Goal: Task Accomplishment & Management: Manage account settings

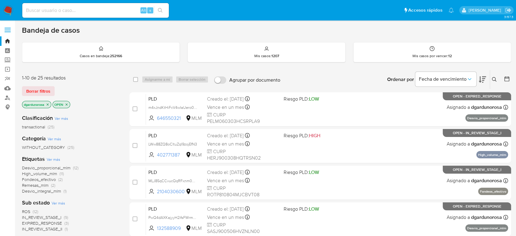
scroll to position [136, 0]
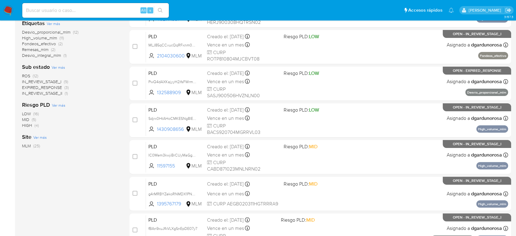
click at [24, 74] on span "ROS" at bounding box center [26, 76] width 8 height 6
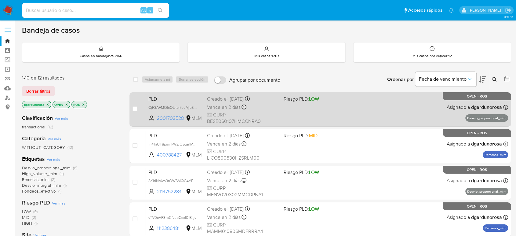
click at [370, 99] on div "PLD CjF3AFMQlcOLkpI7ouMjL60q 2001703528 MLM Riesgo PLD: LOW Creado el: 12/07/20…" at bounding box center [327, 109] width 362 height 31
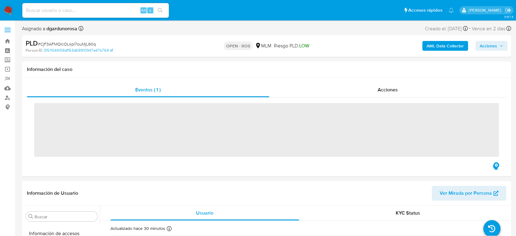
scroll to position [258, 0]
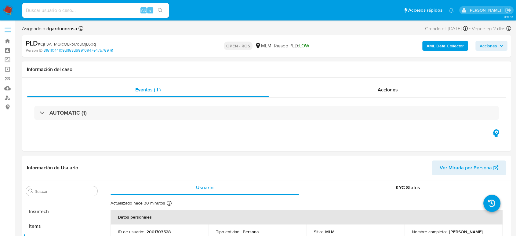
select select "10"
click at [160, 232] on p "2001703528" at bounding box center [159, 231] width 24 height 5
click at [159, 232] on p "2001703528" at bounding box center [159, 231] width 24 height 5
copy p "2001703528"
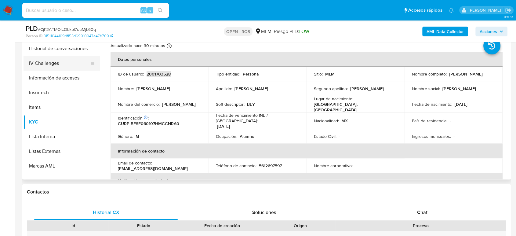
scroll to position [190, 0]
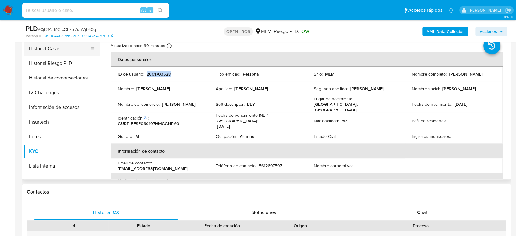
click at [59, 48] on button "Historial Casos" at bounding box center [59, 48] width 71 height 15
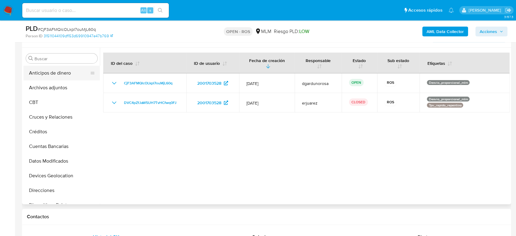
scroll to position [68, 0]
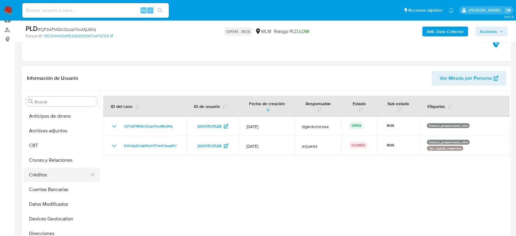
click at [43, 175] on button "Créditos" at bounding box center [59, 174] width 71 height 15
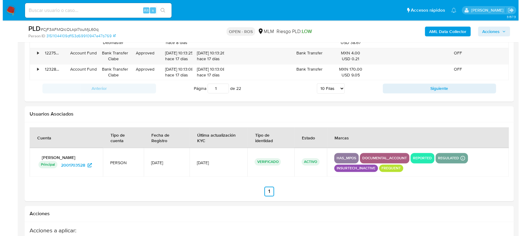
scroll to position [977, 0]
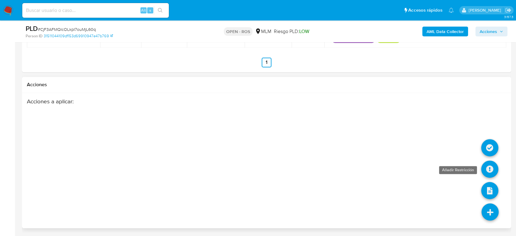
click at [489, 164] on icon at bounding box center [489, 168] width 17 height 17
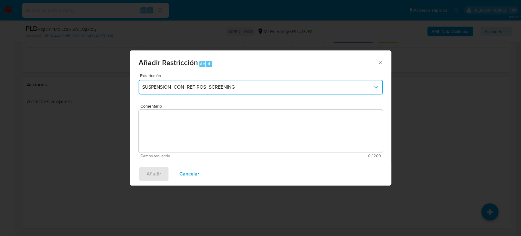
click at [256, 88] on span "SUSPENSION_CON_RETIROS_SCREENING" at bounding box center [257, 87] width 231 height 6
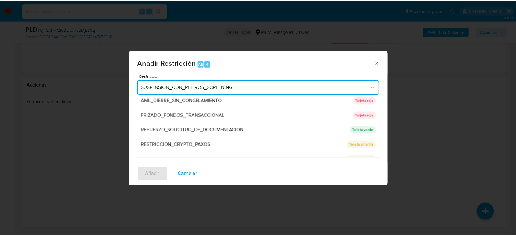
scroll to position [0, 0]
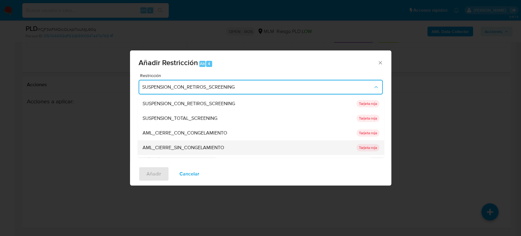
click at [240, 145] on div "AML_CIERRE_SIN_CONGELAMIENTO" at bounding box center [247, 147] width 210 height 15
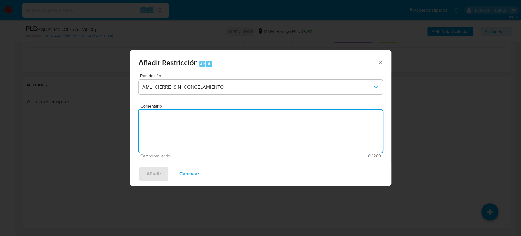
click at [211, 140] on textarea "Comentario" at bounding box center [261, 131] width 244 height 43
type textarea "Cliente con 2 ROS"
click at [153, 177] on span "Añadir" at bounding box center [154, 173] width 15 height 13
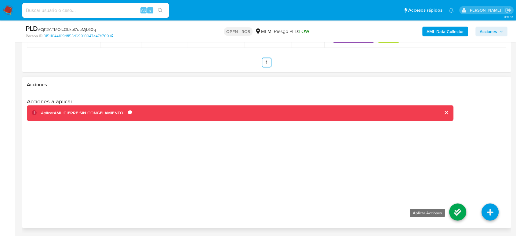
click at [457, 209] on icon at bounding box center [457, 211] width 17 height 17
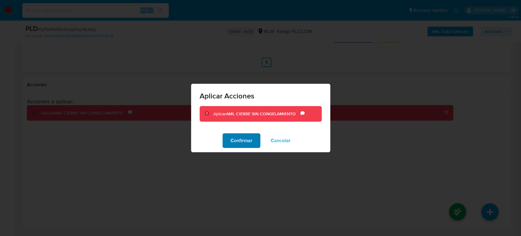
click at [233, 142] on span "Confirmar" at bounding box center [242, 140] width 22 height 13
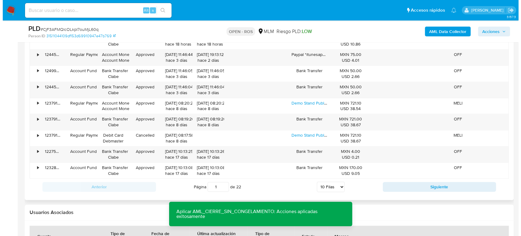
scroll to position [672, 0]
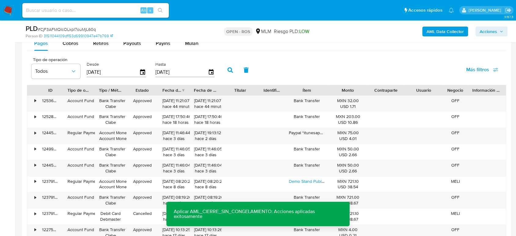
click at [503, 28] on button "Acciones" at bounding box center [492, 32] width 32 height 10
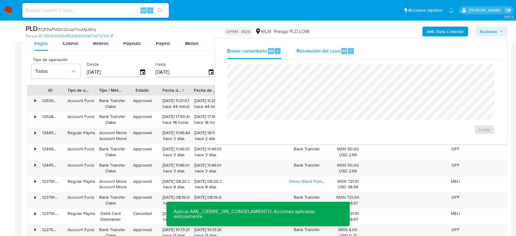
click at [303, 48] on span "Resolución del caso" at bounding box center [318, 50] width 44 height 7
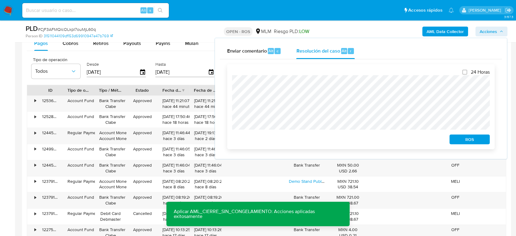
click at [482, 142] on span "ROS" at bounding box center [470, 139] width 32 height 9
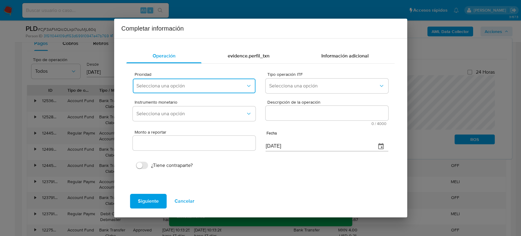
click at [225, 88] on span "Selecciona una opción" at bounding box center [191, 86] width 109 height 6
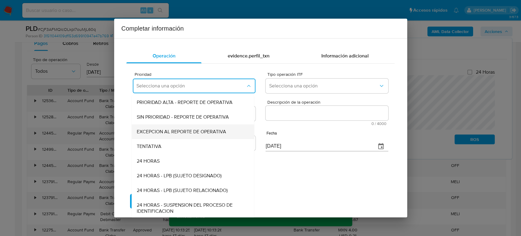
scroll to position [1, 0]
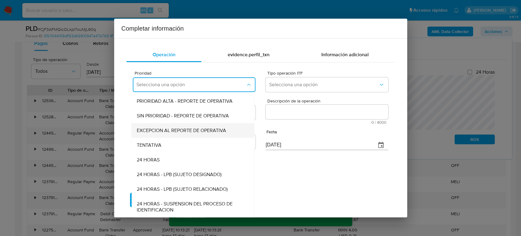
click at [200, 131] on span "EXCEPCION AL REPORTE DE OPERATIVA" at bounding box center [182, 130] width 90 height 6
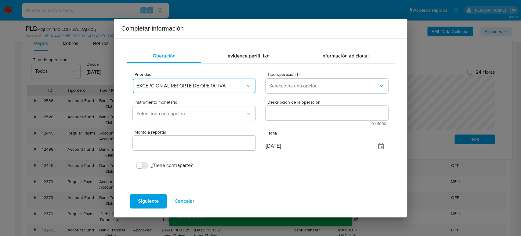
scroll to position [0, 0]
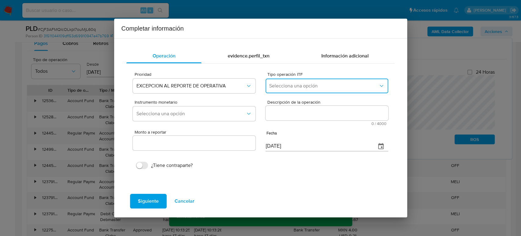
click at [290, 88] on span "Selecciona una opción" at bounding box center [323, 86] width 109 height 6
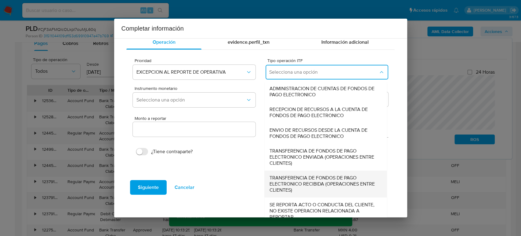
scroll to position [21, 0]
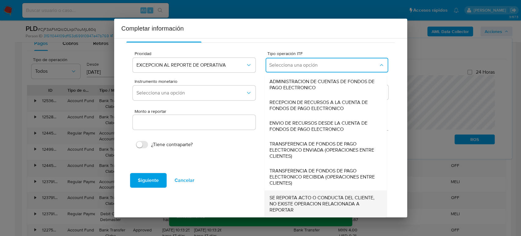
click at [301, 196] on span "SE REPORTA ACTO O CONDUCTA DEL CLIENTE, NO EXISTE OPERACION RELACIONADA A REPOR…" at bounding box center [324, 204] width 109 height 18
type input "0.00"
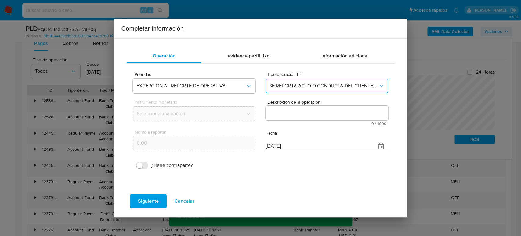
scroll to position [0, 0]
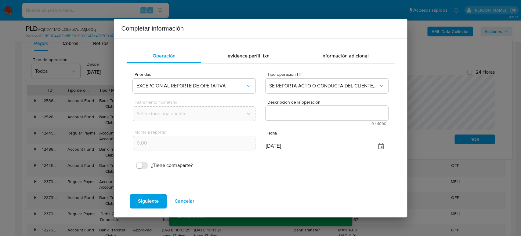
click at [302, 108] on textarea "Descripción de la operación" at bounding box center [327, 113] width 122 height 15
click at [277, 114] on textarea "Descripción de la operación" at bounding box center [327, 113] width 122 height 15
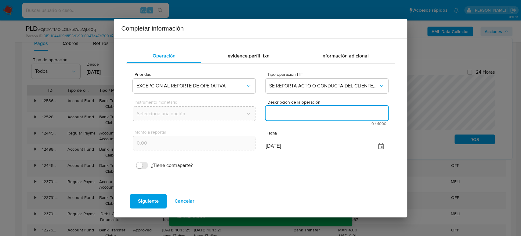
paste textarea "/CONOCIMIENTO DEL CLIENTE O USUARIO CLIENTE ERICK BEYLAN BECERRA SANCHEZ NUMERO…"
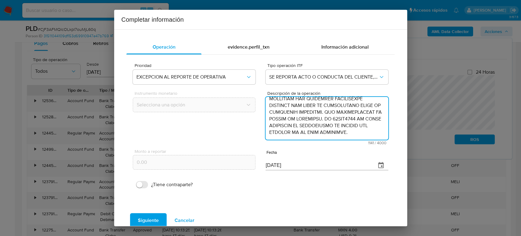
type textarea "/CONOCIMIENTO DEL CLIENTE O USUARIO CLIENTE ERICK BEYLAN BECERRA SANCHEZ NUMERO…"
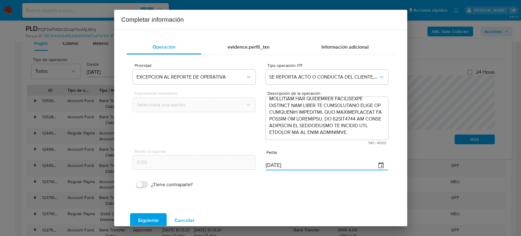
click at [163, 164] on div "Monto a reportar 0.00 Fecha [DATE]" at bounding box center [260, 159] width 255 height 29
paste input "30/06"
type input "[DATE]"
click at [150, 221] on span "Siguiente" at bounding box center [148, 220] width 21 height 13
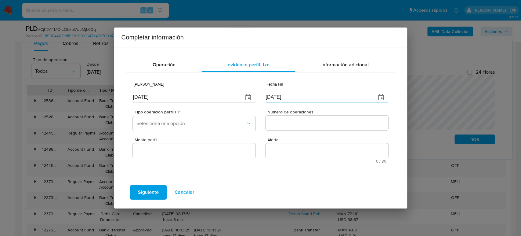
drag, startPoint x: 286, startPoint y: 97, endPoint x: 240, endPoint y: 100, distance: 45.6
click at [240, 100] on div "Fecha Inicio [DATE] Fecha Fin [DATE]" at bounding box center [260, 91] width 255 height 29
paste input "30/06"
type input "[DATE]"
drag, startPoint x: 185, startPoint y: 97, endPoint x: 60, endPoint y: 92, distance: 125.4
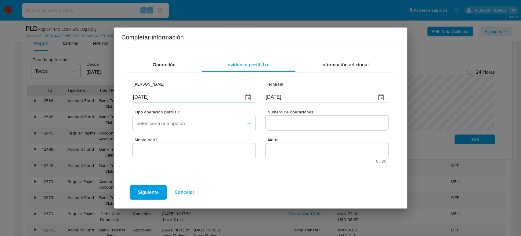
click at [53, 93] on div "Completar información Operación evidence.perfil_txn Información adicional Fecha…" at bounding box center [260, 118] width 521 height 236
type input "[DATE]"
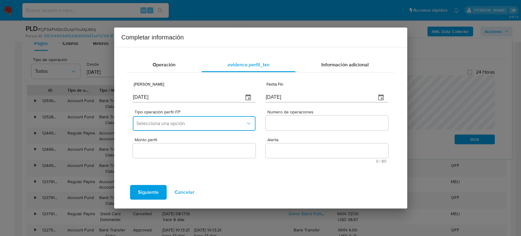
click at [193, 126] on span "Selecciona una opción" at bounding box center [191, 123] width 109 height 6
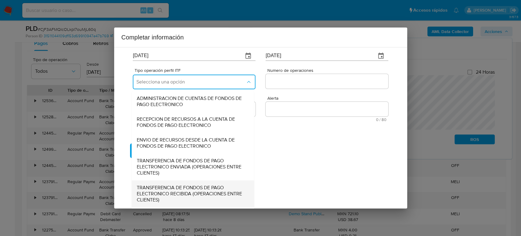
scroll to position [68, 0]
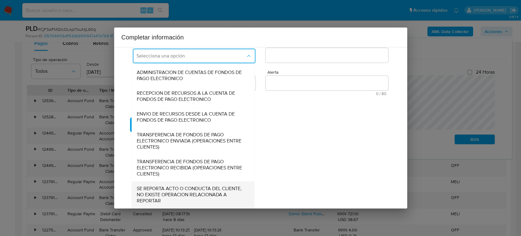
click at [187, 192] on span "SE REPORTA ACTO O CONDUCTA DEL CLIENTE, NO EXISTE OPERACION RELACIONADA A REPOR…" at bounding box center [191, 194] width 109 height 18
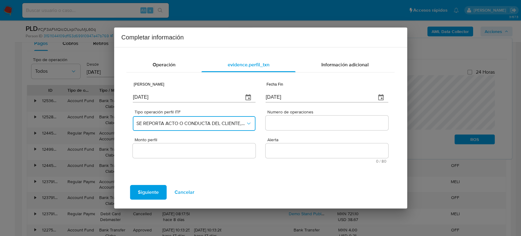
scroll to position [0, 0]
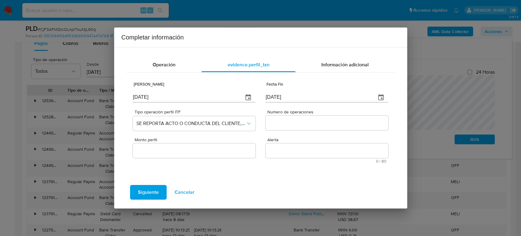
click at [330, 127] on div at bounding box center [327, 122] width 122 height 15
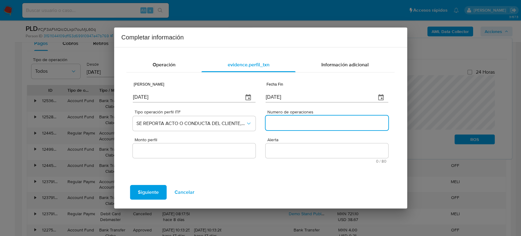
click at [323, 122] on input "Numero de operaciones" at bounding box center [327, 123] width 122 height 8
type input "0"
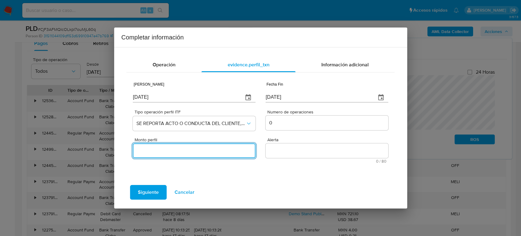
click at [203, 152] on input "Monto perfil" at bounding box center [194, 151] width 122 height 8
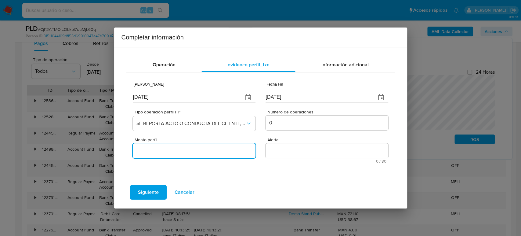
type input "0.00"
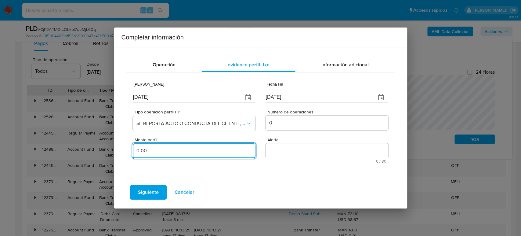
click at [309, 155] on textarea "Alerta" at bounding box center [327, 150] width 122 height 15
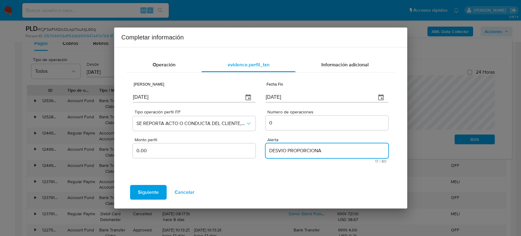
type textarea "DESVIO PROPORCIONAL"
click at [155, 191] on span "Siguiente" at bounding box center [148, 191] width 21 height 13
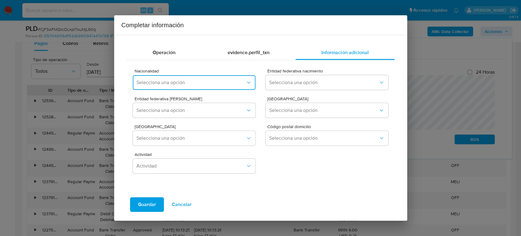
click at [234, 84] on span "Selecciona una opción" at bounding box center [191, 82] width 109 height 6
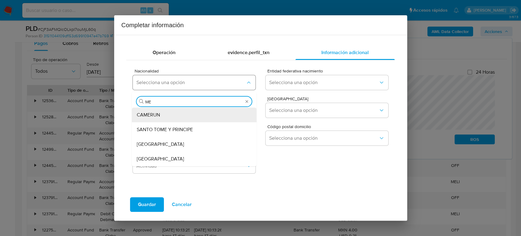
type input "MEX"
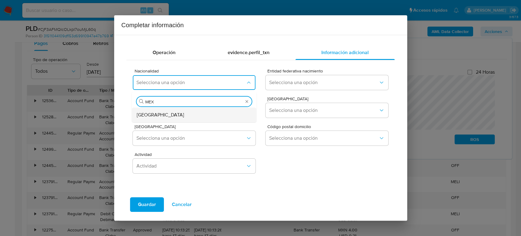
click at [212, 115] on div "[GEOGRAPHIC_DATA]" at bounding box center [193, 115] width 112 height 15
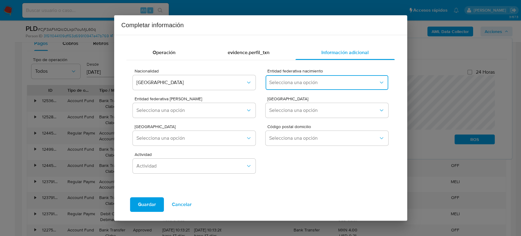
click at [349, 81] on span "Selecciona una opción" at bounding box center [323, 82] width 109 height 6
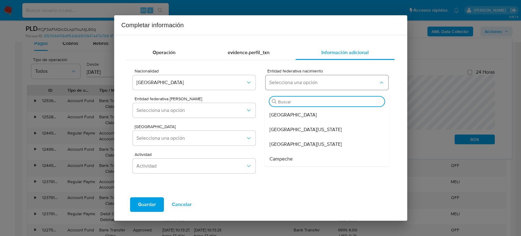
type input "M"
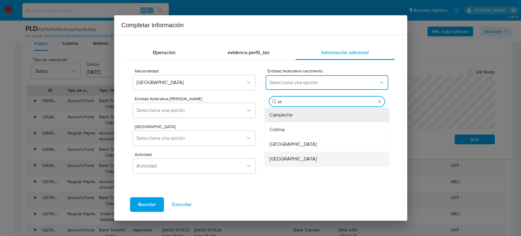
click at [285, 160] on div "[GEOGRAPHIC_DATA]" at bounding box center [326, 159] width 112 height 15
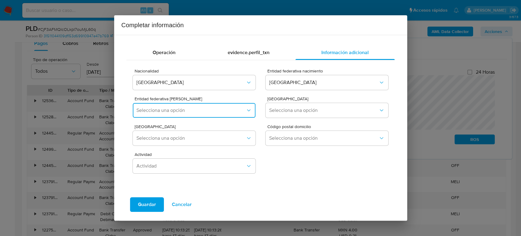
click at [205, 113] on span "Selecciona una opción" at bounding box center [191, 110] width 109 height 6
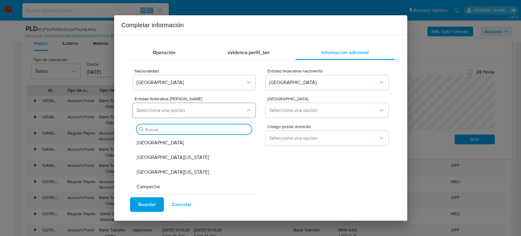
type input "M"
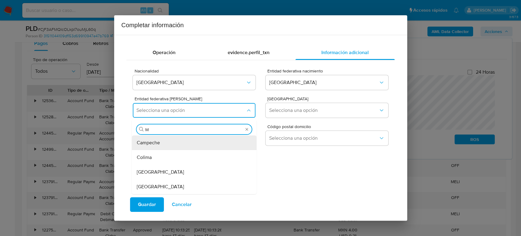
drag, startPoint x: 163, startPoint y: 188, endPoint x: 166, endPoint y: 185, distance: 4.3
click at [164, 187] on div "[GEOGRAPHIC_DATA]" at bounding box center [193, 186] width 112 height 15
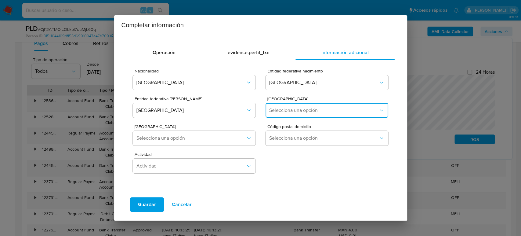
click at [308, 106] on button "Selecciona una opción" at bounding box center [327, 110] width 122 height 15
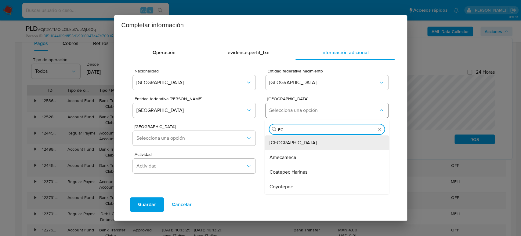
type input "ECA"
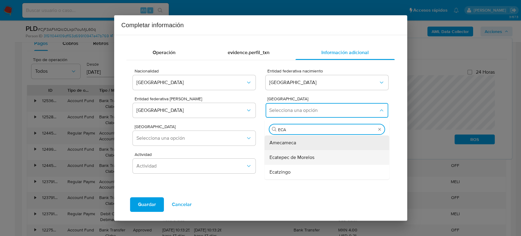
click at [301, 160] on span "Ecatepec de Morelos" at bounding box center [292, 157] width 45 height 6
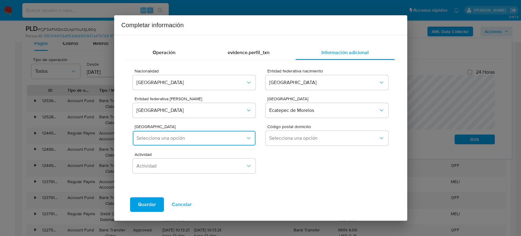
click at [195, 136] on span "Selecciona una opción" at bounding box center [191, 138] width 109 height 6
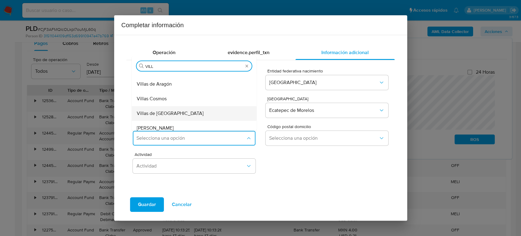
scroll to position [161, 0]
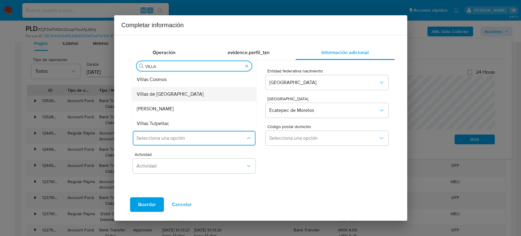
type input "VILLAS"
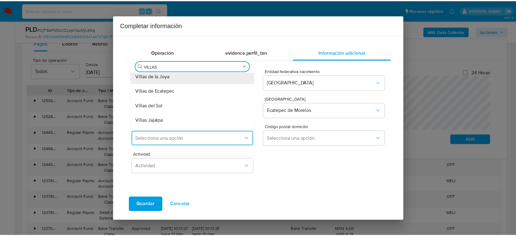
scroll to position [0, 0]
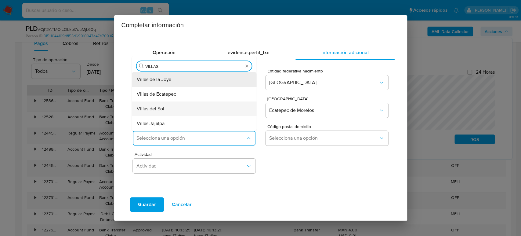
click at [196, 106] on div "Villas del Sol" at bounding box center [193, 108] width 112 height 15
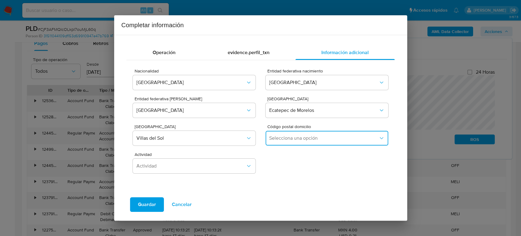
click at [334, 135] on span "Selecciona una opción" at bounding box center [323, 138] width 109 height 6
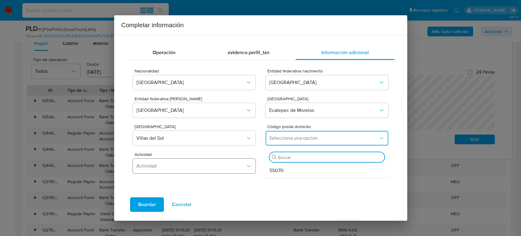
click at [290, 172] on div "55070" at bounding box center [326, 170] width 112 height 15
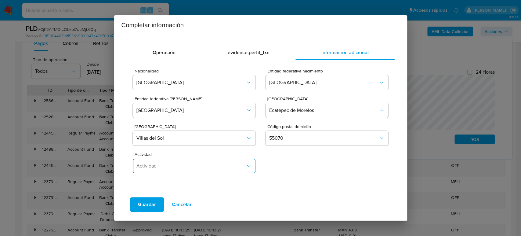
click at [223, 168] on span "Actividad" at bounding box center [191, 166] width 109 height 6
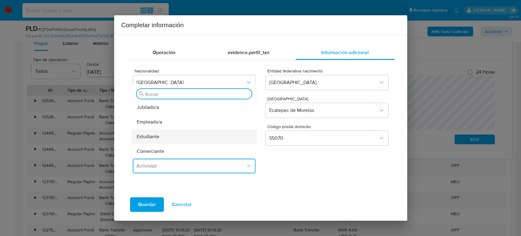
click at [157, 133] on span "Estudiante" at bounding box center [148, 136] width 23 height 6
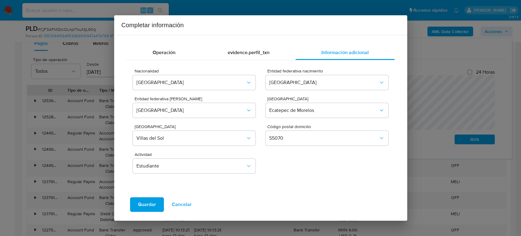
click at [145, 206] on span "Guardar" at bounding box center [147, 204] width 18 height 13
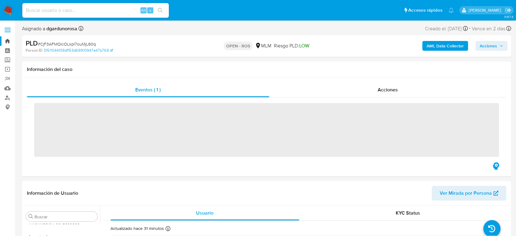
scroll to position [258, 0]
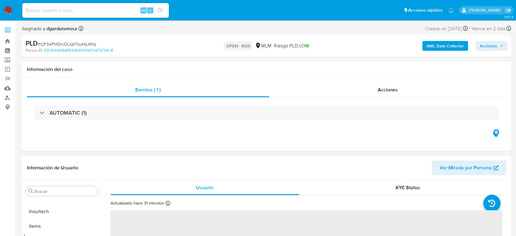
select select "10"
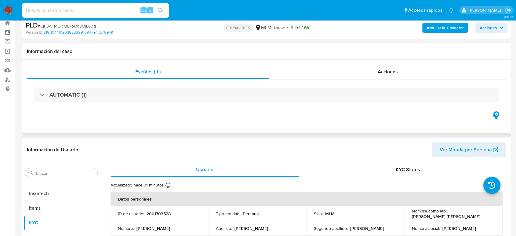
scroll to position [0, 0]
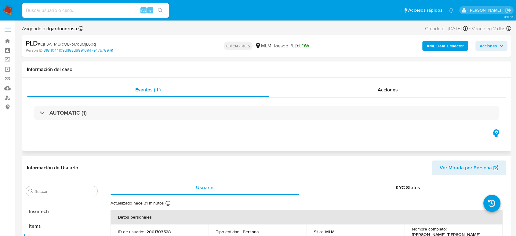
click at [206, 122] on div "AUTOMATIC (1)" at bounding box center [267, 112] width 480 height 31
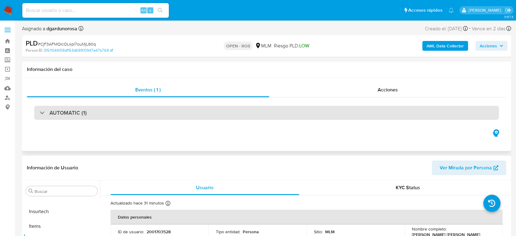
click at [207, 119] on div "AUTOMATIC (1)" at bounding box center [266, 113] width 465 height 14
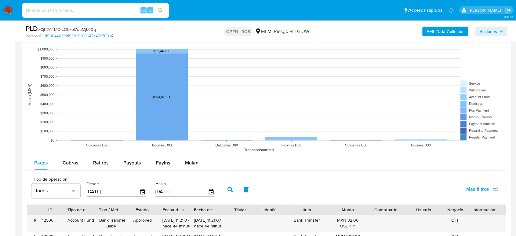
scroll to position [747, 0]
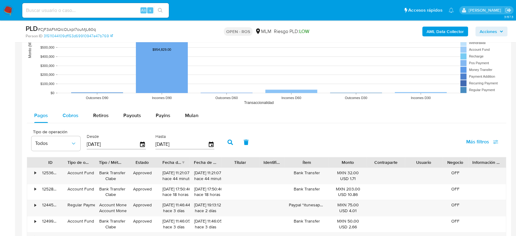
click at [72, 112] on span "Cobros" at bounding box center [71, 115] width 16 height 7
select select "10"
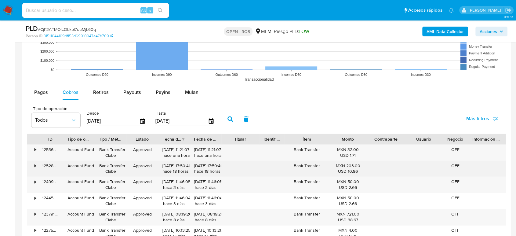
scroll to position [781, 0]
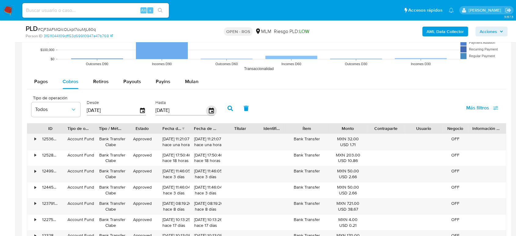
click at [211, 108] on icon "button" at bounding box center [211, 109] width 5 height 5
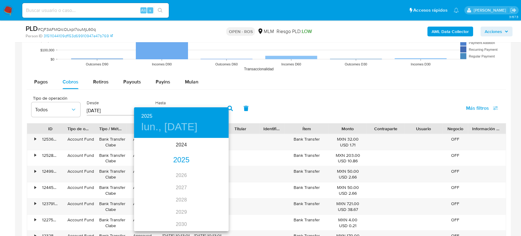
click at [184, 161] on div "2025" at bounding box center [181, 160] width 95 height 12
click at [212, 175] on div "jun." at bounding box center [212, 173] width 31 height 23
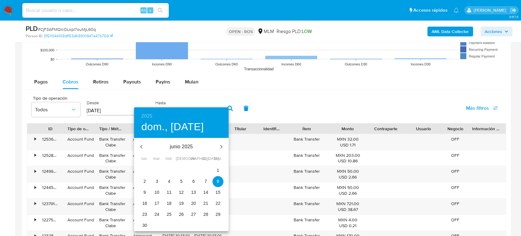
click at [144, 225] on p "30" at bounding box center [144, 225] width 5 height 6
type input "[DATE]"
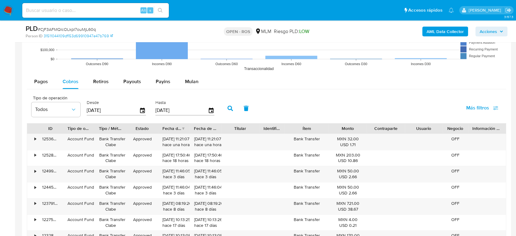
click at [231, 105] on icon "button" at bounding box center [230, 107] width 5 height 5
drag, startPoint x: 162, startPoint y: 140, endPoint x: 184, endPoint y: 140, distance: 22.0
click at [184, 140] on div "30/06/2025 02:01:08 hace 2 meses" at bounding box center [174, 142] width 23 height 12
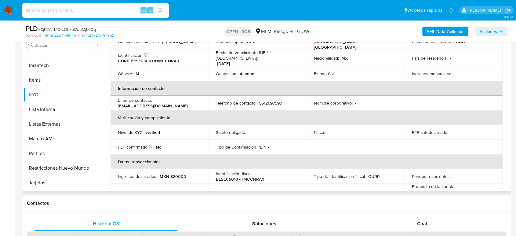
scroll to position [51, 0]
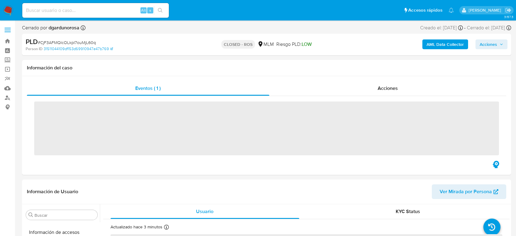
scroll to position [258, 0]
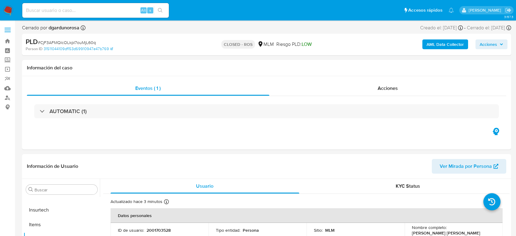
select select "10"
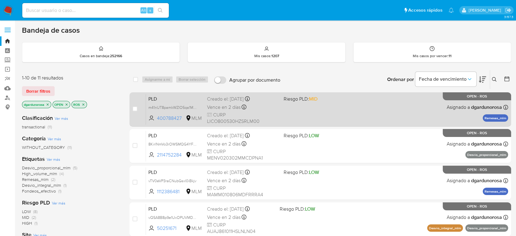
click at [335, 110] on div "PLD m41nUT8pamkWZlO5qa1MB00j 400788427 MLM Riesgo PLD: MID Creado el: [DATE] Cr…" at bounding box center [327, 109] width 362 height 31
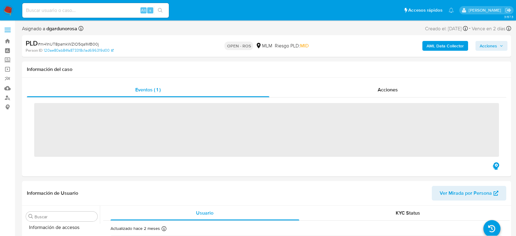
scroll to position [258, 0]
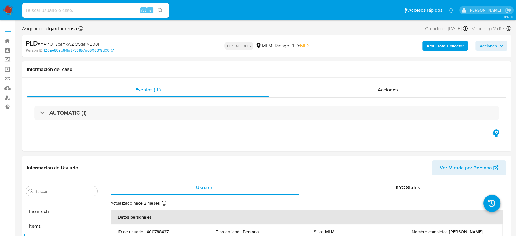
select select "10"
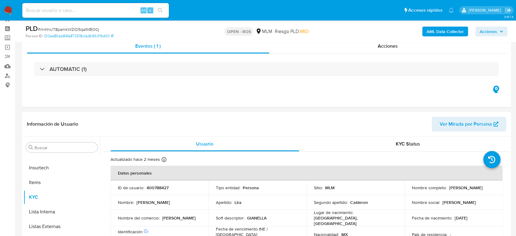
scroll to position [34, 0]
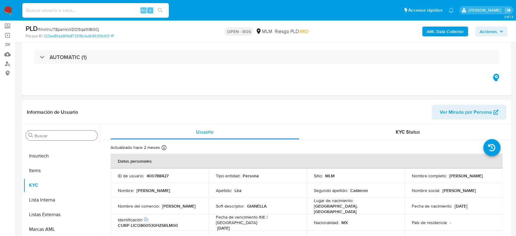
click at [82, 135] on input "Buscar" at bounding box center [65, 135] width 60 height 5
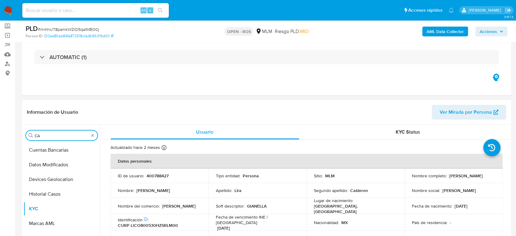
scroll to position [0, 0]
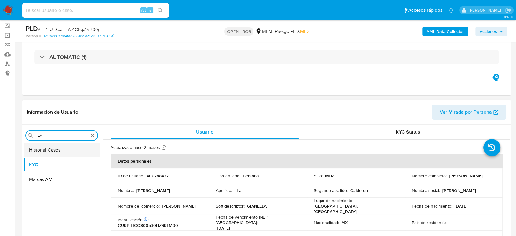
type input "CAS"
click at [55, 155] on button "Historial Casos" at bounding box center [59, 150] width 71 height 15
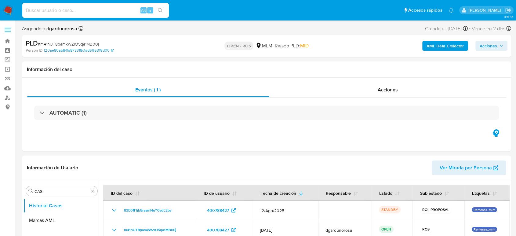
click at [486, 43] on span "Acciones" at bounding box center [488, 46] width 17 height 10
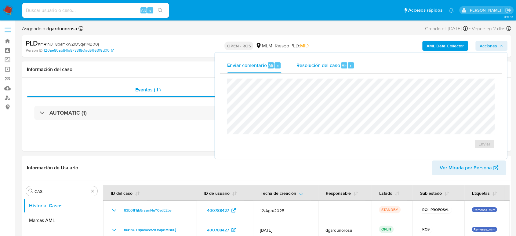
click at [327, 67] on span "Resolución del caso" at bounding box center [318, 65] width 44 height 7
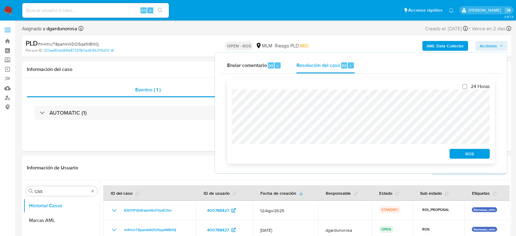
click at [465, 155] on span "ROS" at bounding box center [470, 153] width 32 height 9
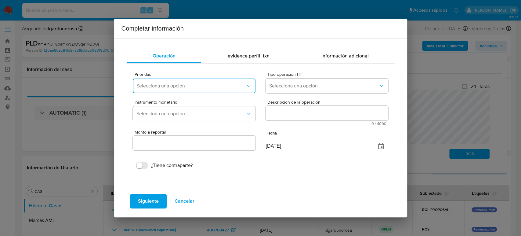
click at [207, 86] on span "Selecciona una opción" at bounding box center [191, 86] width 109 height 6
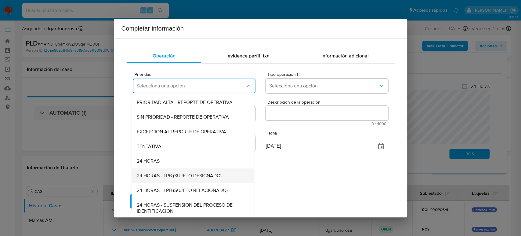
scroll to position [1, 0]
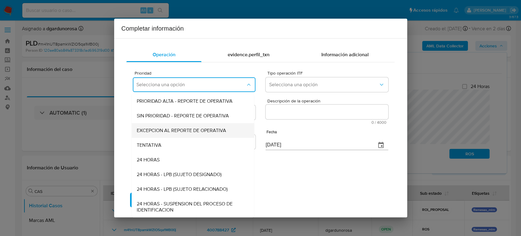
click at [168, 129] on span "EXCEPCION AL REPORTE DE OPERATIVA" at bounding box center [182, 130] width 90 height 6
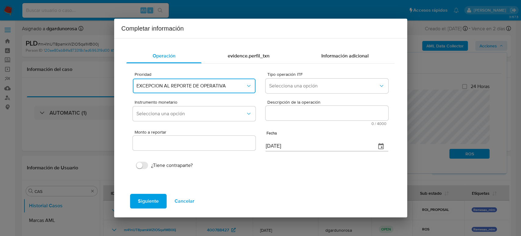
scroll to position [0, 0]
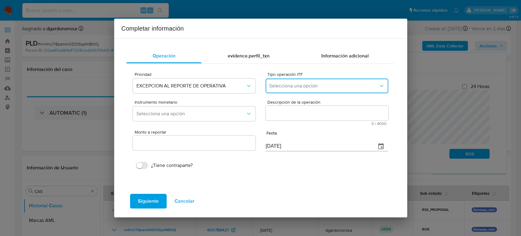
click at [284, 88] on span "Selecciona una opción" at bounding box center [323, 86] width 109 height 6
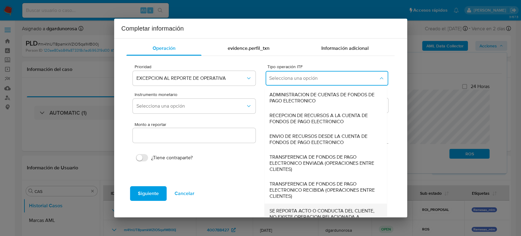
scroll to position [21, 0]
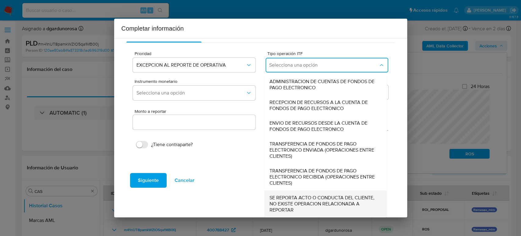
click at [312, 196] on span "SE REPORTA ACTO O CONDUCTA DEL CLIENTE, NO EXISTE OPERACION RELACIONADA A REPOR…" at bounding box center [324, 204] width 109 height 18
type input "0.00"
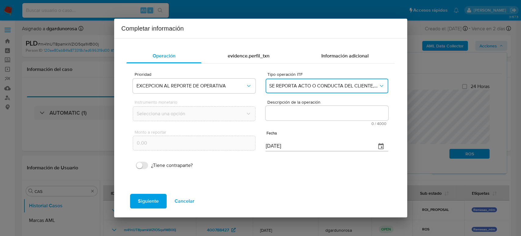
scroll to position [0, 0]
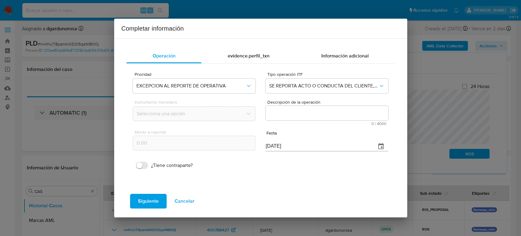
click at [307, 112] on textarea "Descripción de la operación" at bounding box center [327, 113] width 122 height 15
click at [298, 109] on textarea "Descripción de la operación" at bounding box center [327, 113] width 122 height 15
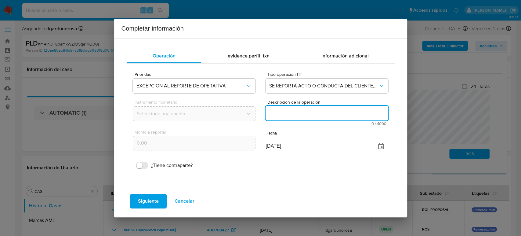
paste textarea "/CONOCIMIENTO DEL CLIENTE O USUARIOCLIENTE JOSE OMAR LIRA CALDERON NUMERO DE CL…"
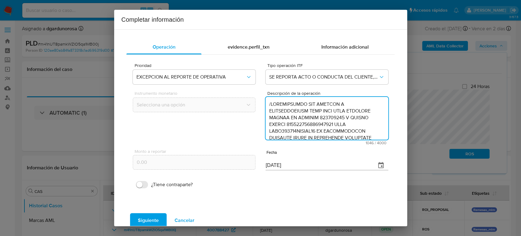
scroll to position [156, 0]
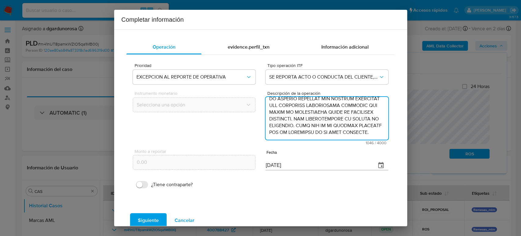
type textarea "/CONOCIMIENTO DEL CLIENTE O USUARIOCLIENTE JOSE OMAR LIRA CALDERON NUMERO DE CL…"
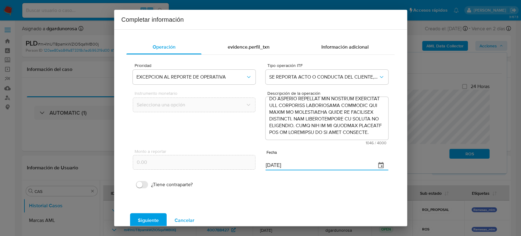
drag, startPoint x: 299, startPoint y: 163, endPoint x: 212, endPoint y: 157, distance: 87.0
click at [212, 157] on div "Monto a reportar 0.00 Fecha 08/09/2025" at bounding box center [260, 159] width 255 height 29
paste input "29/06"
type input "29/06/2025"
click at [145, 222] on span "Siguiente" at bounding box center [148, 220] width 21 height 13
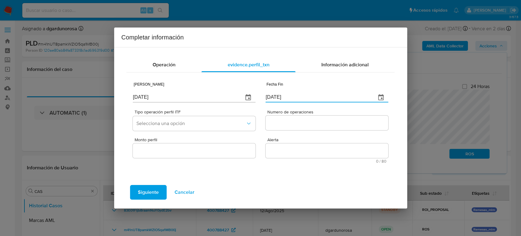
drag, startPoint x: 303, startPoint y: 97, endPoint x: 223, endPoint y: 92, distance: 79.9
click at [223, 92] on div "Fecha Inicio [DATE] Fecha Fin [DATE]" at bounding box center [260, 91] width 255 height 29
paste input "30/06"
type input "[DATE]"
drag, startPoint x: 175, startPoint y: 95, endPoint x: 107, endPoint y: 95, distance: 68.1
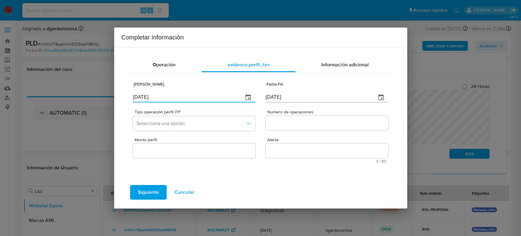
click at [107, 95] on div "Completar información Operación evidence.perfil_txn Información adicional Fecha…" at bounding box center [260, 118] width 521 height 236
type input "01/01/2025"
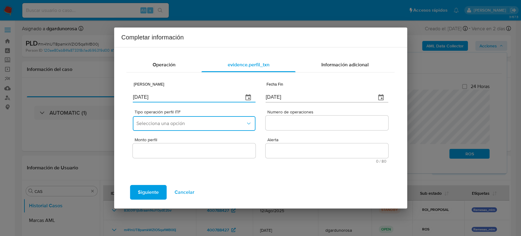
click at [202, 129] on button "Selecciona una opción" at bounding box center [194, 123] width 122 height 15
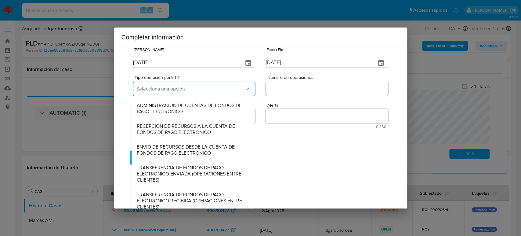
scroll to position [68, 0]
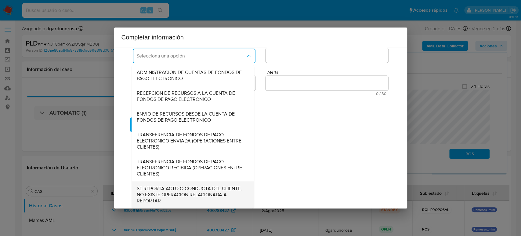
click at [194, 191] on span "SE REPORTA ACTO O CONDUCTA DEL CLIENTE, NO EXISTE OPERACION RELACIONADA A REPOR…" at bounding box center [191, 194] width 109 height 18
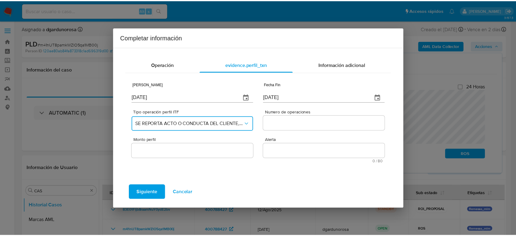
scroll to position [0, 0]
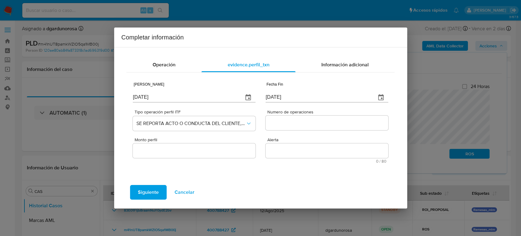
click at [287, 122] on input "Numero de operaciones" at bounding box center [327, 123] width 122 height 8
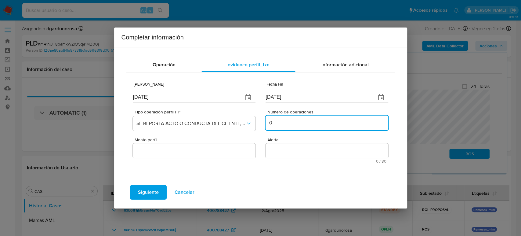
type input "0"
click at [162, 150] on input "Monto perfil" at bounding box center [194, 151] width 122 height 8
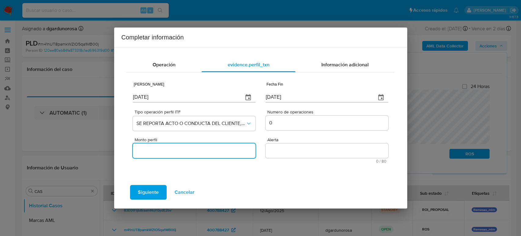
type input "0.00"
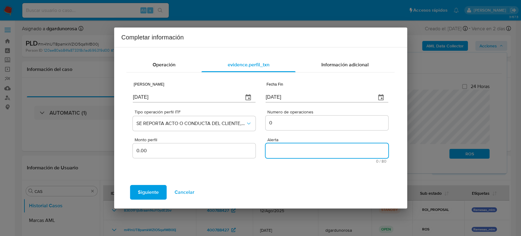
click at [283, 147] on textarea "Alerta" at bounding box center [327, 150] width 122 height 15
click at [291, 154] on textarea "Alerta" at bounding box center [327, 150] width 122 height 15
type textarea "M"
type textarea "REMESAS"
click at [150, 192] on span "Siguiente" at bounding box center [148, 191] width 21 height 13
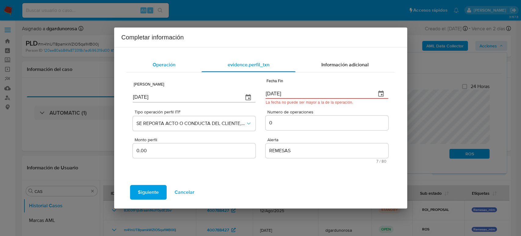
click at [167, 62] on span "Operación" at bounding box center [164, 64] width 23 height 7
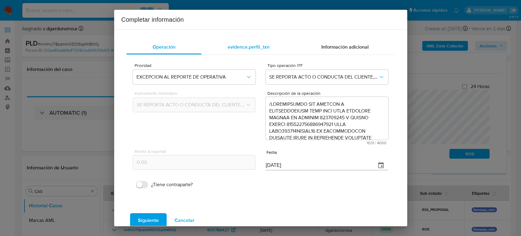
click at [249, 49] on span "evidence.perfil_txn" at bounding box center [249, 46] width 42 height 7
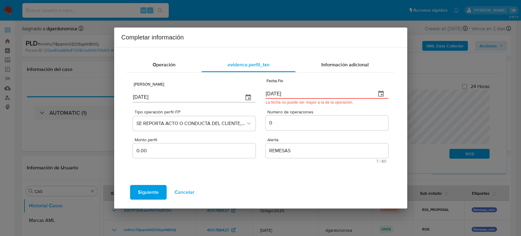
click at [294, 97] on input "30/06/2025" at bounding box center [318, 94] width 105 height 10
click at [152, 192] on span "Siguiente" at bounding box center [148, 191] width 21 height 13
click at [159, 65] on span "Operación" at bounding box center [164, 64] width 23 height 7
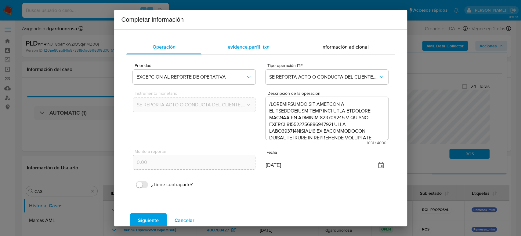
click at [253, 47] on span "evidence.perfil_txn" at bounding box center [249, 46] width 42 height 7
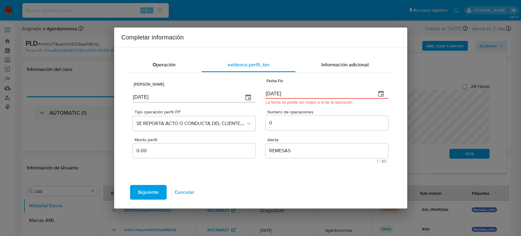
click at [271, 92] on input "30/06/2025" at bounding box center [318, 94] width 105 height 10
type input "29/06/2025"
click at [146, 187] on span "Siguiente" at bounding box center [148, 191] width 21 height 13
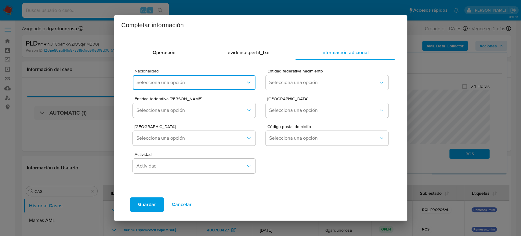
click at [183, 87] on button "Selecciona una opción" at bounding box center [194, 82] width 122 height 15
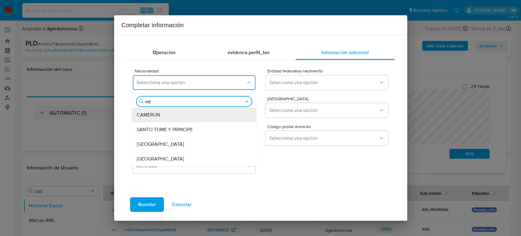
type input "MEX"
click at [224, 112] on div "MEXICO" at bounding box center [193, 115] width 112 height 15
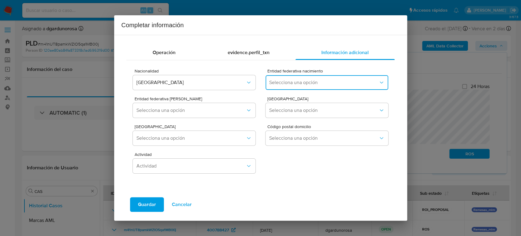
click at [309, 87] on button "Selecciona una opción" at bounding box center [327, 82] width 122 height 15
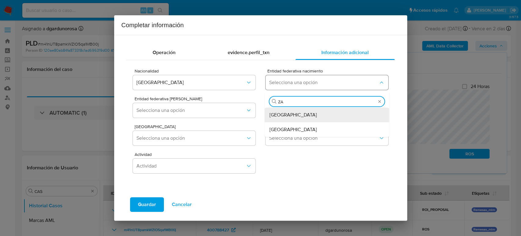
type input "ZAC"
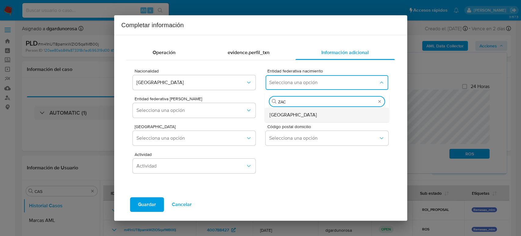
click at [284, 117] on span "Zacatecas" at bounding box center [293, 115] width 47 height 6
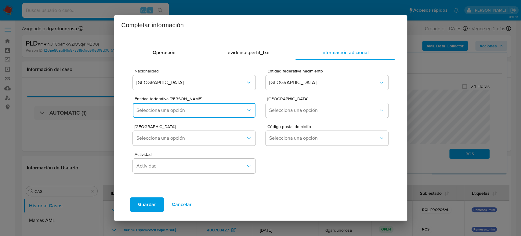
click at [204, 112] on span "Selecciona una opción" at bounding box center [191, 110] width 109 height 6
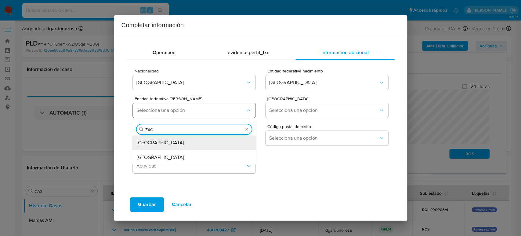
type input "ZACA"
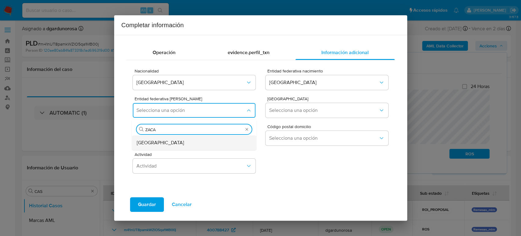
click at [192, 141] on div "Zacatecas" at bounding box center [193, 142] width 112 height 15
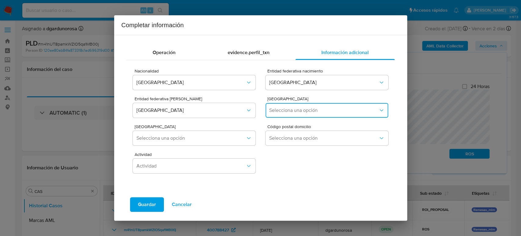
click at [282, 113] on span "Selecciona una opción" at bounding box center [323, 110] width 109 height 6
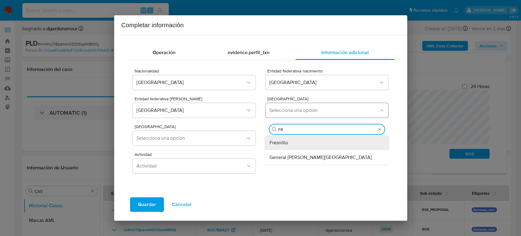
type input "FRA"
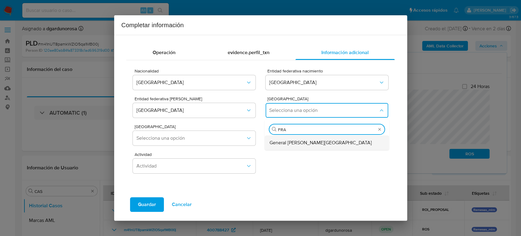
click at [290, 145] on span "General Francisco R. Murguía" at bounding box center [321, 143] width 102 height 6
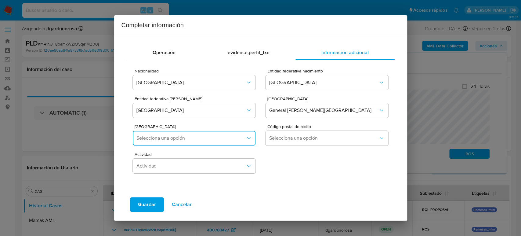
click at [192, 137] on span "Selecciona una opción" at bounding box center [191, 138] width 109 height 6
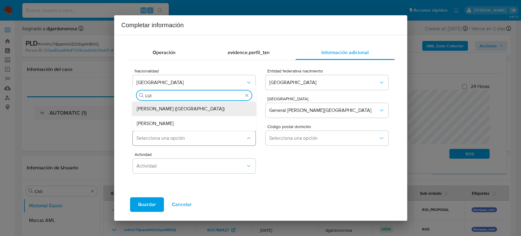
type input "LUIS"
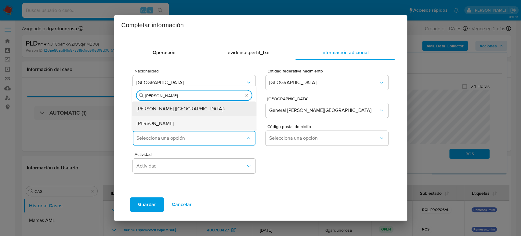
click at [174, 122] on div "Luis Moya" at bounding box center [193, 123] width 112 height 15
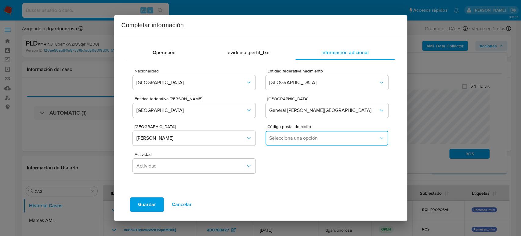
click at [302, 136] on span "Selecciona una opción" at bounding box center [323, 138] width 109 height 6
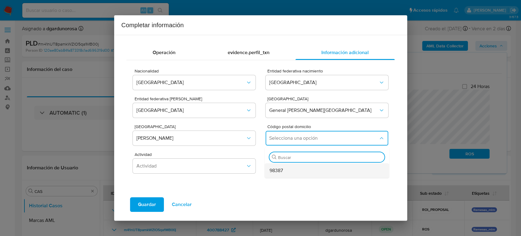
click at [299, 170] on div "98387" at bounding box center [326, 170] width 112 height 15
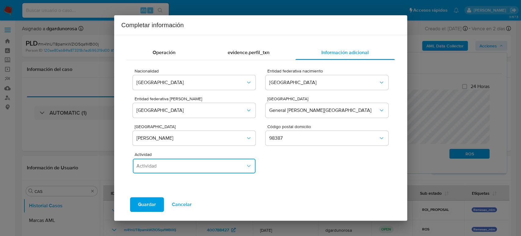
click at [199, 168] on span "Actividad" at bounding box center [191, 166] width 109 height 6
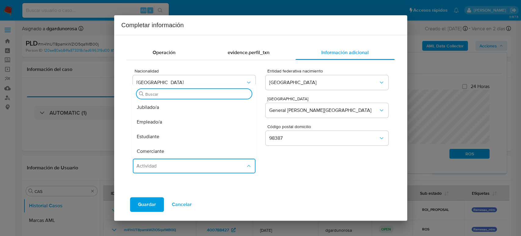
click at [193, 126] on div "Empleado/a" at bounding box center [193, 122] width 112 height 15
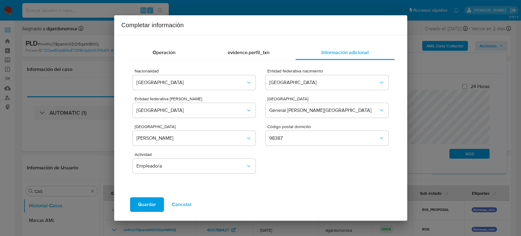
click at [149, 209] on span "Guardar" at bounding box center [147, 204] width 18 height 13
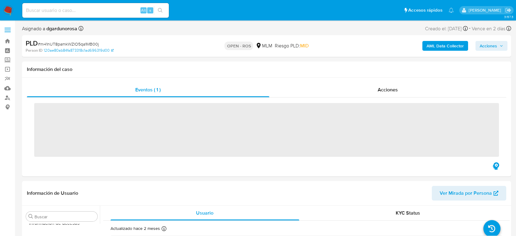
scroll to position [258, 0]
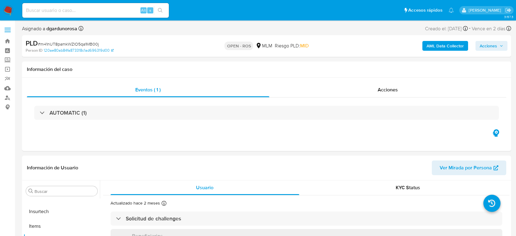
select select "10"
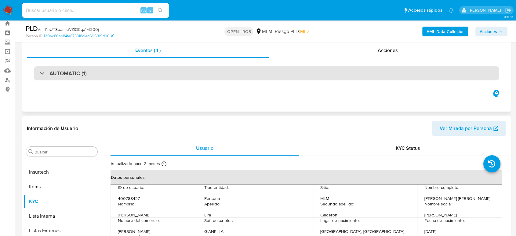
scroll to position [34, 0]
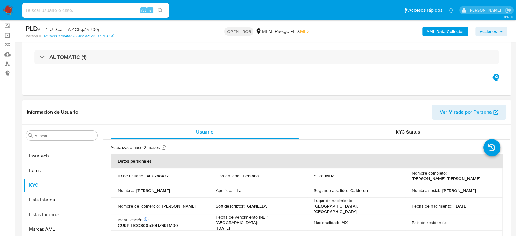
click at [159, 175] on p "400788427" at bounding box center [158, 175] width 22 height 5
copy p "400788427"
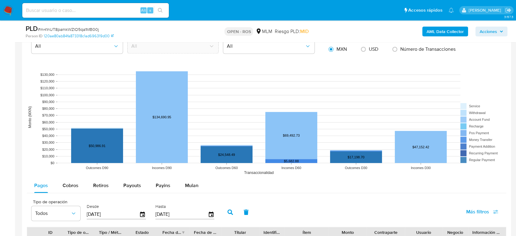
scroll to position [543, 0]
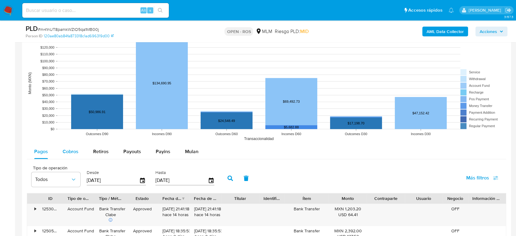
click at [66, 151] on span "Cobros" at bounding box center [71, 151] width 16 height 7
select select "10"
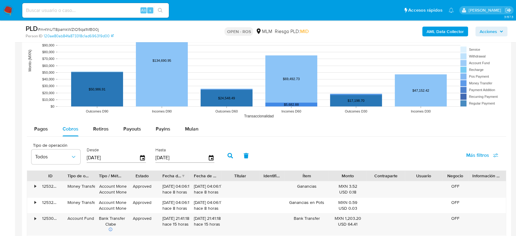
scroll to position [577, 0]
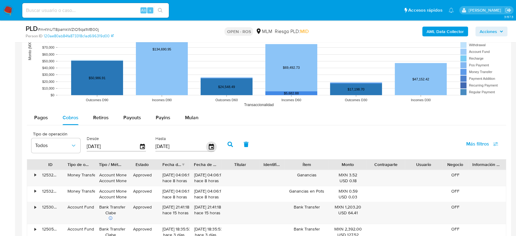
click at [208, 148] on icon "button" at bounding box center [211, 146] width 11 height 11
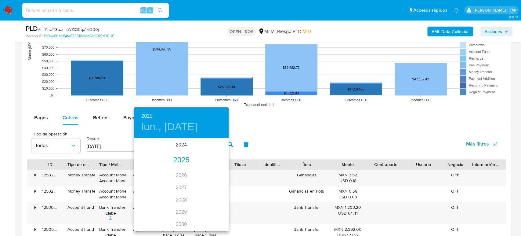
click at [180, 160] on div "2025" at bounding box center [181, 160] width 95 height 12
click at [215, 174] on div "jun." at bounding box center [212, 173] width 31 height 23
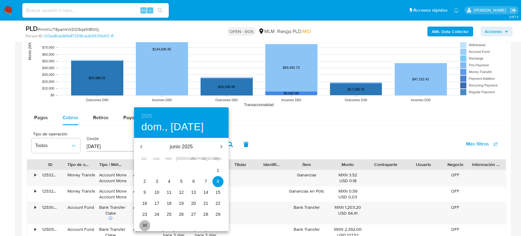
click at [144, 227] on p "30" at bounding box center [144, 225] width 5 height 6
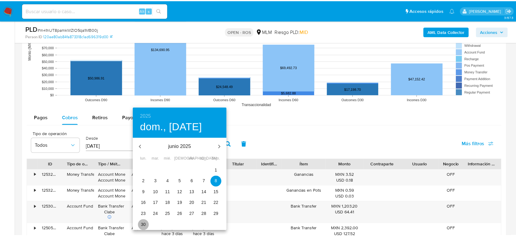
type input "[DATE]"
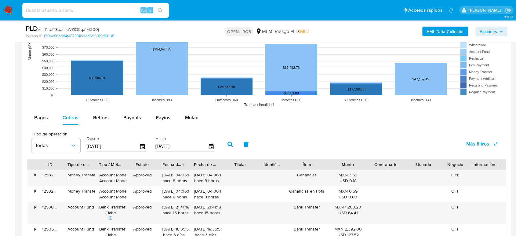
click at [231, 143] on icon "button" at bounding box center [230, 143] width 5 height 5
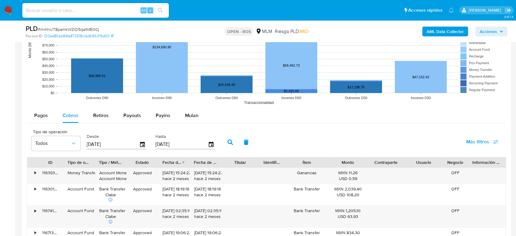
scroll to position [645, 0]
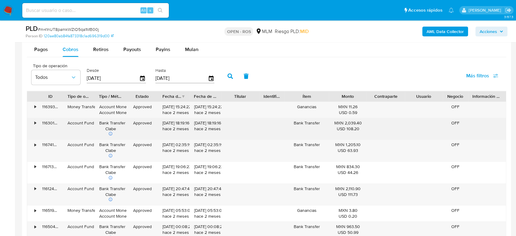
drag, startPoint x: 162, startPoint y: 124, endPoint x: 184, endPoint y: 122, distance: 22.7
click at [184, 122] on div "29/06/2025 18:19:16 hace 2 meses" at bounding box center [174, 129] width 32 height 22
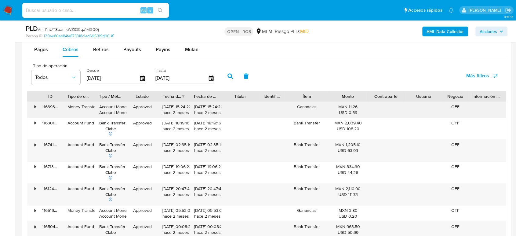
drag, startPoint x: 162, startPoint y: 108, endPoint x: 185, endPoint y: 107, distance: 22.3
click at [185, 107] on div "30/06/2025 15:24:22 hace 2 meses" at bounding box center [174, 110] width 32 height 16
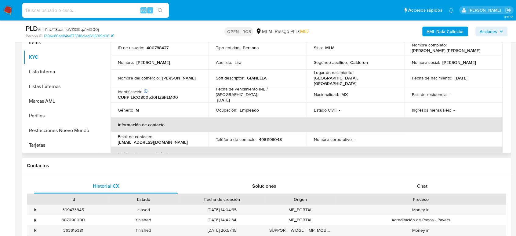
scroll to position [0, 0]
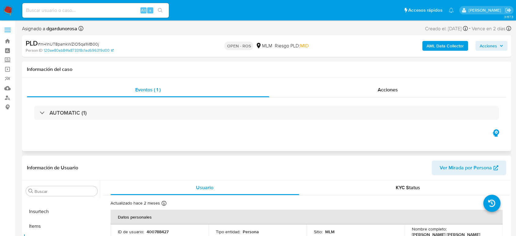
click at [255, 121] on div "AUTOMATIC (1)" at bounding box center [267, 112] width 480 height 31
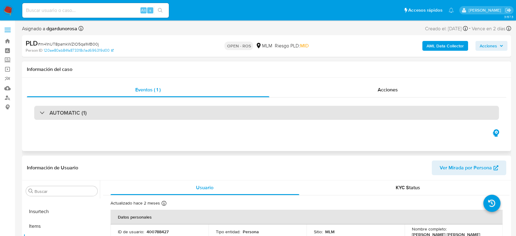
click at [250, 116] on div "AUTOMATIC (1)" at bounding box center [266, 113] width 465 height 14
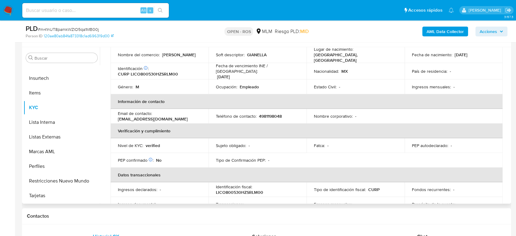
scroll to position [72, 0]
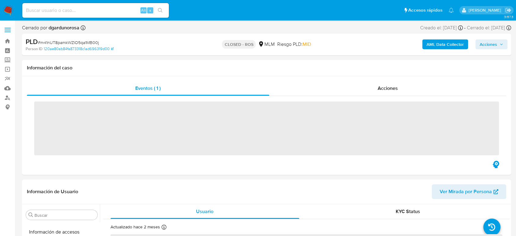
scroll to position [258, 0]
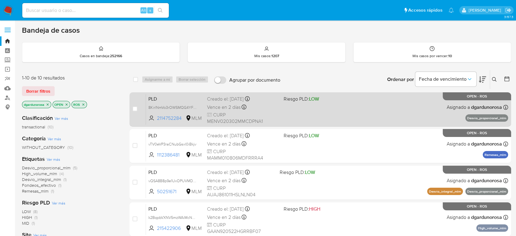
click at [320, 110] on div "PLD 8KirlNmVo3rOWSMQG4YFBu8l 2114752284 MLM Riesgo PLD: LOW Creado el: [DATE] C…" at bounding box center [327, 109] width 362 height 31
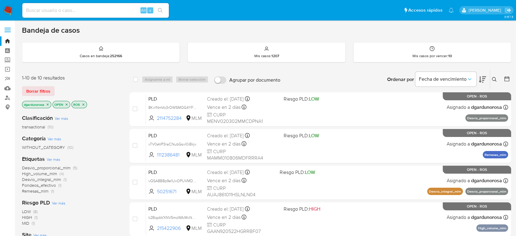
click at [495, 79] on icon at bounding box center [494, 79] width 5 height 5
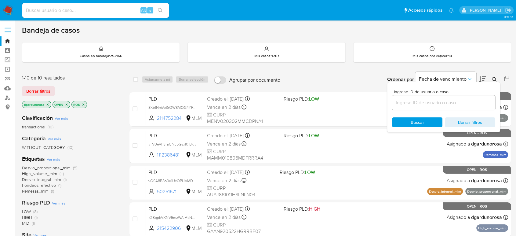
click at [429, 107] on div at bounding box center [443, 102] width 103 height 15
click at [426, 104] on input at bounding box center [443, 103] width 103 height 8
paste input "493459576"
type input "493459576"
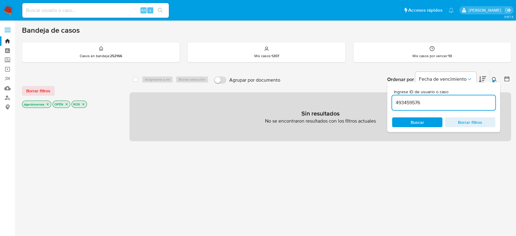
click at [44, 88] on span "Borrar filtros" at bounding box center [38, 90] width 24 height 9
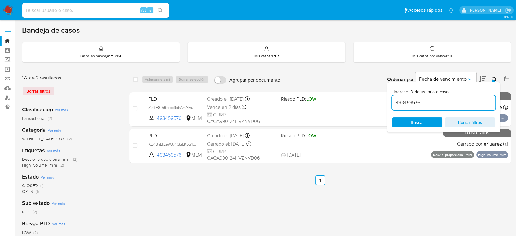
click at [493, 80] on div at bounding box center [493, 81] width 2 height 2
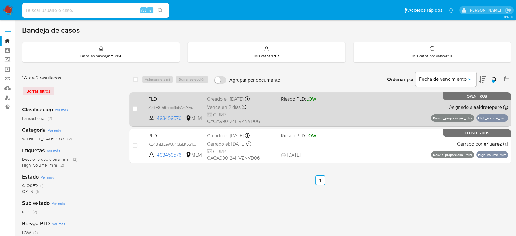
click at [307, 115] on div "PLD Zlz9H8DjRgrcp9obAmMVu4P3 493459576 MLM Riesgo PLD: LOW Creado el: 12/07/202…" at bounding box center [327, 109] width 362 height 31
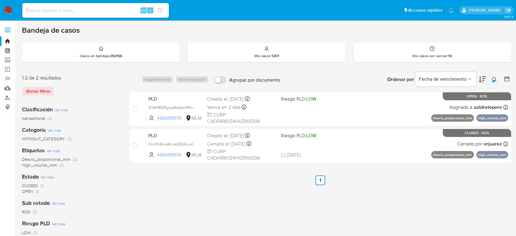
click at [8, 8] on img at bounding box center [8, 10] width 10 height 10
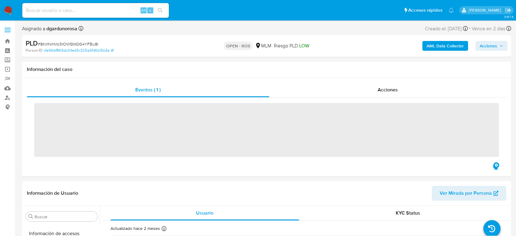
scroll to position [258, 0]
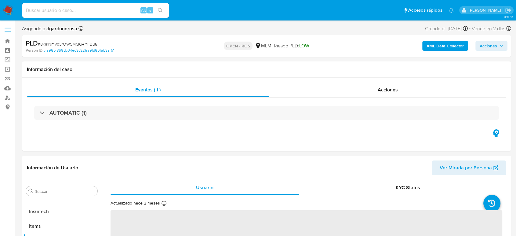
select select "10"
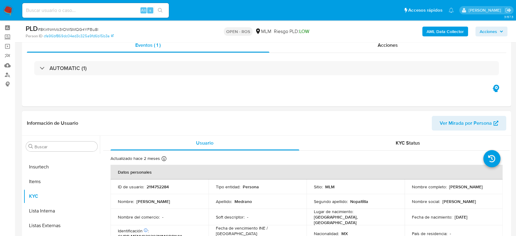
scroll to position [34, 0]
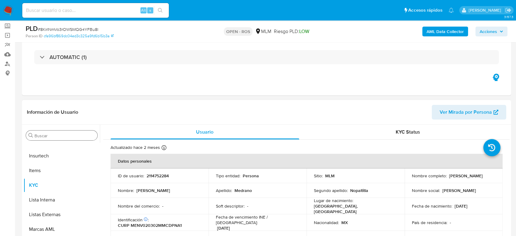
click at [67, 132] on div "Buscar" at bounding box center [61, 135] width 71 height 10
click at [64, 137] on input "Buscar" at bounding box center [65, 135] width 60 height 5
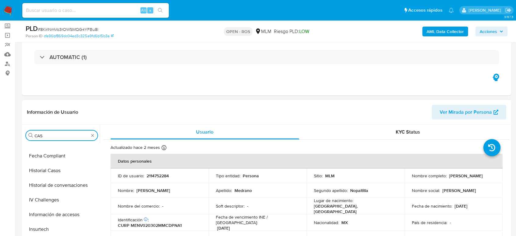
scroll to position [0, 0]
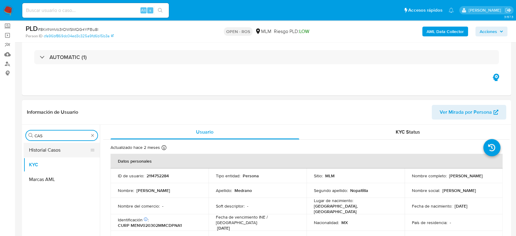
type input "CAS"
click at [56, 151] on button "Historial Casos" at bounding box center [59, 150] width 71 height 15
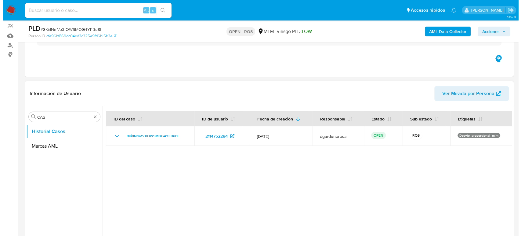
scroll to position [68, 0]
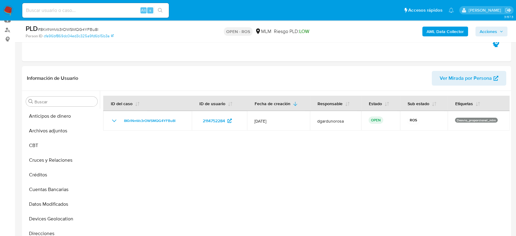
click at [497, 29] on span "Acciones" at bounding box center [492, 31] width 24 height 9
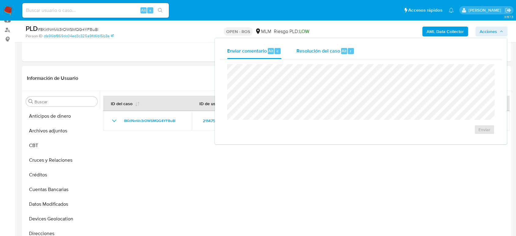
click at [326, 53] on span "Resolución del caso" at bounding box center [318, 50] width 44 height 7
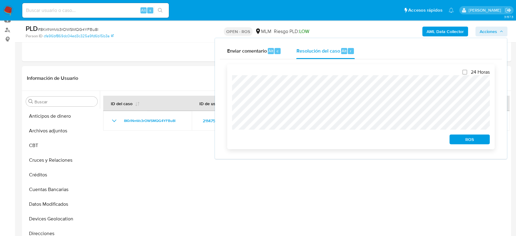
click at [471, 135] on div "ROS" at bounding box center [468, 138] width 43 height 12
click at [471, 139] on span "ROS" at bounding box center [470, 139] width 32 height 9
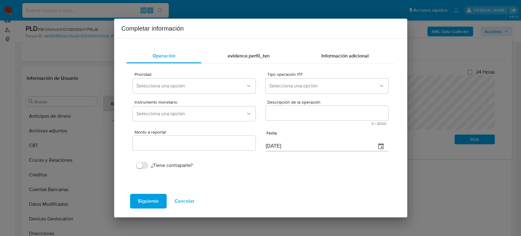
click at [212, 93] on div "Prioridad Selecciona una opción" at bounding box center [194, 84] width 122 height 24
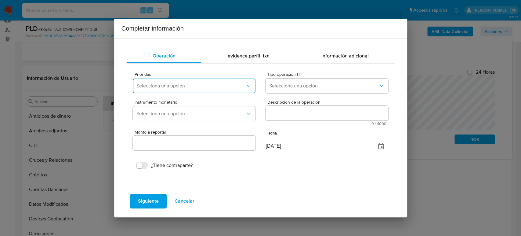
click at [207, 90] on button "Selecciona una opción" at bounding box center [194, 86] width 122 height 15
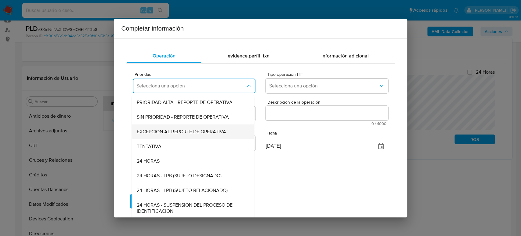
click at [186, 134] on span "EXCEPCION AL REPORTE DE OPERATIVA" at bounding box center [182, 132] width 90 height 6
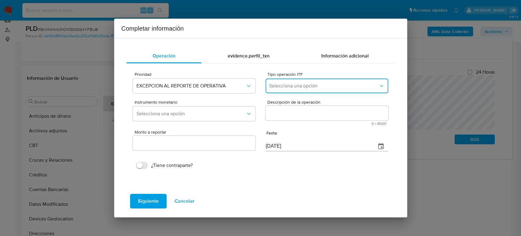
drag, startPoint x: 295, startPoint y: 92, endPoint x: 296, endPoint y: 89, distance: 3.4
click at [295, 91] on button "Selecciona una opción" at bounding box center [327, 86] width 122 height 15
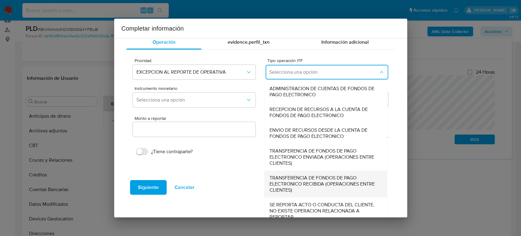
scroll to position [21, 0]
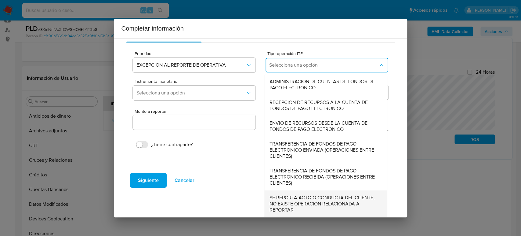
click at [310, 199] on span "SE REPORTA ACTO O CONDUCTA DEL CLIENTE, NO EXISTE OPERACION RELACIONADA A REPOR…" at bounding box center [324, 204] width 109 height 18
type input "0.00"
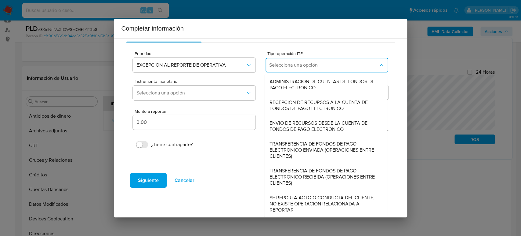
scroll to position [0, 0]
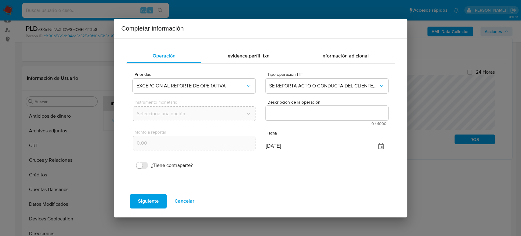
click at [349, 114] on textarea "Descripción de la operación" at bounding box center [327, 113] width 122 height 15
paste textarea "/CONOCIMIENTO DEL CLIENTE O USUARIO CLIENTE [PERSON_NAME] NUMERO DE CLIENTE 211…"
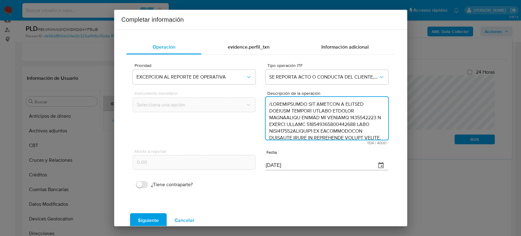
scroll to position [169, 0]
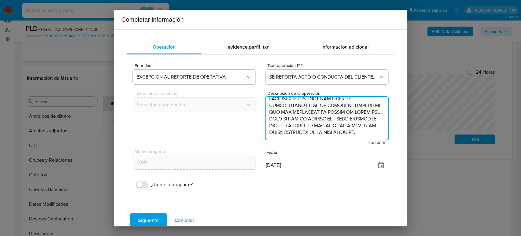
type textarea "/CONOCIMIENTO DEL CLIENTE O USUARIO CLIENTE [PERSON_NAME] NUMERO DE CLIENTE 211…"
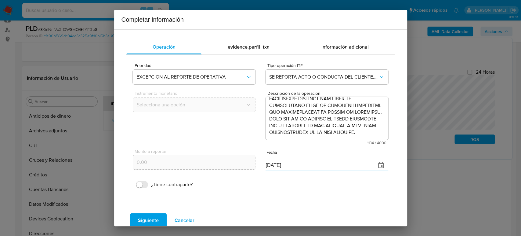
click at [236, 165] on div "Monto a reportar 0.00 Fecha [DATE]" at bounding box center [260, 159] width 255 height 29
paste input "30/06"
type input "[DATE]"
click at [140, 214] on span "Siguiente" at bounding box center [148, 220] width 21 height 13
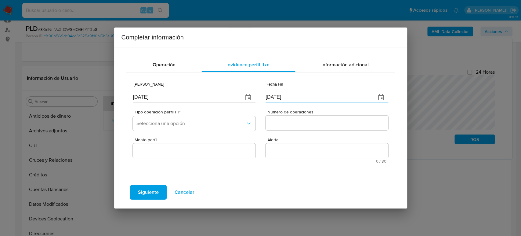
drag, startPoint x: 293, startPoint y: 94, endPoint x: 234, endPoint y: 97, distance: 58.7
click at [230, 95] on div "Fecha Inicio [DATE] Fecha Fin [DATE]" at bounding box center [260, 91] width 255 height 29
paste input "30/06"
type input "[DATE]"
drag, startPoint x: 162, startPoint y: 96, endPoint x: 86, endPoint y: 89, distance: 76.7
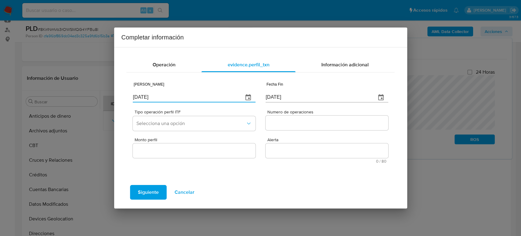
click at [86, 89] on div "Completar información Operación evidence.perfil_txn Información adicional Fecha…" at bounding box center [260, 118] width 521 height 236
paste input "12/03"
type input "[DATE]"
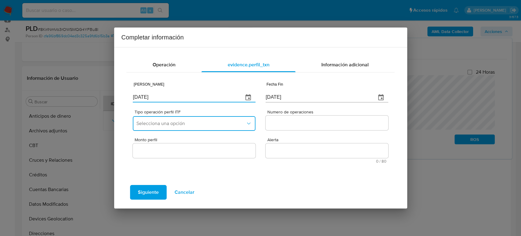
click at [168, 129] on button "Selecciona una opción" at bounding box center [194, 123] width 122 height 15
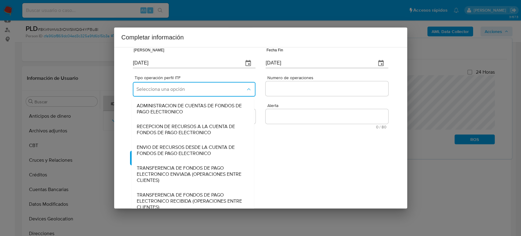
scroll to position [68, 0]
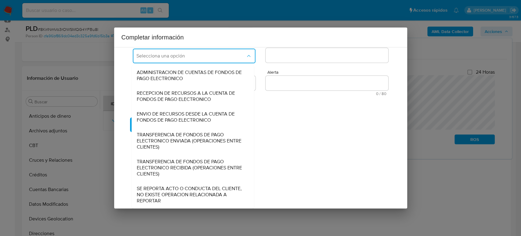
click at [177, 195] on span "SE REPORTA ACTO O CONDUCTA DEL CLIENTE, NO EXISTE OPERACION RELACIONADA A REPOR…" at bounding box center [191, 194] width 109 height 18
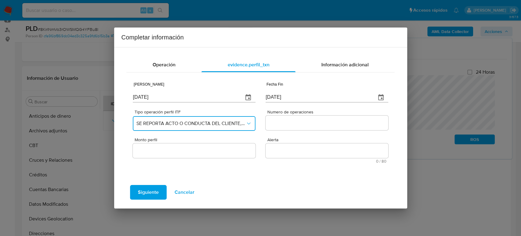
scroll to position [0, 0]
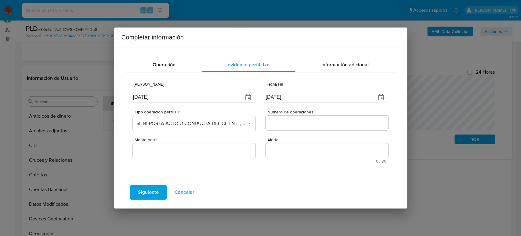
click at [318, 117] on div at bounding box center [327, 122] width 122 height 15
click at [321, 121] on input "Numero de operaciones" at bounding box center [327, 123] width 122 height 8
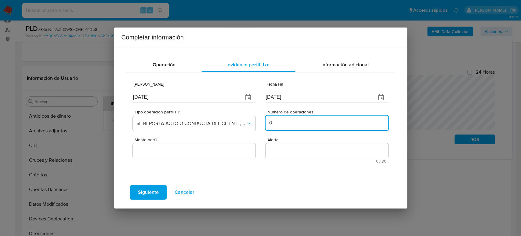
type input "0"
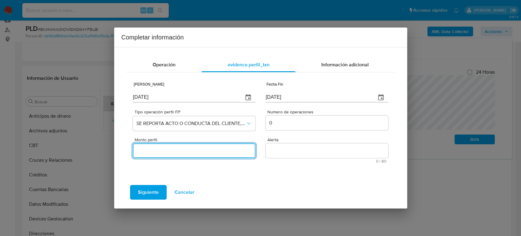
click at [179, 150] on input "Monto perfil" at bounding box center [194, 151] width 122 height 8
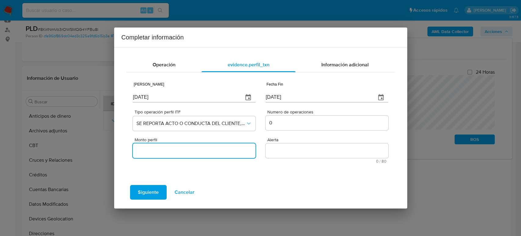
type input "0.00"
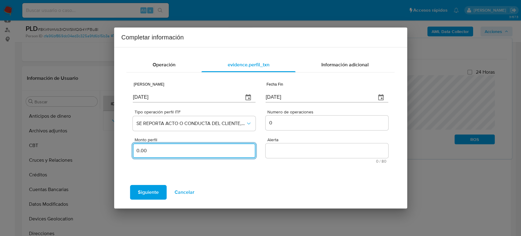
click at [313, 155] on textarea "Alerta" at bounding box center [327, 150] width 122 height 15
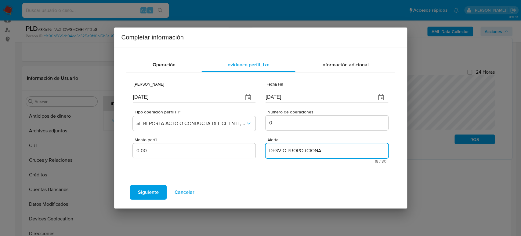
type textarea "DESVIO PROPORCIONAL"
click at [150, 190] on span "Siguiente" at bounding box center [148, 191] width 21 height 13
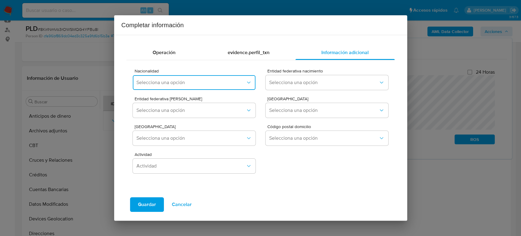
click at [213, 84] on span "Selecciona una opción" at bounding box center [191, 82] width 109 height 6
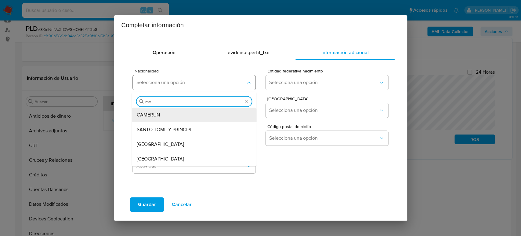
type input "mex"
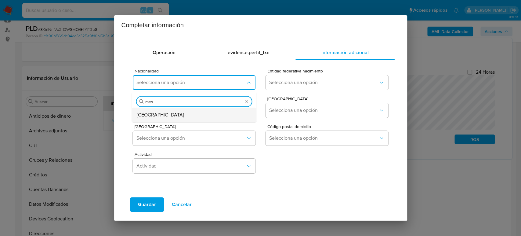
click at [151, 115] on span "[GEOGRAPHIC_DATA]" at bounding box center [160, 115] width 47 height 6
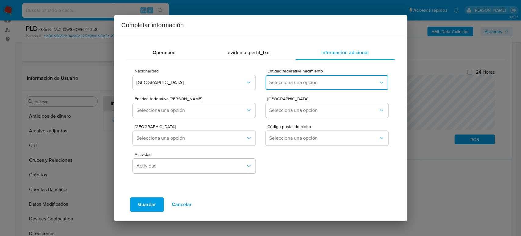
click at [320, 81] on span "Selecciona una opción" at bounding box center [323, 82] width 109 height 6
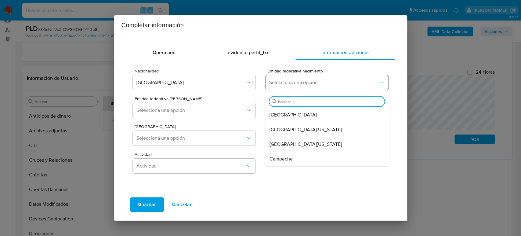
type input "m"
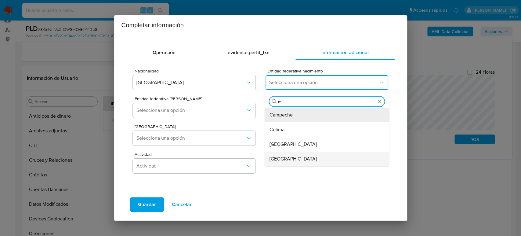
click at [271, 164] on div "[GEOGRAPHIC_DATA]" at bounding box center [326, 159] width 112 height 15
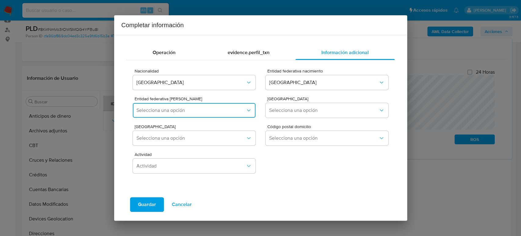
click at [189, 109] on span "Selecciona una opción" at bounding box center [191, 110] width 109 height 6
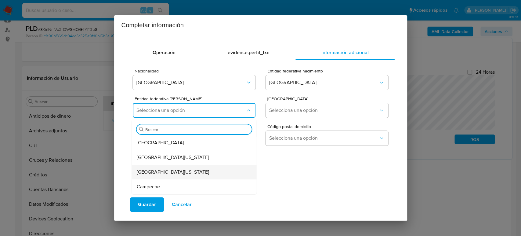
scroll to position [68, 0]
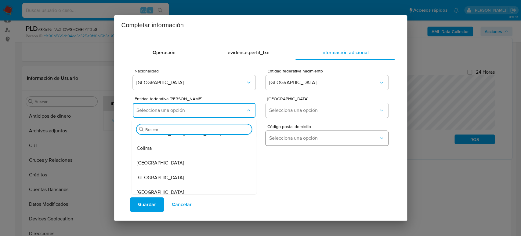
type input "m"
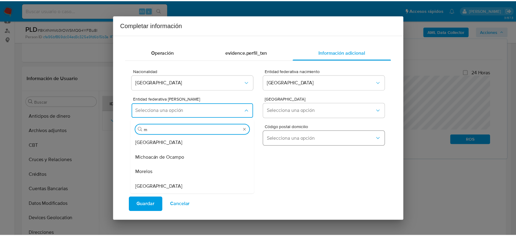
scroll to position [9, 0]
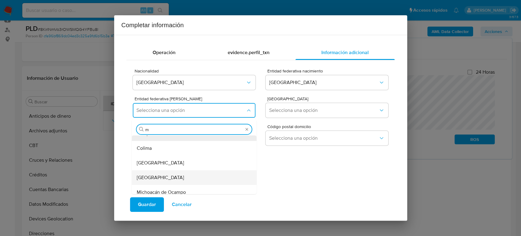
click at [180, 178] on div "[GEOGRAPHIC_DATA]" at bounding box center [193, 177] width 112 height 15
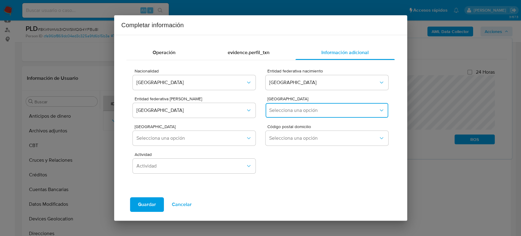
click at [282, 116] on button "Selecciona una opción" at bounding box center [327, 110] width 122 height 15
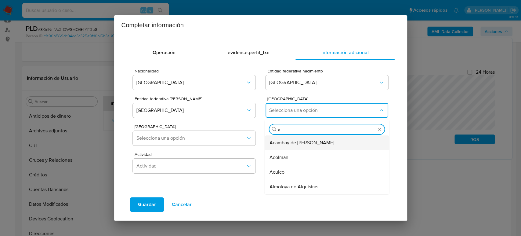
type input "at"
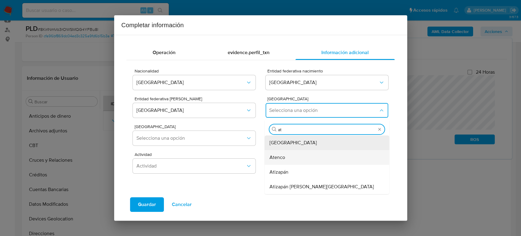
click at [273, 159] on span "Atenco" at bounding box center [278, 157] width 16 height 6
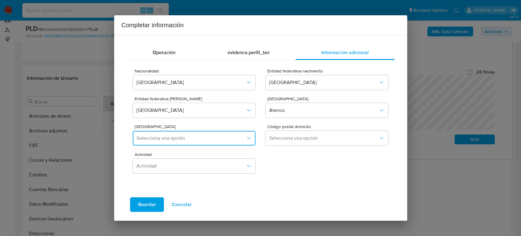
click at [210, 141] on span "Selecciona una opción" at bounding box center [191, 138] width 109 height 6
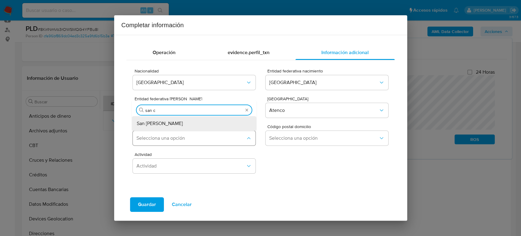
type input "san cr"
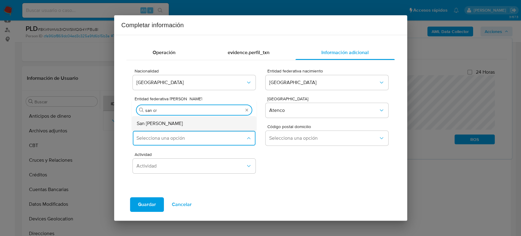
click at [196, 124] on div "San [PERSON_NAME]" at bounding box center [193, 123] width 112 height 15
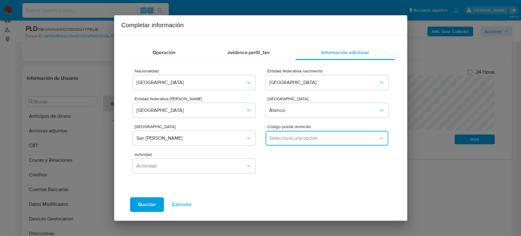
click at [291, 139] on span "Selecciona una opción" at bounding box center [323, 138] width 109 height 6
click at [292, 166] on div "56315" at bounding box center [326, 170] width 112 height 15
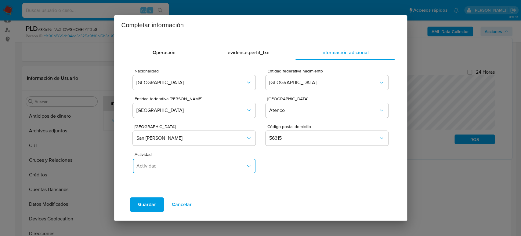
click at [235, 166] on span "Actividad" at bounding box center [191, 166] width 109 height 6
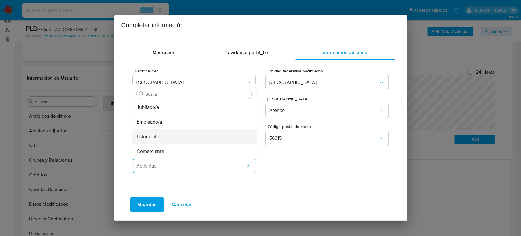
click at [176, 135] on div "Estudiante" at bounding box center [193, 136] width 112 height 15
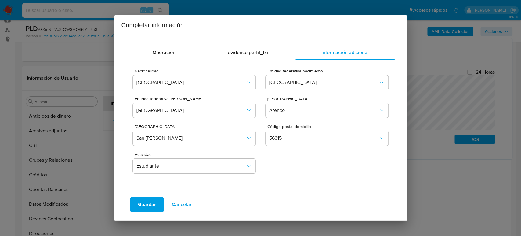
click at [154, 203] on span "Guardar" at bounding box center [147, 204] width 18 height 13
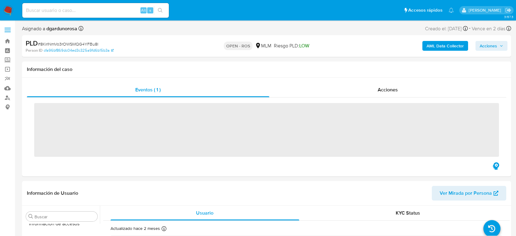
scroll to position [258, 0]
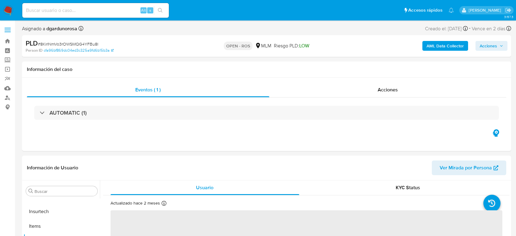
select select "10"
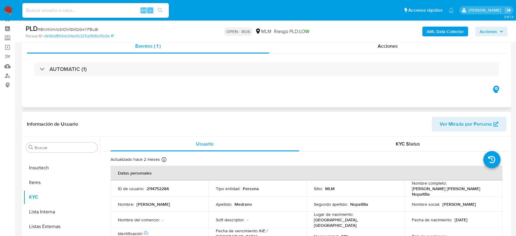
scroll to position [34, 0]
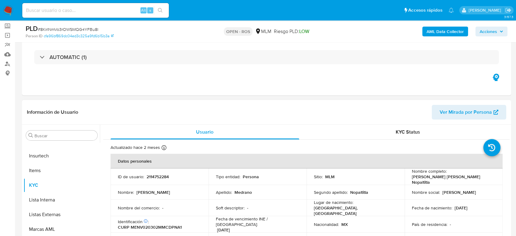
click at [152, 178] on p "2114752284" at bounding box center [158, 176] width 22 height 5
copy p "2114752284"
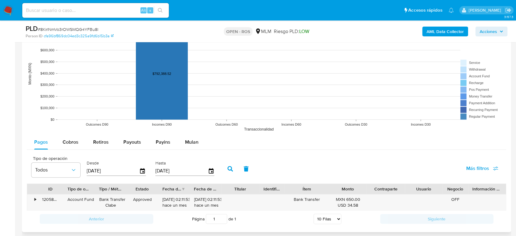
scroll to position [577, 0]
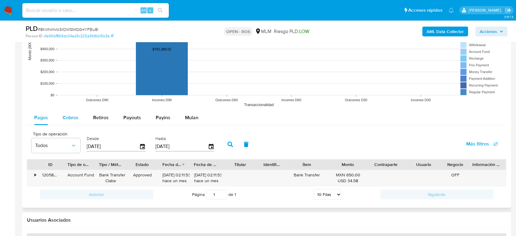
click at [72, 116] on span "Cobros" at bounding box center [71, 117] width 16 height 7
select select "10"
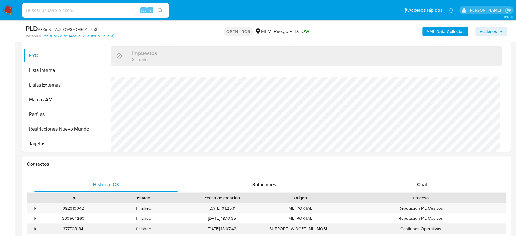
scroll to position [0, 0]
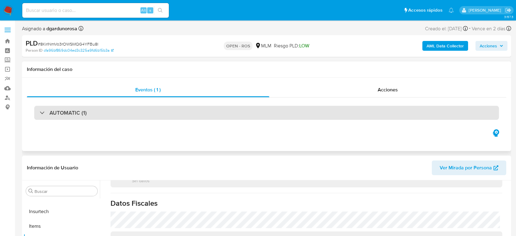
click at [287, 109] on div "AUTOMATIC (1)" at bounding box center [266, 113] width 465 height 14
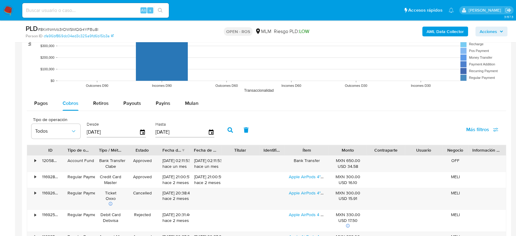
scroll to position [747, 0]
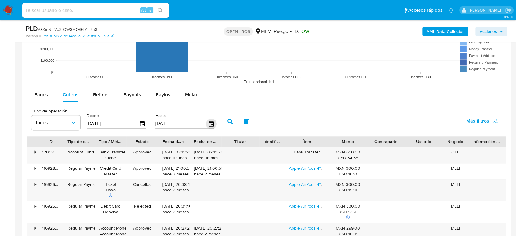
click at [213, 125] on icon "button" at bounding box center [211, 123] width 11 height 11
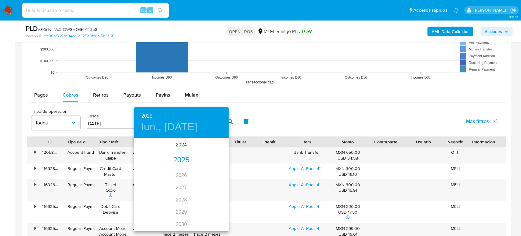
click at [174, 161] on div "2025" at bounding box center [181, 160] width 95 height 12
click at [213, 173] on div "jun." at bounding box center [212, 173] width 31 height 23
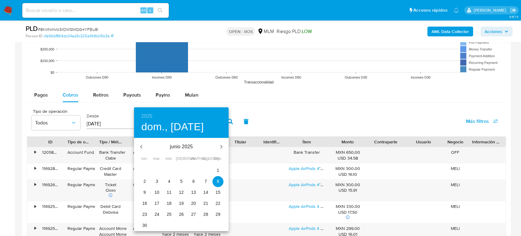
click at [146, 224] on p "30" at bounding box center [144, 225] width 5 height 6
type input "[DATE]"
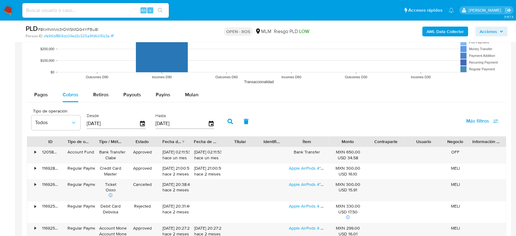
click at [230, 122] on icon "button" at bounding box center [230, 121] width 5 height 5
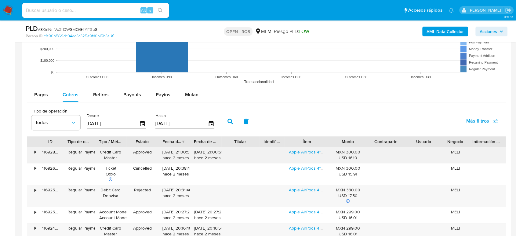
drag, startPoint x: 162, startPoint y: 152, endPoint x: 185, endPoint y: 151, distance: 23.2
click at [185, 151] on div "[DATE] 21:00:57 hace 2 meses" at bounding box center [174, 155] width 23 height 12
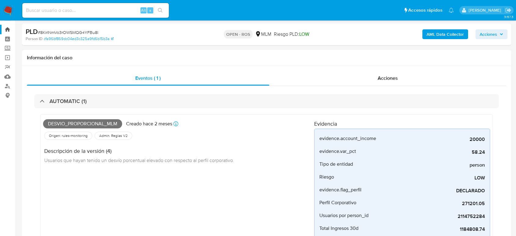
scroll to position [0, 0]
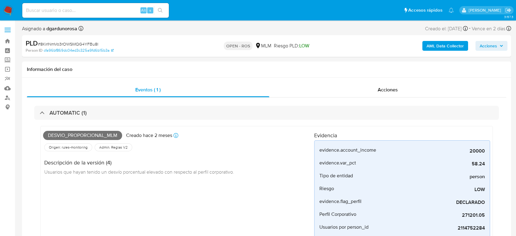
click at [8, 31] on span at bounding box center [8, 31] width 6 height 1
click at [0, 0] on input "checkbox" at bounding box center [0, 0] width 0 height 0
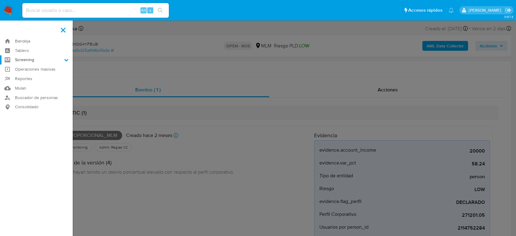
click at [44, 61] on label "Screening" at bounding box center [36, 59] width 73 height 9
click at [0, 0] on input "Screening" at bounding box center [0, 0] width 0 height 0
click at [31, 85] on link "Herramientas" at bounding box center [36, 84] width 73 height 8
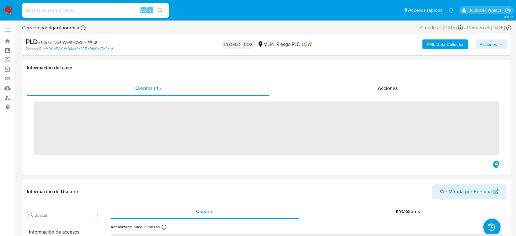
scroll to position [258, 0]
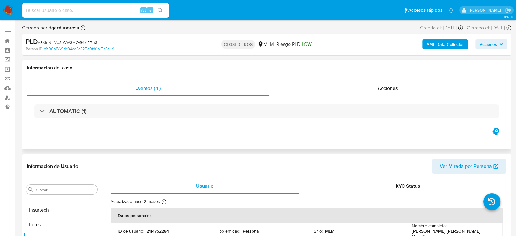
select select "10"
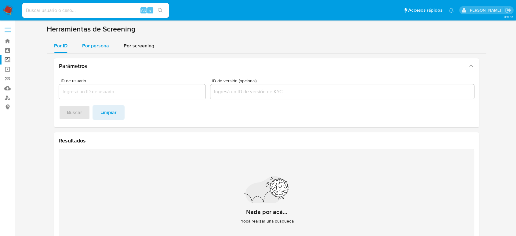
click at [103, 46] on span "Por persona" at bounding box center [95, 45] width 27 height 7
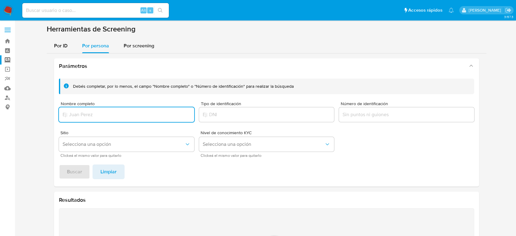
click at [122, 121] on div at bounding box center [126, 114] width 135 height 15
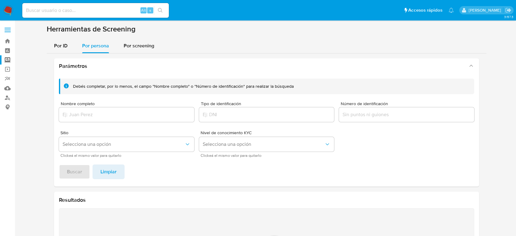
click at [121, 118] on div at bounding box center [126, 114] width 135 height 15
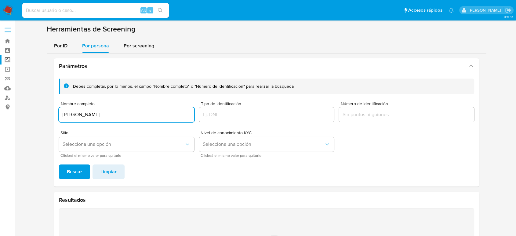
type input "[PERSON_NAME]"
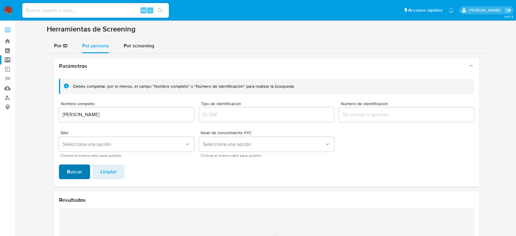
drag, startPoint x: 53, startPoint y: 177, endPoint x: 69, endPoint y: 173, distance: 16.0
click at [54, 177] on div "Parámetros Debés completar, por lo menos, el campo "Nombre completo" o "Número …" at bounding box center [267, 188] width 440 height 271
click at [71, 173] on span "Buscar" at bounding box center [74, 171] width 15 height 13
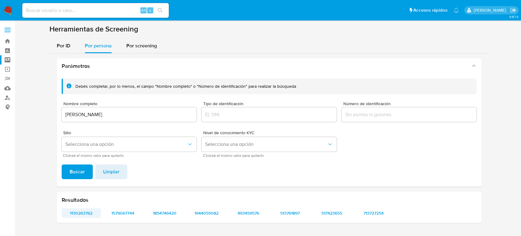
click at [88, 216] on span "1130263762" at bounding box center [81, 213] width 31 height 9
click at [120, 214] on span "1579067744" at bounding box center [123, 213] width 31 height 9
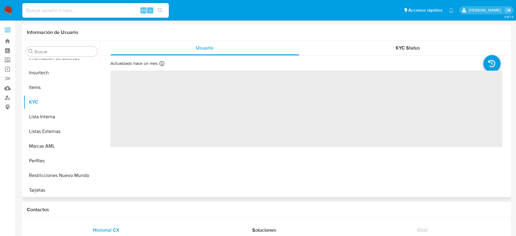
scroll to position [258, 0]
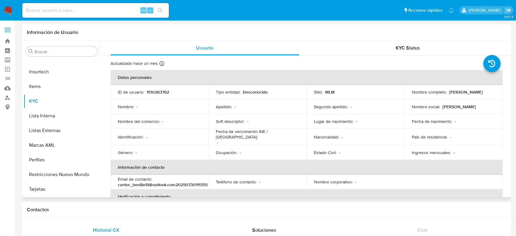
select select "10"
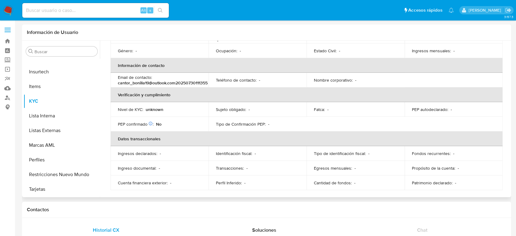
scroll to position [102, 0]
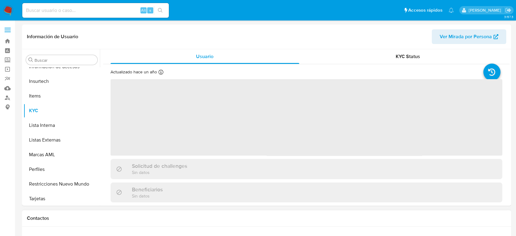
scroll to position [258, 0]
select select "10"
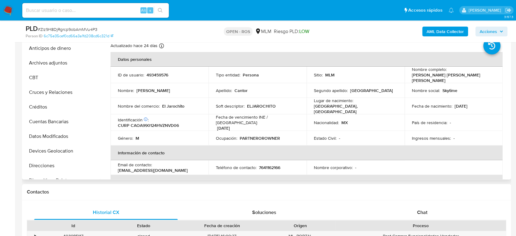
select select "10"
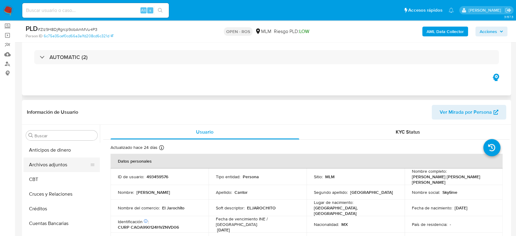
click at [53, 166] on button "Archivos adjuntos" at bounding box center [59, 164] width 71 height 15
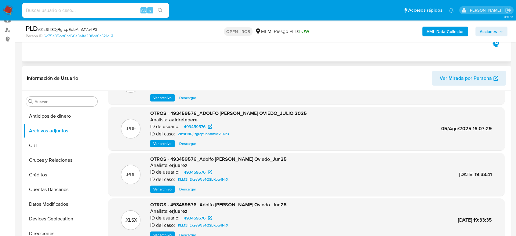
scroll to position [0, 0]
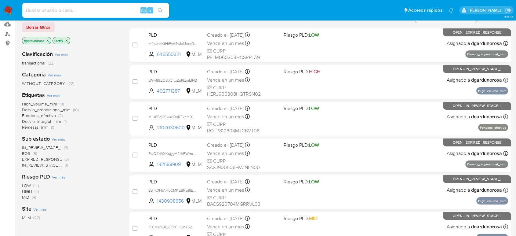
scroll to position [68, 0]
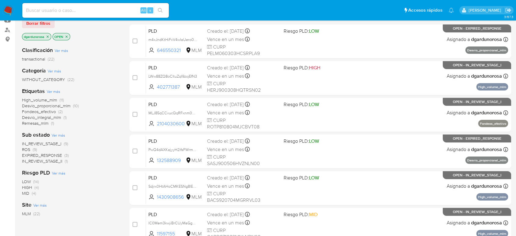
click at [27, 149] on span "ROS" at bounding box center [26, 149] width 8 height 6
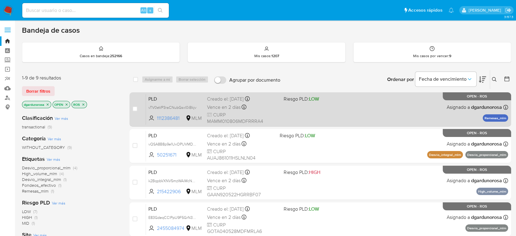
click at [367, 107] on div "PLD vTV0eVP3raCNubGsxl0iBkjv 1112386481 MLM Riesgo PLD: LOW Creado el: 12/07/20…" at bounding box center [327, 109] width 362 height 31
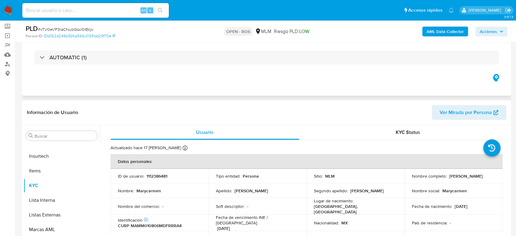
scroll to position [34, 0]
select select "10"
click at [163, 177] on p "1112386481" at bounding box center [157, 175] width 21 height 5
copy p "1112386481"
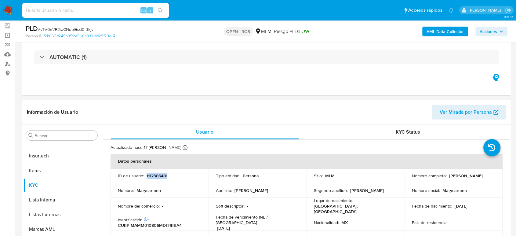
click at [499, 31] on span "Acciones" at bounding box center [492, 31] width 24 height 9
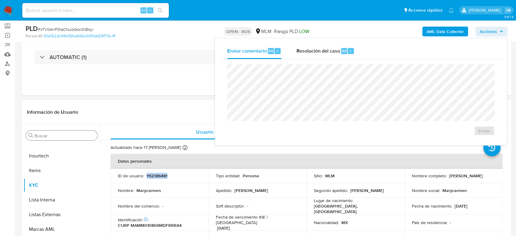
click at [65, 136] on input "Buscar" at bounding box center [65, 135] width 60 height 5
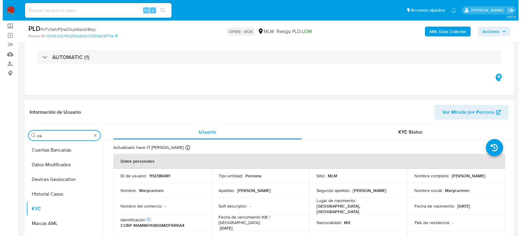
scroll to position [0, 0]
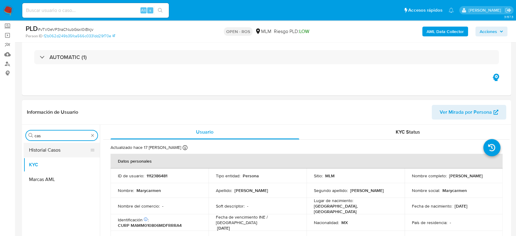
type input "cas"
click at [56, 150] on button "Historial Casos" at bounding box center [59, 150] width 71 height 15
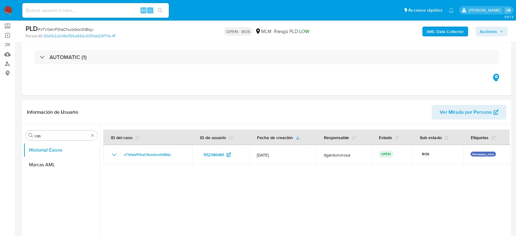
click at [496, 27] on span "Acciones" at bounding box center [488, 32] width 17 height 10
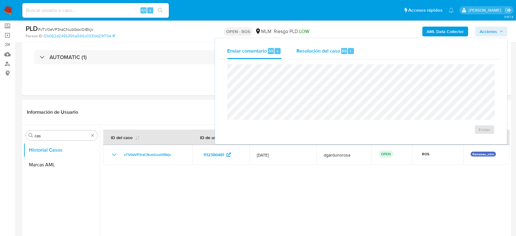
click at [305, 49] on span "Resolución del caso" at bounding box center [318, 50] width 44 height 7
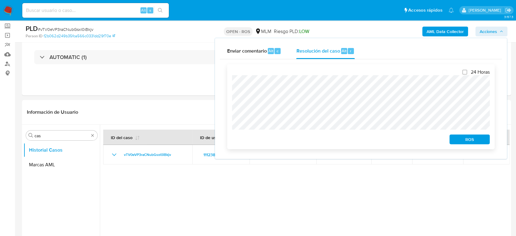
click at [455, 141] on span "ROS" at bounding box center [470, 139] width 32 height 9
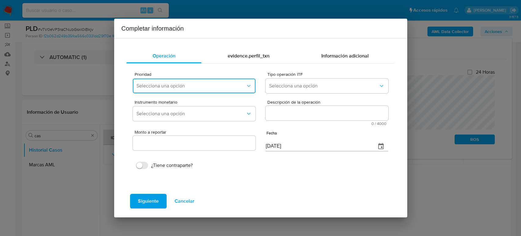
click at [168, 90] on button "Selecciona una opción" at bounding box center [194, 86] width 122 height 15
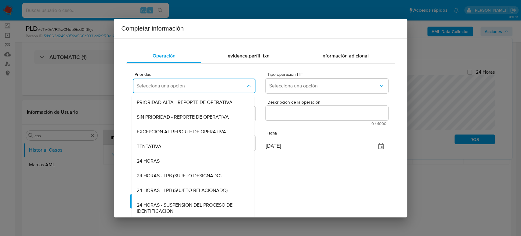
click at [181, 130] on span "EXCEPCION AL REPORTE DE OPERATIVA" at bounding box center [182, 132] width 90 height 6
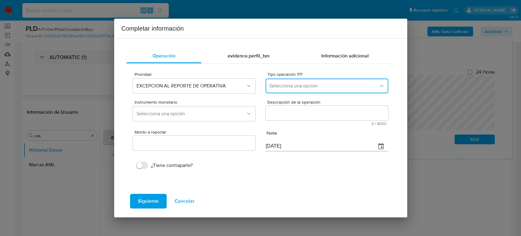
click at [279, 84] on span "Selecciona una opción" at bounding box center [323, 86] width 109 height 6
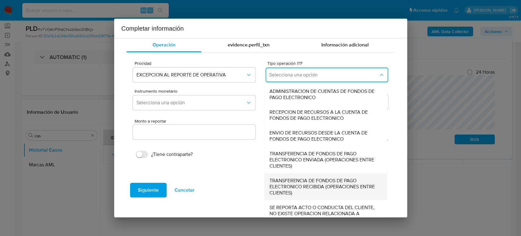
scroll to position [21, 0]
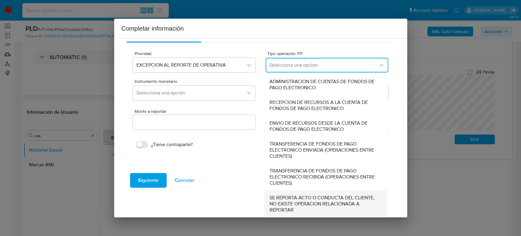
click at [306, 200] on span "SE REPORTA ACTO O CONDUCTA DEL CLIENTE, NO EXISTE OPERACION RELACIONADA A REPOR…" at bounding box center [324, 204] width 109 height 18
type input "0.00"
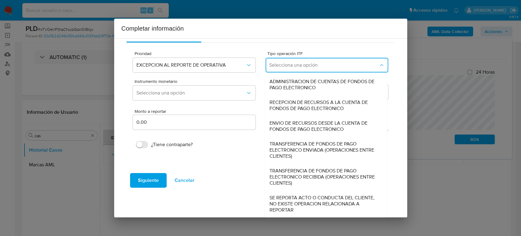
scroll to position [0, 0]
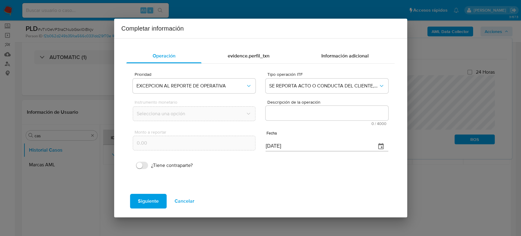
click at [312, 114] on textarea "Descripción de la operación" at bounding box center [327, 113] width 122 height 15
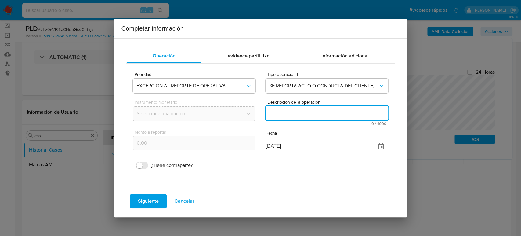
paste textarea "/CONOCIMIENTO DEL CLIENTE O USUARIOCLIENTE MARYCARMEN MARIN MARTINEZ NUMERO DE …"
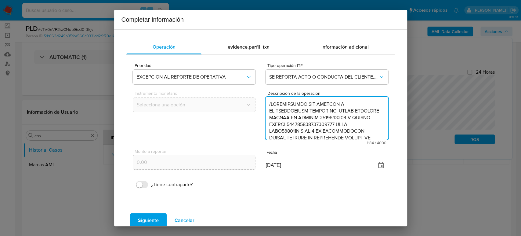
scroll to position [183, 0]
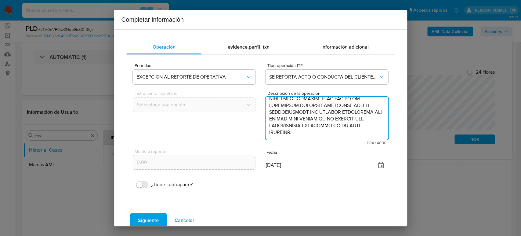
type textarea "/CONOCIMIENTO DEL CLIENTE O USUARIOCLIENTE MARYCARMEN MARIN MARTINEZ NUMERO DE …"
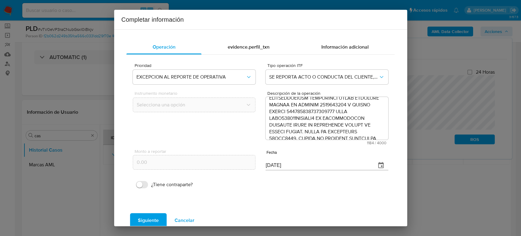
scroll to position [0, 0]
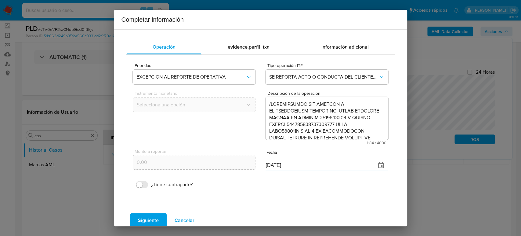
click at [220, 165] on div "Monto a reportar 0.00 Fecha 08/09/2025" at bounding box center [260, 159] width 255 height 29
paste input "30/06"
type input "30/06/2025"
click at [155, 216] on span "Siguiente" at bounding box center [148, 220] width 21 height 13
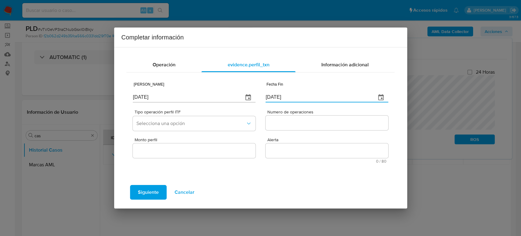
drag, startPoint x: 288, startPoint y: 93, endPoint x: 218, endPoint y: 88, distance: 71.0
click at [218, 88] on div "Fecha Inicio 08/09/2025 Fecha Fin 08/09/2025" at bounding box center [260, 91] width 255 height 29
paste input "30/06"
type input "[DATE]"
drag, startPoint x: 166, startPoint y: 99, endPoint x: 73, endPoint y: 101, distance: 92.3
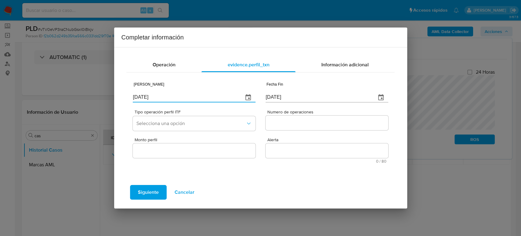
click at [73, 101] on div "Completar información Operación evidence.perfil_txn Información adicional Fecha…" at bounding box center [260, 118] width 521 height 236
type input "01/01/2025"
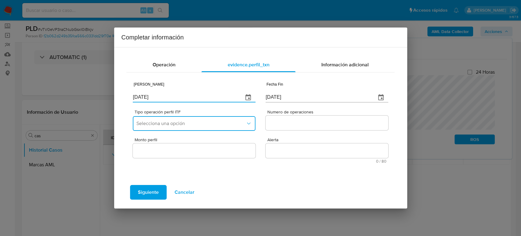
click at [186, 126] on span "Selecciona una opción" at bounding box center [191, 123] width 109 height 6
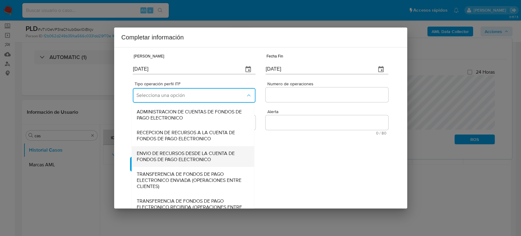
scroll to position [68, 0]
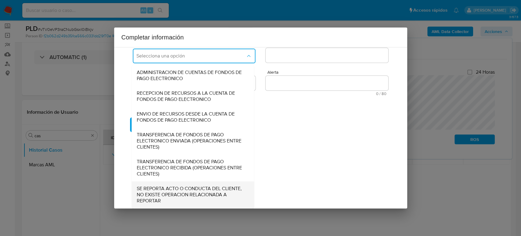
click at [172, 202] on span "SE REPORTA ACTO O CONDUCTA DEL CLIENTE, NO EXISTE OPERACION RELACIONADA A REPOR…" at bounding box center [191, 194] width 109 height 18
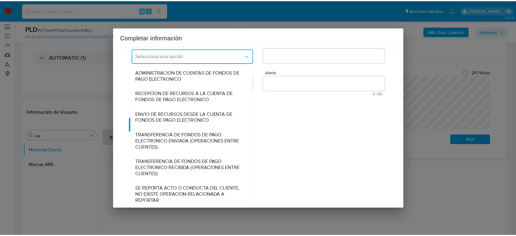
scroll to position [0, 0]
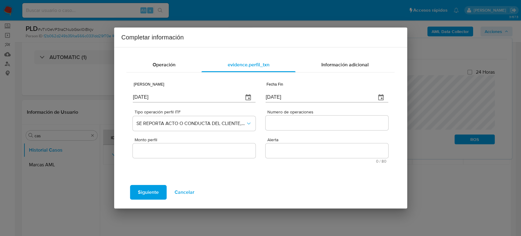
click at [277, 124] on input "Numero de operaciones" at bounding box center [327, 123] width 122 height 8
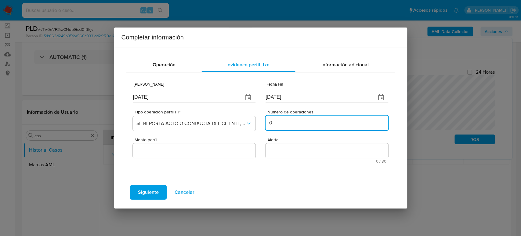
type input "0"
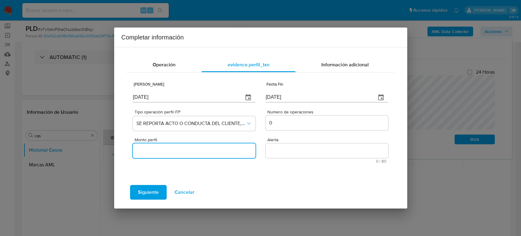
click at [156, 152] on input "Monto perfil" at bounding box center [194, 151] width 122 height 8
type input "0.00"
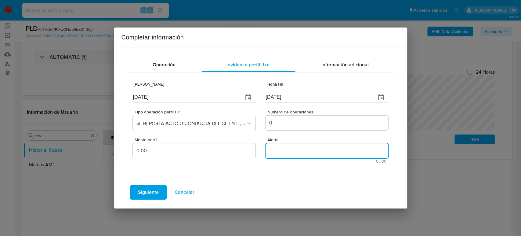
click at [288, 153] on textarea "Alerta" at bounding box center [327, 150] width 122 height 15
click at [289, 149] on textarea "Alerta" at bounding box center [327, 150] width 122 height 15
type textarea "REMESAS"
click at [153, 194] on span "Siguiente" at bounding box center [148, 191] width 21 height 13
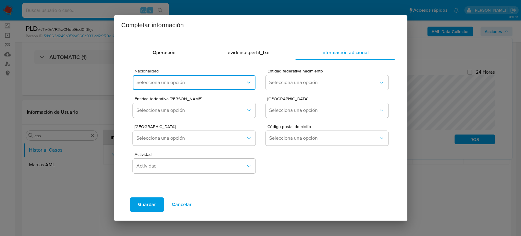
drag, startPoint x: 186, startPoint y: 78, endPoint x: 188, endPoint y: 80, distance: 3.3
click at [186, 77] on button "Selecciona una opción" at bounding box center [194, 82] width 122 height 15
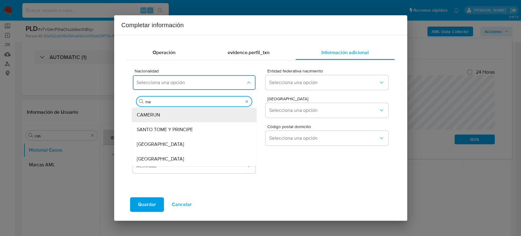
type input "mex"
click at [183, 118] on div "[GEOGRAPHIC_DATA]" at bounding box center [193, 115] width 112 height 15
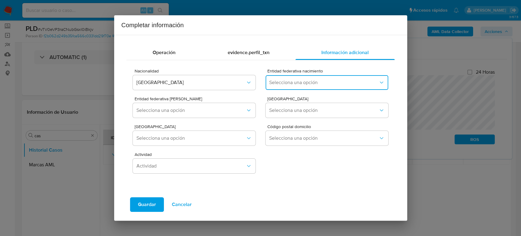
click at [312, 81] on span "Selecciona una opción" at bounding box center [323, 82] width 109 height 6
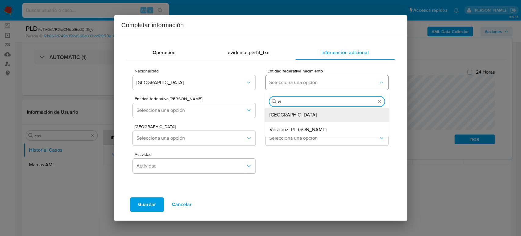
type input "ciu"
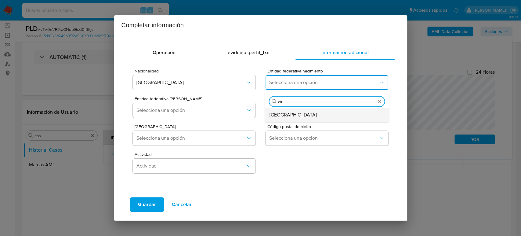
click at [296, 116] on span "[GEOGRAPHIC_DATA]" at bounding box center [293, 115] width 47 height 6
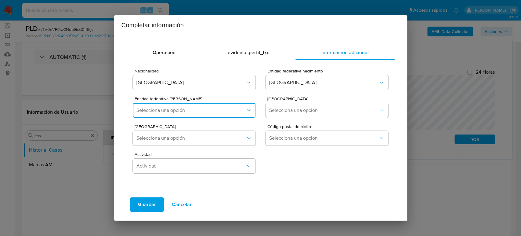
click at [231, 109] on span "Selecciona una opción" at bounding box center [191, 110] width 109 height 6
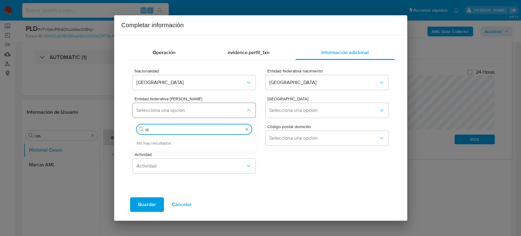
type input "d"
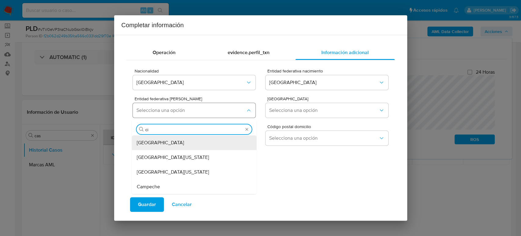
type input "ciu"
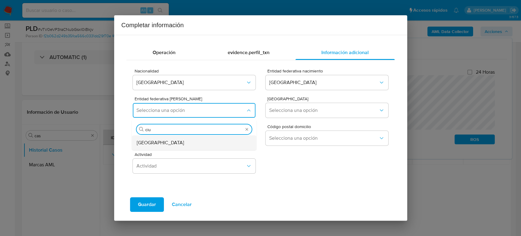
click at [156, 141] on span "[GEOGRAPHIC_DATA]" at bounding box center [160, 143] width 47 height 6
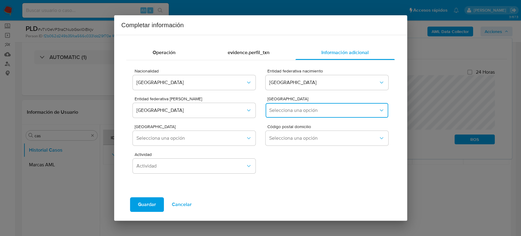
click at [340, 108] on span "Selecciona una opción" at bounding box center [323, 110] width 109 height 6
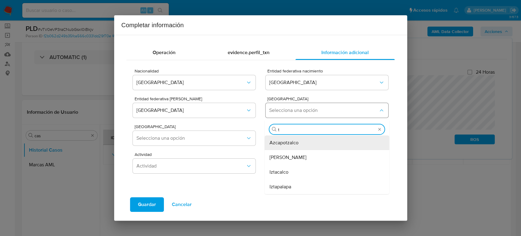
type input "tl"
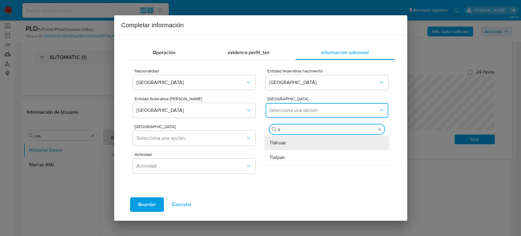
click at [302, 144] on div "Tláhuac" at bounding box center [326, 142] width 112 height 15
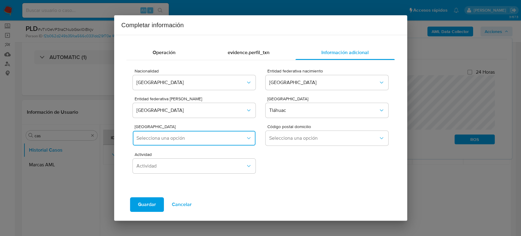
click at [210, 139] on span "Selecciona una opción" at bounding box center [191, 138] width 109 height 6
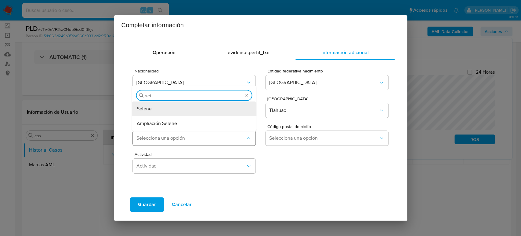
type input "sele"
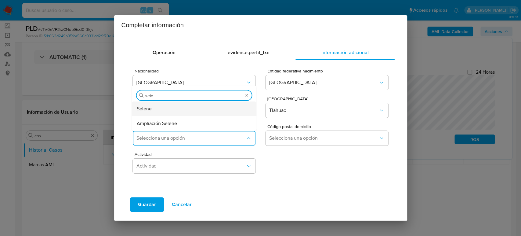
click at [201, 111] on div "Selene" at bounding box center [193, 108] width 112 height 15
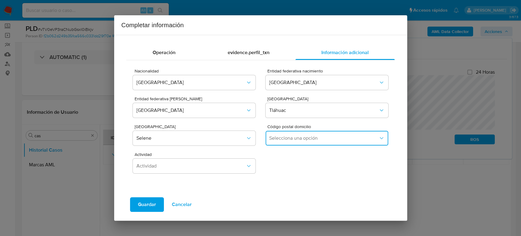
click at [288, 137] on span "Selecciona una opción" at bounding box center [323, 138] width 109 height 6
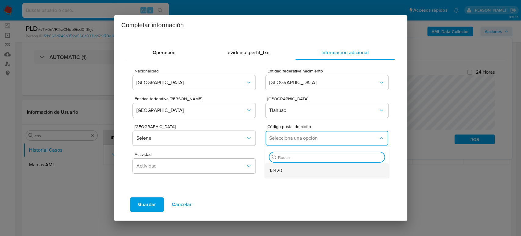
click at [285, 173] on div "13420" at bounding box center [326, 170] width 112 height 15
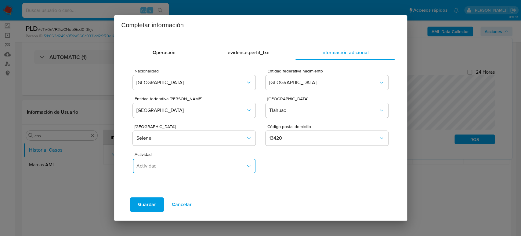
drag, startPoint x: 186, startPoint y: 162, endPoint x: 187, endPoint y: 165, distance: 3.4
click at [186, 162] on button "Actividad" at bounding box center [194, 166] width 122 height 15
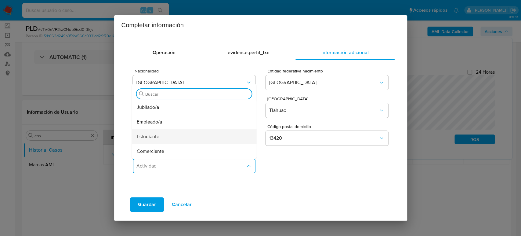
click at [155, 135] on span "Estudiante" at bounding box center [148, 136] width 23 height 6
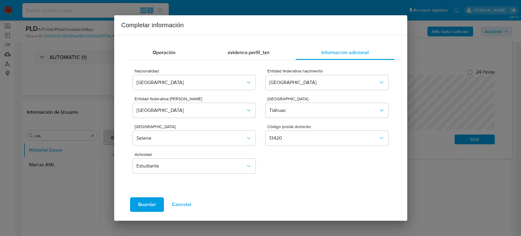
click at [152, 203] on span "Guardar" at bounding box center [147, 204] width 18 height 13
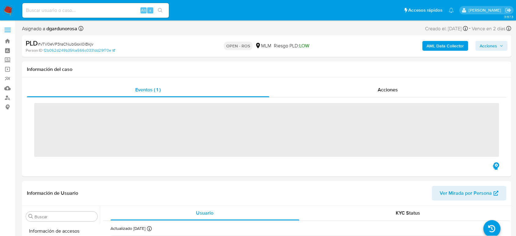
scroll to position [258, 0]
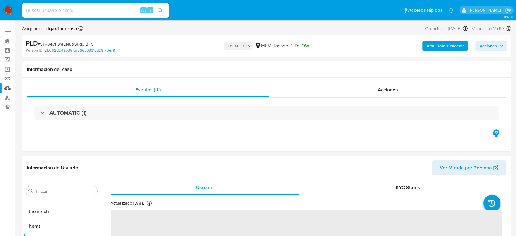
select select "10"
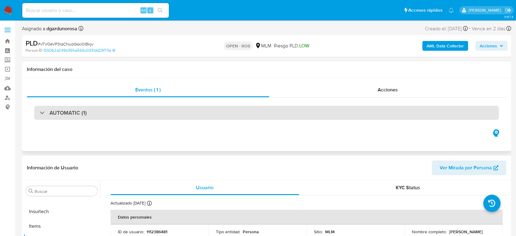
click at [172, 106] on div "AUTOMATIC (1)" at bounding box center [266, 113] width 465 height 14
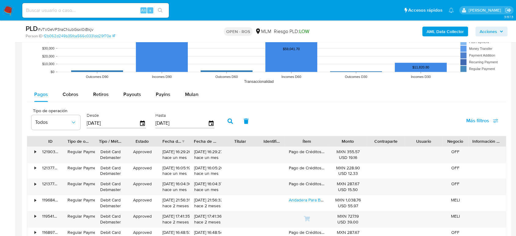
scroll to position [747, 0]
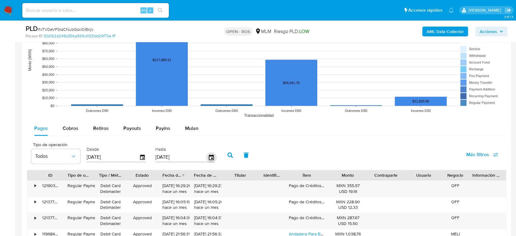
click at [212, 158] on icon "button" at bounding box center [211, 157] width 11 height 11
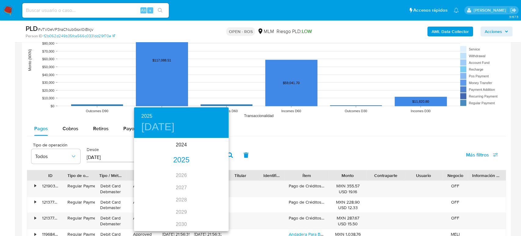
click at [181, 159] on div "2025" at bounding box center [181, 160] width 95 height 12
click at [210, 173] on div "jun." at bounding box center [212, 173] width 31 height 23
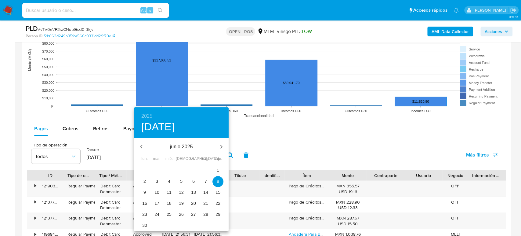
click at [144, 224] on p "30" at bounding box center [144, 225] width 5 height 6
type input "[DATE]"
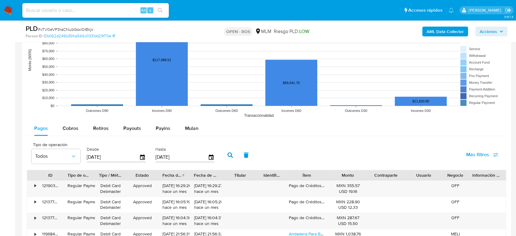
click at [229, 152] on icon "button" at bounding box center [230, 154] width 5 height 5
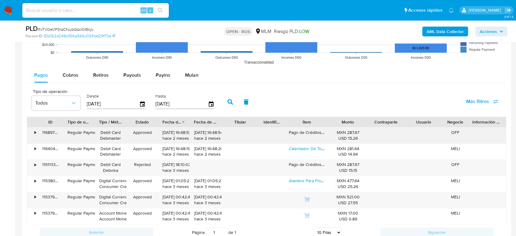
scroll to position [814, 0]
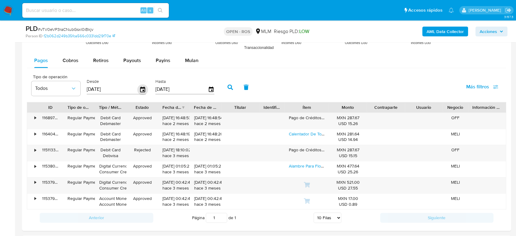
click at [141, 86] on icon "button" at bounding box center [142, 88] width 5 height 5
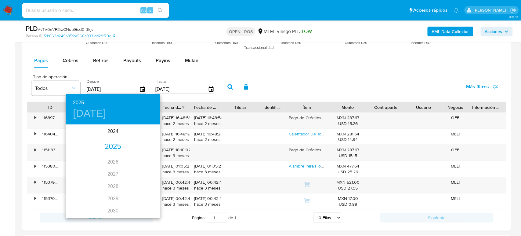
click at [109, 148] on div "2025" at bounding box center [113, 147] width 95 height 12
click at [111, 160] on div "may." at bounding box center [112, 159] width 31 height 23
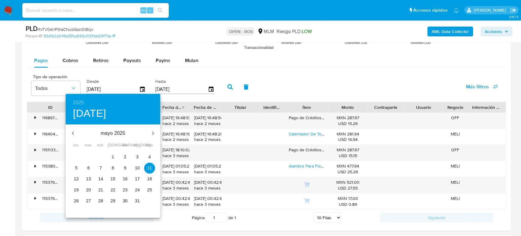
click at [115, 157] on span "1" at bounding box center [113, 157] width 11 height 6
type input "01/05/2025"
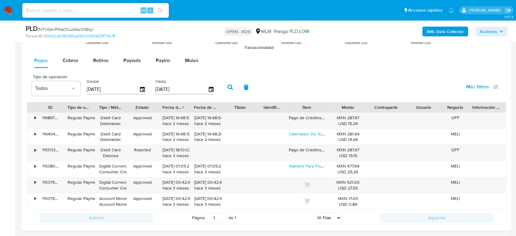
click at [232, 87] on icon "button" at bounding box center [230, 86] width 5 height 5
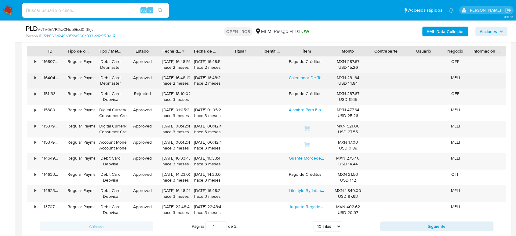
scroll to position [882, 0]
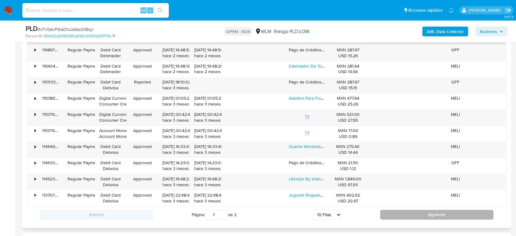
click at [394, 215] on button "Siguiente" at bounding box center [437, 215] width 114 height 10
type input "2"
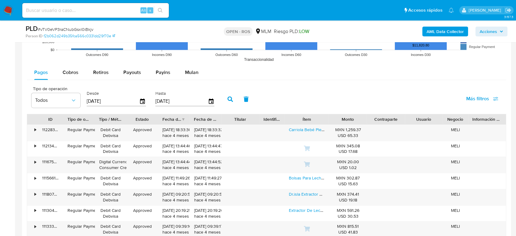
scroll to position [814, 0]
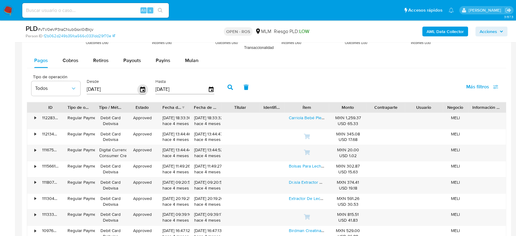
click at [144, 91] on icon "button" at bounding box center [142, 88] width 5 height 5
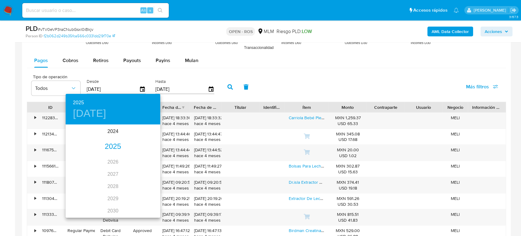
click at [110, 147] on div "2025" at bounding box center [113, 147] width 95 height 12
click at [80, 162] on div "abr." at bounding box center [81, 159] width 31 height 23
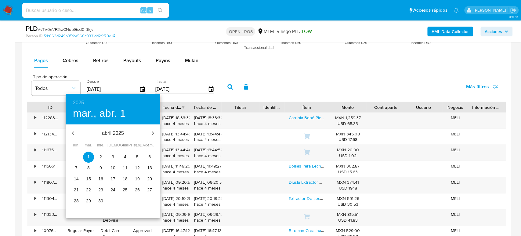
type input "01/04/2025"
click at [90, 155] on span "1" at bounding box center [88, 157] width 11 height 6
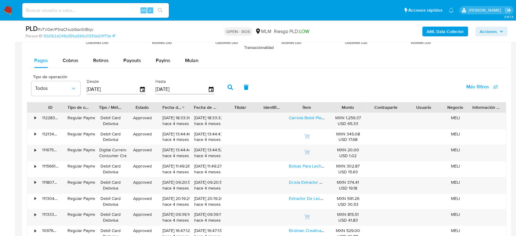
click at [229, 87] on icon "button" at bounding box center [230, 86] width 5 height 5
click at [78, 58] on span "Cobros" at bounding box center [71, 60] width 16 height 7
select select "10"
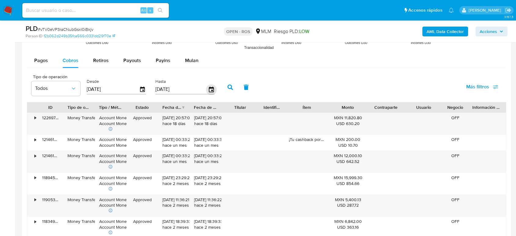
click at [213, 90] on icon "button" at bounding box center [211, 89] width 11 height 11
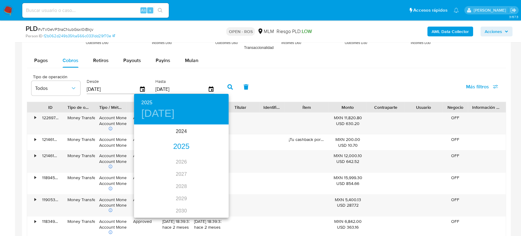
click at [182, 145] on div "2025" at bounding box center [181, 147] width 95 height 12
click at [213, 162] on div "jun." at bounding box center [212, 159] width 31 height 23
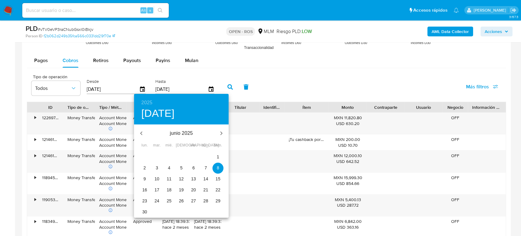
click at [144, 212] on p "30" at bounding box center [144, 212] width 5 height 6
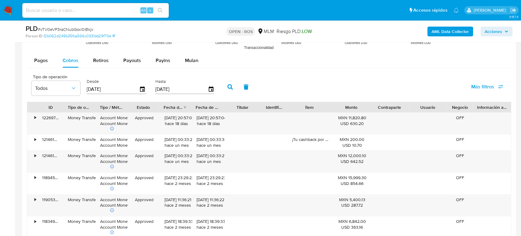
type input "30/06/2025"
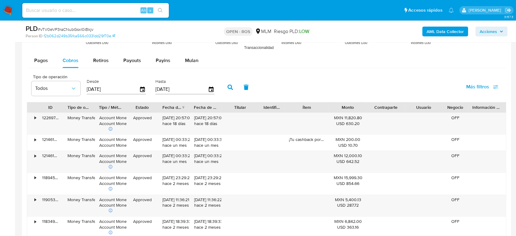
click at [227, 89] on button "button" at bounding box center [230, 87] width 16 height 15
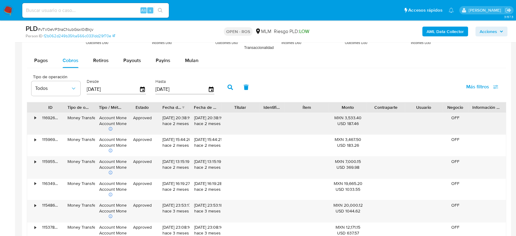
drag, startPoint x: 163, startPoint y: 119, endPoint x: 186, endPoint y: 119, distance: 22.6
click at [186, 119] on div "30/06/2025 20:38:19 hace 2 meses" at bounding box center [174, 121] width 23 height 12
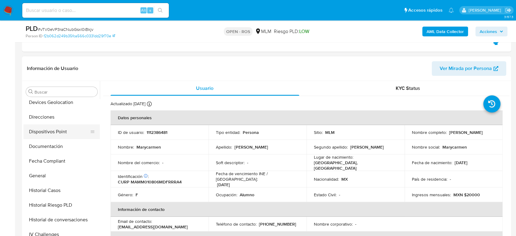
scroll to position [136, 0]
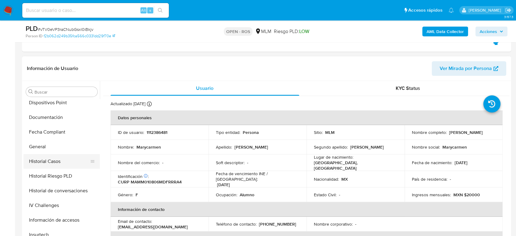
click at [51, 158] on button "Historial Casos" at bounding box center [59, 161] width 71 height 15
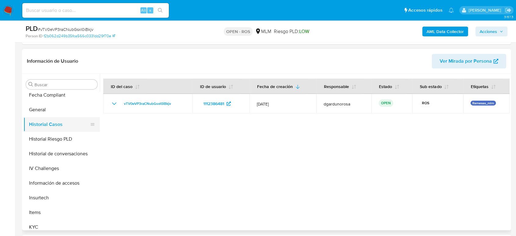
scroll to position [237, 0]
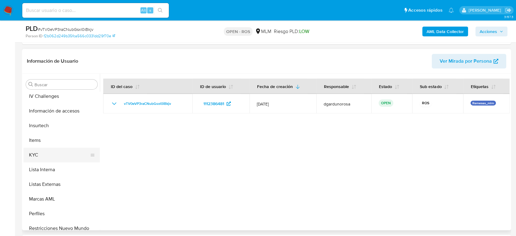
click at [60, 156] on button "KYC" at bounding box center [59, 155] width 71 height 15
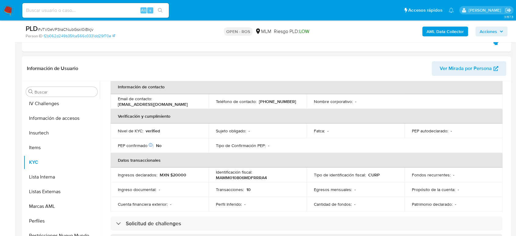
scroll to position [38, 0]
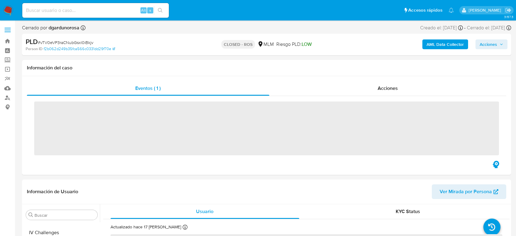
scroll to position [258, 0]
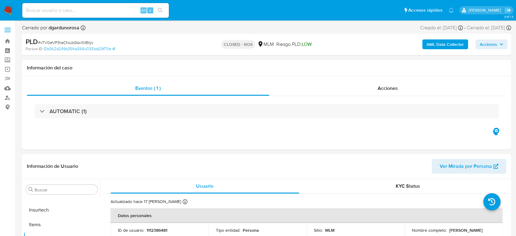
select select "10"
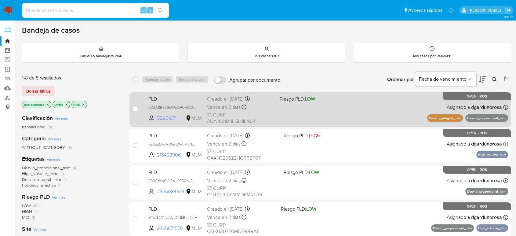
click at [311, 108] on div "PLD vQSA8B8p9e1UxOPUVMDm5oj7 50251671 MLM Riesgo PLD: LOW Creado el: 12/07/2025…" at bounding box center [327, 109] width 362 height 31
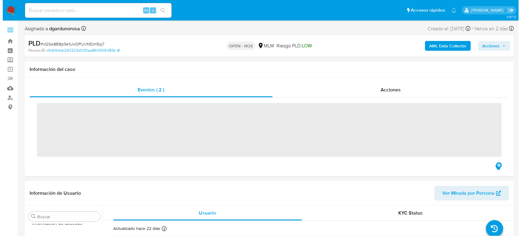
scroll to position [258, 0]
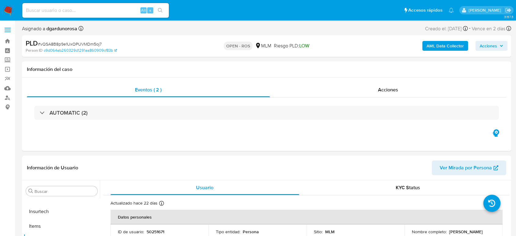
select select "10"
click at [498, 44] on span "Acciones" at bounding box center [492, 46] width 24 height 9
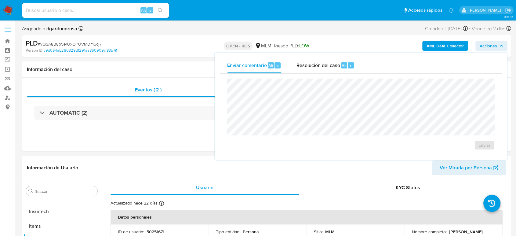
drag, startPoint x: 325, startPoint y: 66, endPoint x: 326, endPoint y: 77, distance: 10.4
click at [325, 66] on span "Resolución del caso" at bounding box center [318, 65] width 44 height 7
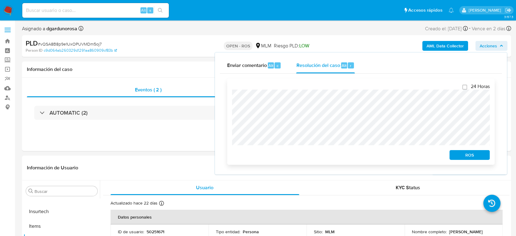
click at [453, 152] on button "ROS" at bounding box center [470, 155] width 40 height 10
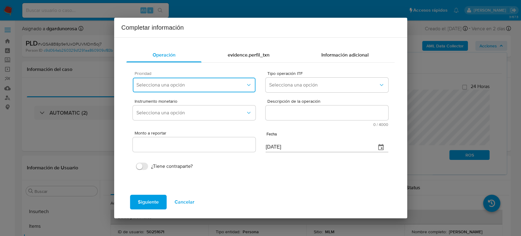
click at [200, 85] on span "Selecciona una opción" at bounding box center [191, 85] width 109 height 6
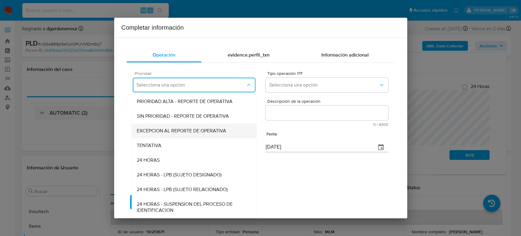
click at [172, 134] on div "EXCEPCION AL REPORTE DE OPERATIVA" at bounding box center [194, 130] width 115 height 15
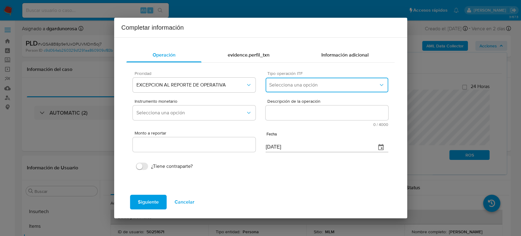
click at [324, 83] on span "Selecciona una opción" at bounding box center [323, 85] width 109 height 6
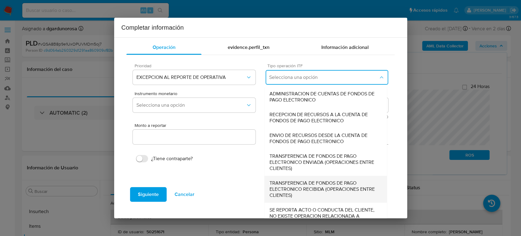
scroll to position [19, 0]
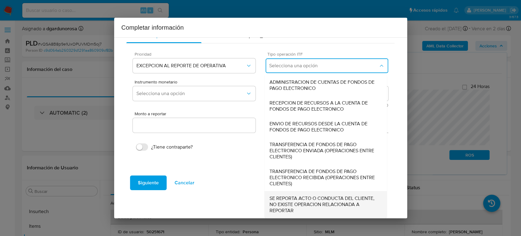
click at [295, 202] on span "SE REPORTA ACTO O CONDUCTA DEL CLIENTE, NO EXISTE OPERACION RELACIONADA A REPOR…" at bounding box center [326, 204] width 113 height 18
type input "0.00"
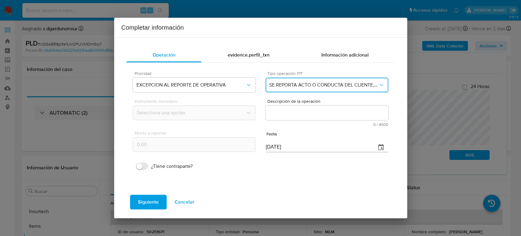
scroll to position [0, 0]
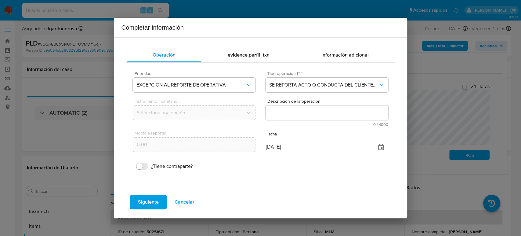
click at [316, 112] on textarea "Descripción de la operación" at bounding box center [327, 112] width 122 height 15
click at [305, 110] on textarea "Descripción de la operación" at bounding box center [327, 112] width 122 height 15
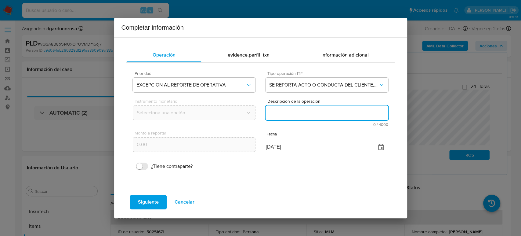
paste textarea "CONOCIMIENTO DEL CLIENTE O USUARIO CLIENTE DE NOMBRE JUAN ARMANDO ANGULO ALVARA…"
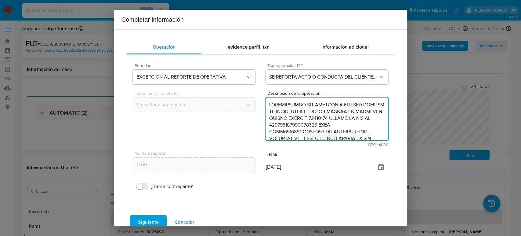
scroll to position [156, 0]
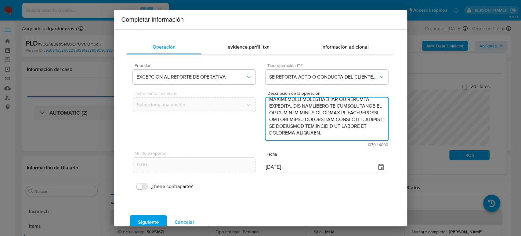
type textarea "CONOCIMIENTO DEL CLIENTE O USUARIO CLIENTE DE NOMBRE JUAN ARMANDO ANGULO ALVARA…"
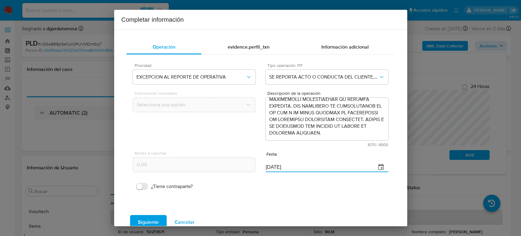
drag, startPoint x: 302, startPoint y: 167, endPoint x: 242, endPoint y: 169, distance: 60.2
click at [242, 169] on div "Monto a reportar 0.00 Fecha 08/09/2025" at bounding box center [260, 161] width 255 height 29
paste input "17/06"
type input "17/06/2025"
click at [162, 217] on button "Siguiente" at bounding box center [148, 222] width 37 height 15
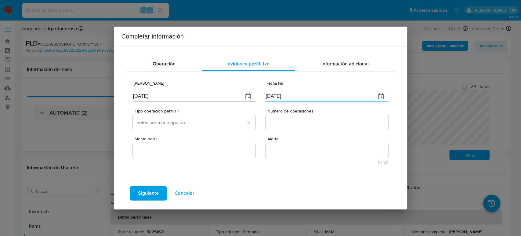
drag, startPoint x: 298, startPoint y: 95, endPoint x: 226, endPoint y: 96, distance: 71.8
click at [226, 96] on div "Fecha Inicio 08/09/2025 Fecha Fin 08/09/2025" at bounding box center [260, 90] width 255 height 29
paste input "17/06"
type input "17/06/2025"
drag, startPoint x: 166, startPoint y: 93, endPoint x: 97, endPoint y: 80, distance: 70.4
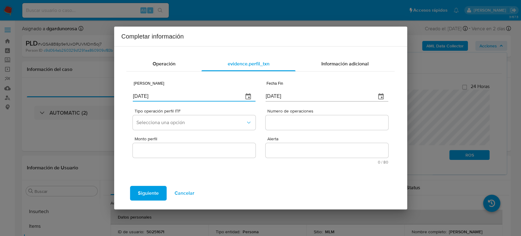
click at [97, 80] on div "Completar información Operación evidence.perfil_txn Información adicional Fecha…" at bounding box center [260, 118] width 521 height 236
paste input "4/04"
type input "04/04/2025"
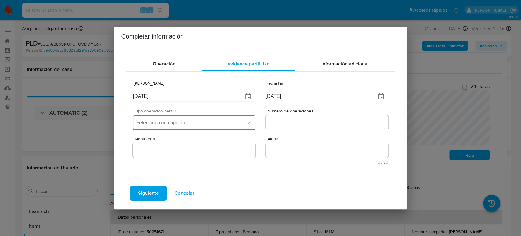
click at [174, 124] on span "Selecciona una opción" at bounding box center [191, 122] width 109 height 6
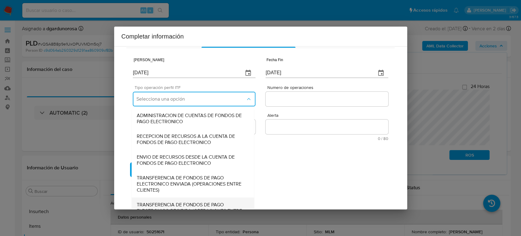
scroll to position [34, 0]
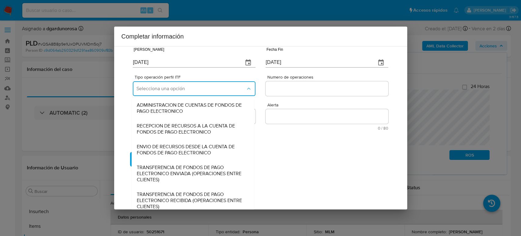
click at [177, 203] on span "TRANSFERENCIA DE FONDOS DE PAGO ELECTRONICO RECIBIDA (OPERACIONES ENTRE CLIENTE…" at bounding box center [193, 200] width 113 height 18
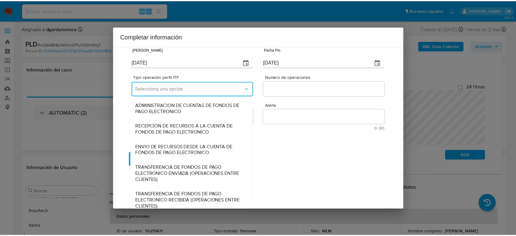
scroll to position [0, 0]
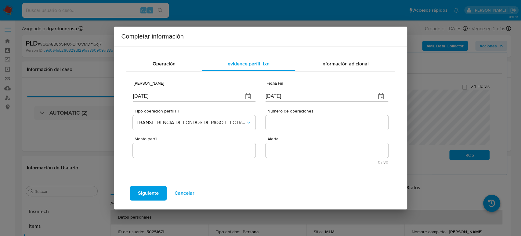
click at [286, 119] on input "Numero de operaciones" at bounding box center [327, 123] width 122 height 8
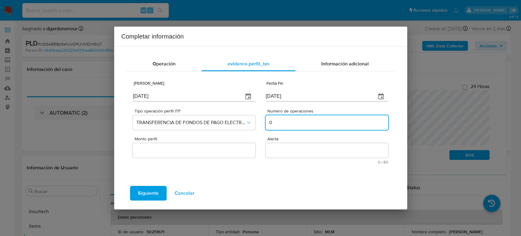
type input "0"
click at [164, 150] on input "Monto perfil" at bounding box center [194, 150] width 122 height 8
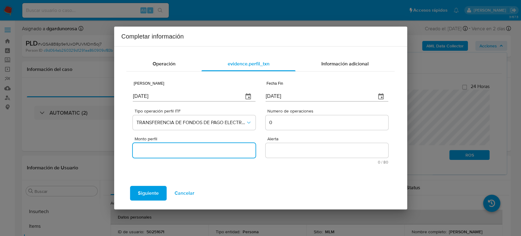
type input "0.00"
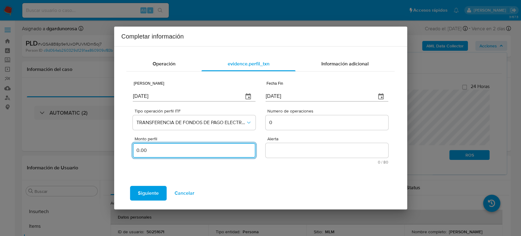
click at [300, 149] on textarea "Alerta" at bounding box center [327, 150] width 122 height 15
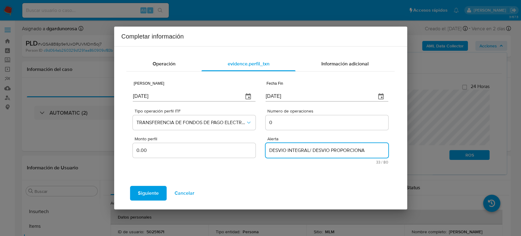
type textarea "DESVIO INTEGRAL/ DESVIO PROPORCIONAL"
click at [151, 194] on span "Siguiente" at bounding box center [148, 192] width 21 height 13
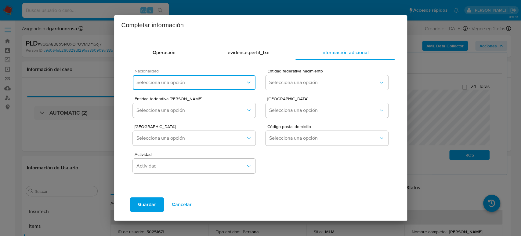
click at [229, 86] on button "Selecciona una opción" at bounding box center [194, 82] width 122 height 15
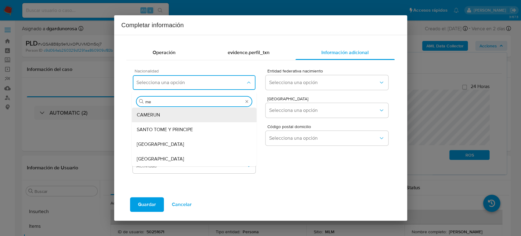
type input "mex"
click at [161, 119] on div "[GEOGRAPHIC_DATA]" at bounding box center [194, 115] width 115 height 15
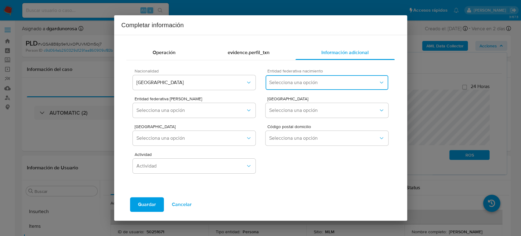
click at [338, 79] on span "Selecciona una opción" at bounding box center [323, 82] width 109 height 6
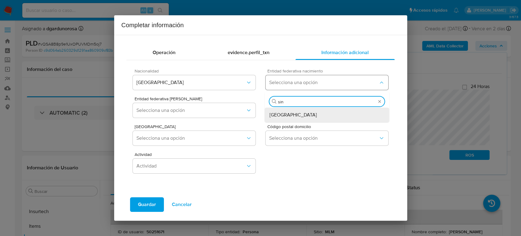
type input "sina"
click at [311, 115] on div "[GEOGRAPHIC_DATA]" at bounding box center [327, 115] width 115 height 15
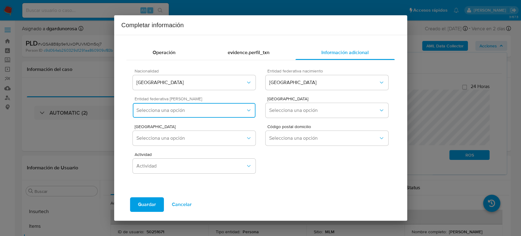
click at [169, 104] on button "Selecciona una opción" at bounding box center [194, 110] width 122 height 15
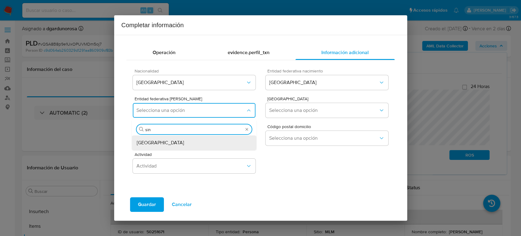
type input "sina"
drag, startPoint x: 175, startPoint y: 146, endPoint x: 178, endPoint y: 145, distance: 3.1
click at [176, 147] on div "Sinaloa" at bounding box center [194, 142] width 115 height 15
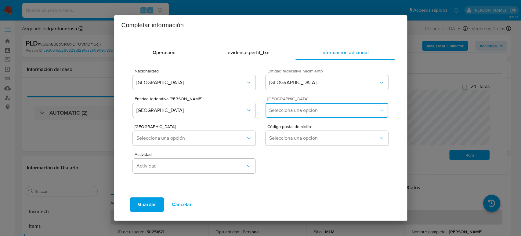
click at [295, 115] on button "Selecciona una opción" at bounding box center [327, 110] width 122 height 15
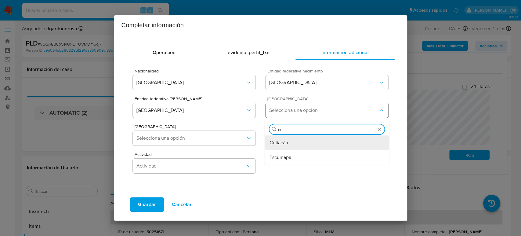
type input "cul"
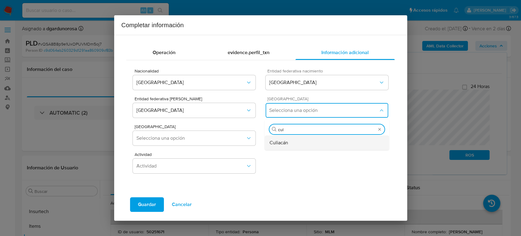
click at [283, 145] on span "Culiacán" at bounding box center [279, 143] width 19 height 6
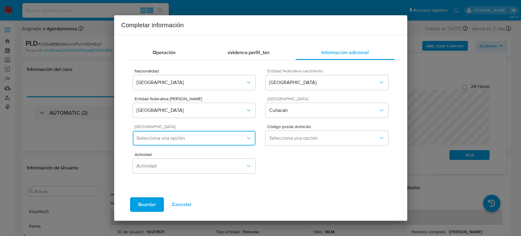
click at [215, 140] on span "Selecciona una opción" at bounding box center [191, 138] width 109 height 6
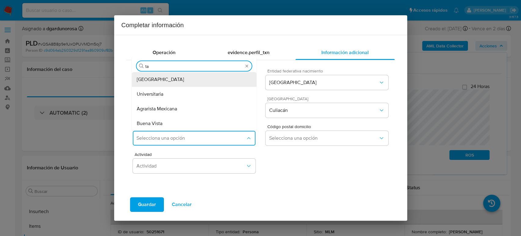
type input "t"
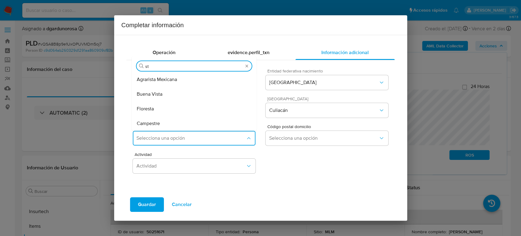
type input "sta"
click at [183, 124] on div "STASE" at bounding box center [194, 123] width 115 height 15
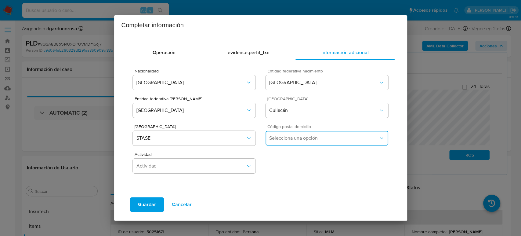
click at [278, 137] on span "Selecciona una opción" at bounding box center [323, 138] width 109 height 6
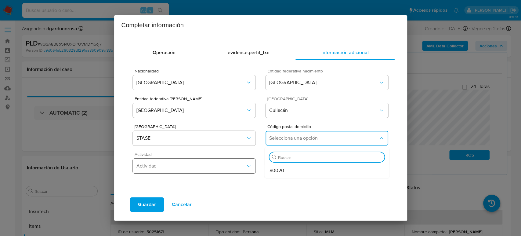
drag, startPoint x: 284, startPoint y: 172, endPoint x: 197, endPoint y: 170, distance: 87.4
click at [285, 172] on div "80020" at bounding box center [327, 170] width 115 height 15
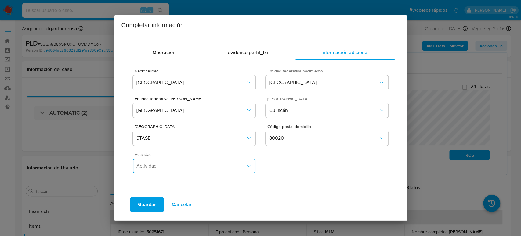
click at [207, 173] on button "Actividad" at bounding box center [194, 166] width 122 height 15
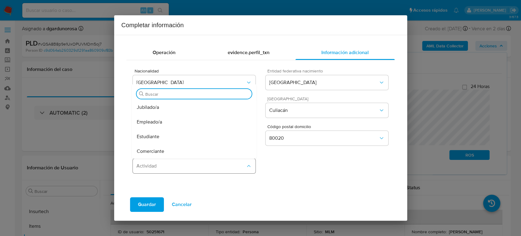
click at [179, 155] on div "Comerciante" at bounding box center [194, 151] width 115 height 15
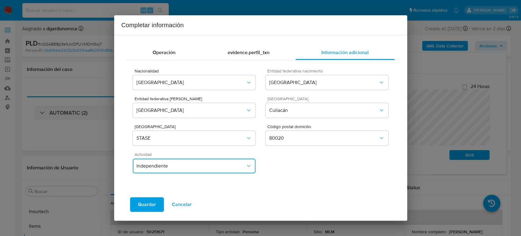
click at [170, 168] on span "Independiente" at bounding box center [191, 166] width 109 height 6
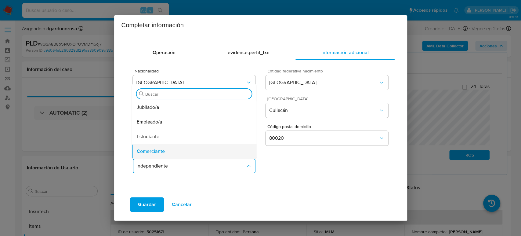
click at [170, 150] on div "Comerciante" at bounding box center [194, 151] width 115 height 15
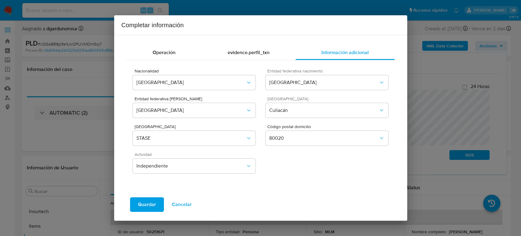
click at [152, 207] on span "Guardar" at bounding box center [147, 204] width 18 height 13
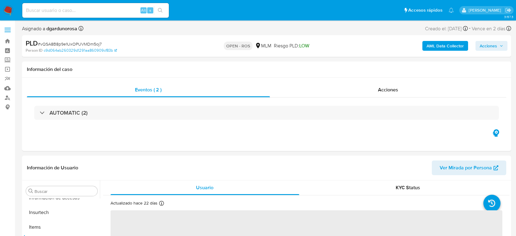
scroll to position [258, 0]
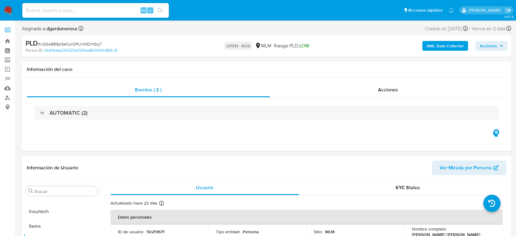
select select "10"
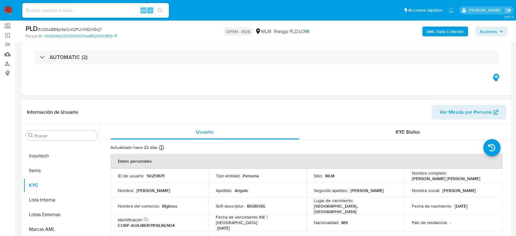
click at [152, 174] on p "50251671" at bounding box center [156, 175] width 18 height 5
copy p "50251671"
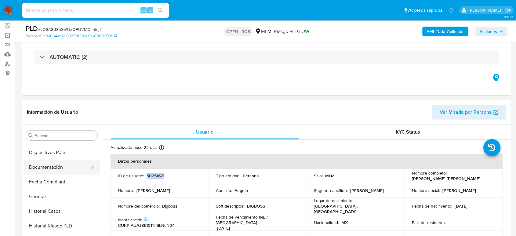
scroll to position [122, 0]
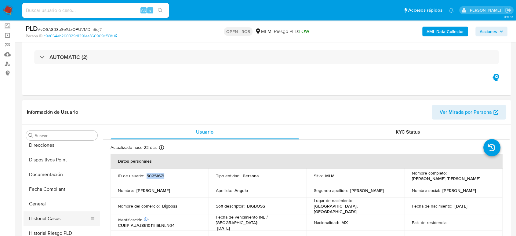
click at [51, 221] on button "Historial Casos" at bounding box center [59, 218] width 71 height 15
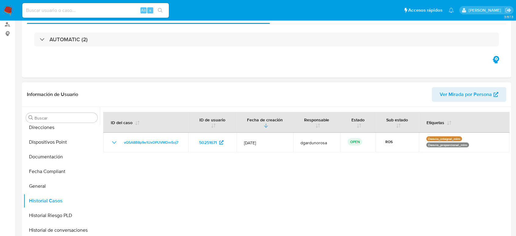
scroll to position [0, 0]
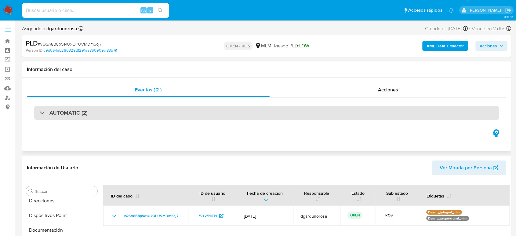
click at [195, 106] on div "AUTOMATIC (2)" at bounding box center [266, 113] width 465 height 14
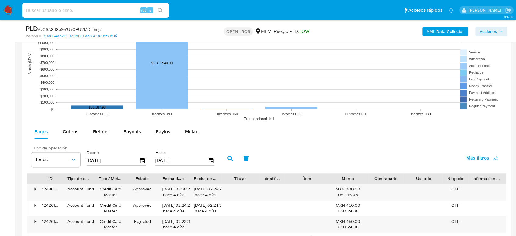
scroll to position [848, 0]
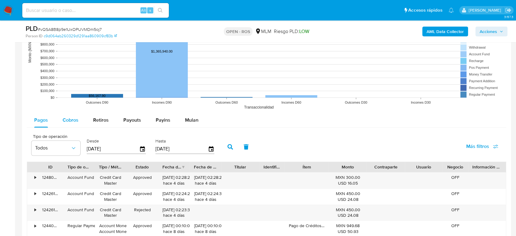
click at [69, 123] on span "Cobros" at bounding box center [71, 119] width 16 height 7
select select "10"
click at [211, 150] on icon "button" at bounding box center [211, 149] width 11 height 11
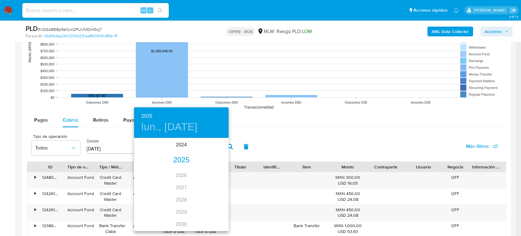
click at [176, 162] on div "2025" at bounding box center [181, 160] width 95 height 12
click at [211, 172] on div "jun." at bounding box center [212, 173] width 31 height 23
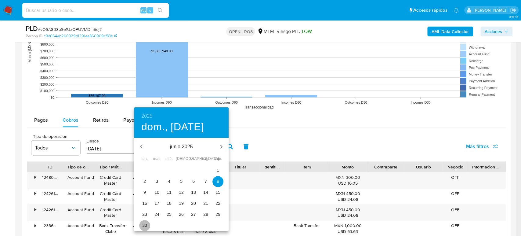
click at [145, 225] on p "30" at bounding box center [144, 225] width 5 height 6
type input "[DATE]"
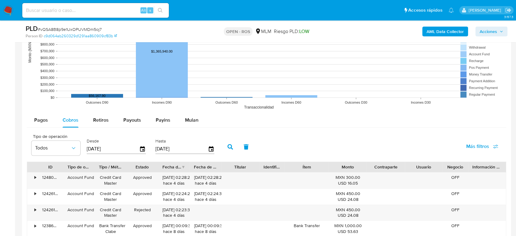
click at [234, 145] on button "button" at bounding box center [230, 146] width 16 height 15
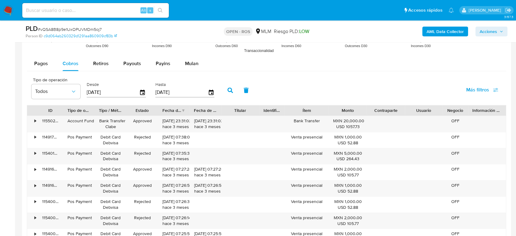
scroll to position [916, 0]
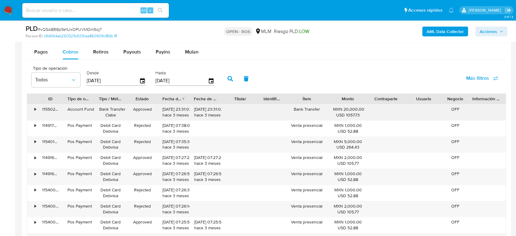
drag, startPoint x: 163, startPoint y: 110, endPoint x: 184, endPoint y: 109, distance: 21.7
click at [184, 109] on div "[DATE] 23:31:02 hace 3 meses" at bounding box center [174, 112] width 23 height 12
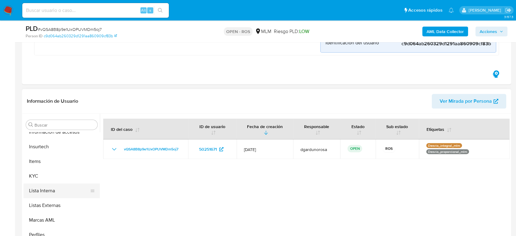
scroll to position [258, 0]
click at [55, 174] on button "KYC" at bounding box center [59, 174] width 71 height 15
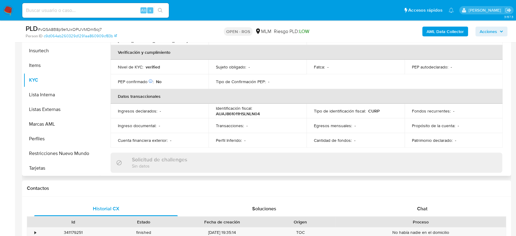
scroll to position [78, 0]
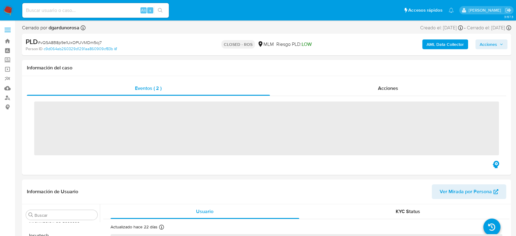
scroll to position [258, 0]
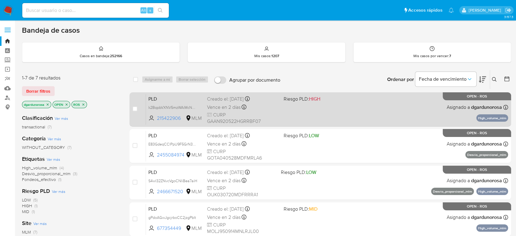
click at [321, 102] on div "PLD k2BqpbVXNV5mzWAiMcNVwX5N 215422906 MLM Riesgo PLD: HIGH Creado el: [DATE] C…" at bounding box center [327, 109] width 362 height 31
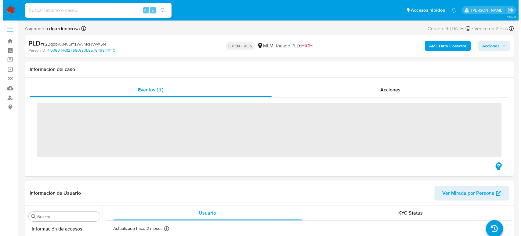
scroll to position [258, 0]
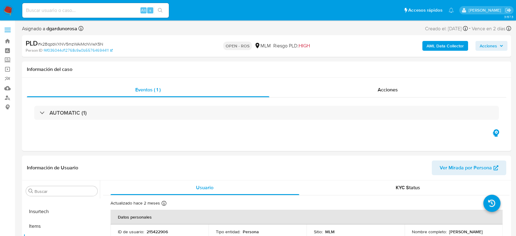
select select "10"
click at [498, 42] on span "Acciones" at bounding box center [492, 46] width 24 height 9
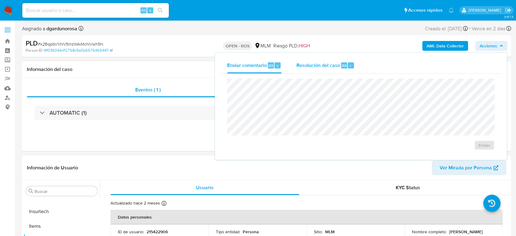
click at [332, 66] on span "Resolución del caso" at bounding box center [318, 65] width 44 height 7
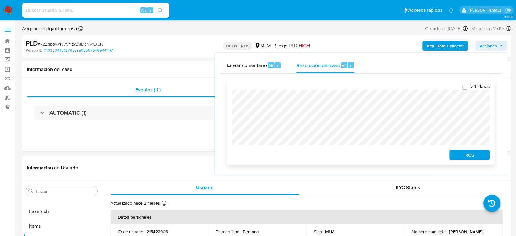
click at [464, 154] on span "ROS" at bounding box center [470, 155] width 32 height 9
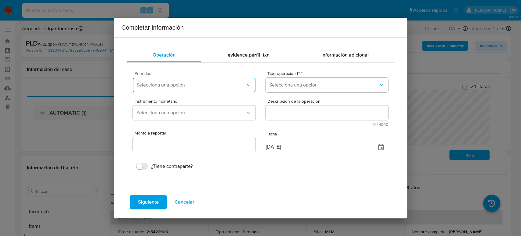
click at [182, 86] on span "Selecciona una opción" at bounding box center [191, 85] width 109 height 6
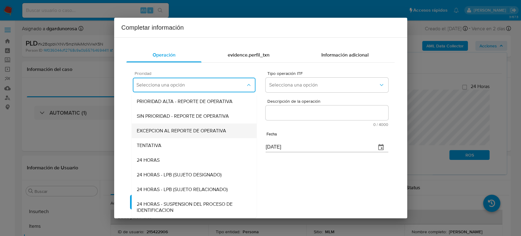
click at [176, 133] on span "EXCEPCION AL REPORTE DE OPERATIVA" at bounding box center [182, 131] width 90 height 6
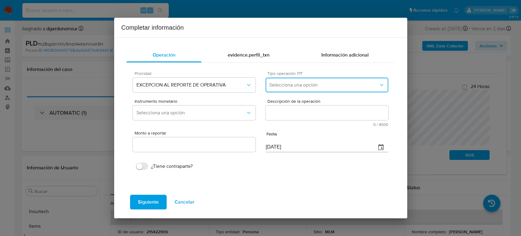
click at [287, 84] on span "Selecciona una opción" at bounding box center [323, 85] width 109 height 6
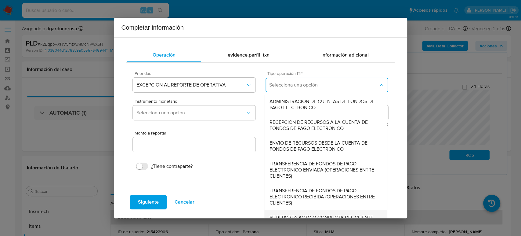
click at [308, 214] on div "SE REPORTA ACTO O CONDUCTA DEL CLIENTE, NO EXISTE OPERACION RELACIONADA A REPOR…" at bounding box center [326, 223] width 113 height 27
type input "0.00"
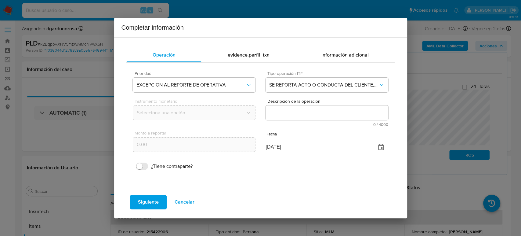
click at [282, 111] on textarea "Descripción de la operación" at bounding box center [327, 112] width 122 height 15
paste textarea "/CONOCIMIENTO DEL CLIENTE O USUARIO CLIENTE [PERSON_NAME] NUMERO DE CLIENTE 215…"
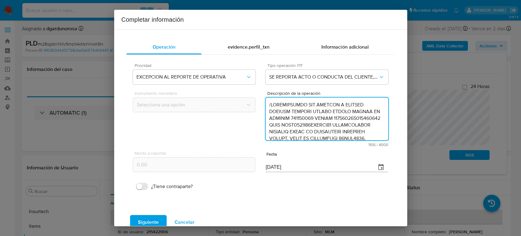
scroll to position [169, 0]
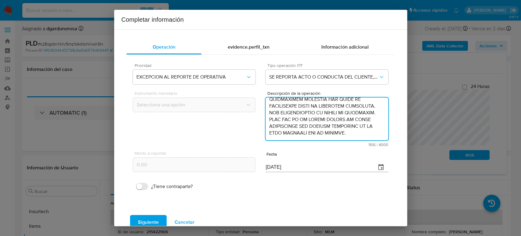
type textarea "/CONOCIMIENTO DEL CLIENTE O USUARIO CLIENTE [PERSON_NAME] NUMERO DE CLIENTE 215…"
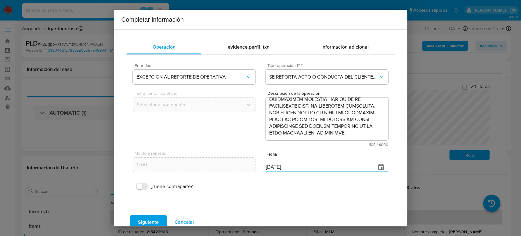
click at [217, 164] on div "Monto a reportar 0.00 Fecha [DATE]" at bounding box center [260, 161] width 255 height 29
paste input "30/06"
type input "[DATE]"
click at [159, 218] on button "Siguiente" at bounding box center [148, 222] width 37 height 15
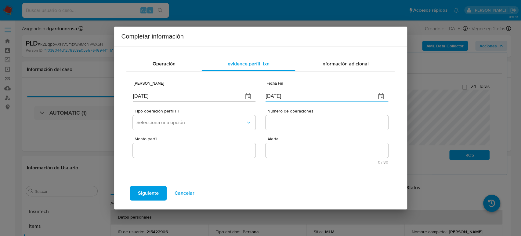
drag, startPoint x: 265, startPoint y: 94, endPoint x: 235, endPoint y: 91, distance: 30.1
click at [235, 91] on div "Fecha Inicio [DATE] Fecha Fin [DATE]" at bounding box center [260, 90] width 255 height 29
paste input "30/06"
type input "[DATE]"
drag, startPoint x: 117, startPoint y: 92, endPoint x: 44, endPoint y: 90, distance: 73.3
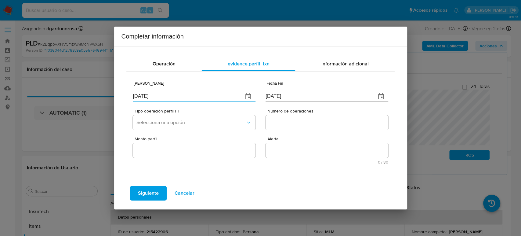
click at [42, 90] on div "Completar información Operación evidence.perfil_txn Información adicional Fecha…" at bounding box center [260, 118] width 521 height 236
type input "[DATE]"
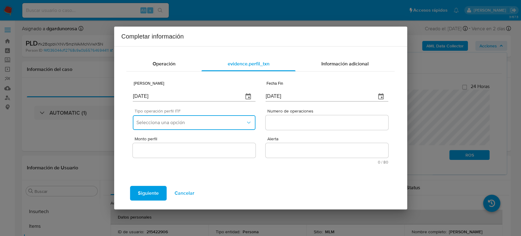
click at [185, 121] on span "Selecciona una opción" at bounding box center [191, 122] width 109 height 6
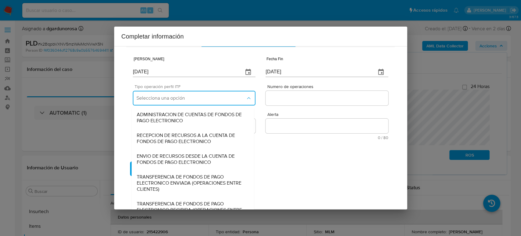
scroll to position [66, 0]
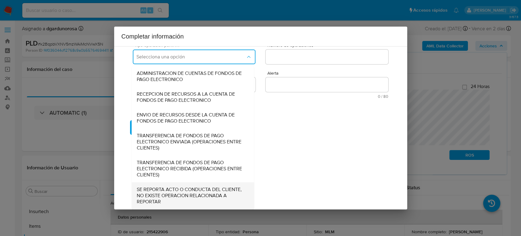
click at [181, 192] on span "SE REPORTA ACTO O CONDUCTA DEL CLIENTE, NO EXISTE OPERACION RELACIONADA A REPOR…" at bounding box center [193, 195] width 113 height 18
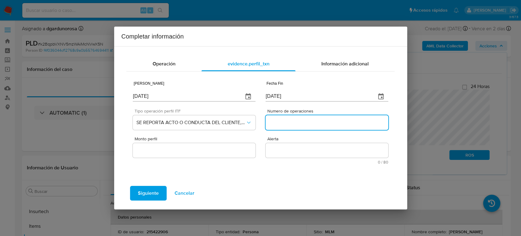
click at [327, 119] on input "Numero de operaciones" at bounding box center [327, 123] width 122 height 8
type input "0"
click at [177, 147] on input "Monto perfil" at bounding box center [194, 150] width 122 height 8
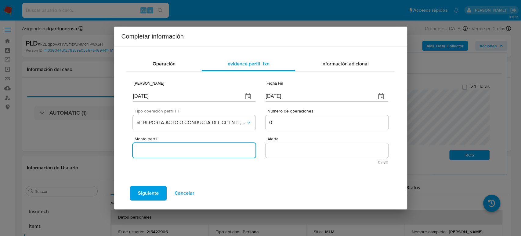
type input "0.00"
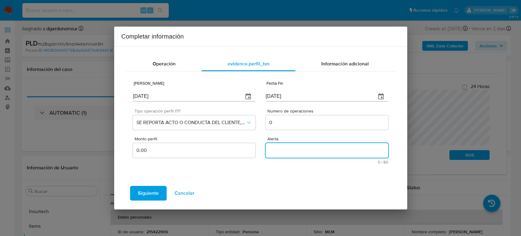
click at [282, 148] on textarea "Alerta" at bounding box center [327, 150] width 122 height 15
type textarea "ALTO VOLUMEN DE INGRESOS"
click at [139, 193] on span "Siguiente" at bounding box center [148, 192] width 21 height 13
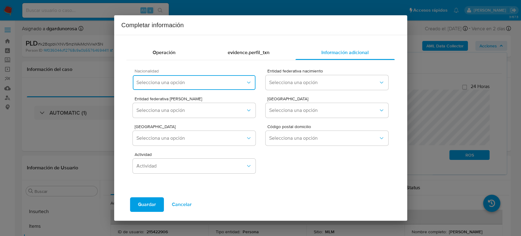
click at [152, 86] on button "Selecciona una opción" at bounding box center [194, 82] width 122 height 15
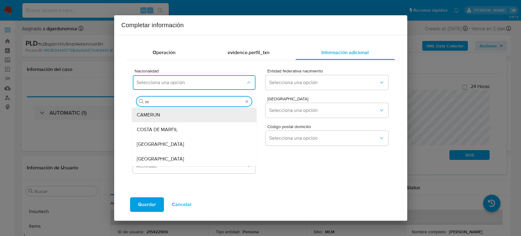
type input "me"
click at [174, 155] on div "[GEOGRAPHIC_DATA]" at bounding box center [194, 159] width 115 height 15
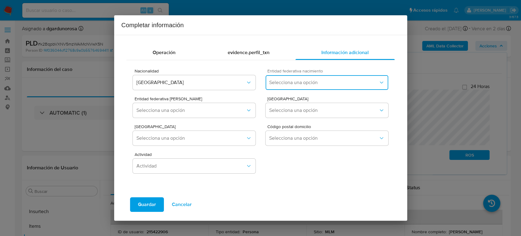
click at [296, 83] on span "Selecciona una opción" at bounding box center [323, 82] width 109 height 6
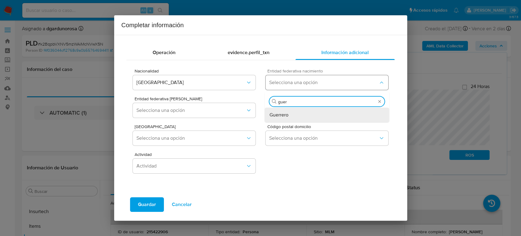
type input "guerr"
click at [291, 117] on div "Guerrero" at bounding box center [327, 115] width 115 height 15
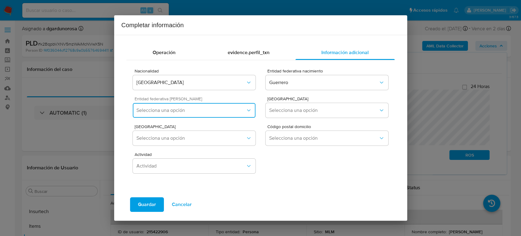
click at [169, 107] on span "Selecciona una opción" at bounding box center [191, 110] width 109 height 6
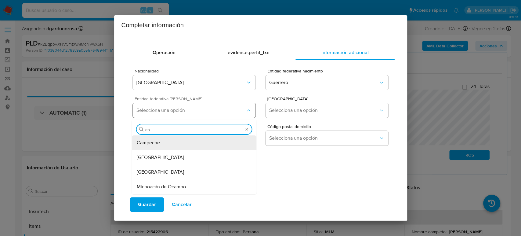
type input "c"
type input "gue"
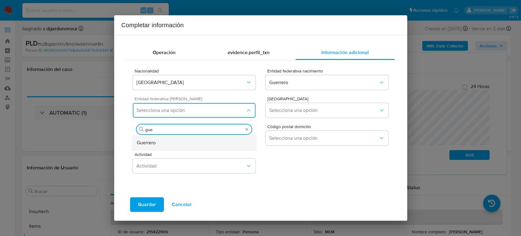
click at [161, 147] on div "Guerrero" at bounding box center [194, 142] width 115 height 15
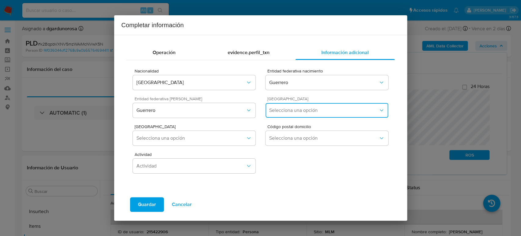
click at [276, 113] on span "Selecciona una opción" at bounding box center [323, 110] width 109 height 6
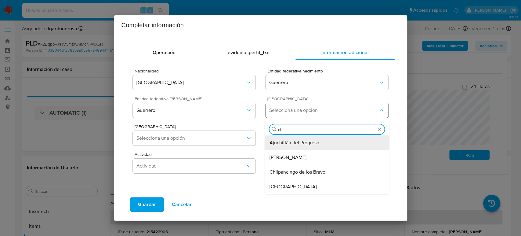
type input "chil"
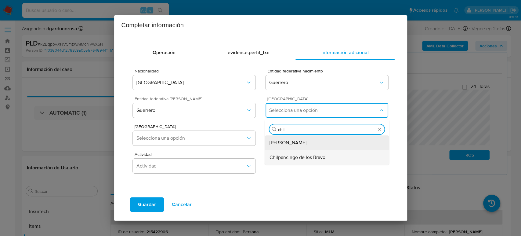
click at [287, 161] on div "Chilpancingo de los Bravo" at bounding box center [327, 157] width 115 height 15
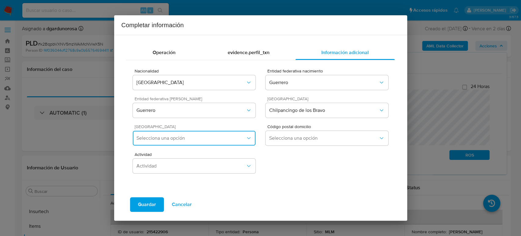
click at [211, 135] on span "Selecciona una opción" at bounding box center [191, 138] width 109 height 6
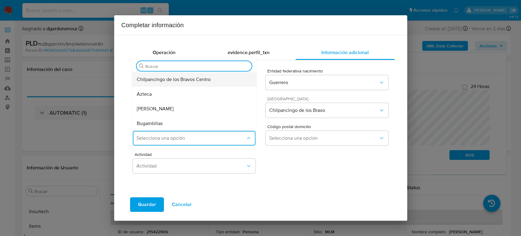
click at [212, 80] on div "Chilpancingo de los Bravos Centro" at bounding box center [194, 79] width 115 height 15
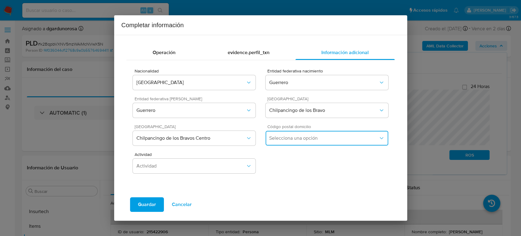
click at [341, 137] on span "Selecciona una opción" at bounding box center [323, 138] width 109 height 6
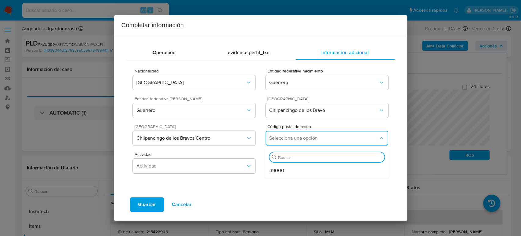
click at [304, 169] on div "39000" at bounding box center [327, 170] width 115 height 15
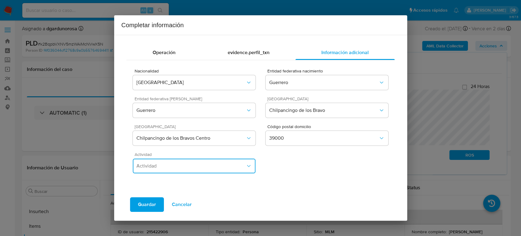
click at [222, 163] on span "Actividad" at bounding box center [191, 166] width 109 height 6
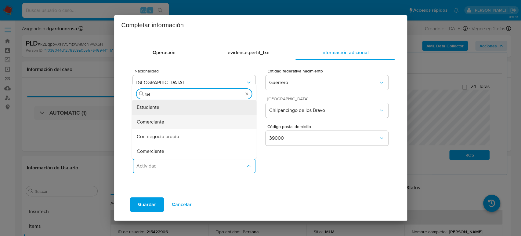
type input "tele"
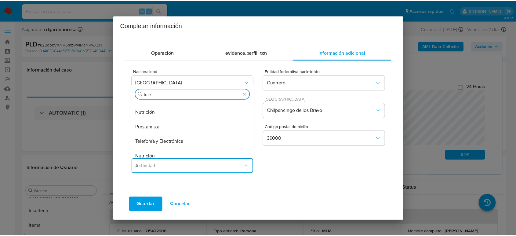
scroll to position [102, 0]
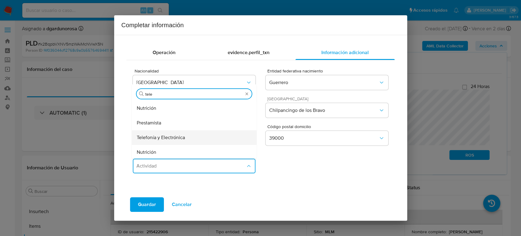
click at [189, 139] on div "Telefonía y Electrónica" at bounding box center [194, 137] width 115 height 15
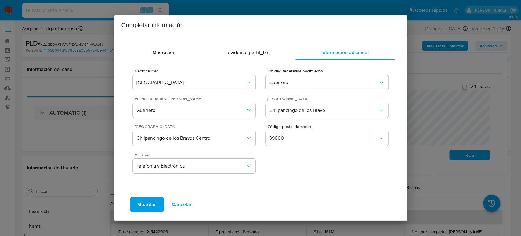
click at [150, 207] on span "Guardar" at bounding box center [147, 204] width 18 height 13
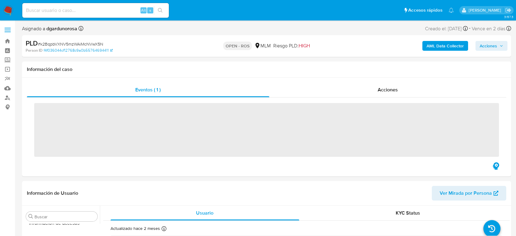
scroll to position [258, 0]
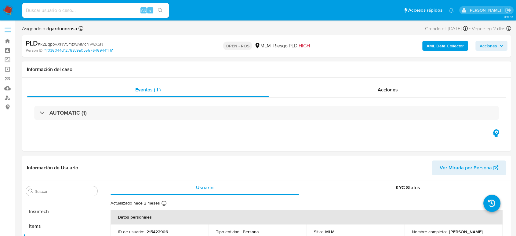
select select "10"
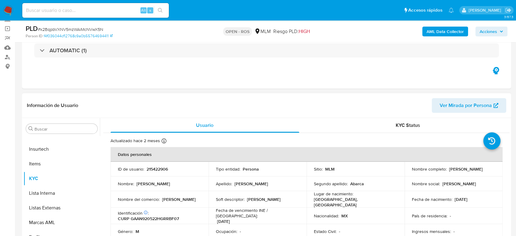
scroll to position [68, 0]
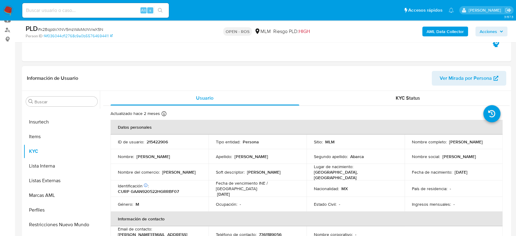
click at [159, 141] on p "215422906" at bounding box center [157, 141] width 21 height 5
click at [158, 141] on p "215422906" at bounding box center [157, 141] width 21 height 5
copy p "215422906"
click at [236, 201] on p "Ocupación :" at bounding box center [226, 203] width 21 height 5
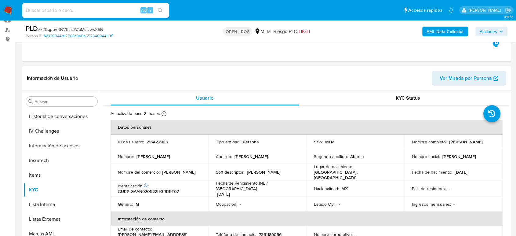
scroll to position [190, 0]
click at [59, 114] on button "Historial Casos" at bounding box center [59, 116] width 71 height 15
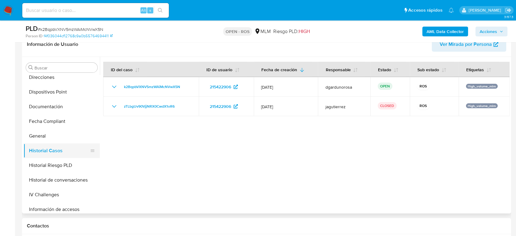
scroll to position [0, 0]
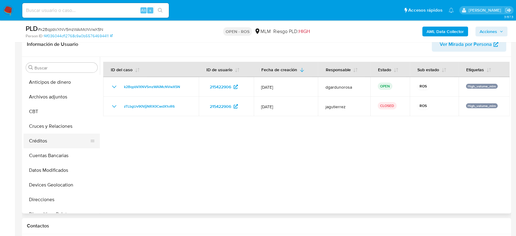
click at [39, 141] on button "Créditos" at bounding box center [59, 140] width 71 height 15
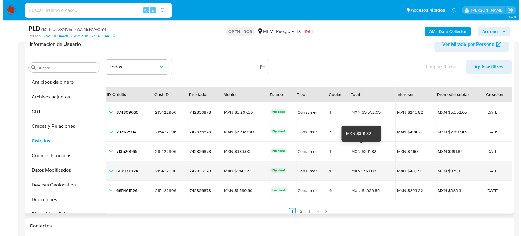
scroll to position [14, 0]
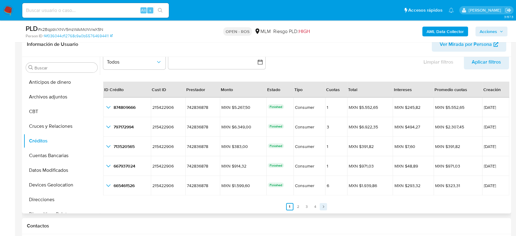
click at [325, 207] on link "Siguiente" at bounding box center [323, 206] width 7 height 7
click at [151, 60] on span "Todos" at bounding box center [131, 62] width 49 height 6
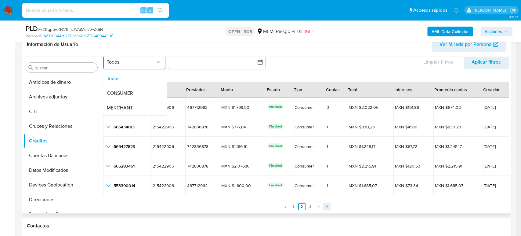
click at [325, 207] on icon "Paginación" at bounding box center [327, 207] width 4 height 4
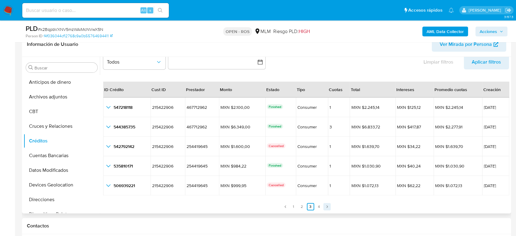
click at [325, 207] on icon "Paginación" at bounding box center [327, 207] width 4 height 4
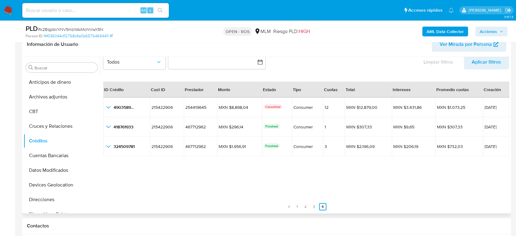
click at [325, 207] on link "4" at bounding box center [322, 206] width 7 height 7
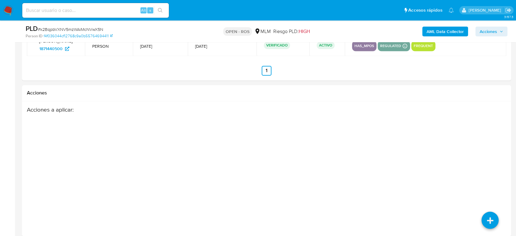
scroll to position [1009, 0]
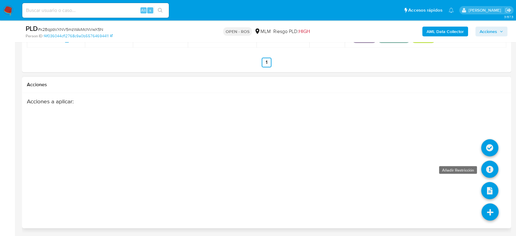
click at [494, 167] on icon at bounding box center [489, 168] width 17 height 17
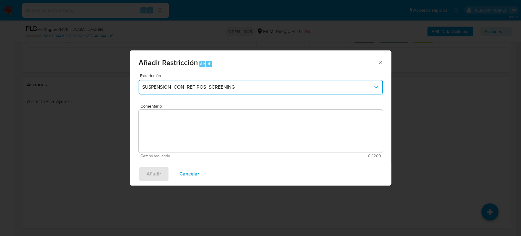
click at [193, 82] on button "SUSPENSION_CON_RETIROS_SCREENING" at bounding box center [261, 87] width 244 height 15
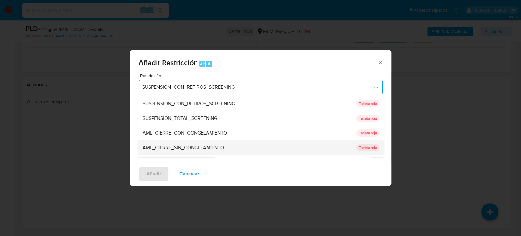
click at [195, 148] on span "AML_CIERRE_SIN_CONGELAMIENTO" at bounding box center [183, 147] width 82 height 6
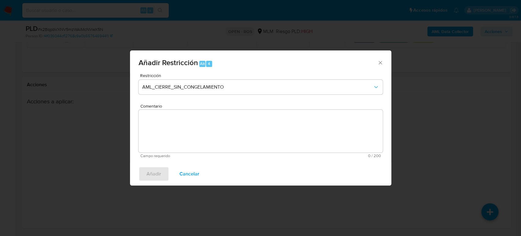
click at [198, 131] on textarea "Comentario" at bounding box center [261, 131] width 244 height 43
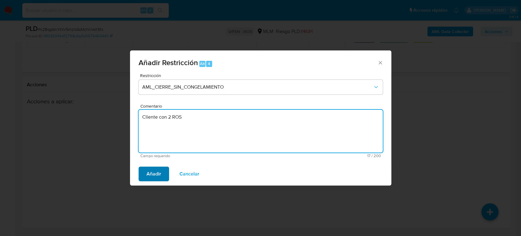
type textarea "Cliente con 2 ROS"
click at [148, 178] on span "Añadir" at bounding box center [154, 173] width 15 height 13
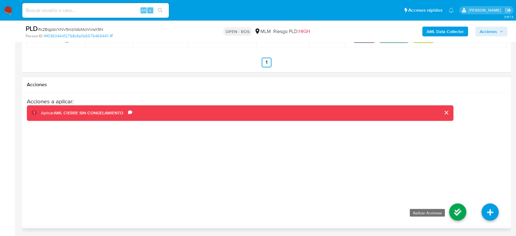
click at [454, 217] on icon at bounding box center [457, 211] width 17 height 17
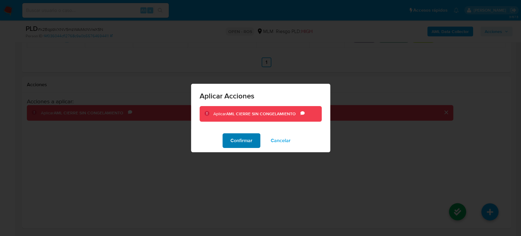
click at [254, 144] on button "Confirmar" at bounding box center [242, 140] width 38 height 15
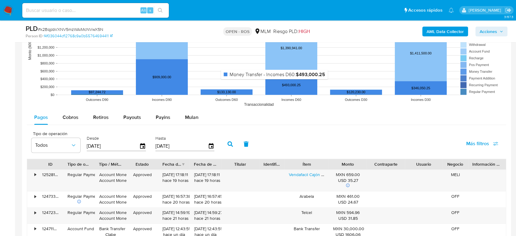
scroll to position [601, 0]
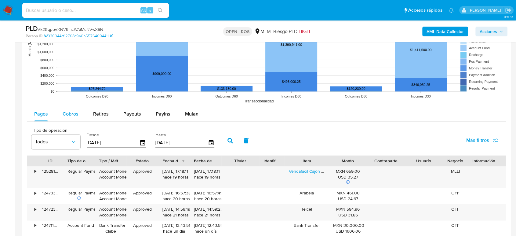
click at [73, 115] on span "Cobros" at bounding box center [71, 113] width 16 height 7
select select "10"
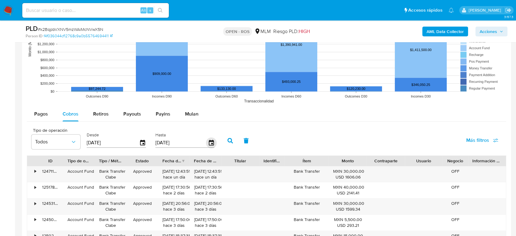
click at [210, 141] on icon "button" at bounding box center [211, 142] width 11 height 11
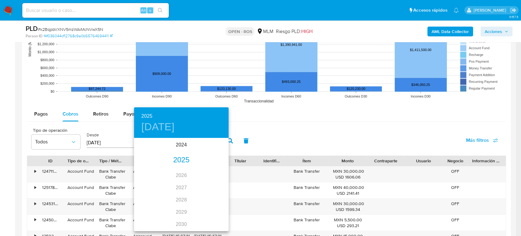
click at [176, 159] on div "2025" at bounding box center [181, 160] width 95 height 12
click at [215, 175] on div "jun." at bounding box center [212, 173] width 31 height 23
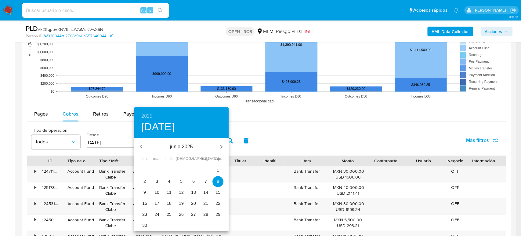
click at [144, 225] on p "30" at bounding box center [144, 225] width 5 height 6
type input "30/06/2025"
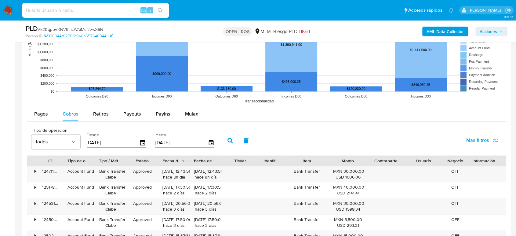
click at [231, 140] on icon "button" at bounding box center [230, 140] width 5 height 5
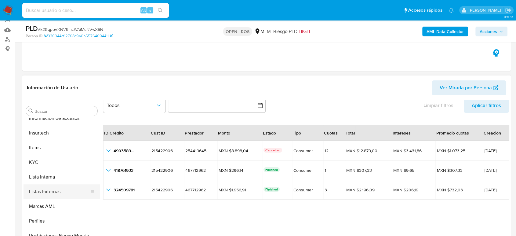
scroll to position [258, 0]
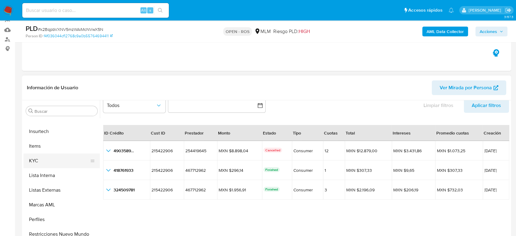
click at [39, 155] on button "KYC" at bounding box center [59, 160] width 71 height 15
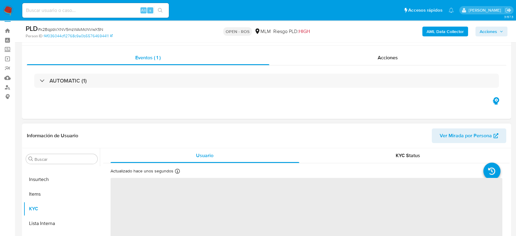
scroll to position [0, 0]
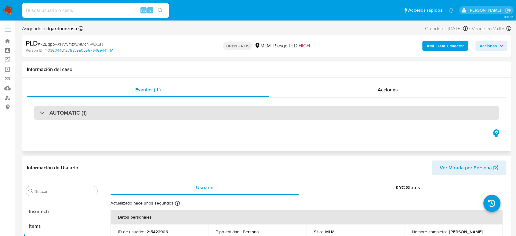
click at [143, 114] on div "AUTOMATIC (1)" at bounding box center [266, 113] width 465 height 14
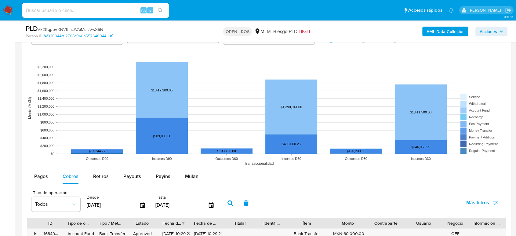
scroll to position [747, 0]
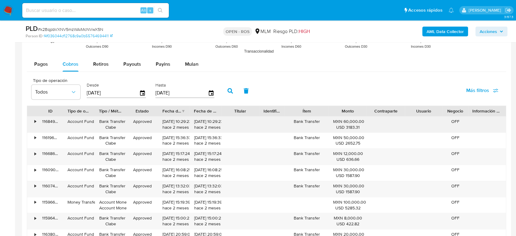
drag, startPoint x: 162, startPoint y: 122, endPoint x: 186, endPoint y: 121, distance: 23.8
click at [186, 121] on div "30/06/2025 10:29:23 hace 2 meses" at bounding box center [174, 125] width 23 height 12
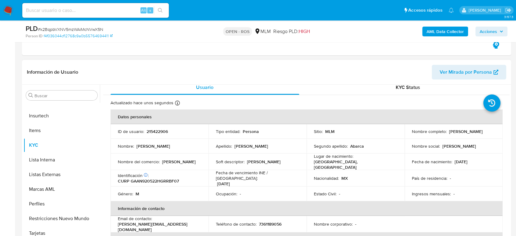
scroll to position [0, 0]
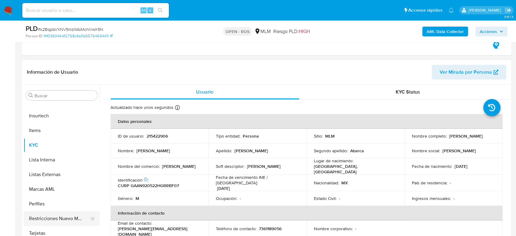
click at [56, 215] on button "Restricciones Nuevo Mundo" at bounding box center [59, 218] width 71 height 15
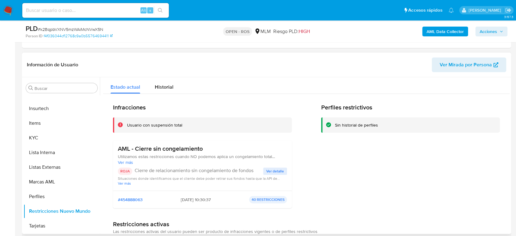
scroll to position [203, 0]
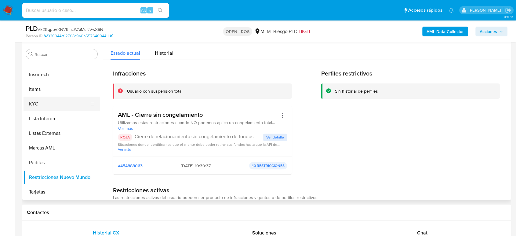
click at [46, 102] on button "KYC" at bounding box center [59, 104] width 71 height 15
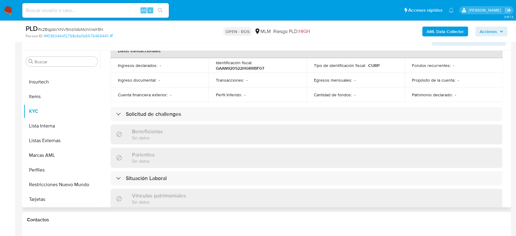
scroll to position [378, 0]
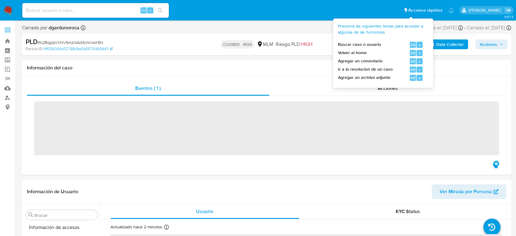
scroll to position [258, 0]
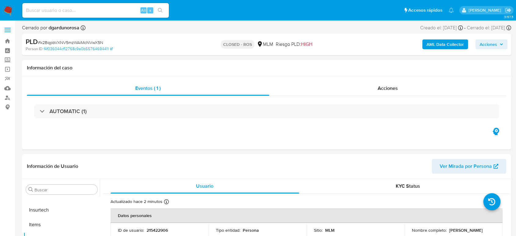
select select "10"
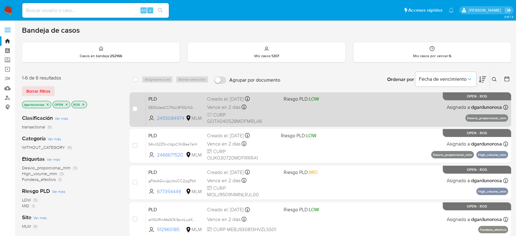
click at [301, 116] on div "PLD E83GdeqCClPpU9F5GrN3YKY5 2455084974 MLM Riesgo PLD: LOW Creado el: [DATE] C…" at bounding box center [327, 109] width 362 height 31
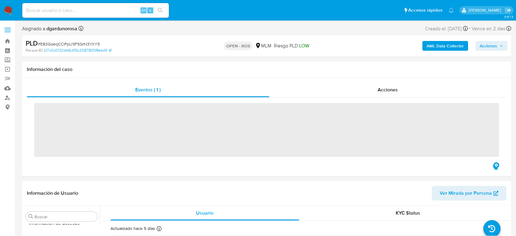
scroll to position [258, 0]
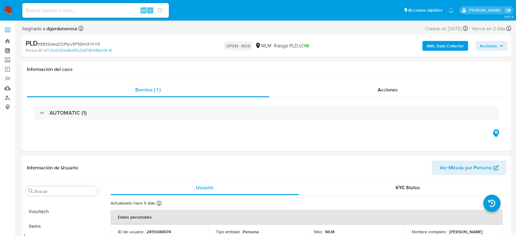
select select "10"
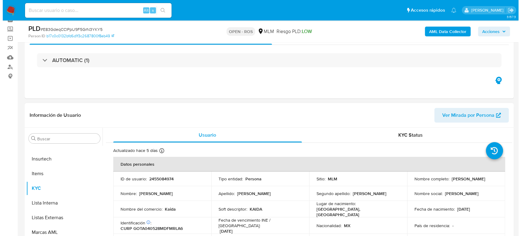
scroll to position [68, 0]
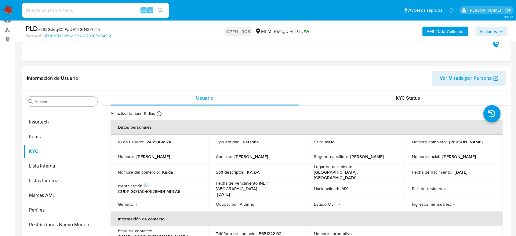
click at [169, 141] on p "2455084974" at bounding box center [159, 141] width 24 height 5
copy p "2455084974"
drag, startPoint x: 492, startPoint y: 31, endPoint x: 487, endPoint y: 35, distance: 6.5
click at [492, 31] on span "Acciones" at bounding box center [488, 32] width 17 height 10
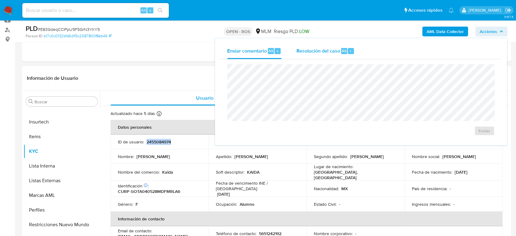
click at [321, 51] on span "Resolución del caso" at bounding box center [318, 50] width 44 height 7
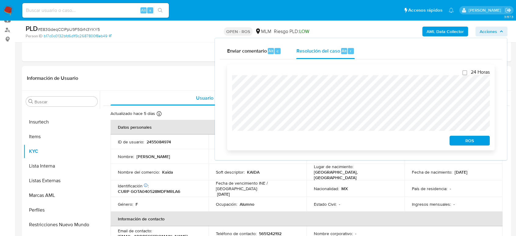
click at [453, 142] on button "ROS" at bounding box center [470, 141] width 40 height 10
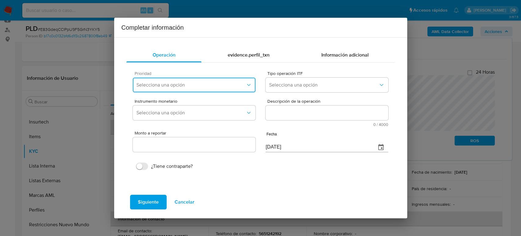
drag, startPoint x: 159, startPoint y: 86, endPoint x: 161, endPoint y: 91, distance: 5.2
click at [161, 88] on button "Selecciona una opción" at bounding box center [194, 85] width 122 height 15
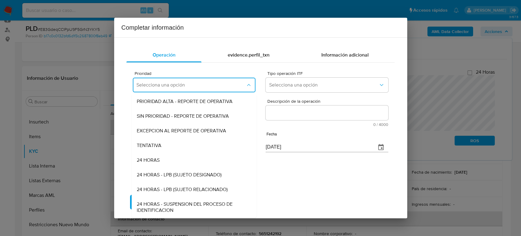
click at [177, 127] on div "EXCEPCION AL REPORTE DE OPERATIVA" at bounding box center [194, 130] width 115 height 15
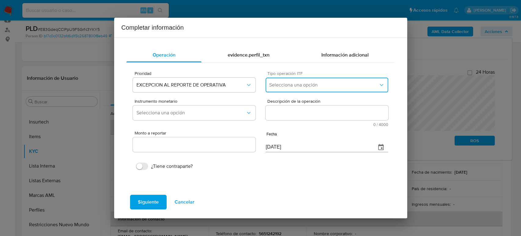
click at [299, 87] on span "Selecciona una opción" at bounding box center [323, 85] width 109 height 6
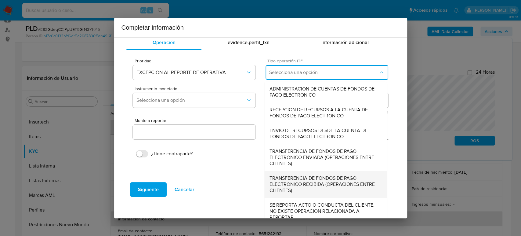
scroll to position [19, 0]
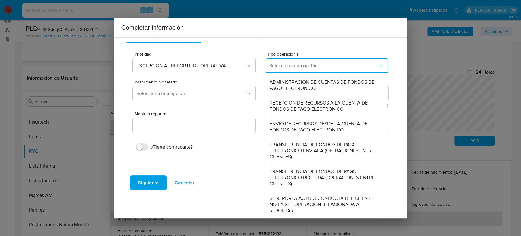
click at [290, 196] on span "SE REPORTA ACTO O CONDUCTA DEL CLIENTE, NO EXISTE OPERACION RELACIONADA A REPOR…" at bounding box center [326, 204] width 113 height 18
type input "0.00"
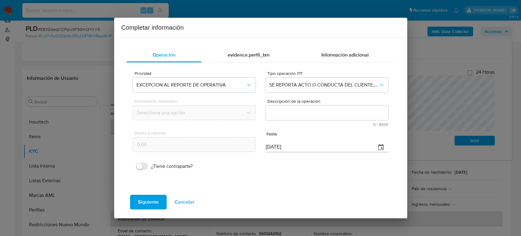
click at [300, 114] on textarea "Descripción de la operación" at bounding box center [327, 112] width 122 height 15
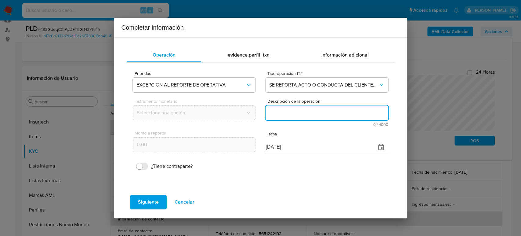
paste textarea "/CONOCIMIENTO DEL CLIENTE O USUARIO CLIENTE ALEJANDRA GOMEZ TORRES NUMERO DE CL…"
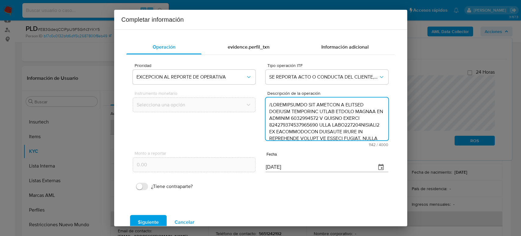
scroll to position [169, 0]
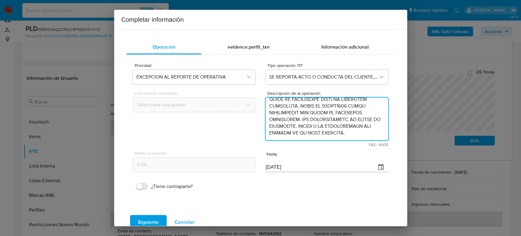
type textarea "/CONOCIMIENTO DEL CLIENTE O USUARIO CLIENTE ALEJANDRA GOMEZ TORRES NUMERO DE CL…"
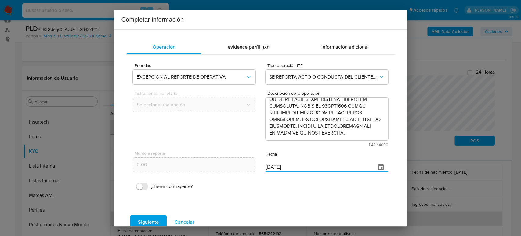
drag, startPoint x: 287, startPoint y: 169, endPoint x: 212, endPoint y: 181, distance: 76.5
click at [222, 169] on div "Monto a reportar 0.00 Fecha 08/09/2025" at bounding box center [260, 161] width 255 height 29
paste input "30/06"
type input "30/06/2025"
click at [156, 220] on span "Siguiente" at bounding box center [148, 221] width 21 height 13
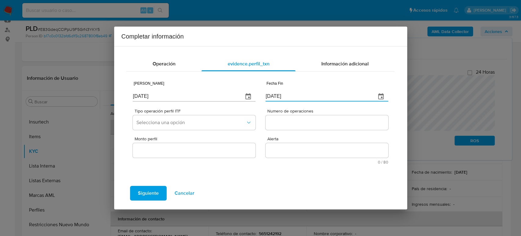
drag, startPoint x: 306, startPoint y: 95, endPoint x: 218, endPoint y: 97, distance: 88.9
click at [218, 96] on div "Fecha Inicio [DATE] Fecha Fin [DATE]" at bounding box center [260, 90] width 255 height 29
paste input "30/06"
type input "[DATE]"
drag, startPoint x: 181, startPoint y: 97, endPoint x: 83, endPoint y: 97, distance: 98.4
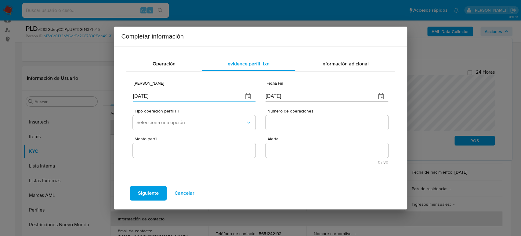
click at [83, 97] on div "Completar información Operación evidence.perfil_txn Información adicional Fecha…" at bounding box center [260, 118] width 521 height 236
paste input "22/05"
type input "22/05/2025"
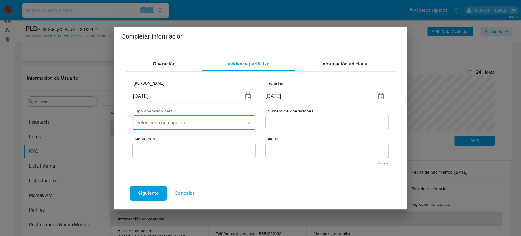
click at [191, 126] on button "Selecciona una opción" at bounding box center [194, 122] width 122 height 15
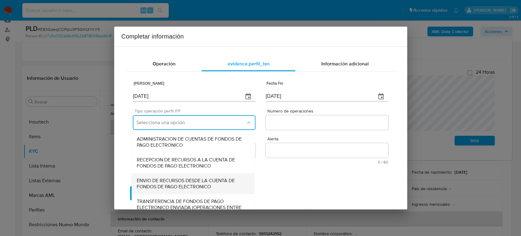
scroll to position [66, 0]
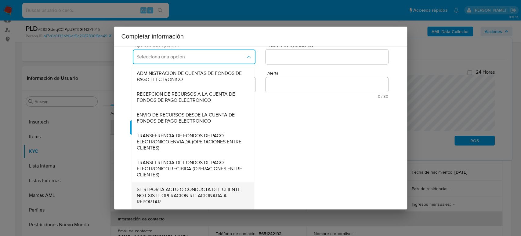
click at [198, 192] on span "SE REPORTA ACTO O CONDUCTA DEL CLIENTE, NO EXISTE OPERACION RELACIONADA A REPOR…" at bounding box center [193, 195] width 113 height 18
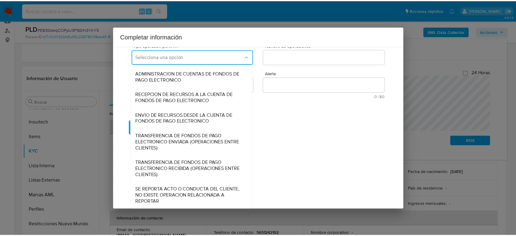
scroll to position [0, 0]
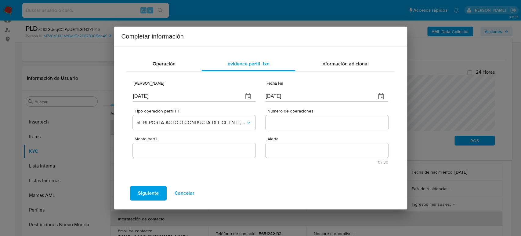
drag, startPoint x: 291, startPoint y: 121, endPoint x: 292, endPoint y: 124, distance: 3.6
click at [291, 121] on input "Numero de operaciones" at bounding box center [327, 123] width 122 height 8
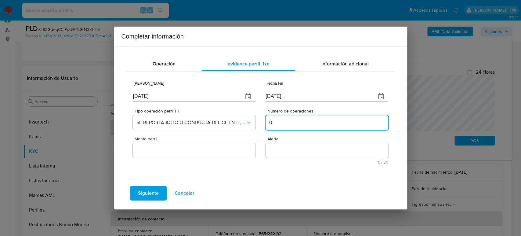
type input "0"
click at [227, 147] on input "Monto perfil" at bounding box center [194, 150] width 122 height 8
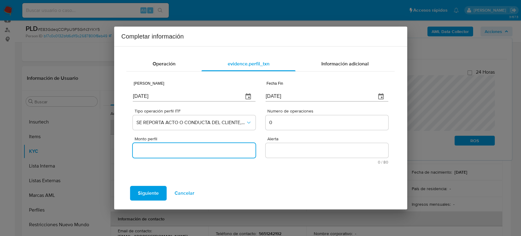
type input "0.00"
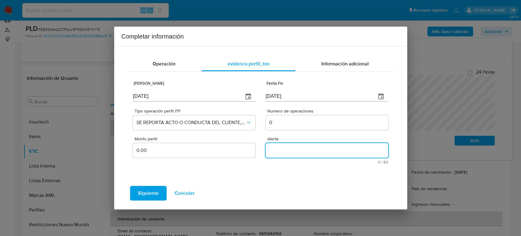
click at [290, 153] on textarea "Alerta" at bounding box center [327, 150] width 122 height 15
type textarea "DESVIO PROPORCIONAL"
click at [143, 195] on span "Siguiente" at bounding box center [148, 192] width 21 height 13
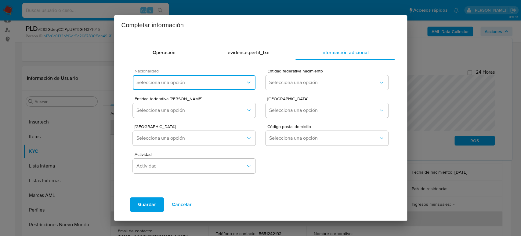
click at [227, 85] on span "Selecciona una opción" at bounding box center [191, 82] width 109 height 6
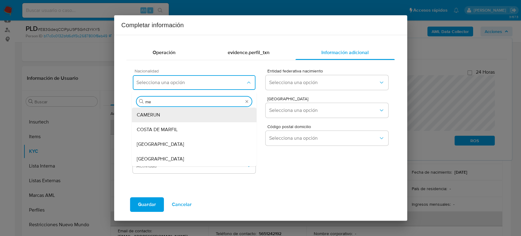
type input "mex"
click at [178, 115] on div "MEXICO" at bounding box center [194, 115] width 115 height 15
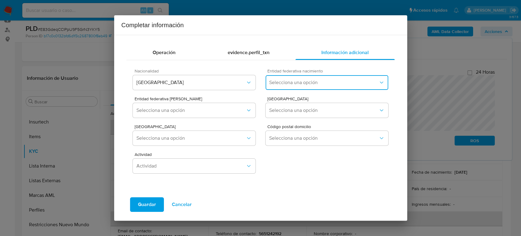
click at [291, 83] on span "Selecciona una opción" at bounding box center [323, 82] width 109 height 6
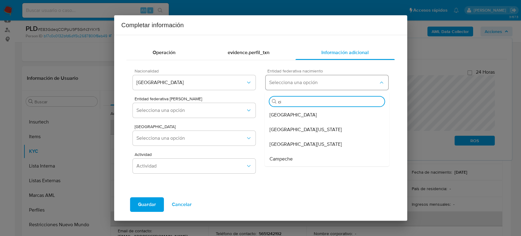
type input "ciu"
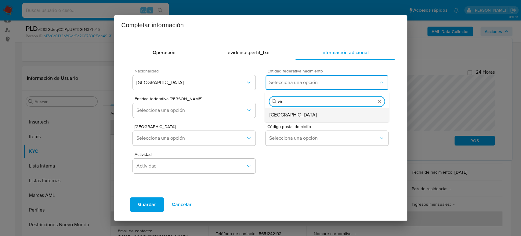
click at [301, 120] on div "Ciudad de México" at bounding box center [327, 115] width 115 height 15
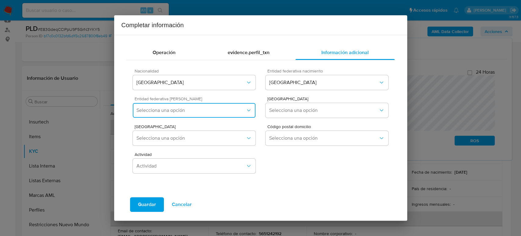
click at [211, 114] on button "Selecciona una opción" at bounding box center [194, 110] width 122 height 15
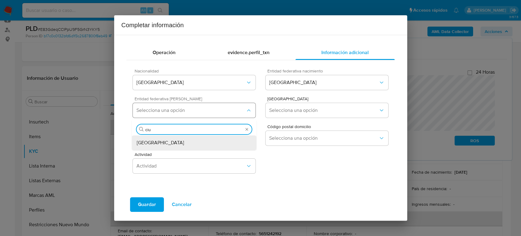
type input "ciud"
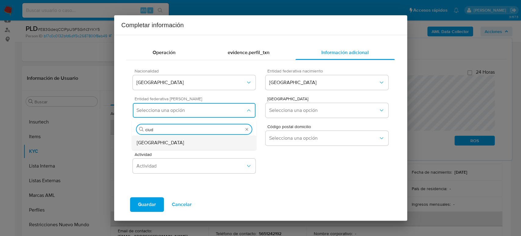
click at [200, 138] on div "Ciudad de México" at bounding box center [194, 142] width 115 height 15
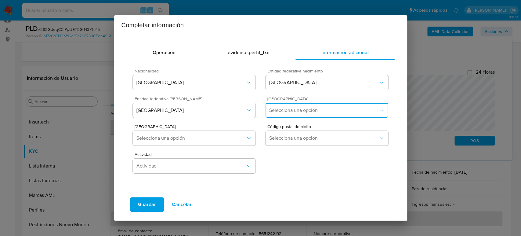
click at [340, 106] on button "Selecciona una opción" at bounding box center [327, 110] width 122 height 15
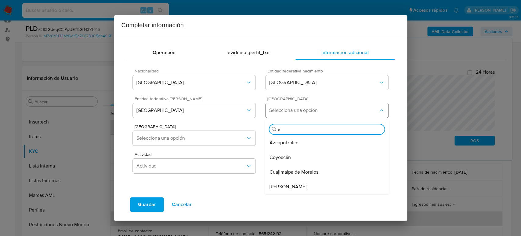
type input "az"
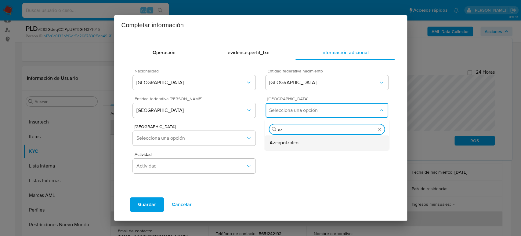
click at [318, 142] on div "Azcapotzalco" at bounding box center [327, 142] width 115 height 15
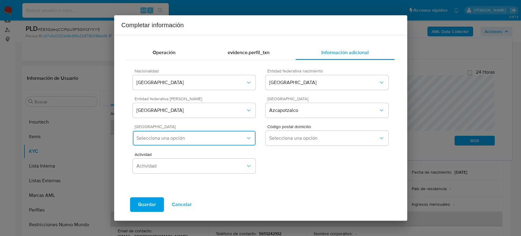
click at [184, 138] on span "Selecciona una opción" at bounding box center [191, 138] width 109 height 6
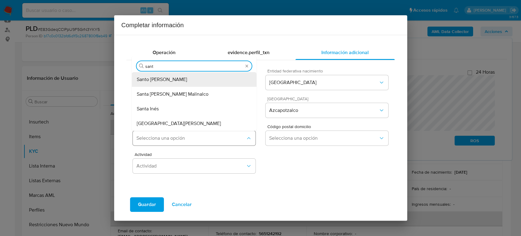
type input "santa"
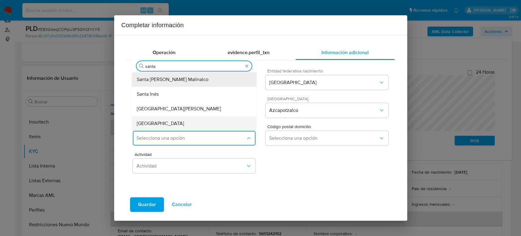
click at [184, 118] on div "Santa Catarina" at bounding box center [194, 123] width 115 height 15
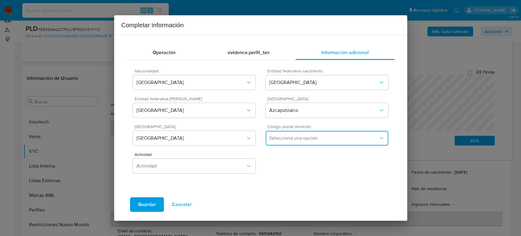
click at [360, 138] on span "Selecciona una opción" at bounding box center [323, 138] width 109 height 6
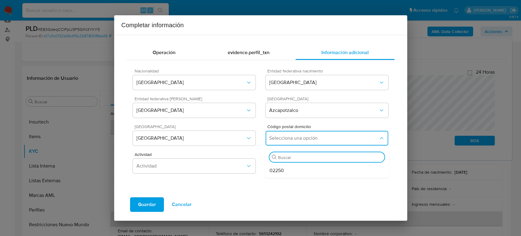
click at [290, 170] on div "02250" at bounding box center [327, 170] width 115 height 15
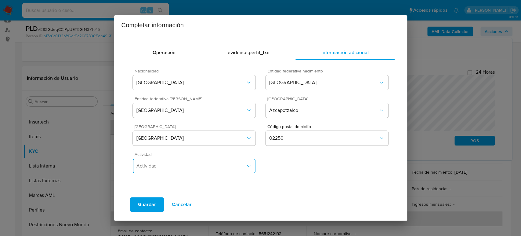
click at [209, 168] on span "Actividad" at bounding box center [191, 166] width 109 height 6
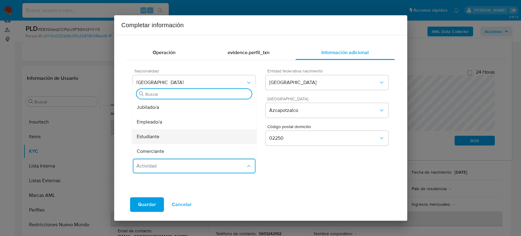
click at [178, 137] on div "Estudiante" at bounding box center [194, 136] width 115 height 15
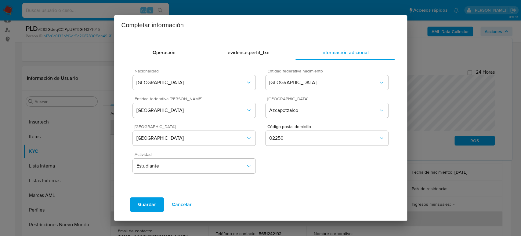
click at [143, 203] on span "Guardar" at bounding box center [147, 204] width 18 height 13
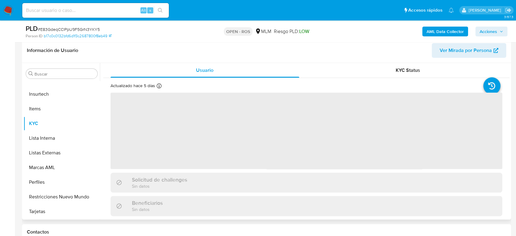
scroll to position [102, 0]
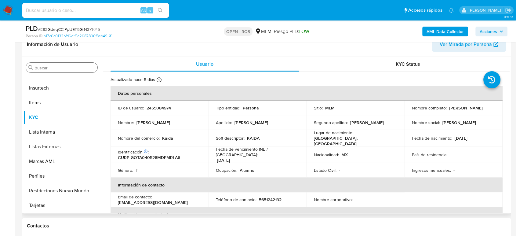
click at [66, 68] on input "Buscar" at bounding box center [65, 67] width 60 height 5
select select "10"
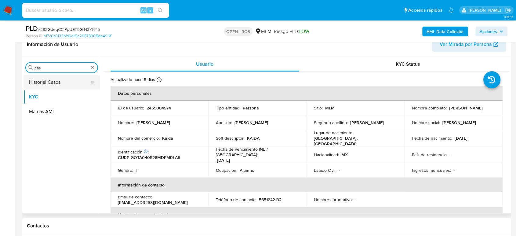
type input "cas"
click at [48, 85] on button "Historial Casos" at bounding box center [59, 82] width 71 height 15
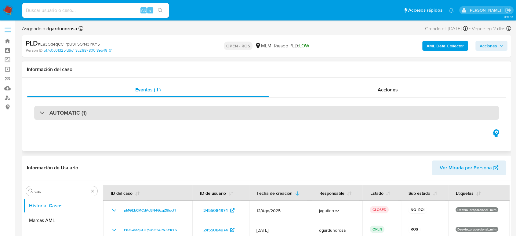
click at [134, 117] on div "AUTOMATIC (1)" at bounding box center [266, 113] width 465 height 14
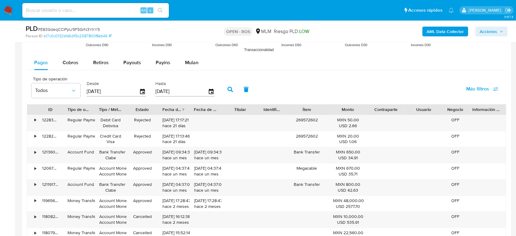
scroll to position [781, 0]
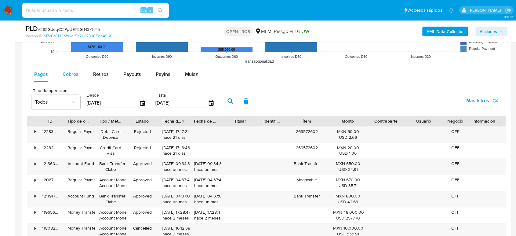
click at [61, 73] on button "Cobros" at bounding box center [70, 74] width 31 height 15
select select "10"
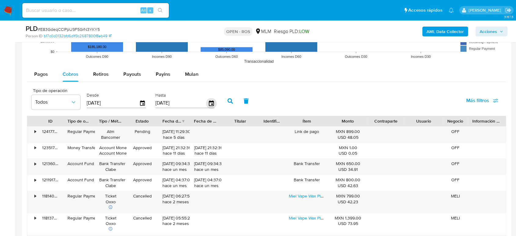
click at [210, 105] on icon "button" at bounding box center [211, 103] width 11 height 11
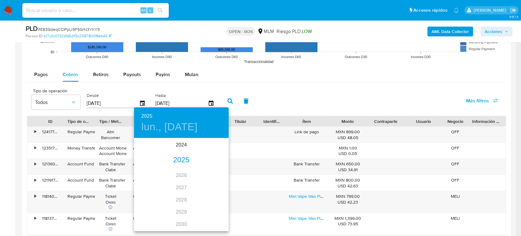
click at [185, 160] on div "2025" at bounding box center [181, 160] width 95 height 12
click at [212, 173] on div "jun." at bounding box center [212, 173] width 31 height 23
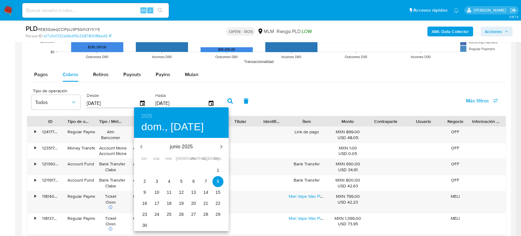
click at [147, 224] on p "30" at bounding box center [144, 225] width 5 height 6
type input "[DATE]"
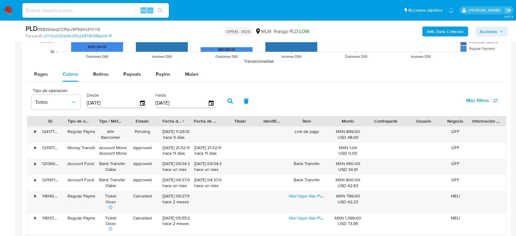
click at [231, 103] on button "button" at bounding box center [230, 100] width 16 height 15
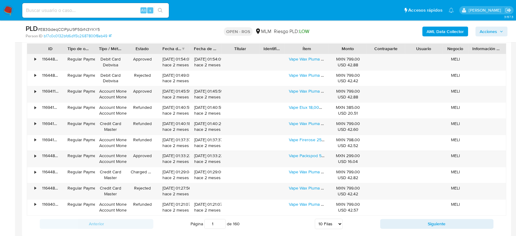
scroll to position [882, 0]
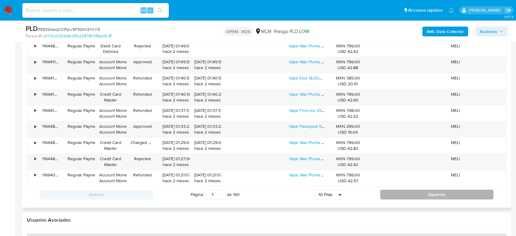
click at [417, 193] on button "Siguiente" at bounding box center [437, 194] width 114 height 10
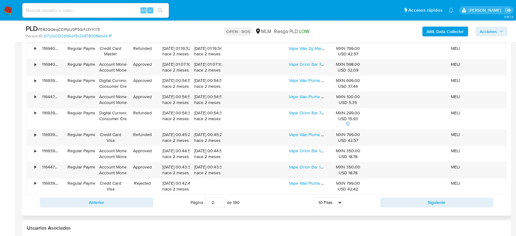
scroll to position [916, 0]
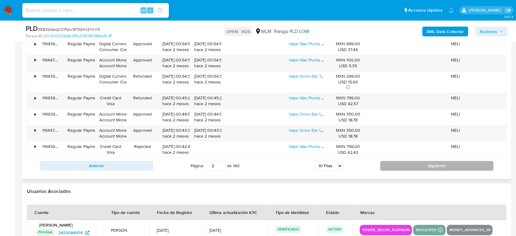
click at [409, 170] on button "Siguiente" at bounding box center [437, 166] width 114 height 10
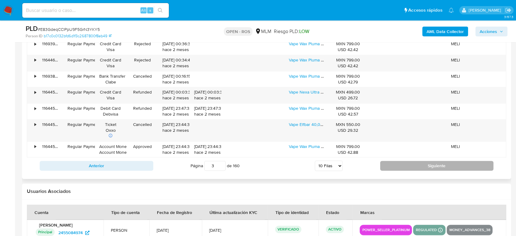
click at [409, 170] on button "Siguiente" at bounding box center [437, 166] width 114 height 10
type input "4"
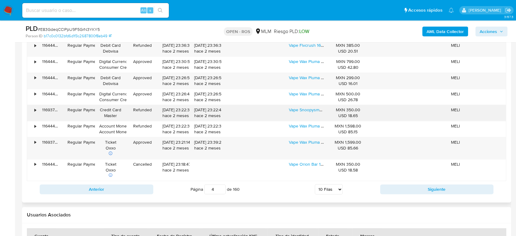
scroll to position [882, 0]
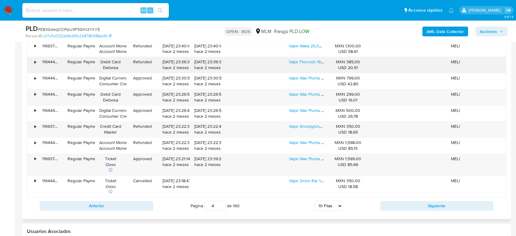
drag, startPoint x: 162, startPoint y: 60, endPoint x: 184, endPoint y: 64, distance: 22.6
click at [184, 64] on div "[DATE] 23:36:33 hace 2 meses" at bounding box center [174, 65] width 32 height 16
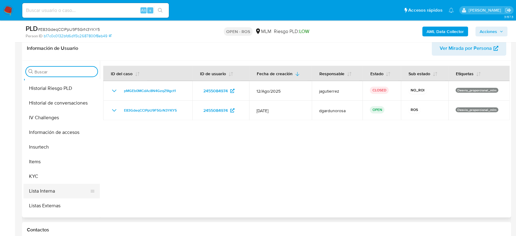
scroll to position [203, 0]
click at [50, 174] on button "KYC" at bounding box center [59, 176] width 71 height 15
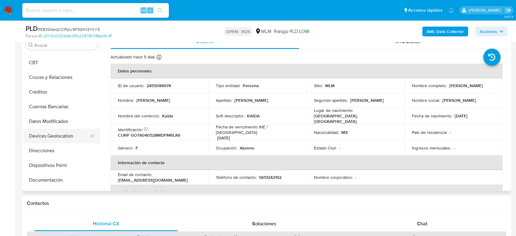
scroll to position [34, 0]
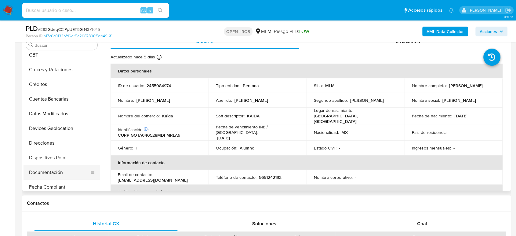
click at [57, 175] on button "Documentación" at bounding box center [59, 172] width 71 height 15
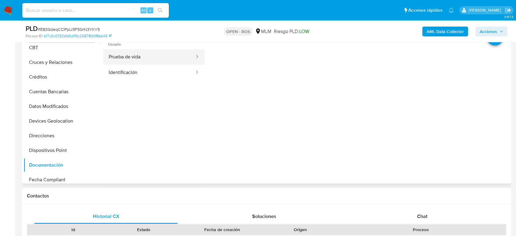
click at [147, 49] on button "Prueba de vida" at bounding box center [149, 57] width 92 height 16
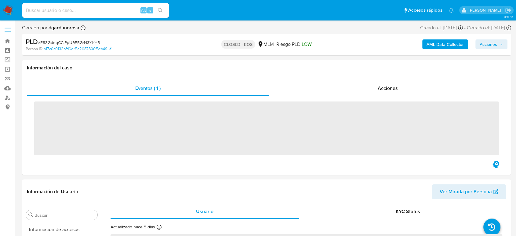
scroll to position [258, 0]
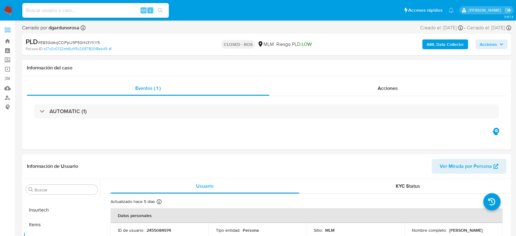
select select "10"
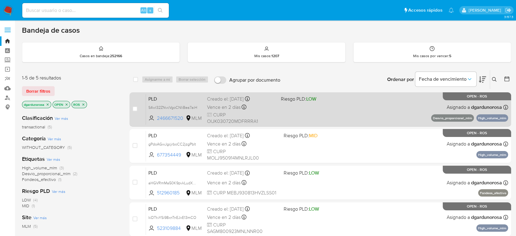
click at [326, 109] on div "PLD S4wl32ZNvcVgoCNIiBea7aiH 2466671520 MLM Riesgo PLD: LOW Creado el: [DATE] C…" at bounding box center [327, 109] width 362 height 31
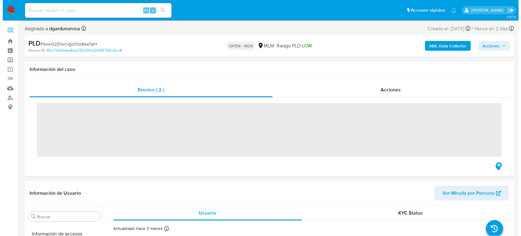
scroll to position [258, 0]
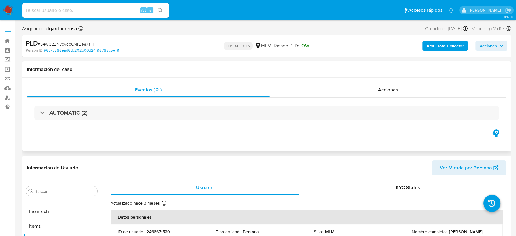
select select "10"
click at [158, 229] on p "2466671520" at bounding box center [159, 231] width 24 height 5
copy p "2466671520"
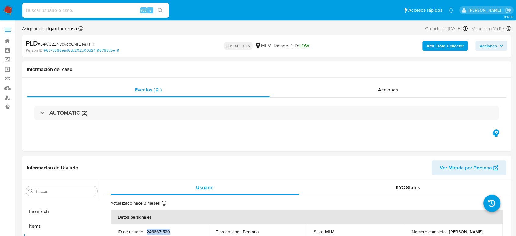
click at [496, 48] on span "Acciones" at bounding box center [488, 46] width 17 height 10
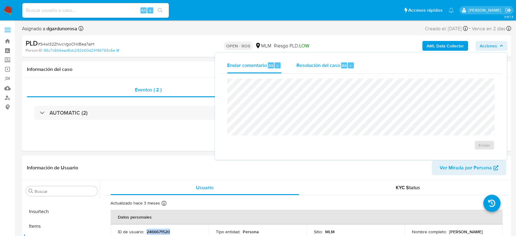
click at [339, 64] on span "Resolución del caso" at bounding box center [318, 65] width 44 height 7
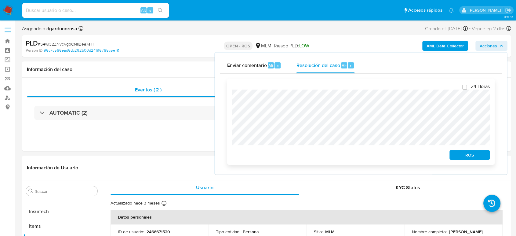
click at [451, 155] on button "ROS" at bounding box center [470, 155] width 40 height 10
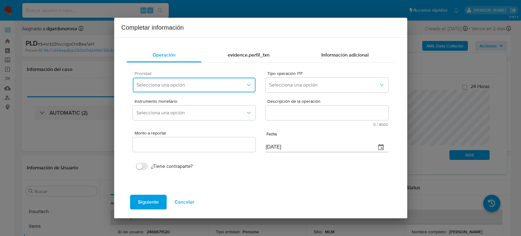
click at [206, 82] on span "Selecciona una opción" at bounding box center [191, 85] width 109 height 6
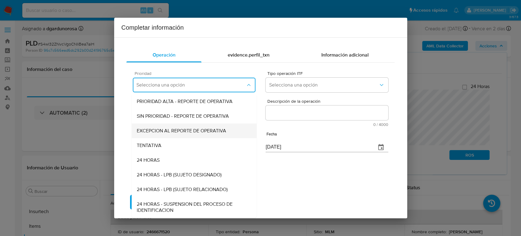
click at [186, 134] on div "EXCEPCION AL REPORTE DE OPERATIVA" at bounding box center [194, 130] width 115 height 15
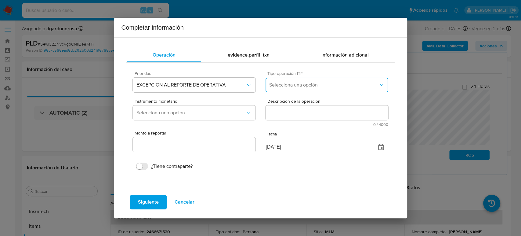
click at [311, 82] on span "Selecciona una opción" at bounding box center [323, 85] width 109 height 6
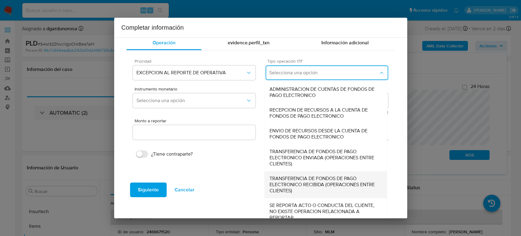
scroll to position [19, 0]
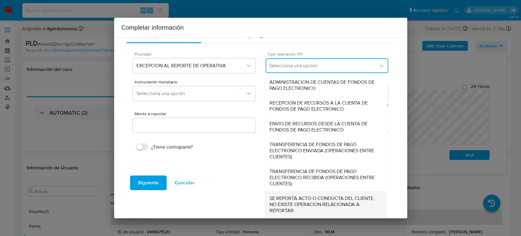
click at [313, 200] on span "SE REPORTA ACTO O CONDUCTA DEL CLIENTE, NO EXISTE OPERACION RELACIONADA A REPOR…" at bounding box center [326, 204] width 113 height 18
type input "0.00"
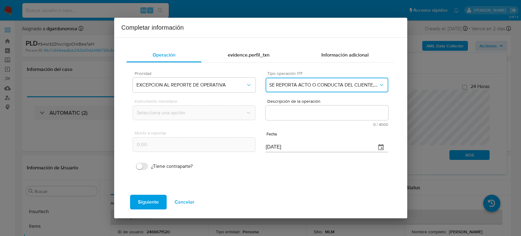
scroll to position [0, 0]
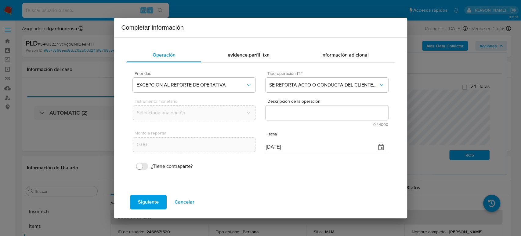
click at [325, 116] on textarea "Descripción de la operación" at bounding box center [327, 112] width 122 height 15
click at [302, 112] on textarea "Descripción de la operación" at bounding box center [327, 112] width 122 height 15
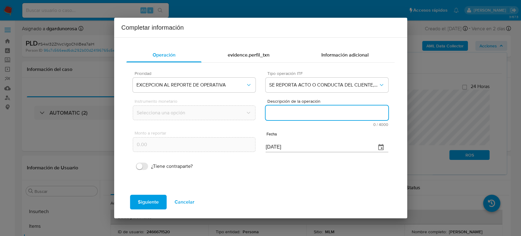
paste textarea "/CONOCIMIENTO DEL CLIENTE O USUARIO CLIENTE KARLA CITLALI ORTIZ JUAREZ NUMERO D…"
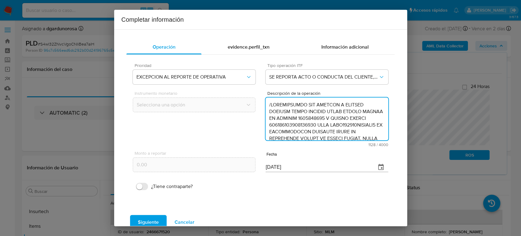
scroll to position [169, 0]
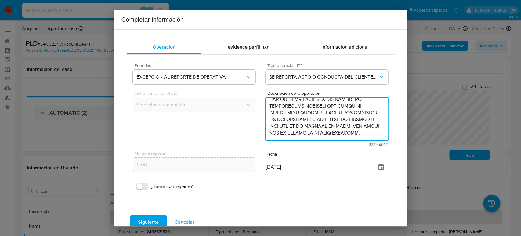
type textarea "/CONOCIMIENTO DEL CLIENTE O USUARIO CLIENTE KARLA CITLALI ORTIZ JUAREZ NUMERO D…"
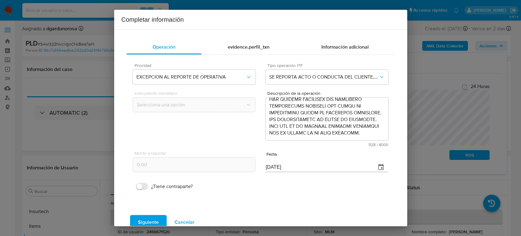
click at [210, 168] on div "Monto a reportar 0.00 Fecha 08/09/2025" at bounding box center [260, 161] width 255 height 29
paste input "30/06"
type input "[DATE]"
click at [145, 218] on span "Siguiente" at bounding box center [148, 221] width 21 height 13
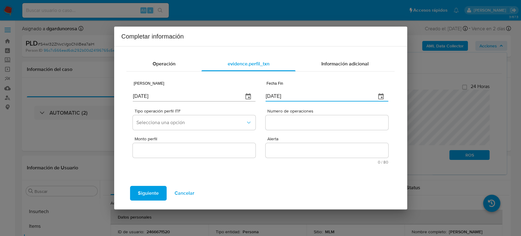
drag, startPoint x: 301, startPoint y: 97, endPoint x: 244, endPoint y: 97, distance: 56.2
click at [244, 97] on div "Fecha Inicio 08/09/2025 Fecha Fin 08/09/2025" at bounding box center [260, 90] width 255 height 29
paste input "30/06"
type input "[DATE]"
drag, startPoint x: 148, startPoint y: 98, endPoint x: 47, endPoint y: 100, distance: 100.8
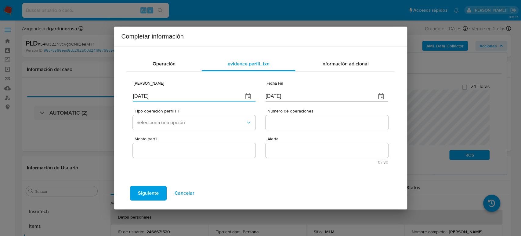
click at [47, 100] on div "Completar información Operación evidence.perfil_txn Información adicional Fecha…" at bounding box center [260, 118] width 521 height 236
paste input "28/05"
type input "28/05/2025"
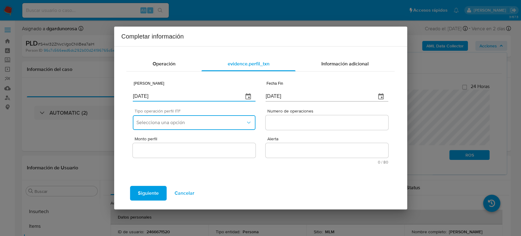
click at [208, 124] on span "Selecciona una opción" at bounding box center [191, 122] width 109 height 6
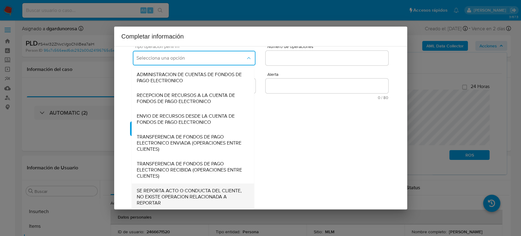
scroll to position [66, 0]
click at [175, 199] on span "SE REPORTA ACTO O CONDUCTA DEL CLIENTE, NO EXISTE OPERACION RELACIONADA A REPOR…" at bounding box center [193, 195] width 113 height 18
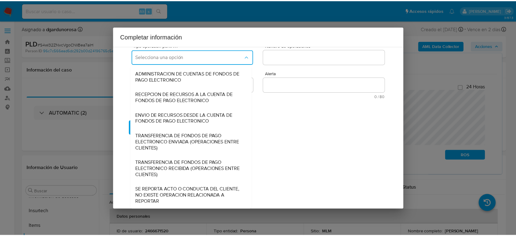
scroll to position [0, 0]
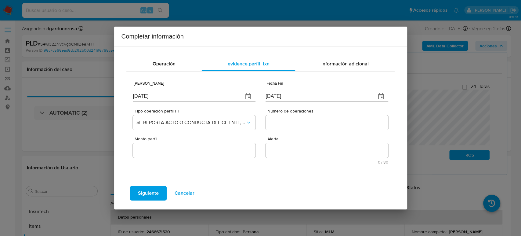
drag, startPoint x: 291, startPoint y: 117, endPoint x: 293, endPoint y: 120, distance: 3.2
click at [293, 119] on div at bounding box center [327, 122] width 122 height 15
click at [295, 123] on input "Numero de operaciones" at bounding box center [327, 123] width 122 height 8
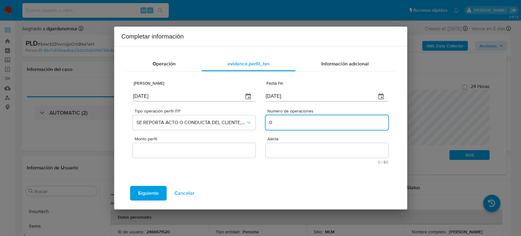
type input "0"
click at [189, 152] on input "Monto perfil" at bounding box center [194, 150] width 122 height 8
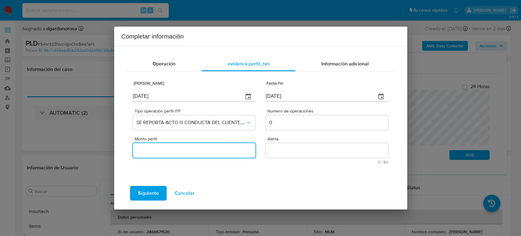
type input "0.00"
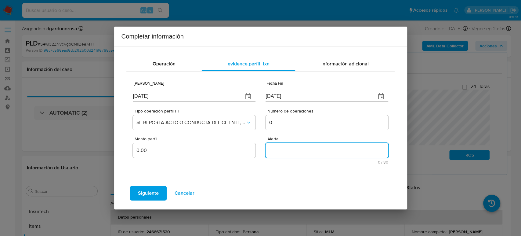
click at [303, 148] on textarea "Alerta" at bounding box center [327, 150] width 122 height 15
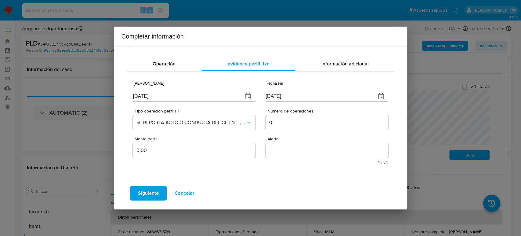
click at [289, 157] on textarea "Alerta" at bounding box center [327, 150] width 122 height 15
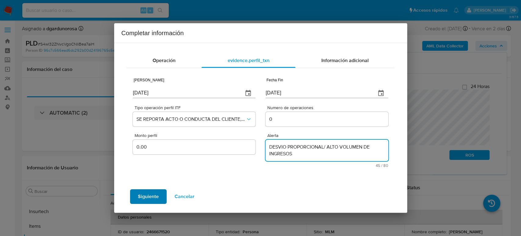
type textarea "DESVIO PROPORCIONAL/ ALTO VOLUMEN DE INGRESOS"
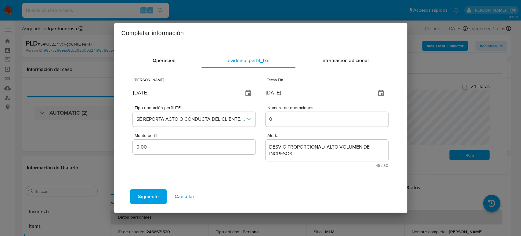
click at [145, 197] on span "Siguiente" at bounding box center [148, 196] width 21 height 13
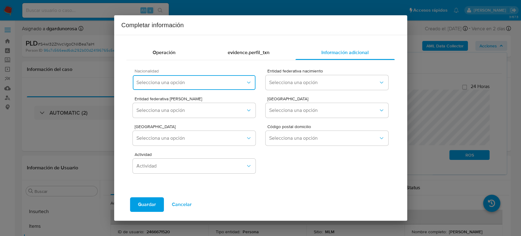
click at [201, 80] on span "Selecciona una opción" at bounding box center [191, 82] width 109 height 6
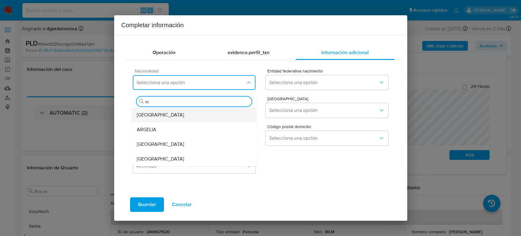
type input "me"
click at [172, 156] on div "MEXICO" at bounding box center [194, 159] width 115 height 15
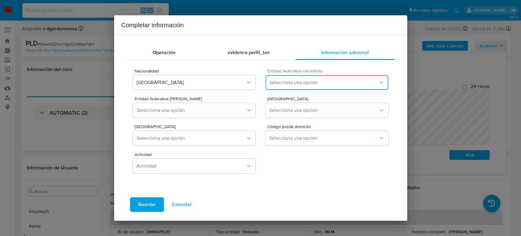
click at [300, 79] on button "Selecciona una opción" at bounding box center [327, 82] width 122 height 15
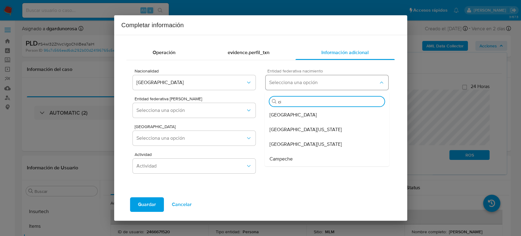
type input "ciu"
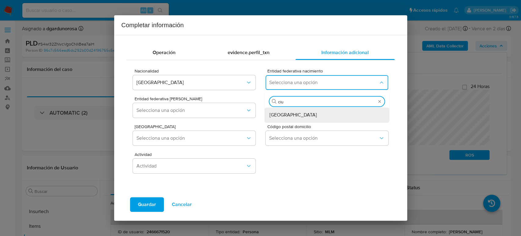
click at [296, 117] on span "Ciudad de México" at bounding box center [293, 115] width 47 height 6
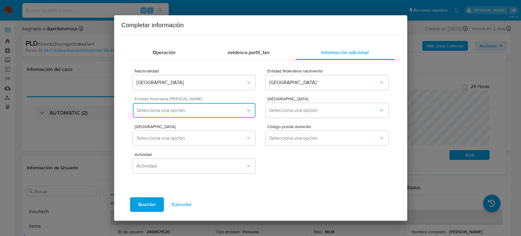
click at [171, 107] on button "Selecciona una opción" at bounding box center [194, 110] width 122 height 15
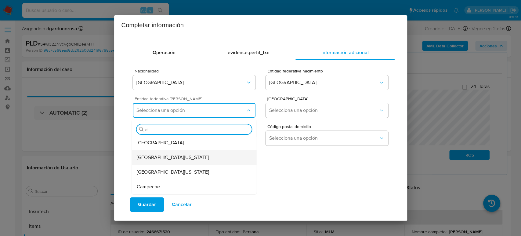
type input "ciu"
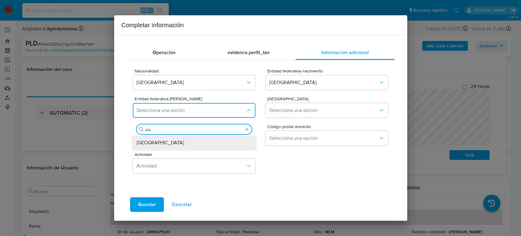
drag, startPoint x: 169, startPoint y: 145, endPoint x: 172, endPoint y: 148, distance: 4.2
click at [172, 148] on div "Ciudad de México" at bounding box center [194, 142] width 115 height 15
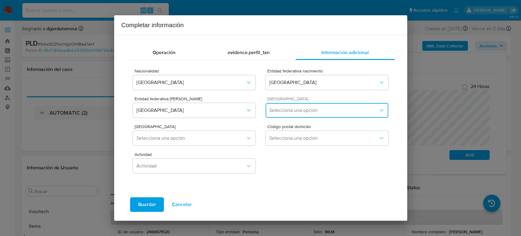
click at [329, 107] on span "Selecciona una opción" at bounding box center [323, 110] width 109 height 6
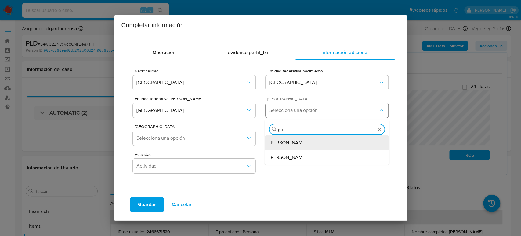
type input "gus"
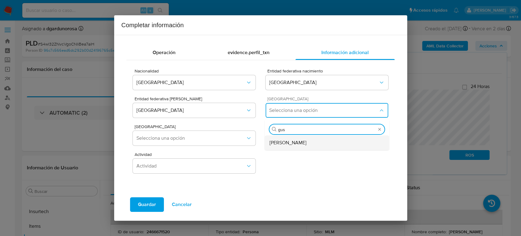
click at [319, 143] on div "Gustavo A. Madero" at bounding box center [327, 142] width 115 height 15
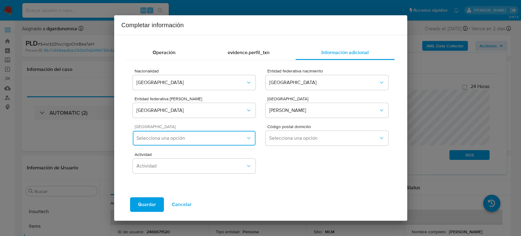
click at [165, 140] on span "Selecciona una opción" at bounding box center [191, 138] width 109 height 6
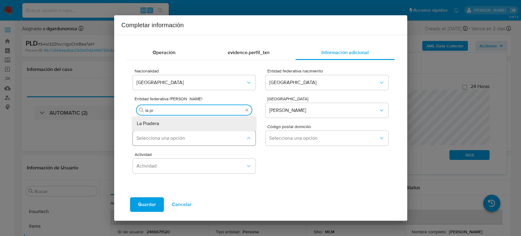
type input "la pra"
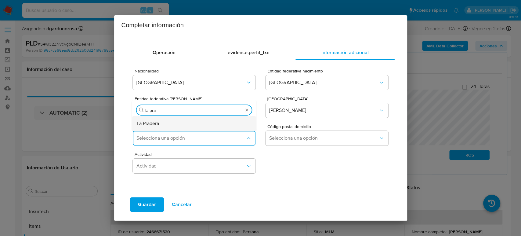
click at [167, 119] on div "La Pradera" at bounding box center [194, 123] width 115 height 15
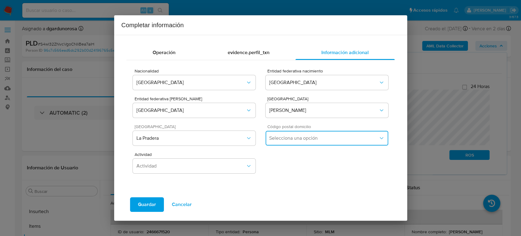
click at [294, 137] on span "Selecciona una opción" at bounding box center [323, 138] width 109 height 6
click at [294, 167] on div "07500" at bounding box center [327, 170] width 115 height 15
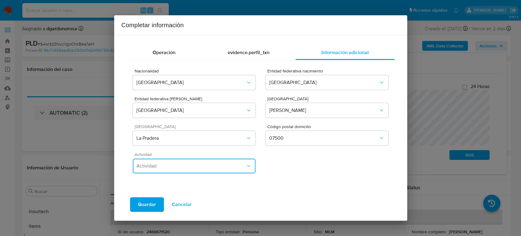
drag, startPoint x: 203, startPoint y: 170, endPoint x: 205, endPoint y: 174, distance: 4.2
click at [205, 171] on button "Actividad" at bounding box center [194, 166] width 122 height 15
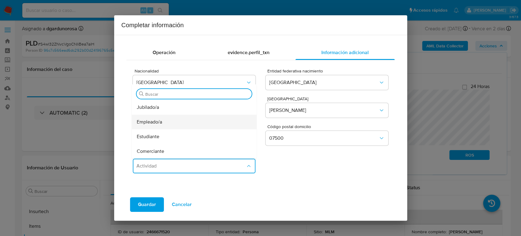
click at [166, 121] on div "Empleado/a" at bounding box center [194, 122] width 115 height 15
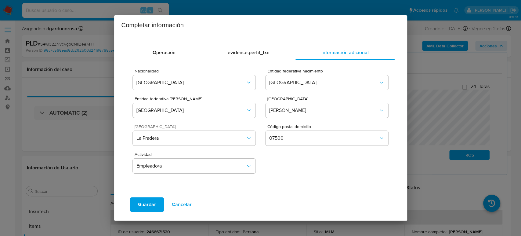
click at [150, 203] on span "Guardar" at bounding box center [147, 204] width 18 height 13
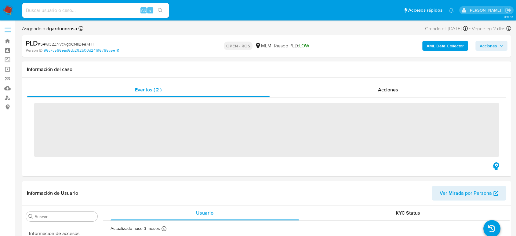
scroll to position [258, 0]
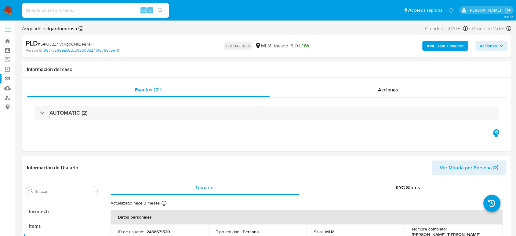
select select "10"
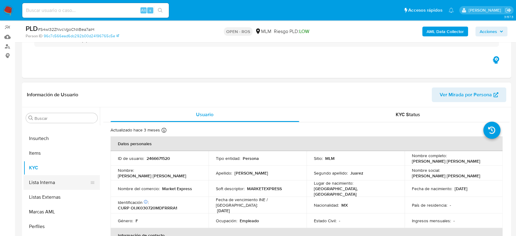
scroll to position [102, 0]
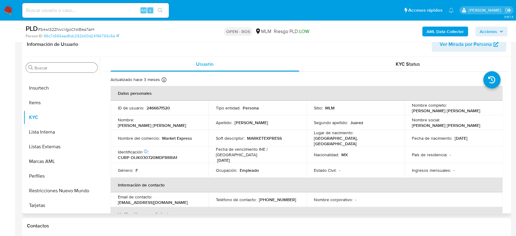
click at [63, 67] on input "Buscar" at bounding box center [65, 67] width 60 height 5
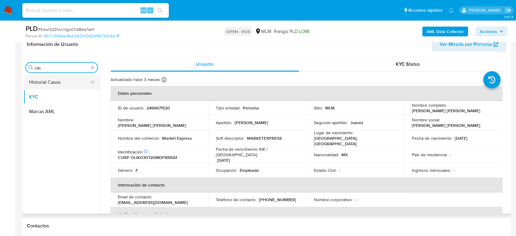
type input "cas"
click at [55, 85] on button "Historial Casos" at bounding box center [59, 82] width 71 height 15
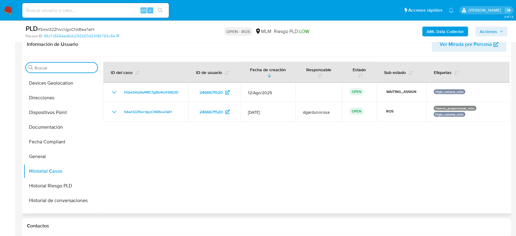
scroll to position [237, 0]
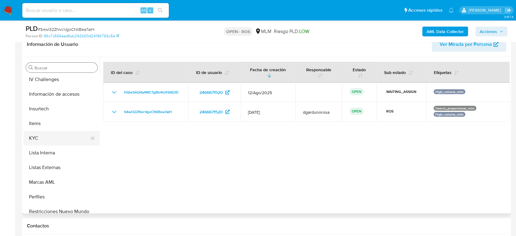
click at [40, 139] on button "KYC" at bounding box center [59, 138] width 71 height 15
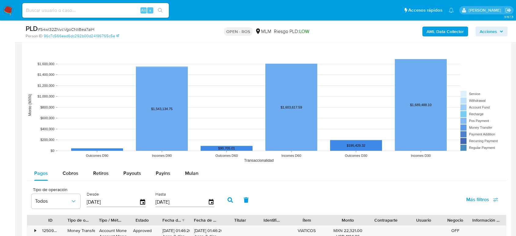
scroll to position [577, 0]
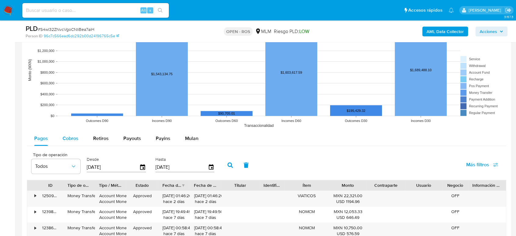
click at [71, 135] on span "Cobros" at bounding box center [71, 138] width 16 height 7
select select "10"
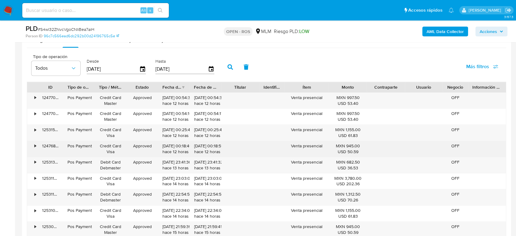
scroll to position [679, 0]
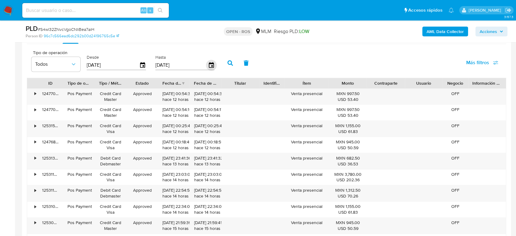
click at [209, 66] on icon "button" at bounding box center [211, 65] width 11 height 11
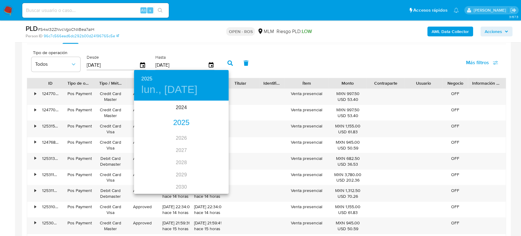
click at [178, 125] on div "2025" at bounding box center [181, 123] width 95 height 12
click at [214, 134] on div "jun." at bounding box center [212, 135] width 31 height 23
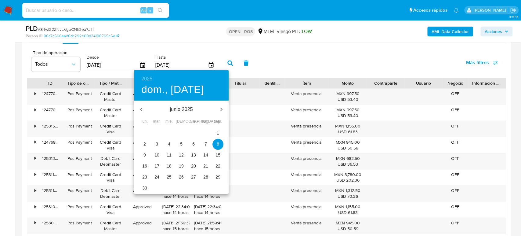
click at [142, 186] on p "30" at bounding box center [144, 188] width 5 height 6
type input "[DATE]"
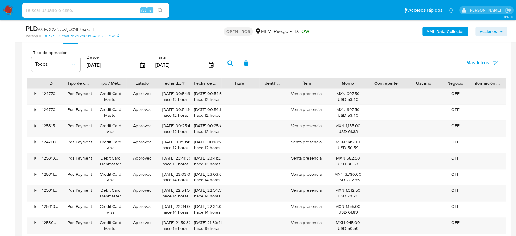
click at [230, 62] on icon "button" at bounding box center [230, 62] width 5 height 5
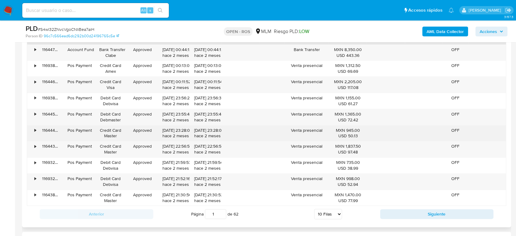
scroll to position [713, 0]
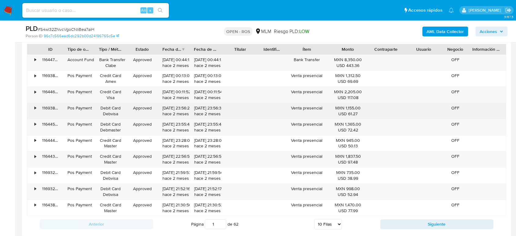
drag, startPoint x: 161, startPoint y: 109, endPoint x: 185, endPoint y: 108, distance: 23.2
click at [185, 108] on div "[DATE] 23:56:28 hace 2 meses" at bounding box center [174, 111] width 32 height 16
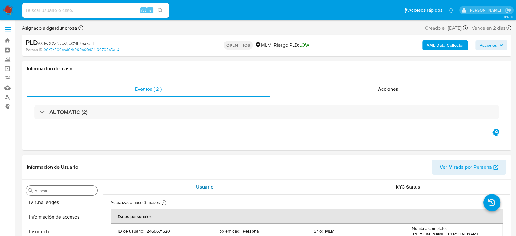
scroll to position [0, 0]
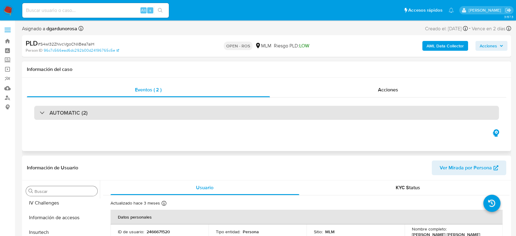
click at [54, 114] on h3 "AUTOMATIC (2)" at bounding box center [68, 112] width 38 height 7
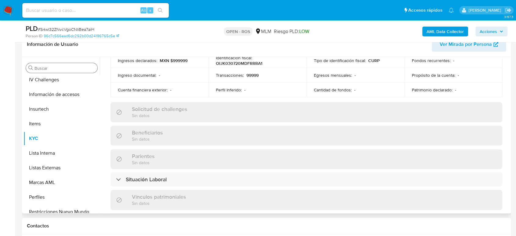
scroll to position [78, 0]
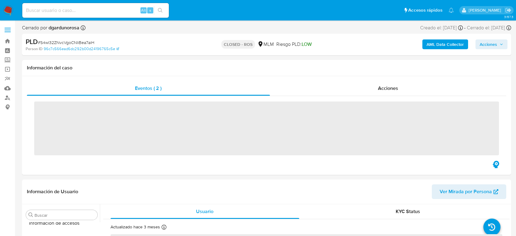
scroll to position [258, 0]
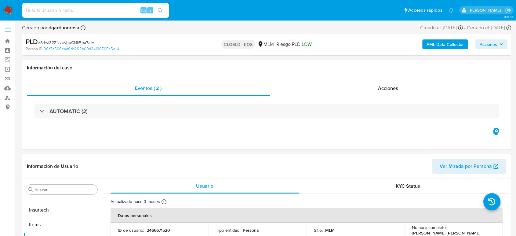
select select "10"
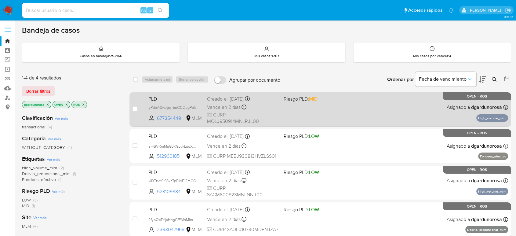
click at [362, 114] on div "PLD gPdoAGwJgcjrboCC2jzgPblt 677354449 MLM Riesgo PLD: MID Creado el: [DATE] Cr…" at bounding box center [327, 109] width 362 height 31
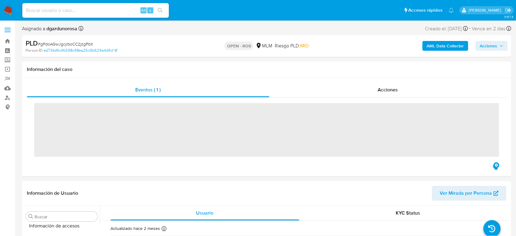
scroll to position [258, 0]
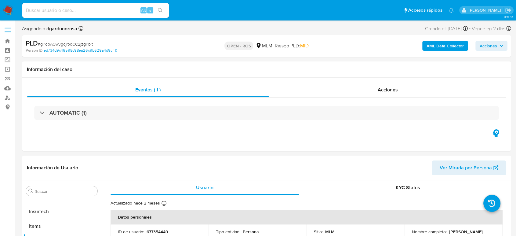
select select "10"
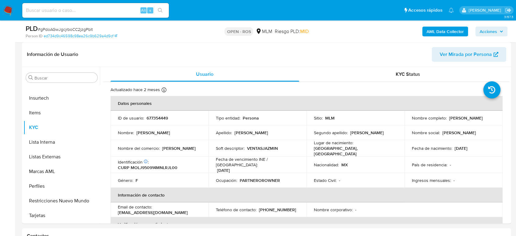
scroll to position [102, 0]
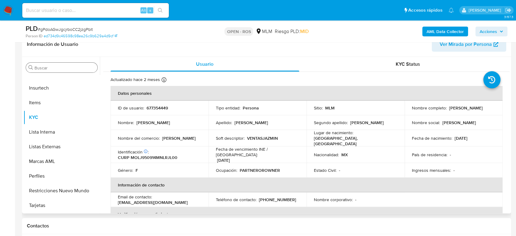
click at [47, 68] on input "Buscar" at bounding box center [65, 67] width 60 height 5
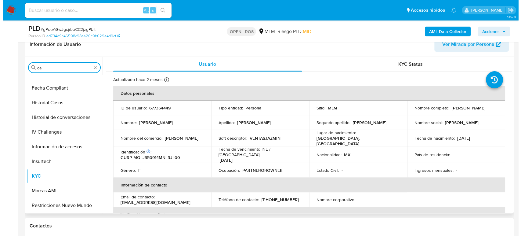
scroll to position [0, 0]
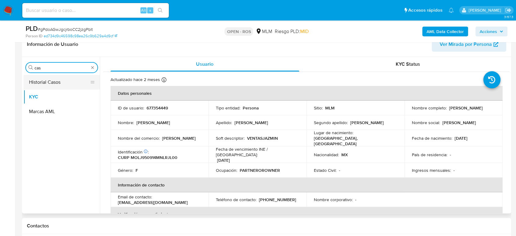
type input "cas"
click at [49, 82] on button "Historial Casos" at bounding box center [59, 82] width 71 height 15
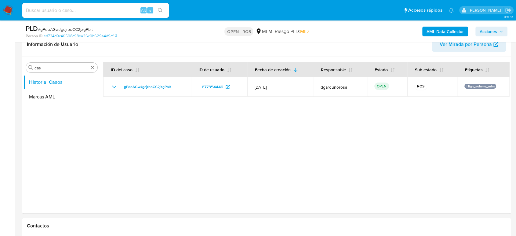
click at [497, 26] on div "AML Data Collector Acciones" at bounding box center [428, 31] width 159 height 14
click at [500, 34] on span "Acciones" at bounding box center [492, 31] width 24 height 9
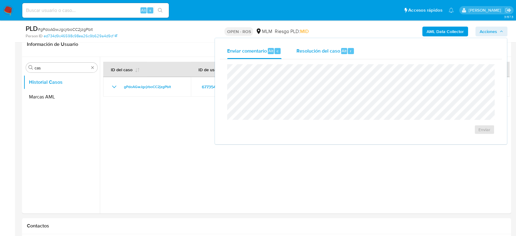
click at [331, 52] on span "Resolución del caso" at bounding box center [318, 50] width 44 height 7
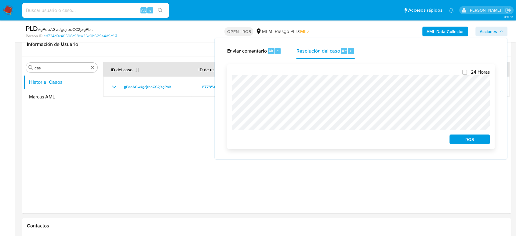
click at [457, 142] on span "ROS" at bounding box center [470, 139] width 32 height 9
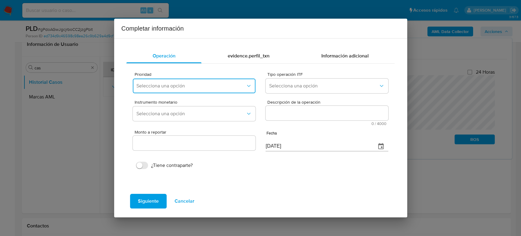
click at [192, 85] on span "Selecciona una opción" at bounding box center [191, 86] width 109 height 6
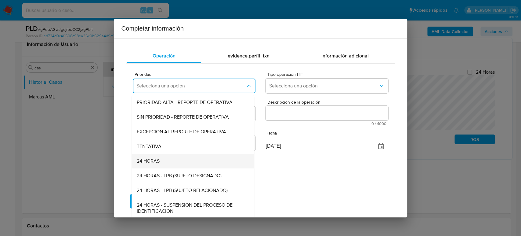
scroll to position [1, 0]
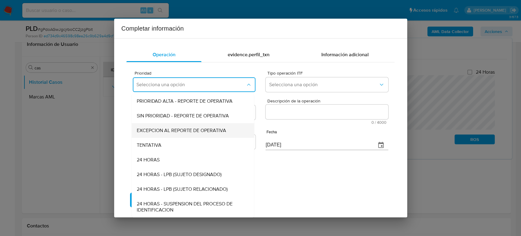
click at [181, 135] on div "EXCEPCION AL REPORTE DE OPERATIVA" at bounding box center [191, 130] width 109 height 15
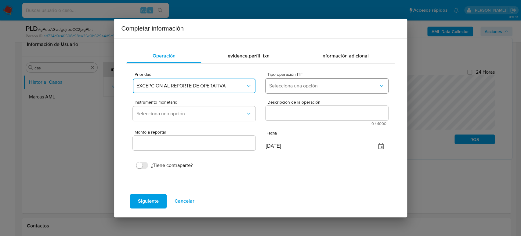
scroll to position [0, 0]
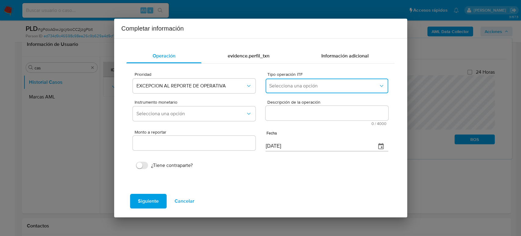
click at [326, 86] on span "Selecciona una opción" at bounding box center [323, 86] width 109 height 6
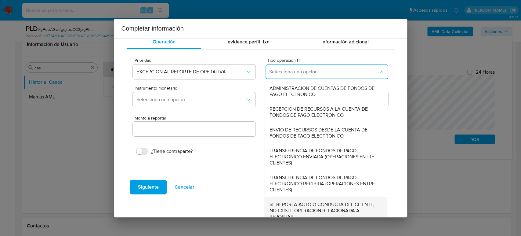
scroll to position [21, 0]
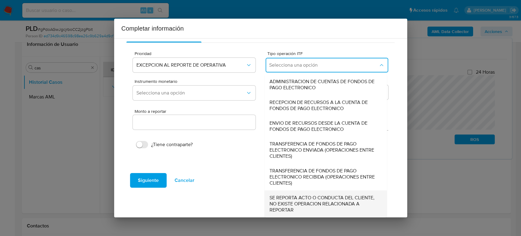
click at [318, 201] on span "SE REPORTA ACTO O CONDUCTA DEL CLIENTE, NO EXISTE OPERACION RELACIONADA A REPOR…" at bounding box center [324, 204] width 109 height 18
type input "0.00"
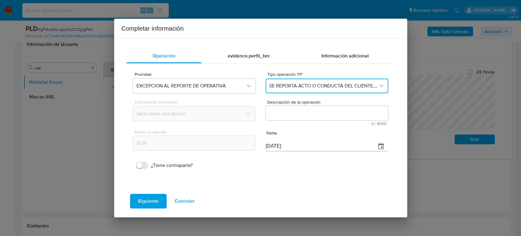
scroll to position [0, 0]
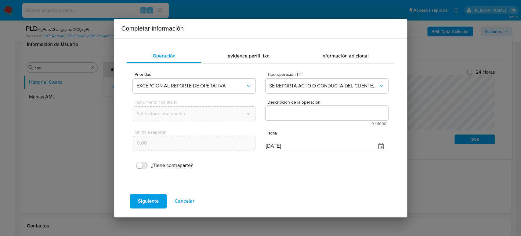
click at [329, 113] on textarea "Descripción de la operación" at bounding box center [327, 113] width 122 height 15
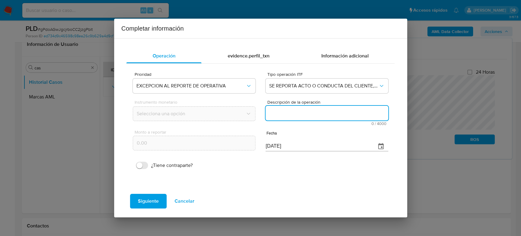
paste textarea "/CONOCIMIENTO DEL CLIENTE O USUARIO JULIANA JAZMIN MORIN LEIJA NUMERO DE CLIENT…"
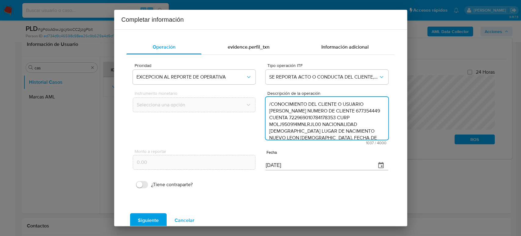
scroll to position [149, 0]
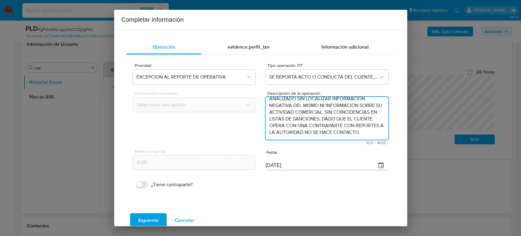
type textarea "/CONOCIMIENTO DEL CLIENTE O USUARIO JULIANA JAZMIN MORIN LEIJA NUMERO DE CLIENT…"
click at [382, 159] on div "[DATE]" at bounding box center [327, 161] width 122 height 18
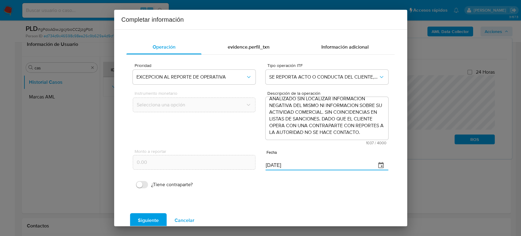
drag, startPoint x: 294, startPoint y: 166, endPoint x: 190, endPoint y: 166, distance: 103.6
click at [190, 166] on div "Monto a reportar 0.00 Fecha 08/09/2025" at bounding box center [260, 159] width 255 height 29
paste input "30/06"
type input "[DATE]"
click at [138, 218] on span "Siguiente" at bounding box center [148, 220] width 21 height 13
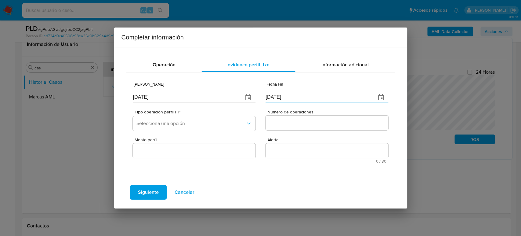
drag, startPoint x: 296, startPoint y: 98, endPoint x: 229, endPoint y: 93, distance: 67.1
click at [229, 93] on div "Fecha Inicio 08/09/2025 Fecha Fin 08/09/2025" at bounding box center [260, 91] width 255 height 29
paste input "30/06"
type input "[DATE]"
drag, startPoint x: 160, startPoint y: 96, endPoint x: 75, endPoint y: 85, distance: 85.6
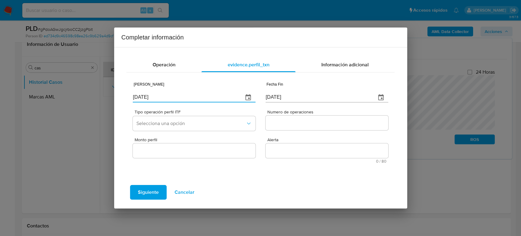
click at [73, 87] on div "Completar información Operación evidence.perfil_txn Información adicional Fecha…" at bounding box center [260, 118] width 521 height 236
type input "01/01/2025"
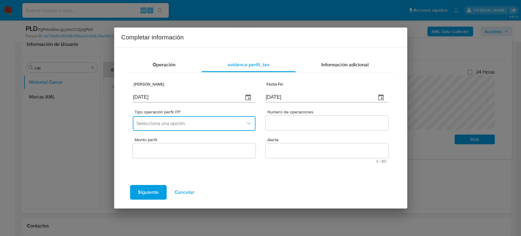
click at [146, 119] on button "Selecciona una opción" at bounding box center [194, 123] width 122 height 15
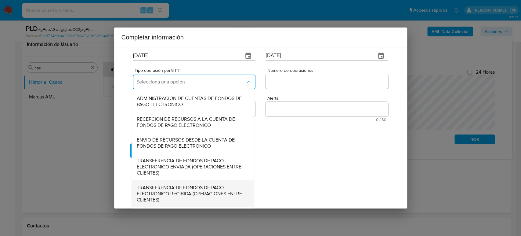
scroll to position [68, 0]
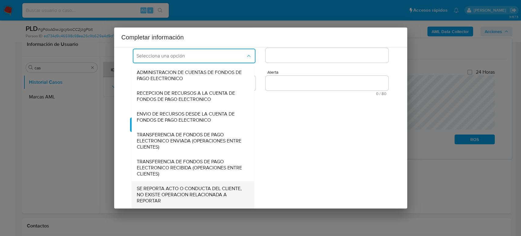
click at [181, 191] on span "SE REPORTA ACTO O CONDUCTA DEL CLIENTE, NO EXISTE OPERACION RELACIONADA A REPOR…" at bounding box center [191, 194] width 109 height 18
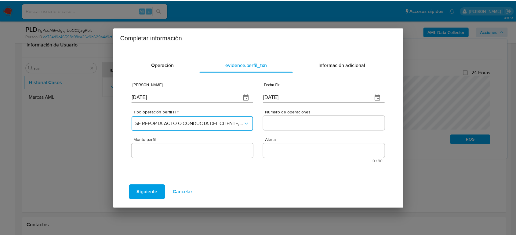
scroll to position [0, 0]
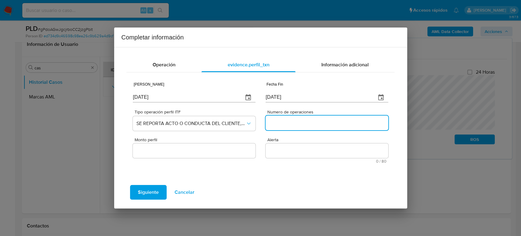
click at [296, 122] on input "Numero de operaciones" at bounding box center [327, 123] width 122 height 8
type input "0"
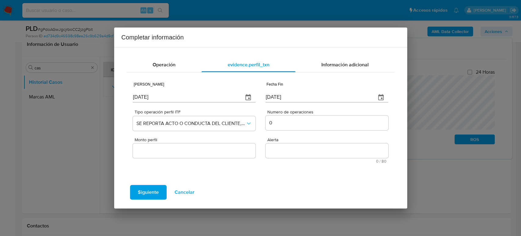
click at [202, 155] on div at bounding box center [194, 150] width 122 height 15
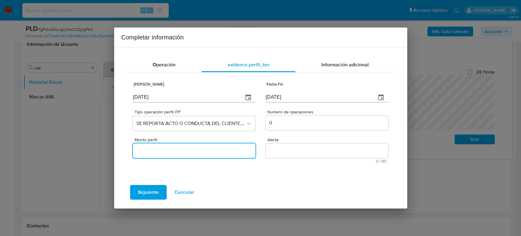
click at [199, 150] on input "Monto perfil" at bounding box center [194, 151] width 122 height 8
type input "0.00"
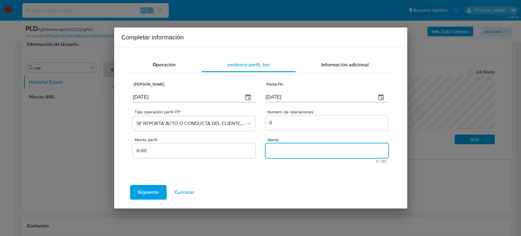
click at [293, 151] on textarea "Alerta" at bounding box center [327, 150] width 122 height 15
type textarea "ALTO VOLUMEN DE INGRESOS"
click at [152, 188] on span "Siguiente" at bounding box center [148, 191] width 21 height 13
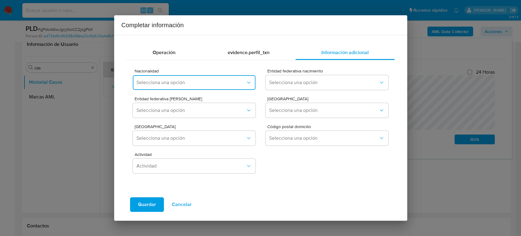
click at [210, 82] on span "Selecciona una opción" at bounding box center [191, 82] width 109 height 6
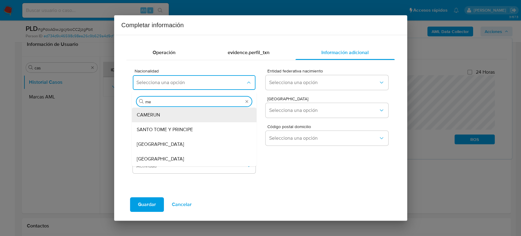
type input "mex"
click at [205, 115] on div "MEXICO" at bounding box center [193, 115] width 112 height 15
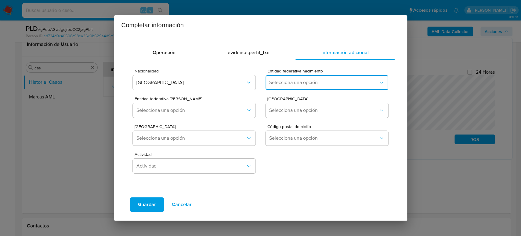
click at [320, 83] on span "Selecciona una opción" at bounding box center [323, 82] width 109 height 6
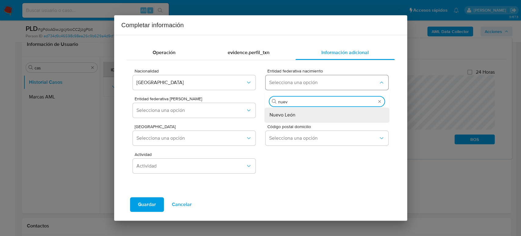
type input "nuevo"
click at [303, 112] on div "Nuevo León" at bounding box center [326, 115] width 112 height 15
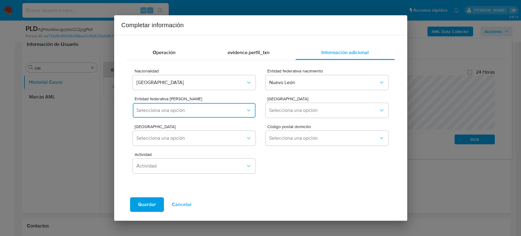
click at [206, 108] on span "Selecciona una opción" at bounding box center [191, 110] width 109 height 6
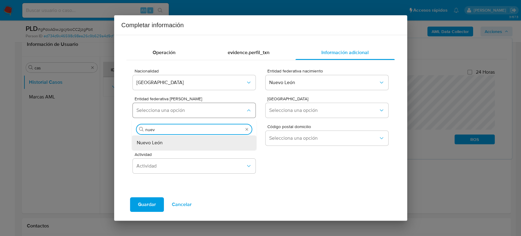
type input "nuevo"
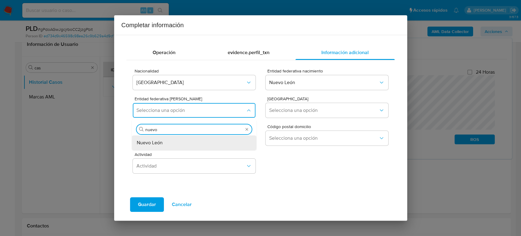
drag, startPoint x: 164, startPoint y: 142, endPoint x: 208, endPoint y: 142, distance: 44.6
click at [164, 142] on div "Nuevo León" at bounding box center [193, 142] width 112 height 15
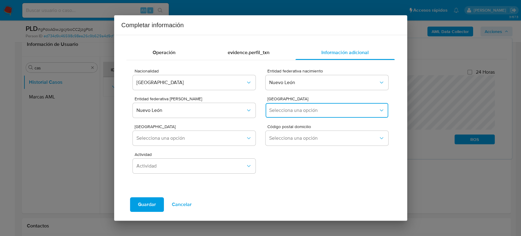
click at [313, 111] on span "Selecciona una opción" at bounding box center [323, 110] width 109 height 6
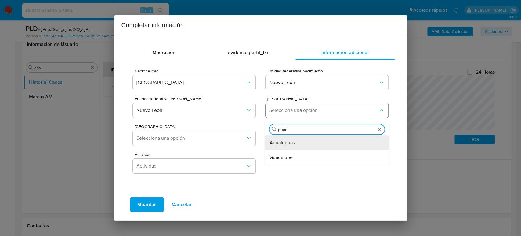
type input "guada"
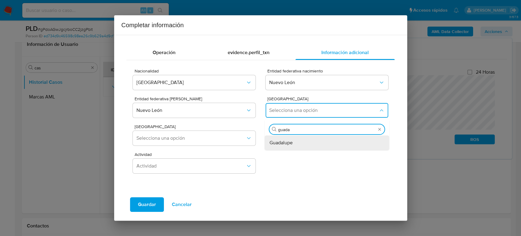
click at [305, 144] on div "Guadalupe" at bounding box center [326, 142] width 112 height 15
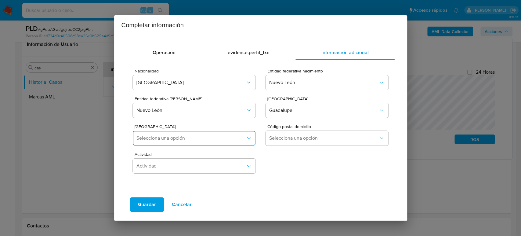
click at [227, 142] on button "Selecciona una opción" at bounding box center [194, 138] width 122 height 15
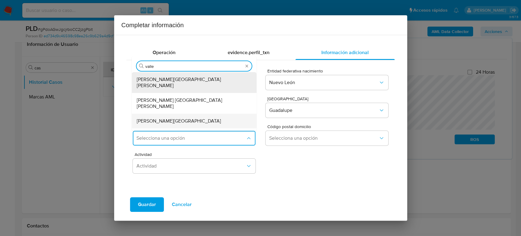
type input "valle s"
click at [191, 114] on div "Valle Soleado" at bounding box center [193, 121] width 112 height 15
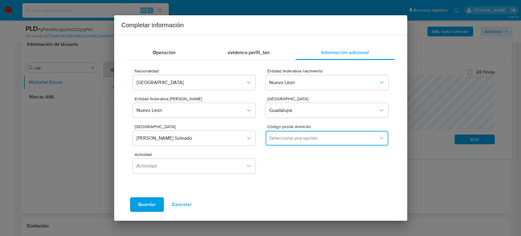
click at [350, 144] on button "Selecciona una opción" at bounding box center [327, 138] width 122 height 15
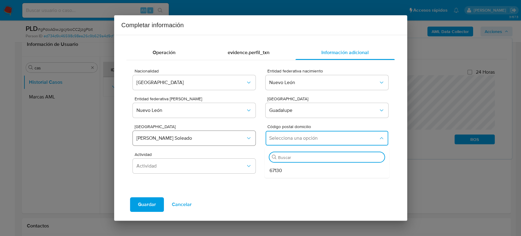
click at [179, 140] on span "Valle Soleado" at bounding box center [191, 138] width 109 height 6
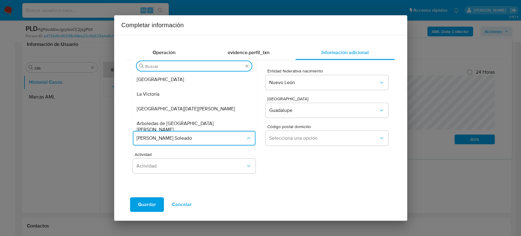
click at [185, 66] on input "Buscar" at bounding box center [194, 66] width 98 height 5
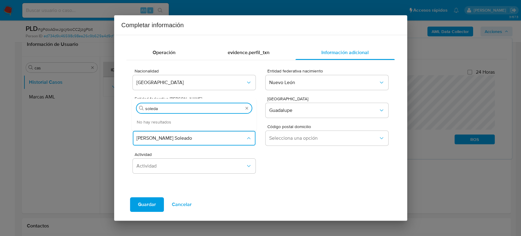
type input "soledad"
click at [373, 169] on div "Actividad Actividad" at bounding box center [260, 162] width 255 height 28
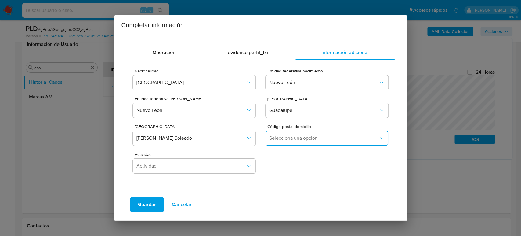
click at [359, 140] on span "Selecciona una opción" at bounding box center [323, 138] width 109 height 6
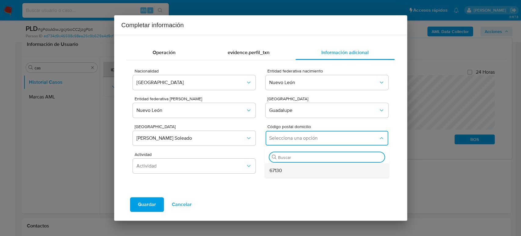
click at [279, 173] on span "67130" at bounding box center [276, 170] width 13 height 6
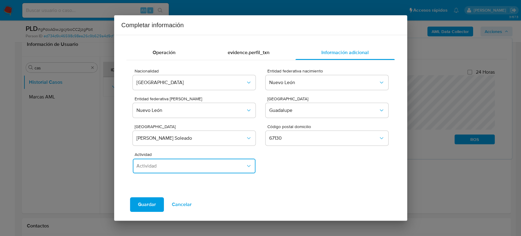
click at [203, 166] on span "Actividad" at bounding box center [191, 166] width 109 height 6
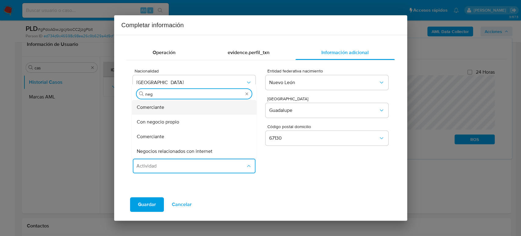
type input "nego"
drag, startPoint x: 206, startPoint y: 122, endPoint x: 152, endPoint y: 184, distance: 82.1
click at [206, 122] on div "Con negocio propio" at bounding box center [193, 122] width 112 height 15
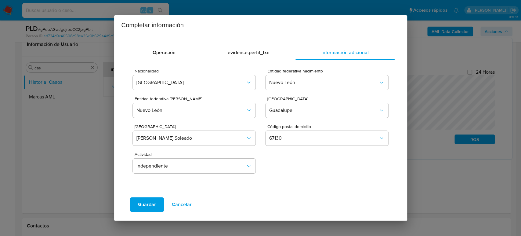
click at [151, 199] on span "Guardar" at bounding box center [147, 204] width 18 height 13
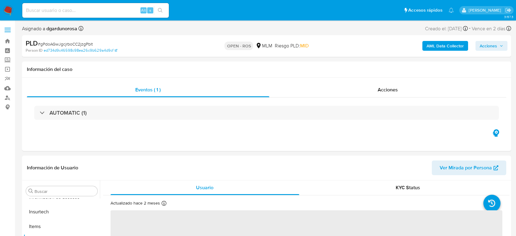
scroll to position [258, 0]
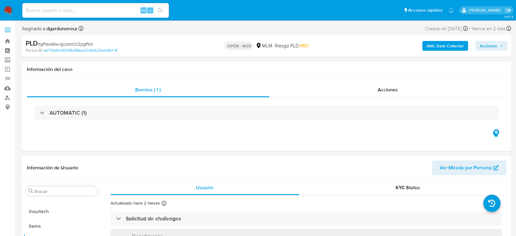
select select "10"
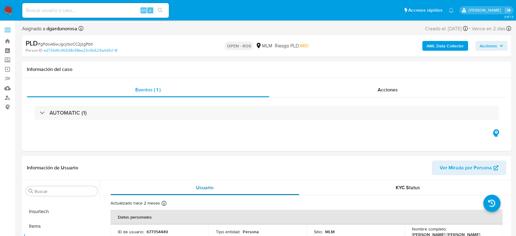
scroll to position [34, 0]
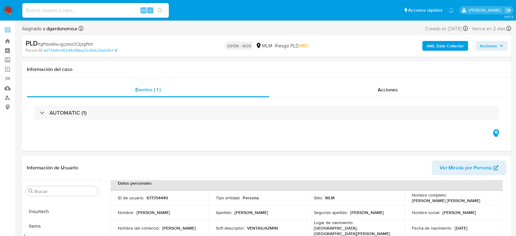
click at [157, 200] on td "ID de usuario : 677354449" at bounding box center [160, 197] width 98 height 15
click at [161, 197] on p "677354449" at bounding box center [157, 197] width 21 height 5
click at [160, 195] on p "677354449" at bounding box center [157, 197] width 21 height 5
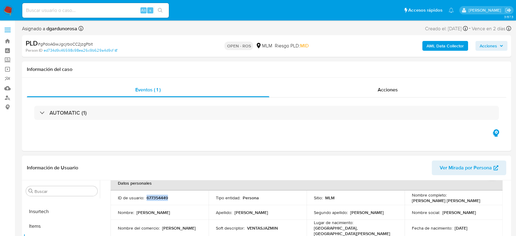
click at [160, 195] on p "677354449" at bounding box center [157, 197] width 21 height 5
copy p "677354449"
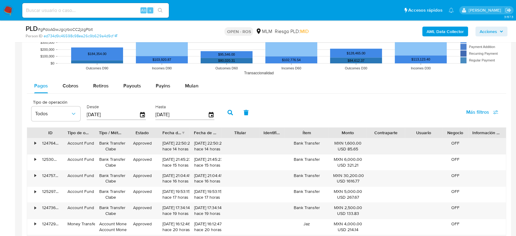
scroll to position [611, 0]
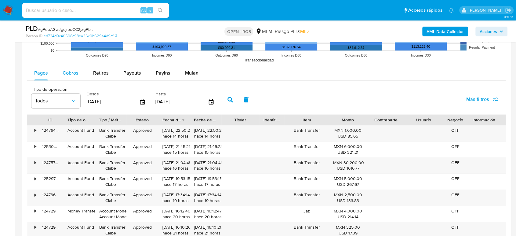
click at [71, 76] on span "Cobros" at bounding box center [71, 72] width 16 height 7
select select "10"
click at [212, 101] on icon "button" at bounding box center [211, 102] width 11 height 11
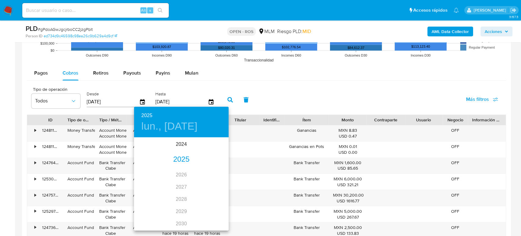
click at [185, 158] on div "2025" at bounding box center [181, 159] width 95 height 12
click at [211, 170] on div "jun." at bounding box center [212, 172] width 31 height 23
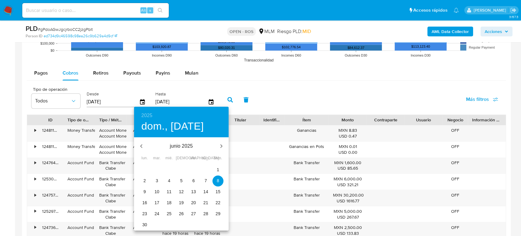
click at [141, 224] on span "30" at bounding box center [144, 224] width 11 height 6
type input "[DATE]"
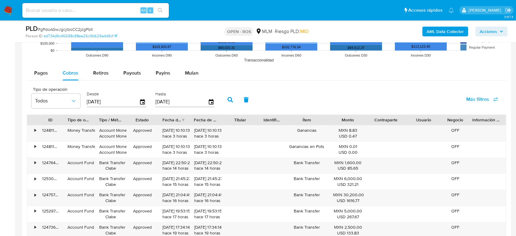
click at [228, 102] on icon "button" at bounding box center [230, 99] width 5 height 5
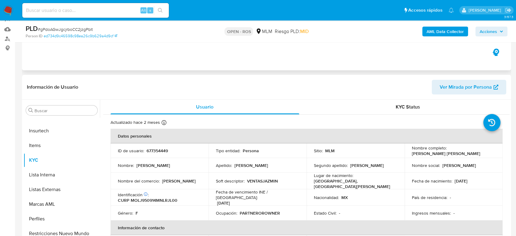
scroll to position [0, 0]
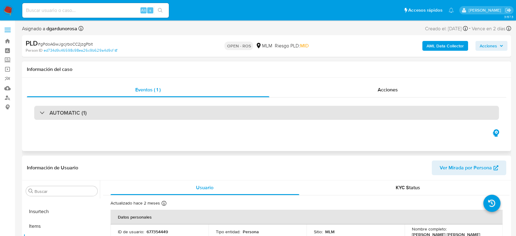
click at [93, 107] on div "AUTOMATIC (1)" at bounding box center [266, 113] width 465 height 14
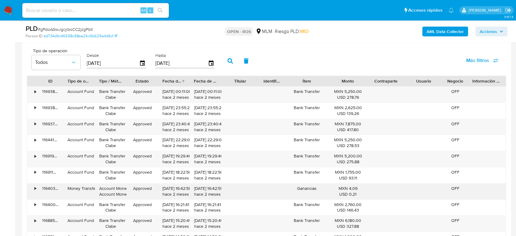
scroll to position [781, 0]
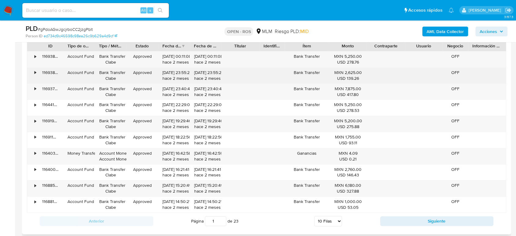
drag, startPoint x: 162, startPoint y: 71, endPoint x: 184, endPoint y: 72, distance: 21.7
click at [184, 72] on div "30/06/2025 23:55:26 hace 2 meses" at bounding box center [174, 76] width 23 height 12
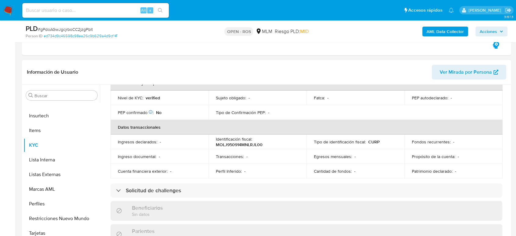
scroll to position [72, 0]
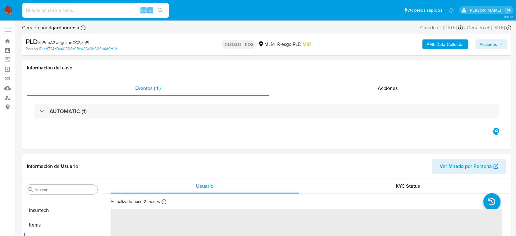
scroll to position [258, 0]
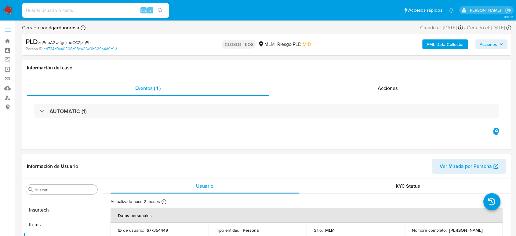
select select "10"
click at [155, 231] on p "677354449" at bounding box center [157, 229] width 21 height 5
copy p "677354449"
click at [45, 191] on input "Buscar" at bounding box center [65, 189] width 60 height 5
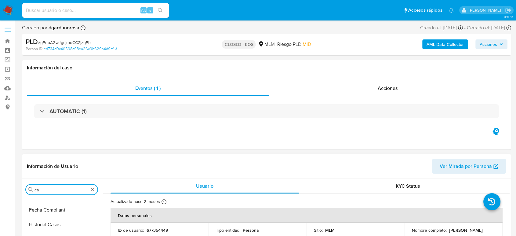
scroll to position [0, 0]
type input "cas"
click at [58, 210] on button "Historial Casos" at bounding box center [59, 204] width 71 height 15
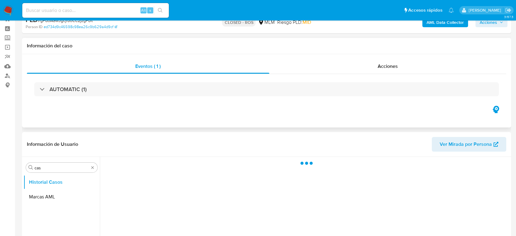
scroll to position [34, 0]
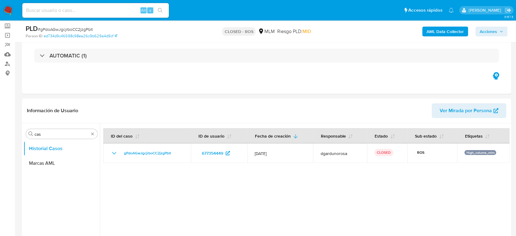
click at [495, 34] on span "Acciones" at bounding box center [488, 32] width 17 height 10
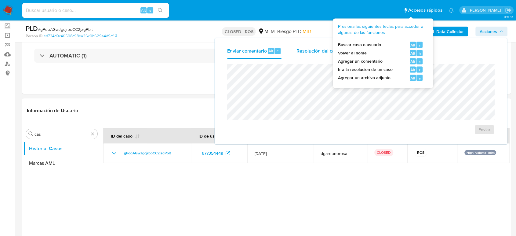
click at [316, 48] on span "Resolución del caso" at bounding box center [318, 50] width 44 height 7
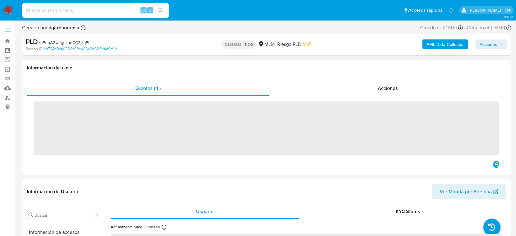
scroll to position [258, 0]
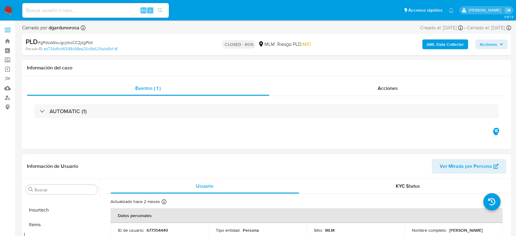
select select "10"
click at [277, 159] on header "Información de Usuario Ver Mirada por Persona" at bounding box center [267, 166] width 480 height 15
click at [155, 232] on td "ID de usuario : 677354449" at bounding box center [160, 230] width 98 height 15
click at [153, 229] on p "677354449" at bounding box center [157, 229] width 21 height 5
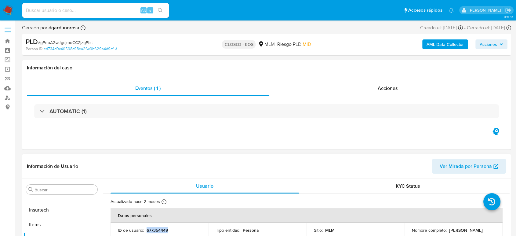
copy p "677354449"
click at [274, 234] on td "Tipo entidad : Persona" at bounding box center [258, 230] width 98 height 15
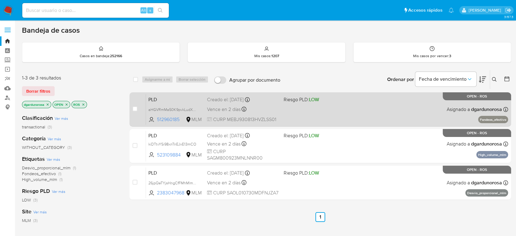
click at [344, 119] on div "PLD aHGVRmMa50K9pvkLudX338iF 512960185 MLM Riesgo PLD: LOW Creado el: [DATE] Cr…" at bounding box center [327, 109] width 362 height 31
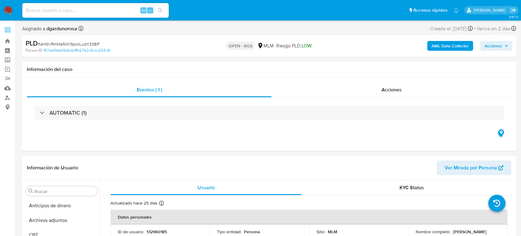
select select "10"
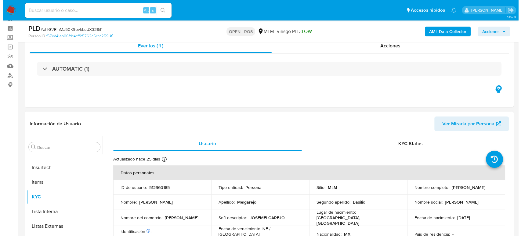
scroll to position [34, 0]
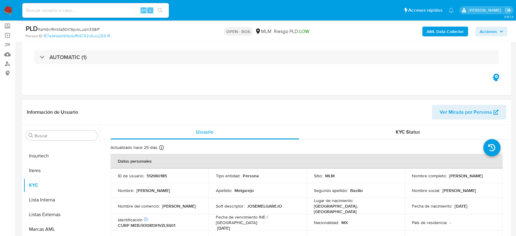
click at [155, 175] on p "512960185" at bounding box center [157, 175] width 20 height 5
copy p "512960185"
drag, startPoint x: 491, startPoint y: 27, endPoint x: 485, endPoint y: 36, distance: 10.6
click at [491, 27] on span "Acciones" at bounding box center [488, 32] width 17 height 10
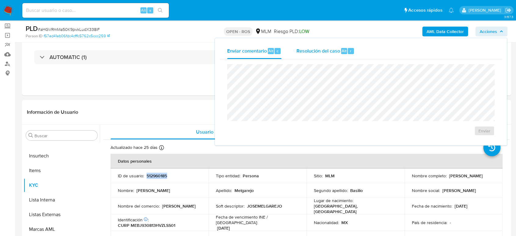
click at [297, 55] on div "Resolución del caso Alt r" at bounding box center [325, 51] width 58 height 16
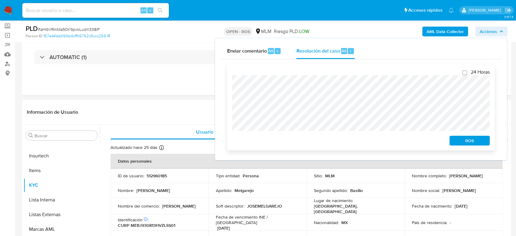
click at [460, 141] on span "ROS" at bounding box center [470, 140] width 32 height 9
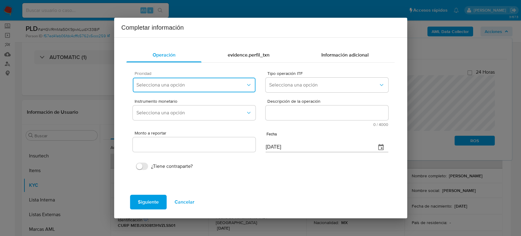
click at [199, 91] on button "Selecciona una opción" at bounding box center [194, 85] width 122 height 15
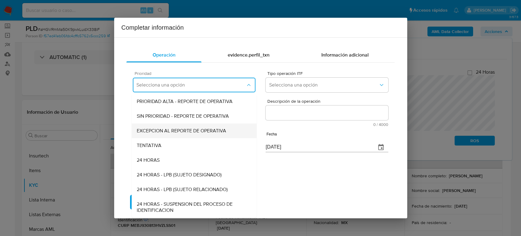
click at [181, 131] on span "EXCEPCION AL REPORTE DE OPERATIVA" at bounding box center [182, 131] width 90 height 6
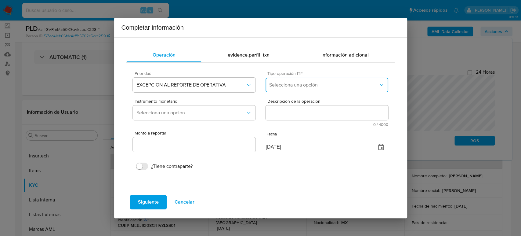
click at [299, 85] on span "Selecciona una opción" at bounding box center [323, 85] width 109 height 6
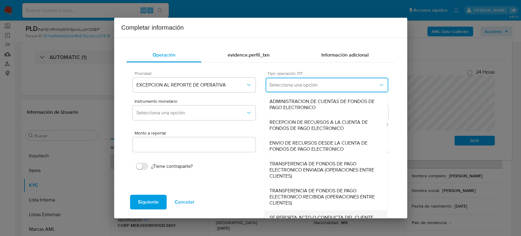
click at [302, 215] on span "SE REPORTA ACTO O CONDUCTA DEL CLIENTE, NO EXISTE OPERACION RELACIONADA A REPOR…" at bounding box center [326, 223] width 113 height 18
type input "0.00"
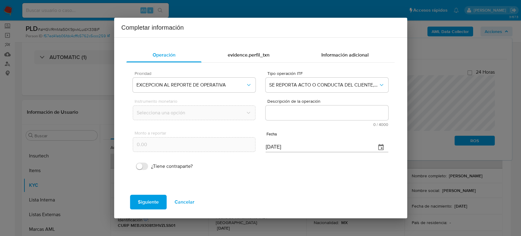
click at [344, 111] on textarea "Descripción de la operación" at bounding box center [327, 112] width 122 height 15
paste textarea "/CONOCIMIENTO DEL CLIENTE O USUARIO CLIENTE JOSE MELGAREJO BASILIO NUMERO DE CL…"
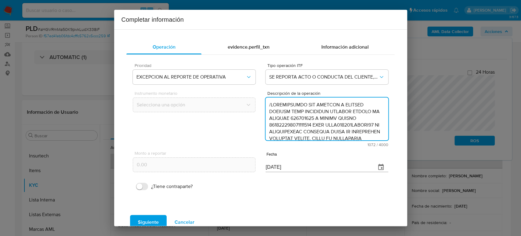
scroll to position [163, 0]
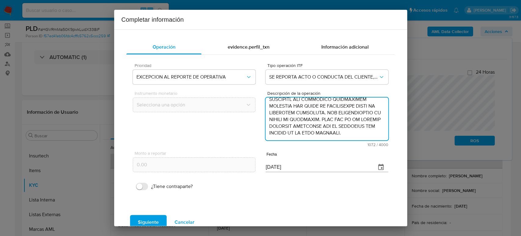
type textarea "/CONOCIMIENTO DEL CLIENTE O USUARIO CLIENTE JOSE MELGAREJO BASILIO NUMERO DE CL…"
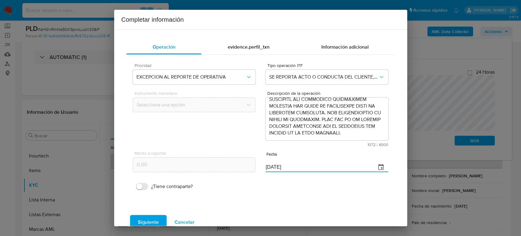
drag, startPoint x: 271, startPoint y: 168, endPoint x: 213, endPoint y: 171, distance: 58.4
click at [213, 171] on div "Monto a reportar 0.00 Fecha 08/09/2025" at bounding box center [260, 161] width 255 height 29
paste input "19/06"
type input "19/06/2025"
click at [158, 219] on span "Siguiente" at bounding box center [148, 221] width 21 height 13
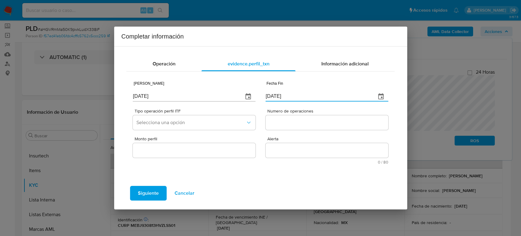
drag, startPoint x: 288, startPoint y: 100, endPoint x: 235, endPoint y: 100, distance: 53.5
click at [235, 100] on div "Fecha Inicio 08/09/2025 Fecha Fin 08/09/2025" at bounding box center [260, 90] width 255 height 29
paste input "19/06"
type input "19/06/2025"
drag, startPoint x: 116, startPoint y: 96, endPoint x: 82, endPoint y: 96, distance: 34.2
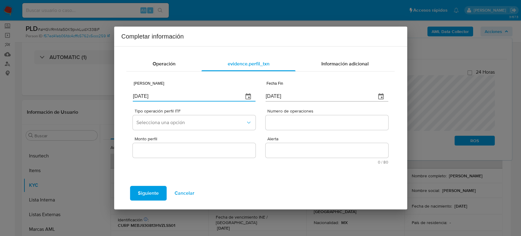
click at [82, 96] on div "Completar información Operación evidence.perfil_txn Información adicional Fecha…" at bounding box center [260, 118] width 521 height 236
paste input "30/04"
type input "30/04/2025"
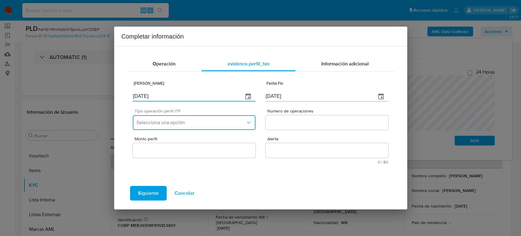
click at [152, 123] on span "Selecciona una opción" at bounding box center [191, 122] width 109 height 6
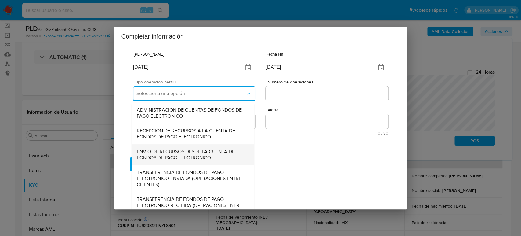
scroll to position [66, 0]
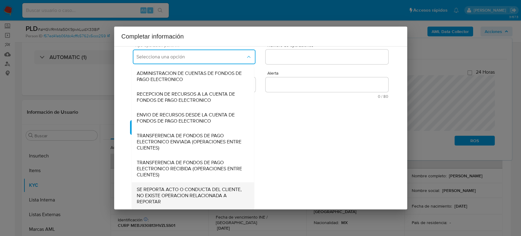
click at [178, 192] on span "SE REPORTA ACTO O CONDUCTA DEL CLIENTE, NO EXISTE OPERACION RELACIONADA A REPOR…" at bounding box center [193, 195] width 113 height 18
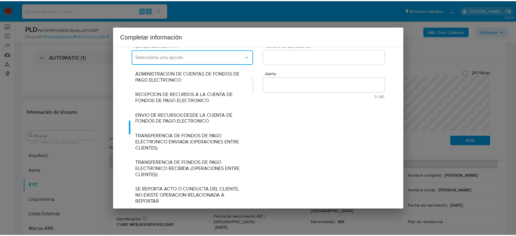
scroll to position [0, 0]
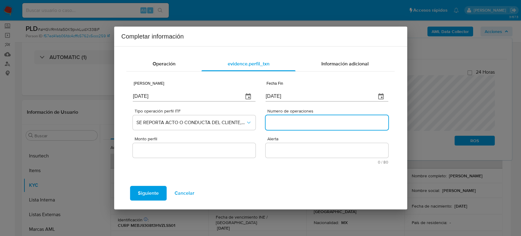
click at [280, 121] on input "Numero de operaciones" at bounding box center [327, 123] width 122 height 8
type input "0"
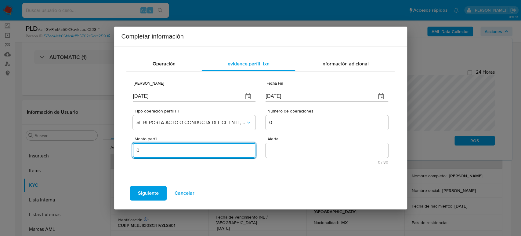
type input "0.00"
click at [315, 153] on textarea "Alerta" at bounding box center [327, 150] width 122 height 15
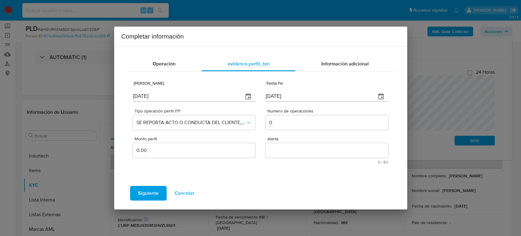
click at [303, 155] on textarea "Alerta" at bounding box center [327, 150] width 122 height 15
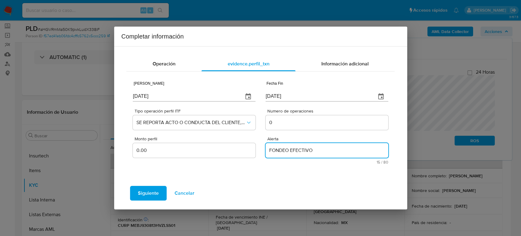
type textarea "FONDEO EFECTIVO"
click at [151, 192] on span "Siguiente" at bounding box center [148, 192] width 21 height 13
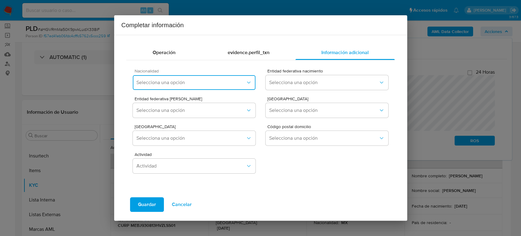
click at [192, 85] on button "Selecciona una opción" at bounding box center [194, 82] width 122 height 15
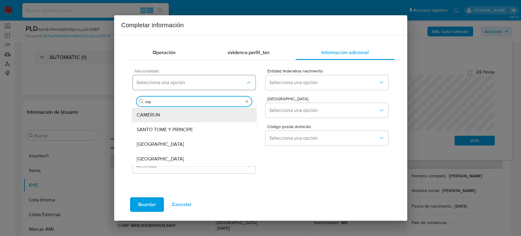
type input "mex"
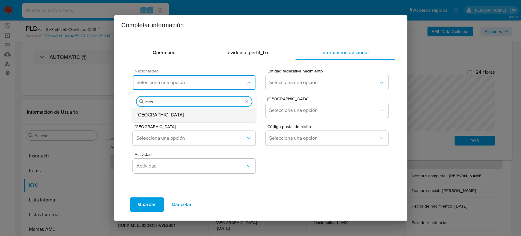
click at [172, 114] on div "MEXICO" at bounding box center [194, 115] width 115 height 15
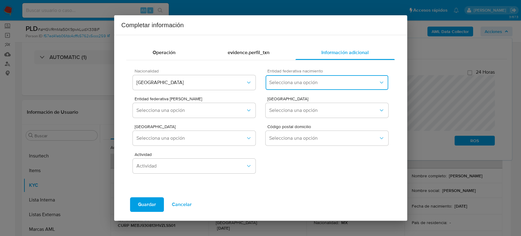
click at [308, 80] on span "Selecciona una opción" at bounding box center [323, 82] width 109 height 6
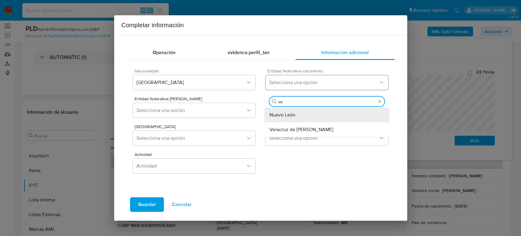
type input "ver"
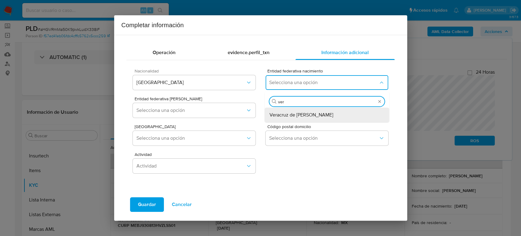
drag, startPoint x: 292, startPoint y: 117, endPoint x: 286, endPoint y: 116, distance: 5.5
click at [292, 116] on span "Veracruz de Ignacio de la Llave" at bounding box center [302, 115] width 64 height 6
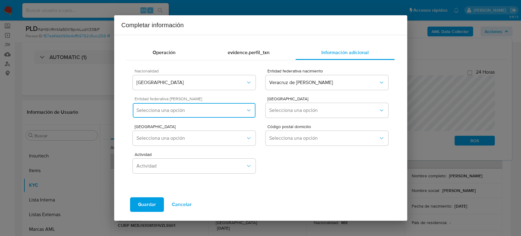
click at [227, 110] on span "Selecciona una opción" at bounding box center [191, 110] width 109 height 6
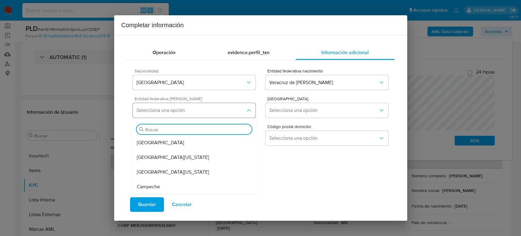
type input "c"
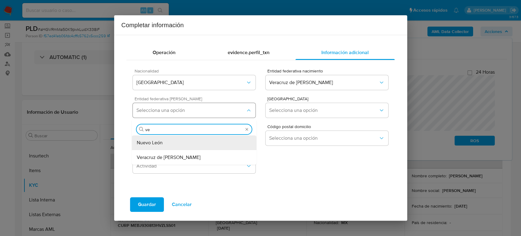
type input "ver"
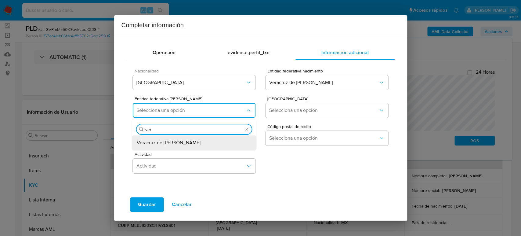
click at [187, 137] on div "Veracruz de Ignacio de la Llave" at bounding box center [194, 142] width 115 height 15
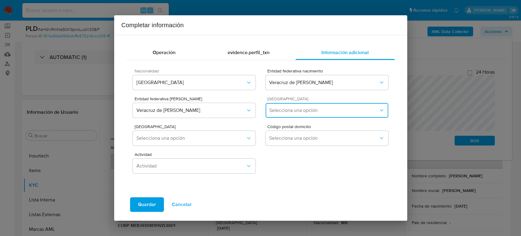
click at [300, 112] on span "Selecciona una opción" at bounding box center [323, 110] width 109 height 6
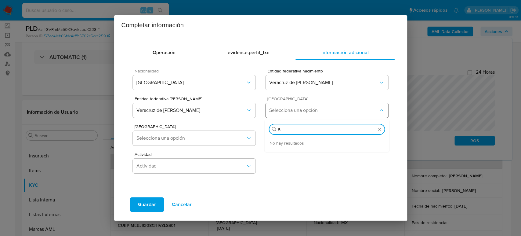
type input "5"
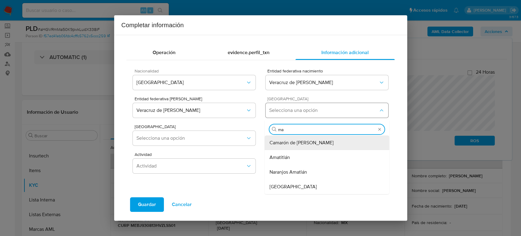
type input "m"
type input "mis"
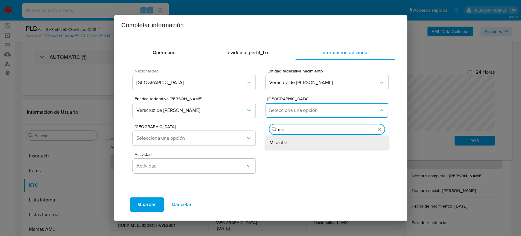
click at [288, 144] on div "Misantla" at bounding box center [327, 142] width 115 height 15
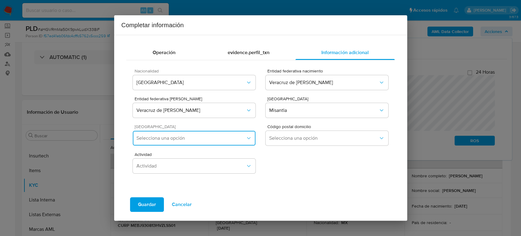
click at [216, 142] on button "Selecciona una opción" at bounding box center [194, 138] width 122 height 15
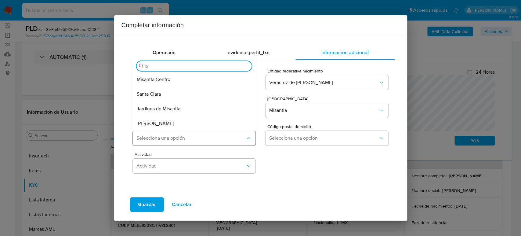
type input "5"
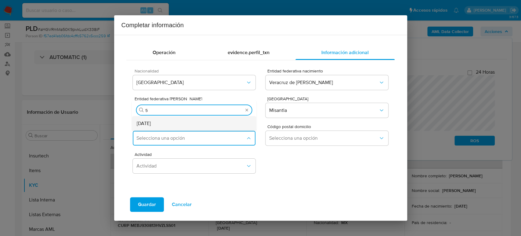
click at [181, 124] on div "5 de Mayo" at bounding box center [194, 123] width 115 height 15
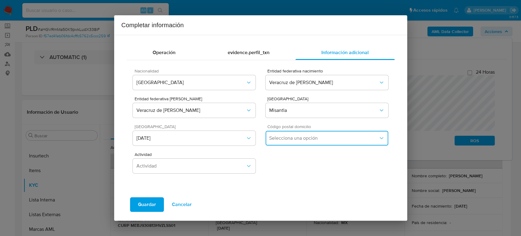
click at [291, 141] on span "Selecciona una opción" at bounding box center [323, 138] width 109 height 6
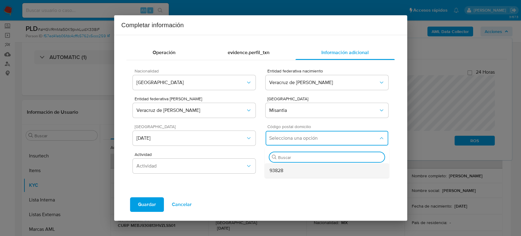
click at [305, 168] on div "93828" at bounding box center [327, 170] width 115 height 15
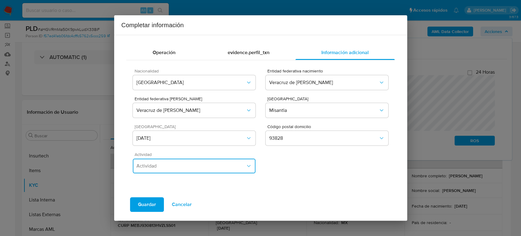
click at [205, 163] on span "Actividad" at bounding box center [191, 166] width 109 height 6
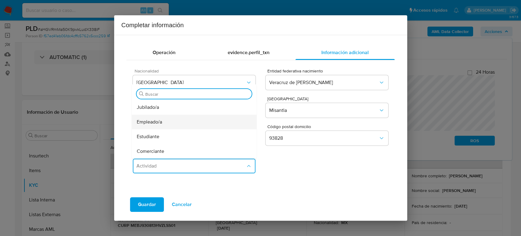
click at [174, 119] on div "Empleado/a" at bounding box center [194, 122] width 115 height 15
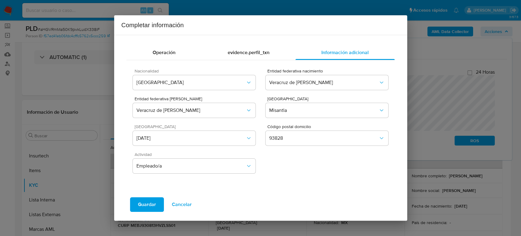
click at [150, 204] on span "Guardar" at bounding box center [147, 204] width 18 height 13
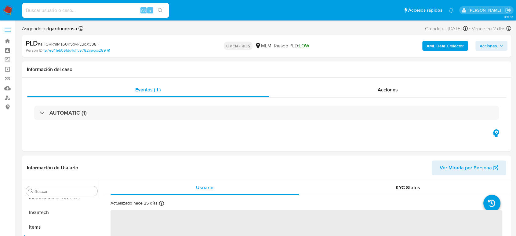
scroll to position [258, 0]
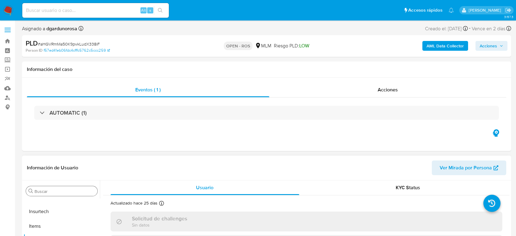
click at [73, 193] on input "Buscar" at bounding box center [65, 190] width 60 height 5
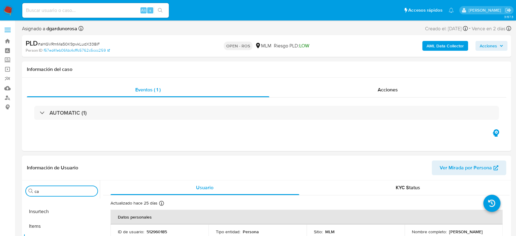
type input "cas"
select select "10"
type input "cas"
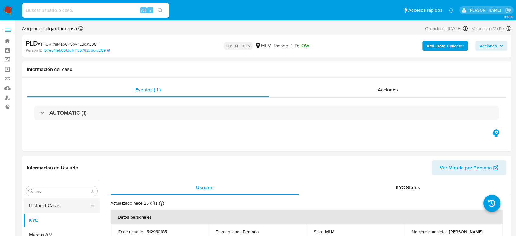
click at [57, 206] on button "Historial Casos" at bounding box center [59, 205] width 71 height 15
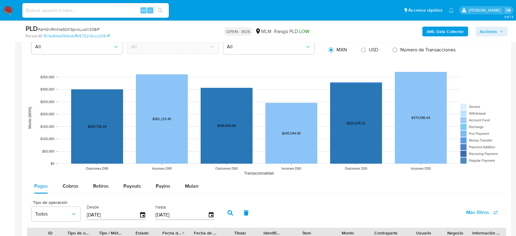
scroll to position [577, 0]
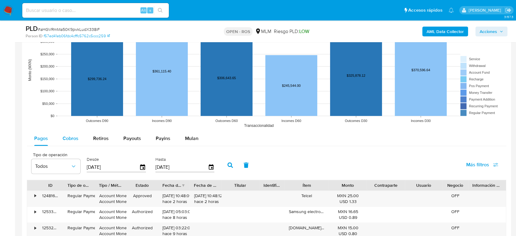
click at [69, 138] on span "Cobros" at bounding box center [71, 138] width 16 height 7
select select "10"
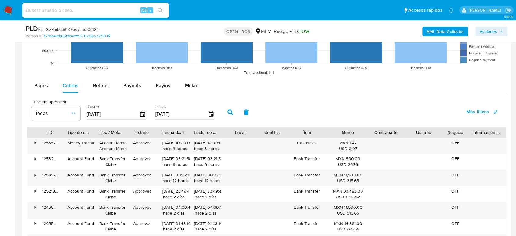
scroll to position [645, 0]
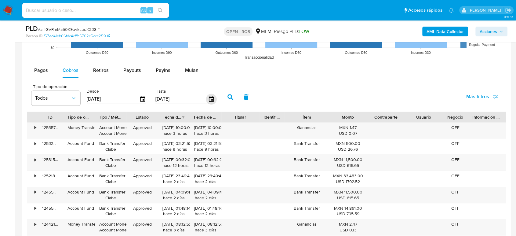
click at [213, 97] on icon "button" at bounding box center [211, 98] width 5 height 5
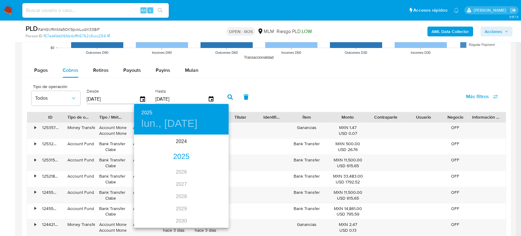
click at [177, 157] on div "2025" at bounding box center [181, 157] width 95 height 12
click at [213, 169] on div "jun." at bounding box center [212, 169] width 31 height 23
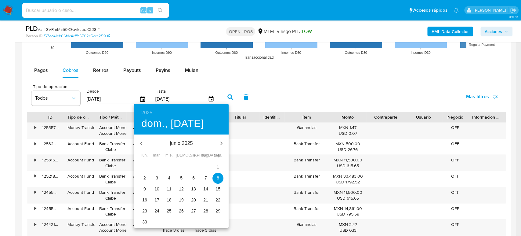
click at [144, 221] on p "30" at bounding box center [144, 222] width 5 height 6
type input "[DATE]"
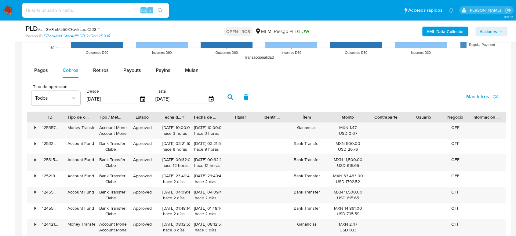
click at [224, 96] on button "button" at bounding box center [230, 97] width 16 height 15
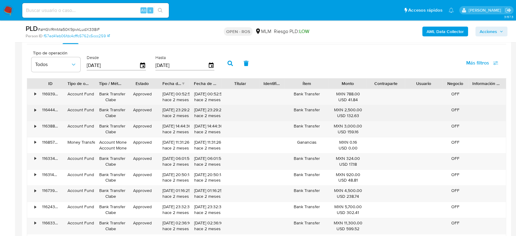
scroll to position [713, 0]
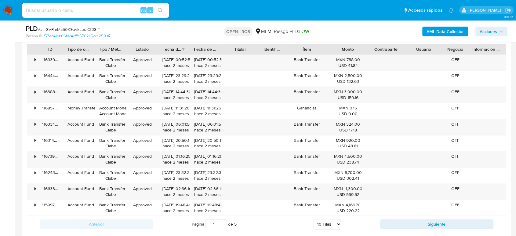
click at [386, 219] on button "Siguiente" at bounding box center [437, 224] width 114 height 10
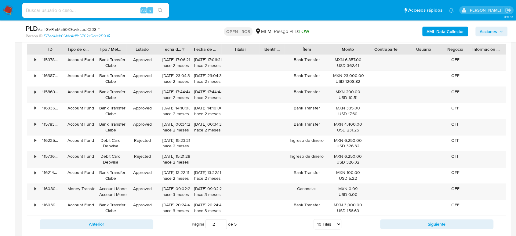
click at [134, 217] on div "Anterior Página 2 de 5 5 Filas 10 Filas 20 Filas 25 Filas 50 Filas 100 Filas Si…" at bounding box center [267, 224] width 480 height 16
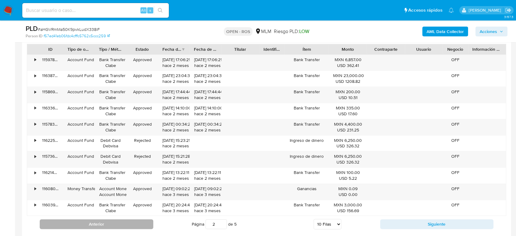
drag, startPoint x: 130, startPoint y: 225, endPoint x: 132, endPoint y: 227, distance: 3.1
click at [132, 227] on button "Anterior" at bounding box center [97, 224] width 114 height 10
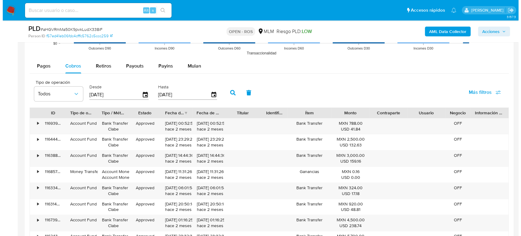
scroll to position [645, 0]
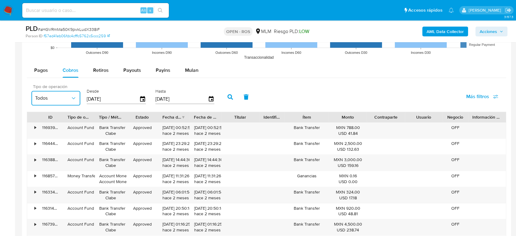
click at [58, 101] on button "Todos" at bounding box center [55, 98] width 49 height 15
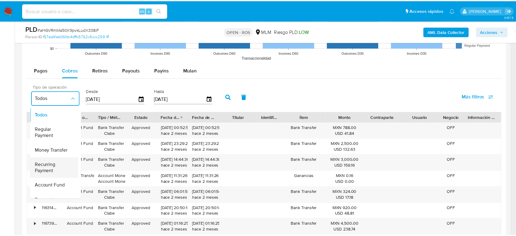
scroll to position [34, 0]
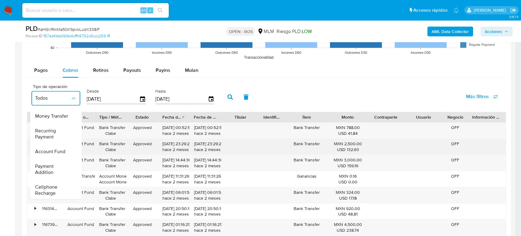
click at [53, 154] on span "Account Fund" at bounding box center [50, 151] width 30 height 6
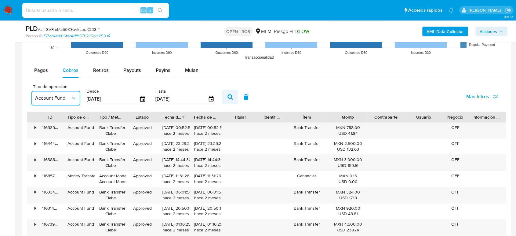
click at [230, 97] on icon "button" at bounding box center [230, 96] width 5 height 5
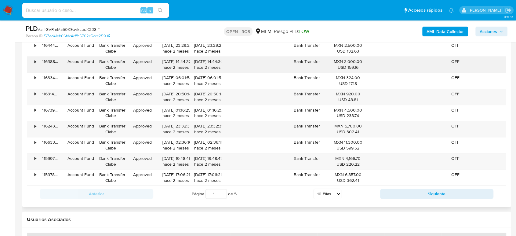
scroll to position [747, 0]
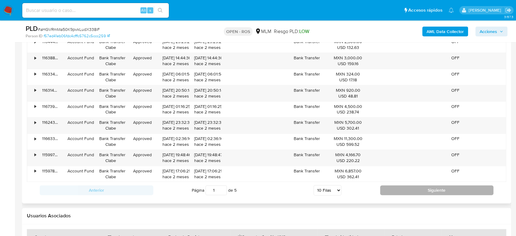
click at [391, 185] on button "Siguiente" at bounding box center [437, 190] width 114 height 10
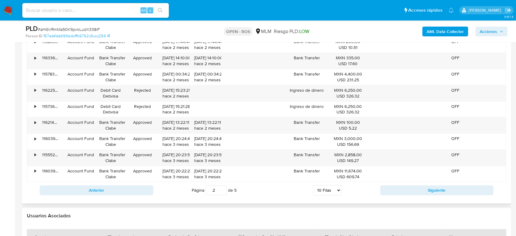
scroll to position [713, 0]
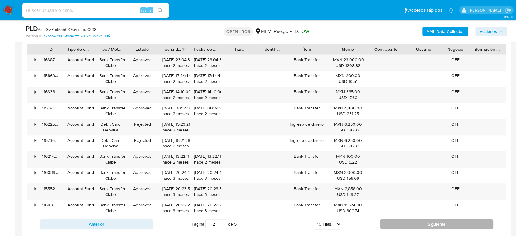
click at [397, 222] on button "Siguiente" at bounding box center [437, 224] width 114 height 10
type input "3"
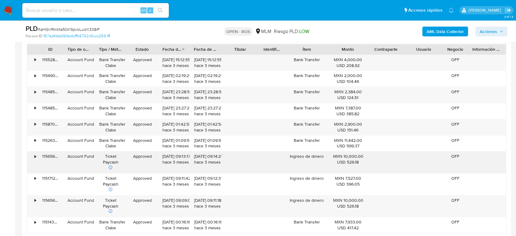
drag, startPoint x: 162, startPoint y: 154, endPoint x: 183, endPoint y: 158, distance: 21.5
click at [183, 158] on div "19/06/2025 09:13:17 hace 3 meses" at bounding box center [174, 159] width 23 height 12
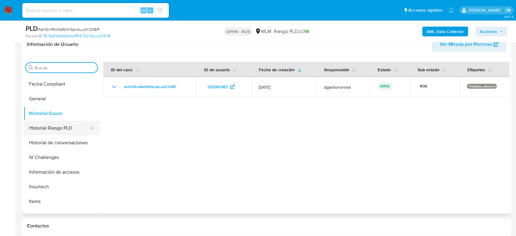
scroll to position [237, 0]
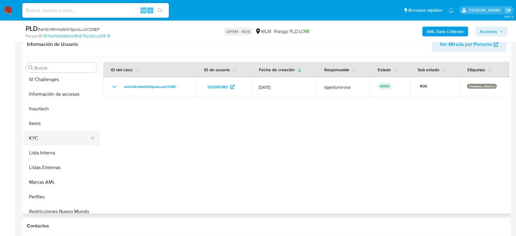
click at [35, 137] on button "KYC" at bounding box center [59, 138] width 71 height 15
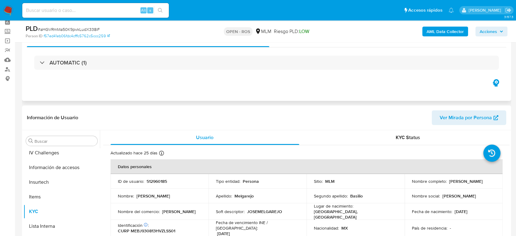
scroll to position [0, 0]
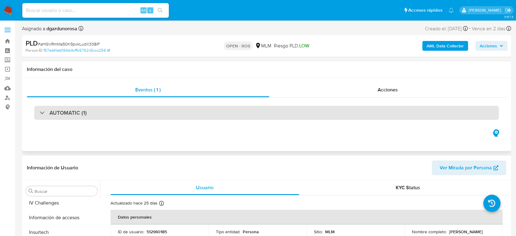
click at [55, 113] on h3 "AUTOMATIC (1)" at bounding box center [67, 112] width 37 height 7
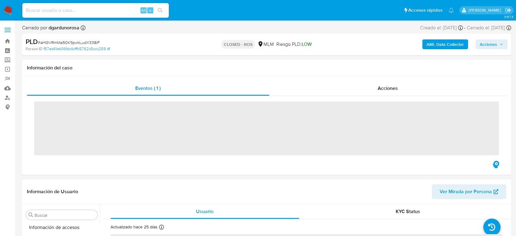
scroll to position [258, 0]
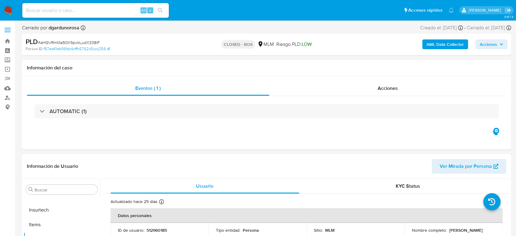
select select "10"
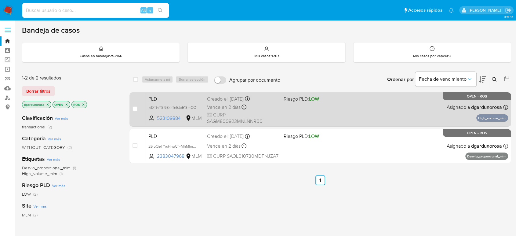
click at [357, 95] on div "PLD kiDTtvYSi98xnTnEJxE13mCO 523109884 MLM Riesgo PLD: LOW Creado el: [DATE] Cr…" at bounding box center [327, 109] width 362 height 31
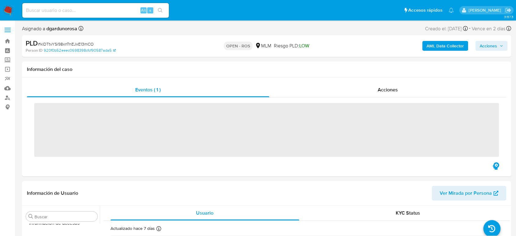
scroll to position [258, 0]
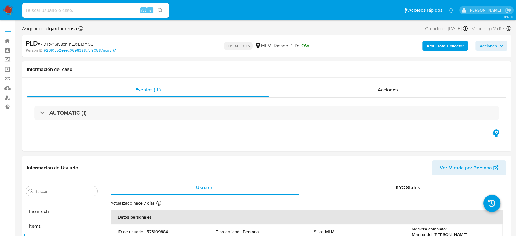
select select "10"
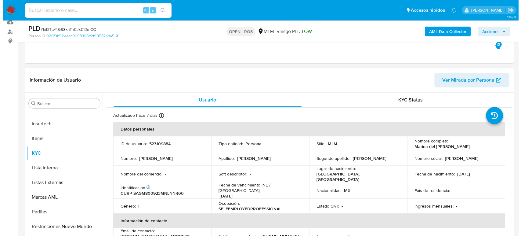
scroll to position [68, 0]
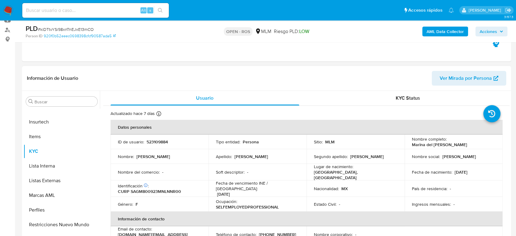
click at [158, 144] on p "523109884" at bounding box center [157, 141] width 21 height 5
copy p "523109884"
click at [491, 29] on span "Acciones" at bounding box center [488, 32] width 17 height 10
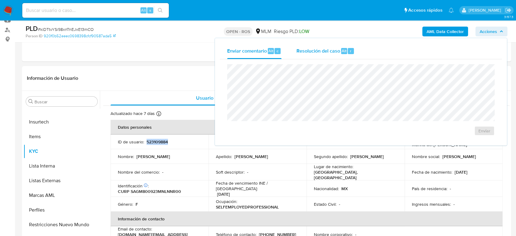
click at [327, 51] on span "Resolución del caso" at bounding box center [318, 50] width 44 height 7
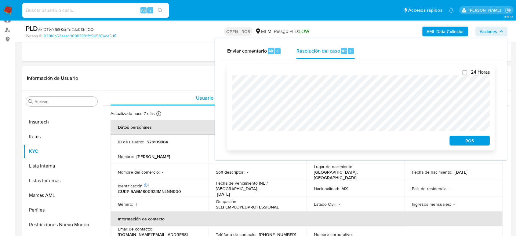
click at [477, 142] on span "ROS" at bounding box center [470, 140] width 32 height 9
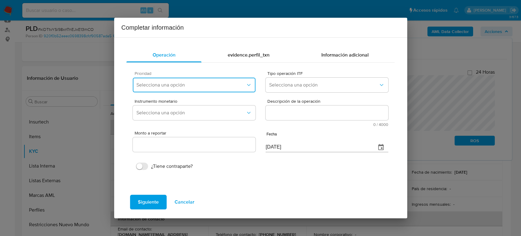
click at [207, 83] on span "Selecciona una opción" at bounding box center [191, 85] width 109 height 6
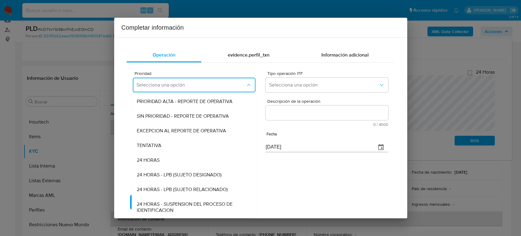
click at [199, 128] on span "EXCEPCION AL REPORTE DE OPERATIVA" at bounding box center [182, 131] width 90 height 6
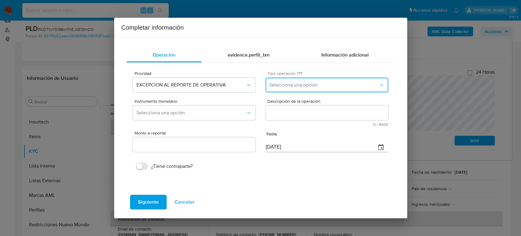
click at [311, 83] on span "Selecciona una opción" at bounding box center [323, 85] width 109 height 6
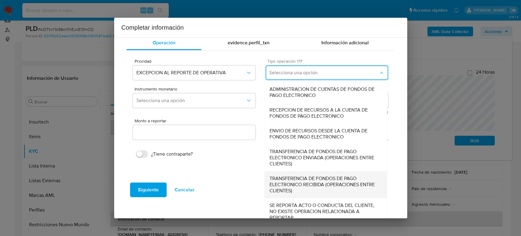
scroll to position [19, 0]
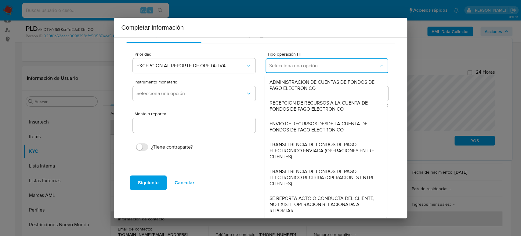
click at [317, 204] on span "SE REPORTA ACTO O CONDUCTA DEL CLIENTE, NO EXISTE OPERACION RELACIONADA A REPOR…" at bounding box center [326, 204] width 113 height 18
type input "0.00"
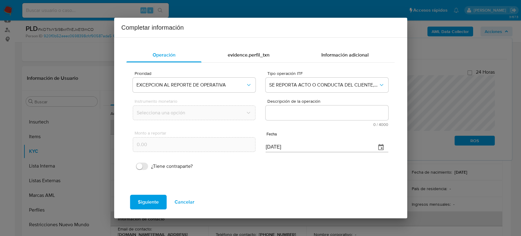
click at [317, 112] on textarea "Descripción de la operación" at bounding box center [327, 112] width 122 height 15
click at [299, 111] on textarea "Descripción de la operación" at bounding box center [327, 112] width 122 height 15
paste textarea "CONOCIMIENTO DEL CLIENTE O USUARIO CLIENTE DE NOMBRE MARINA DEL [PERSON_NAME] C…"
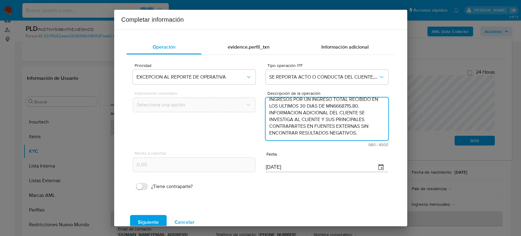
type textarea "CONOCIMIENTO DEL CLIENTE O USUARIO CLIENTE DE NOMBRE MARINA DEL [PERSON_NAME] C…"
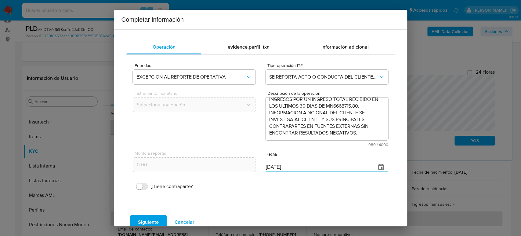
click at [228, 167] on div "Monto a reportar 0.00 Fecha [DATE]" at bounding box center [260, 161] width 255 height 29
paste input "30/06"
type input "[DATE]"
click at [148, 218] on span "Siguiente" at bounding box center [148, 221] width 21 height 13
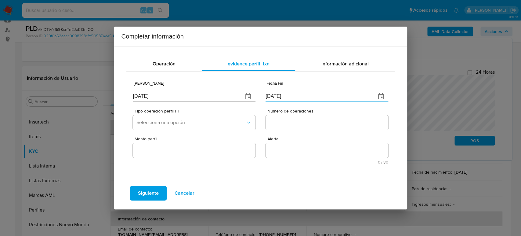
drag, startPoint x: 301, startPoint y: 98, endPoint x: 232, endPoint y: 98, distance: 68.7
click at [229, 98] on div "Fecha Inicio [DATE] Fecha Fin [DATE]" at bounding box center [260, 90] width 255 height 29
paste input "30/06"
type input "[DATE]"
drag, startPoint x: 171, startPoint y: 98, endPoint x: 92, endPoint y: 98, distance: 79.1
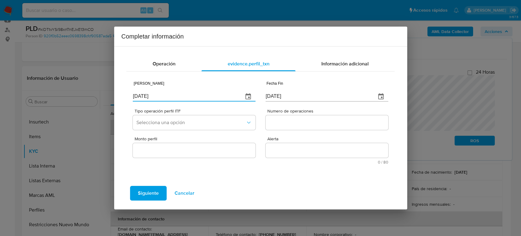
click at [92, 98] on div "Completar información Operación evidence.perfil_txn Información adicional Fecha…" at bounding box center [260, 118] width 521 height 236
type input "[DATE]"
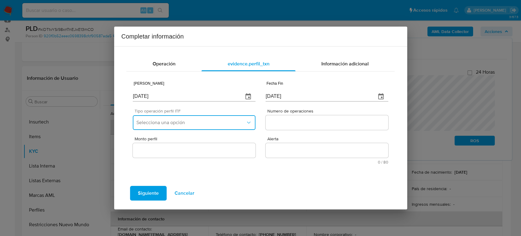
click at [196, 122] on span "Selecciona una opción" at bounding box center [191, 122] width 109 height 6
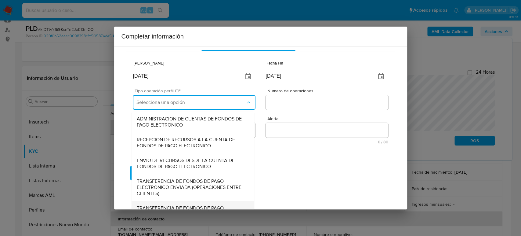
scroll to position [66, 0]
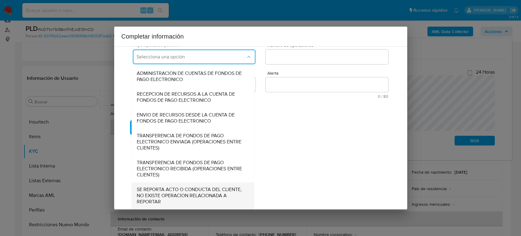
click at [184, 194] on span "SE REPORTA ACTO O CONDUCTA DEL CLIENTE, NO EXISTE OPERACION RELACIONADA A REPOR…" at bounding box center [193, 195] width 113 height 18
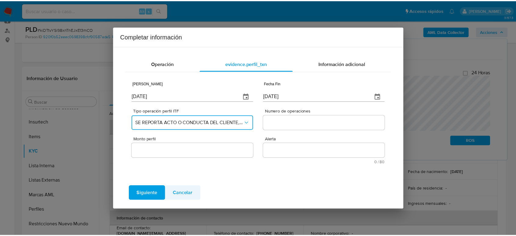
scroll to position [0, 0]
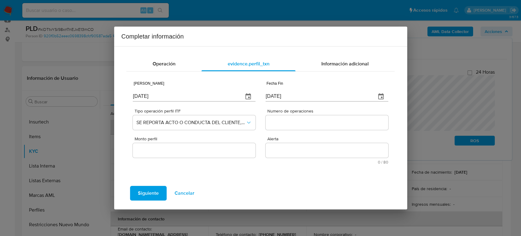
click at [320, 120] on input "Numero de operaciones" at bounding box center [327, 123] width 122 height 8
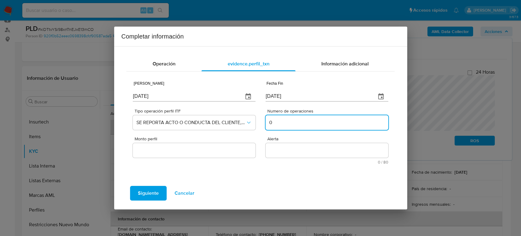
type input "0"
click at [224, 151] on input "Monto perfil" at bounding box center [194, 150] width 122 height 8
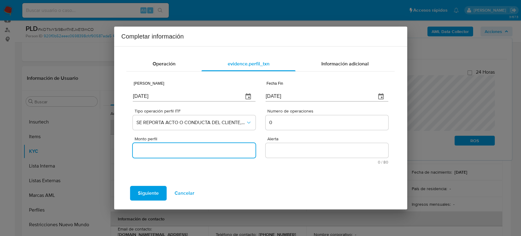
type input "0.00"
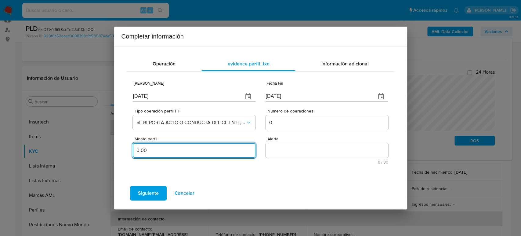
click at [310, 152] on textarea "Alerta" at bounding box center [327, 150] width 122 height 15
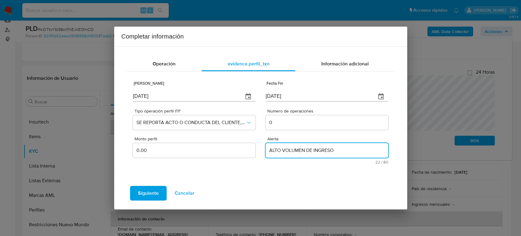
type textarea "ALTO VOLUMEN DE INGRESOS"
click at [163, 194] on button "Siguiente" at bounding box center [148, 193] width 37 height 15
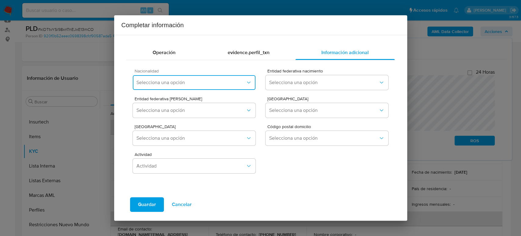
click at [192, 82] on span "Selecciona una opción" at bounding box center [191, 82] width 109 height 6
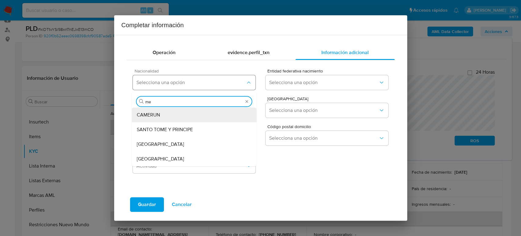
type input "mex"
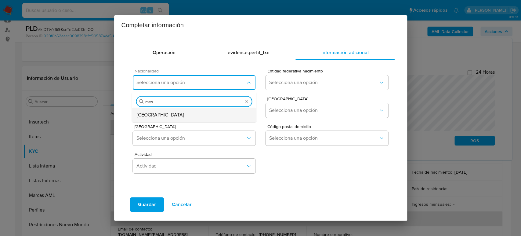
click at [158, 115] on div "[GEOGRAPHIC_DATA]" at bounding box center [194, 115] width 115 height 15
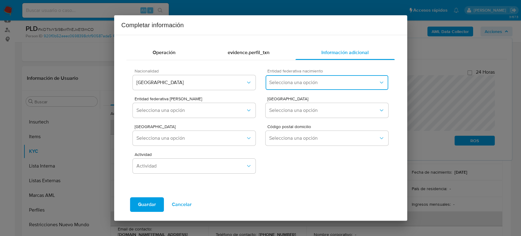
click at [288, 85] on span "Selecciona una opción" at bounding box center [323, 82] width 109 height 6
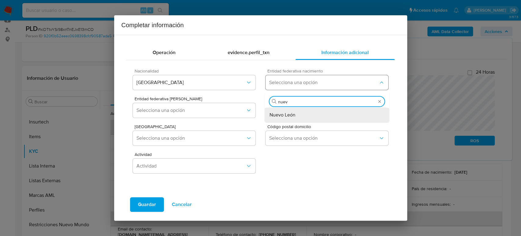
type input "nuevo"
click at [293, 116] on span "Nuevo León" at bounding box center [283, 115] width 26 height 6
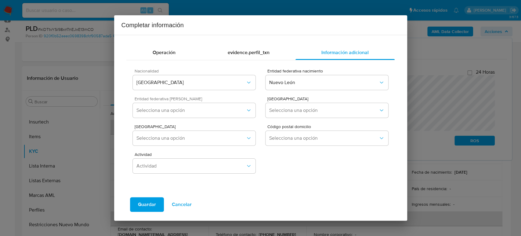
click at [250, 101] on div "Entidad federativa Domicilio Selecciona una opción" at bounding box center [194, 109] width 122 height 24
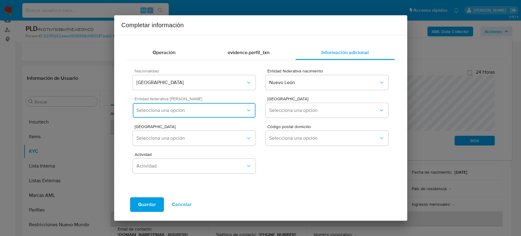
click at [245, 111] on span "Selecciona una opción" at bounding box center [191, 110] width 109 height 6
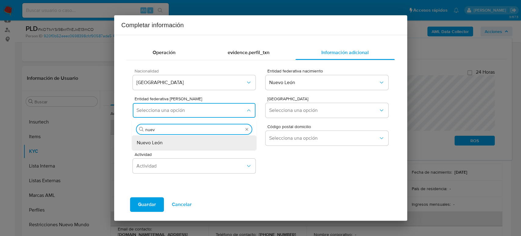
type input "nuevo"
click at [173, 140] on div "Nuevo León" at bounding box center [194, 142] width 115 height 15
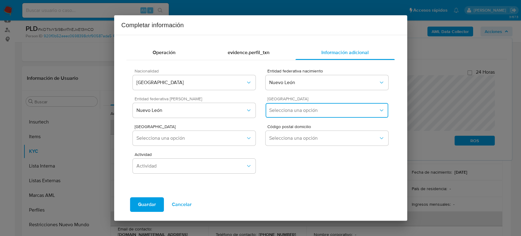
click at [327, 114] on button "Selecciona una opción" at bounding box center [327, 110] width 122 height 15
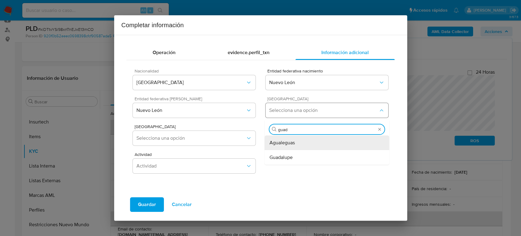
type input "guada"
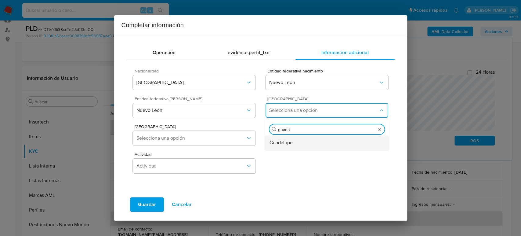
click at [315, 140] on div "Guadalupe" at bounding box center [327, 142] width 115 height 15
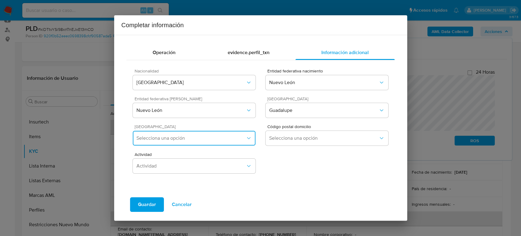
click at [179, 140] on span "Selecciona una opción" at bounding box center [191, 138] width 109 height 6
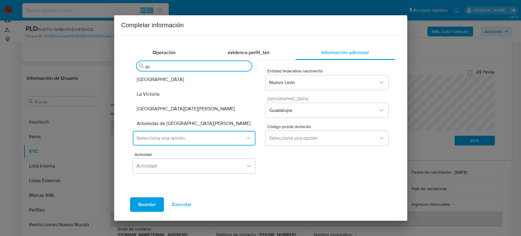
type input "gua"
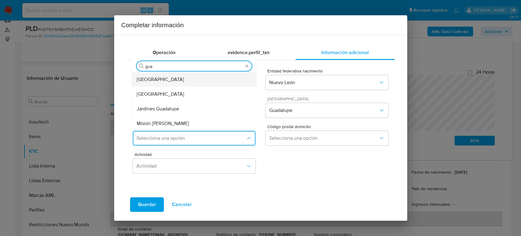
click at [171, 82] on span "[GEOGRAPHIC_DATA]" at bounding box center [160, 79] width 47 height 6
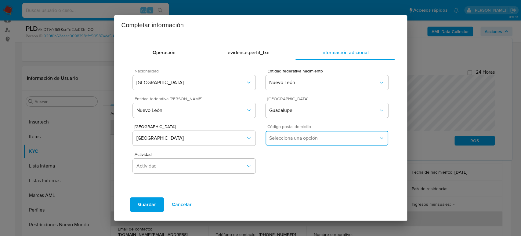
click at [317, 132] on button "Selecciona una opción" at bounding box center [327, 138] width 122 height 15
click at [296, 171] on div "67100" at bounding box center [327, 170] width 115 height 15
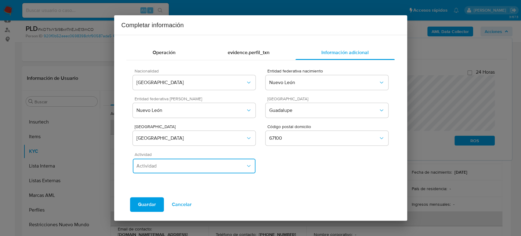
click at [175, 165] on span "Actividad" at bounding box center [191, 166] width 109 height 6
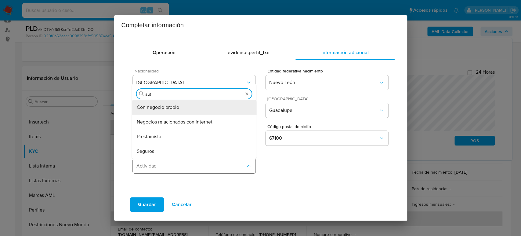
type input "auto"
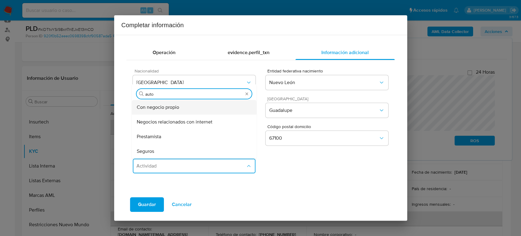
click at [157, 109] on span "Con negocio propio" at bounding box center [158, 107] width 42 height 6
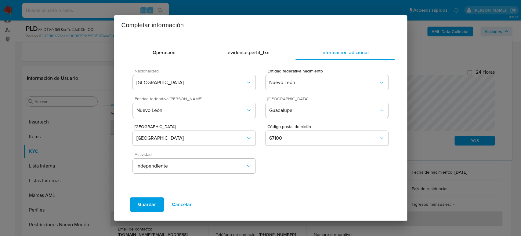
click at [148, 205] on span "Guardar" at bounding box center [147, 204] width 18 height 13
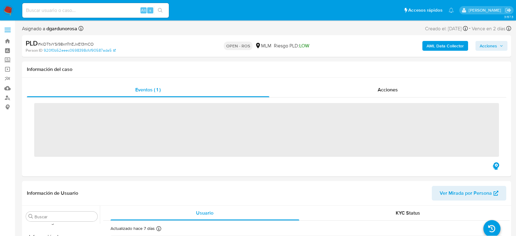
scroll to position [258, 0]
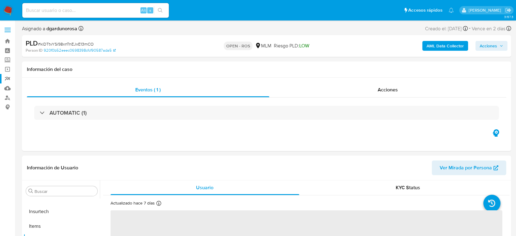
select select "10"
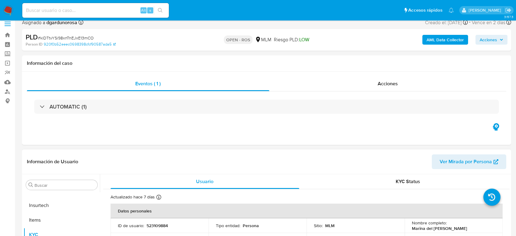
scroll to position [0, 0]
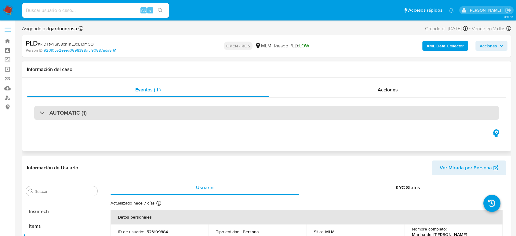
click at [147, 115] on div "AUTOMATIC (1)" at bounding box center [266, 113] width 465 height 14
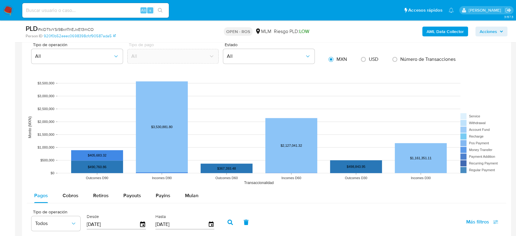
scroll to position [679, 0]
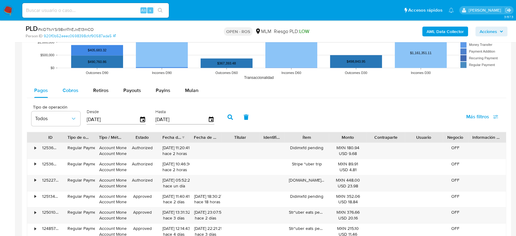
click at [67, 93] on span "Cobros" at bounding box center [71, 90] width 16 height 7
select select "10"
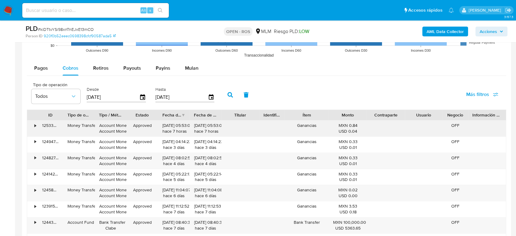
scroll to position [713, 0]
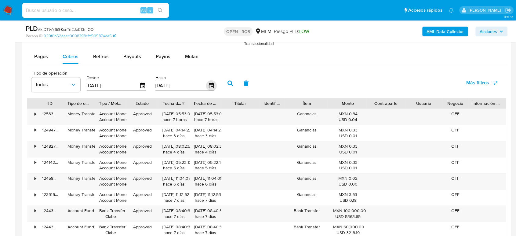
click at [209, 84] on icon "button" at bounding box center [211, 84] width 5 height 5
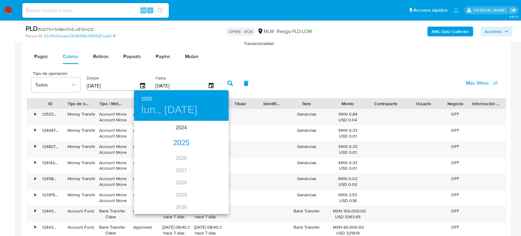
click at [181, 145] on div "2025" at bounding box center [181, 143] width 95 height 12
click at [214, 158] on div "jun." at bounding box center [212, 155] width 31 height 23
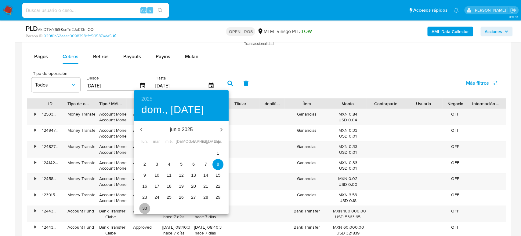
click at [145, 208] on p "30" at bounding box center [144, 208] width 5 height 6
type input "[DATE]"
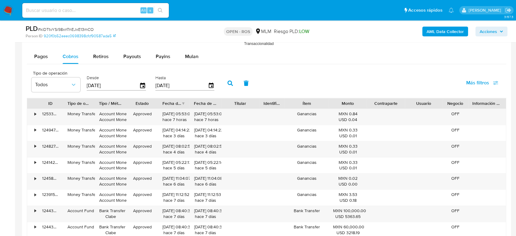
click at [228, 80] on icon "button" at bounding box center [230, 82] width 5 height 5
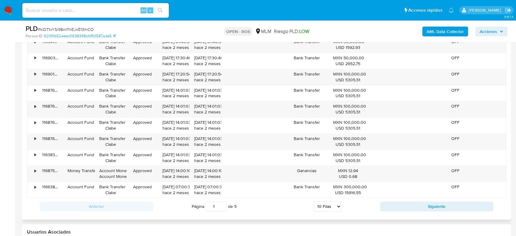
scroll to position [781, 0]
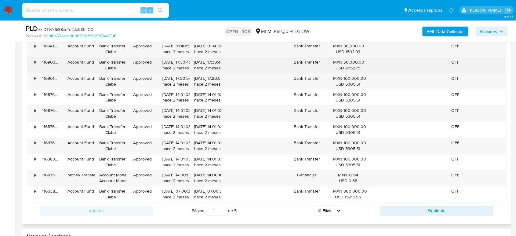
drag, startPoint x: 195, startPoint y: 61, endPoint x: 216, endPoint y: 61, distance: 21.1
click at [216, 61] on div "[DATE] 17:30:46 hace 2 meses" at bounding box center [205, 65] width 23 height 12
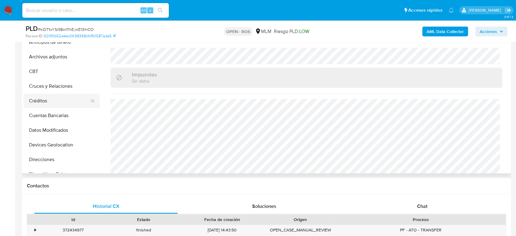
scroll to position [203, 0]
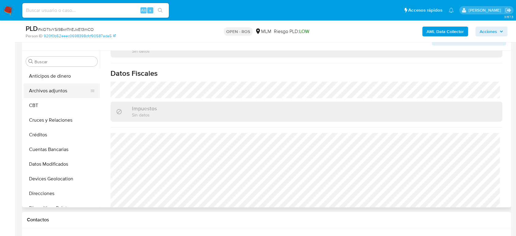
click at [56, 92] on button "Archivos adjuntos" at bounding box center [59, 90] width 71 height 15
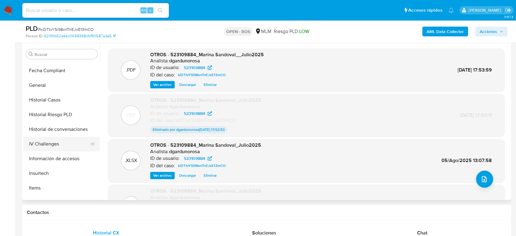
scroll to position [170, 0]
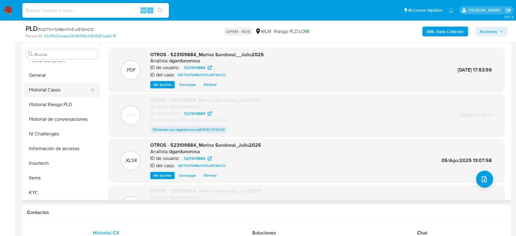
click at [52, 87] on button "Historial Casos" at bounding box center [59, 89] width 71 height 15
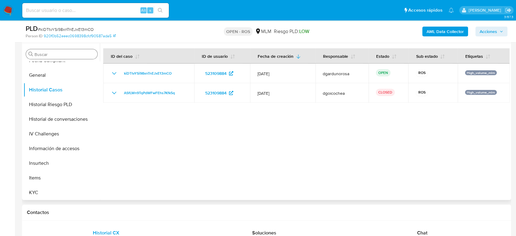
click at [54, 49] on div "Buscar" at bounding box center [61, 54] width 71 height 10
drag, startPoint x: 57, startPoint y: 59, endPoint x: 56, endPoint y: 56, distance: 3.4
click at [57, 58] on div "Buscar Anticipos de dinero Archivos adjuntos CBT Cruces y Relaciones Créditos C…" at bounding box center [62, 121] width 76 height 155
click at [54, 54] on input "Buscar" at bounding box center [65, 54] width 60 height 5
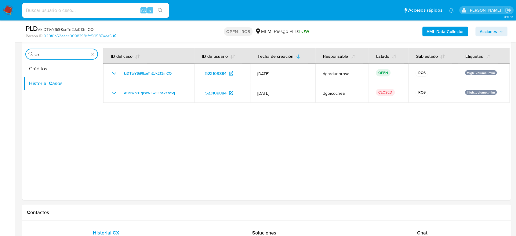
type input "cre"
click at [275, 143] on div at bounding box center [305, 121] width 410 height 156
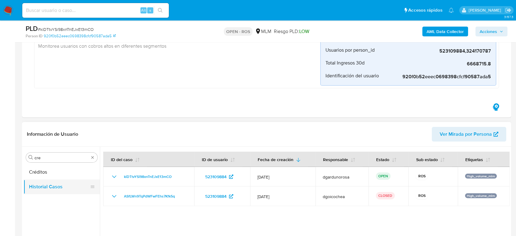
scroll to position [136, 0]
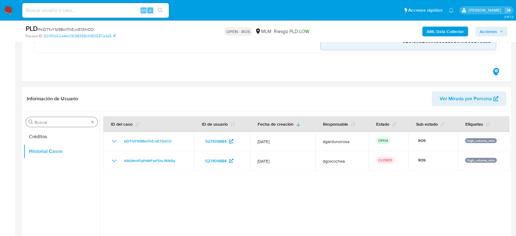
drag, startPoint x: 91, startPoint y: 120, endPoint x: 90, endPoint y: 125, distance: 5.4
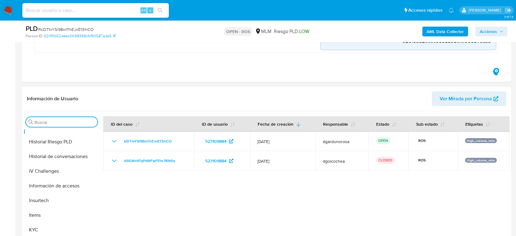
scroll to position [258, 0]
click at [63, 165] on button "KYC" at bounding box center [59, 171] width 71 height 15
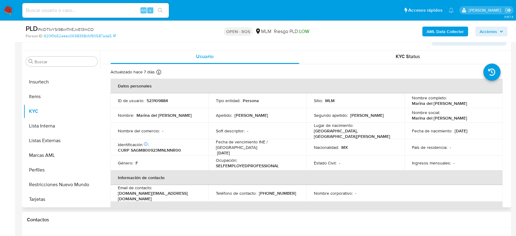
scroll to position [0, 0]
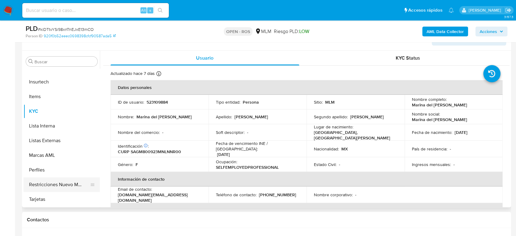
click at [41, 178] on button "Restricciones Nuevo Mundo" at bounding box center [59, 184] width 71 height 15
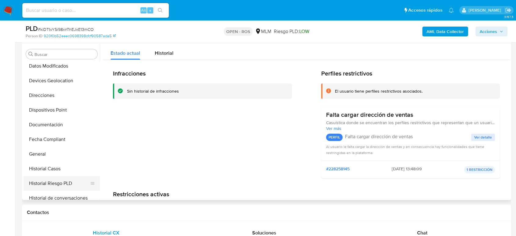
scroll to position [156, 0]
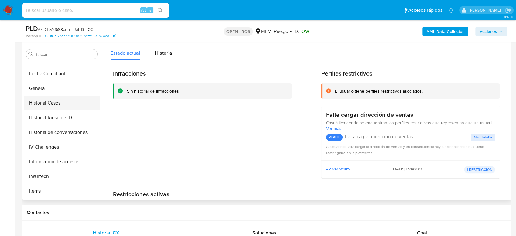
click at [56, 100] on button "Historial Casos" at bounding box center [59, 103] width 71 height 15
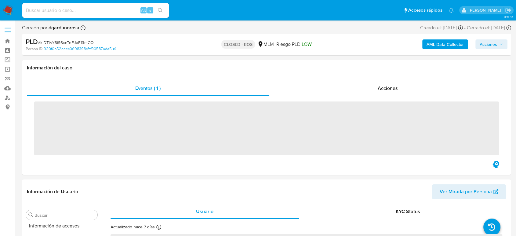
scroll to position [258, 0]
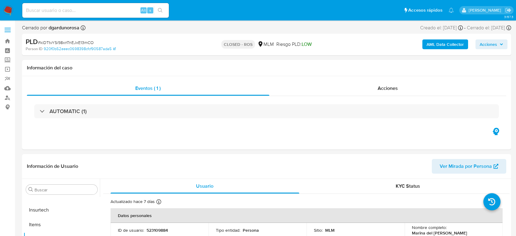
select select "10"
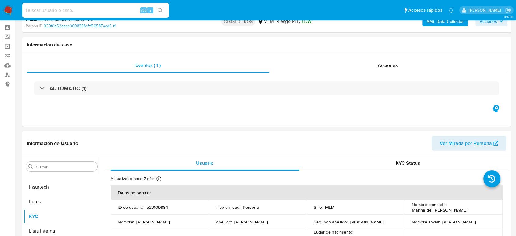
scroll to position [68, 0]
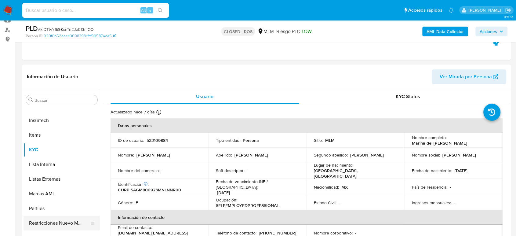
click at [60, 218] on button "Restricciones Nuevo Mundo" at bounding box center [59, 223] width 71 height 15
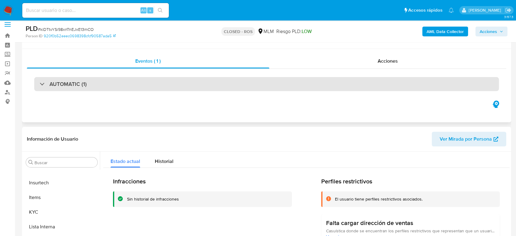
scroll to position [0, 0]
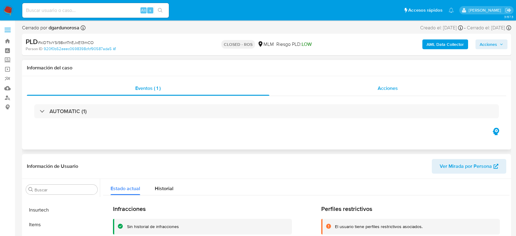
click at [386, 83] on div "Acciones" at bounding box center [387, 88] width 237 height 15
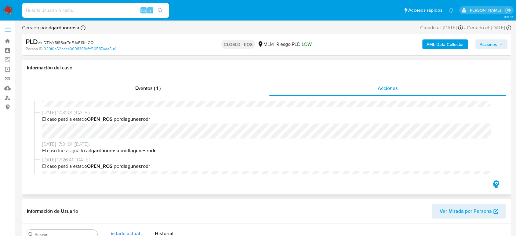
scroll to position [102, 0]
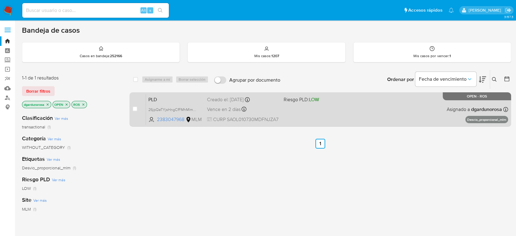
click at [327, 112] on div "PLD 26jpQeTYjsHngCfFMhMlmhqv 2383047968 MLM Riesgo PLD: LOW Creado el: [DATE] C…" at bounding box center [327, 109] width 362 height 31
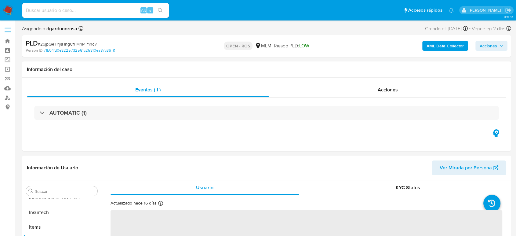
scroll to position [258, 0]
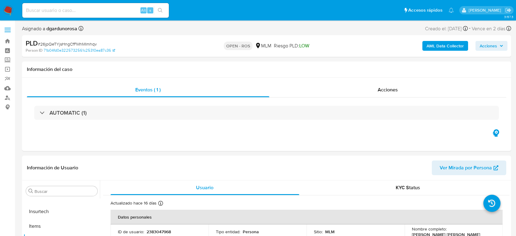
select select "10"
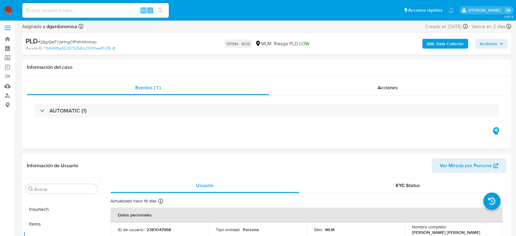
scroll to position [68, 0]
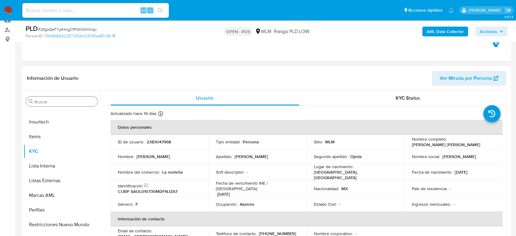
click at [52, 100] on input "Buscar" at bounding box center [65, 101] width 60 height 5
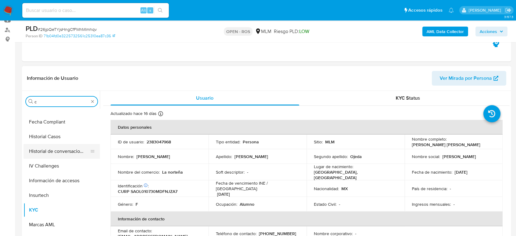
click at [43, 145] on button "Historial de conversaciones" at bounding box center [59, 151] width 71 height 15
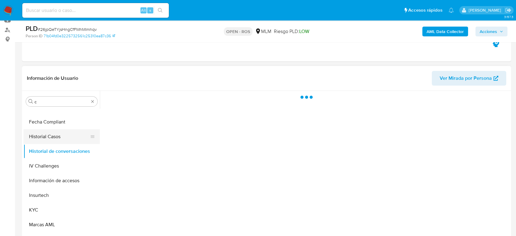
click at [44, 135] on button "Historial Casos" at bounding box center [59, 136] width 71 height 15
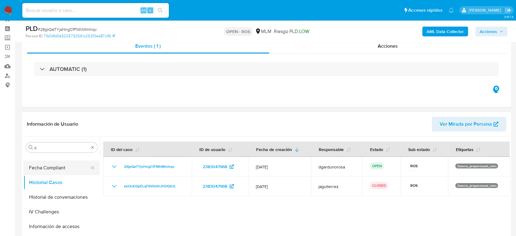
scroll to position [34, 0]
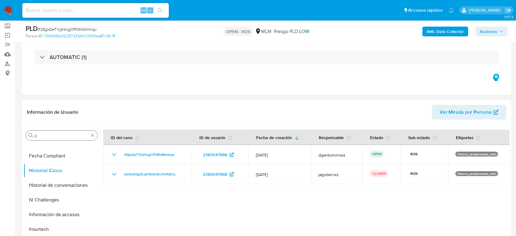
click at [48, 135] on input "c" at bounding box center [62, 135] width 54 height 5
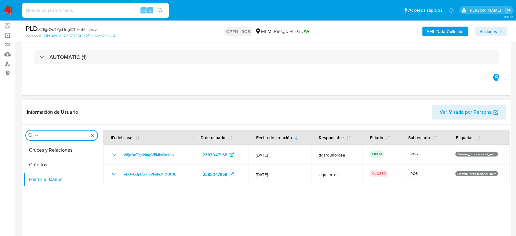
scroll to position [0, 0]
type input "cr"
click at [49, 157] on button "Cruces y Relaciones" at bounding box center [59, 150] width 71 height 15
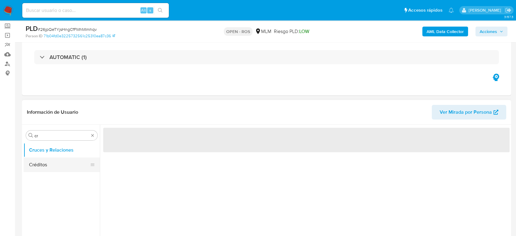
click at [49, 166] on button "Créditos" at bounding box center [59, 164] width 71 height 15
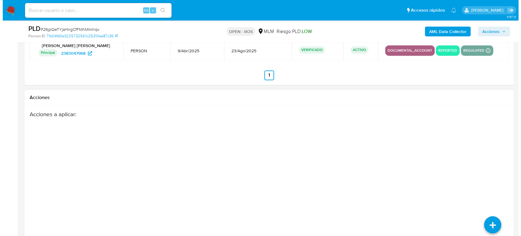
scroll to position [963, 0]
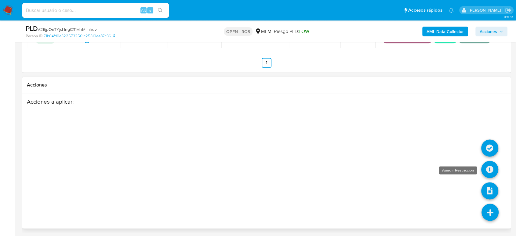
click at [491, 165] on icon at bounding box center [489, 169] width 17 height 17
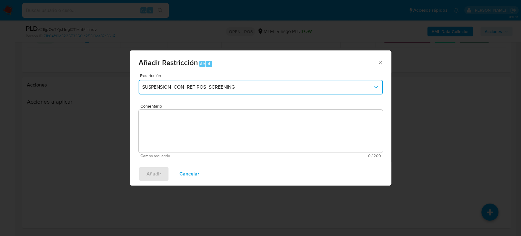
click at [169, 83] on button "SUSPENSION_CON_RETIROS_SCREENING" at bounding box center [261, 87] width 244 height 15
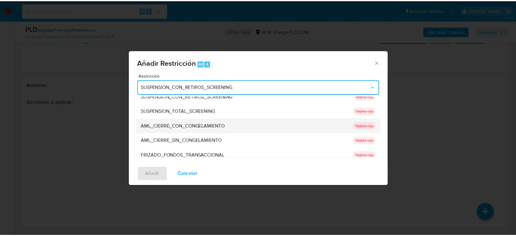
scroll to position [0, 0]
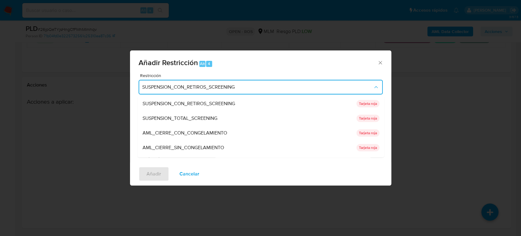
click at [215, 147] on span "AML_CIERRE_SIN_CONGELAMIENTO" at bounding box center [183, 147] width 82 height 6
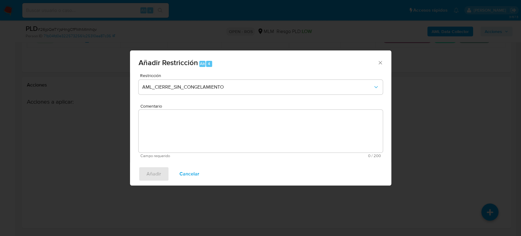
click at [210, 141] on textarea "Comentario" at bounding box center [261, 131] width 244 height 43
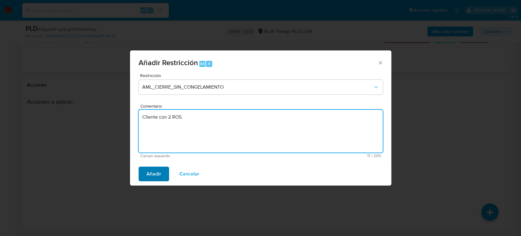
type textarea "Cliente con 2 ROS"
click at [159, 171] on span "Añadir" at bounding box center [154, 173] width 15 height 13
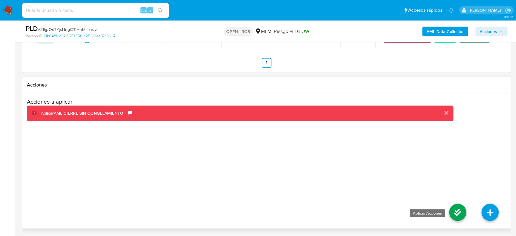
click at [461, 212] on icon at bounding box center [457, 211] width 17 height 17
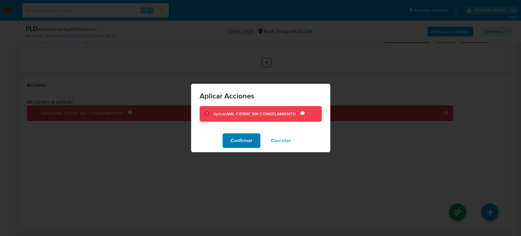
click at [244, 142] on span "Confirmar" at bounding box center [242, 140] width 22 height 13
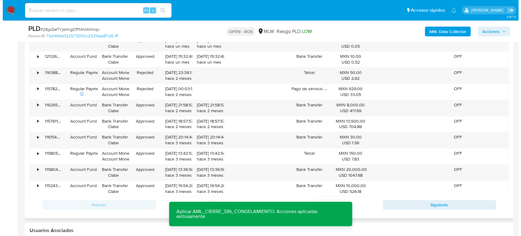
scroll to position [657, 0]
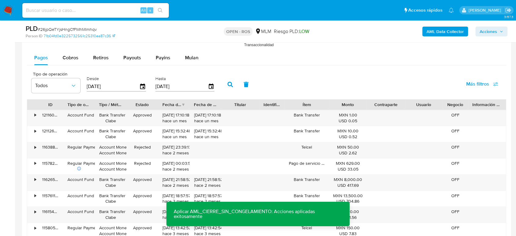
click at [491, 29] on span "Acciones" at bounding box center [488, 32] width 17 height 10
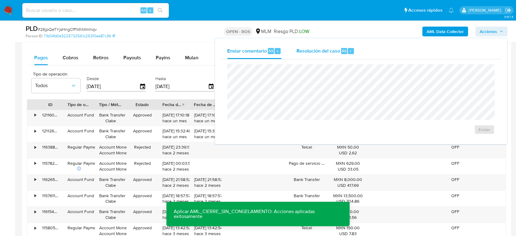
click at [325, 50] on span "Resolución del caso" at bounding box center [318, 50] width 44 height 7
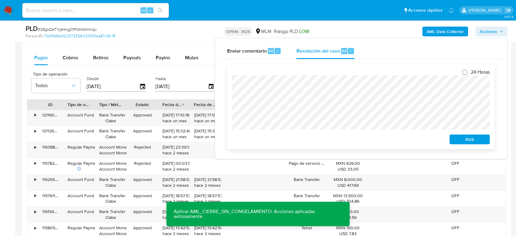
click at [463, 140] on span "ROS" at bounding box center [470, 139] width 32 height 9
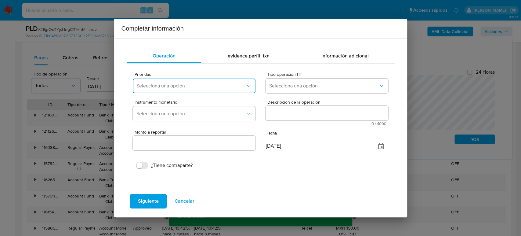
click at [184, 86] on span "Selecciona una opción" at bounding box center [191, 86] width 109 height 6
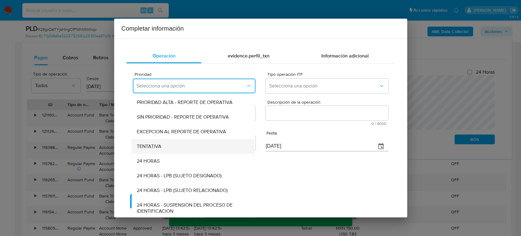
scroll to position [1, 0]
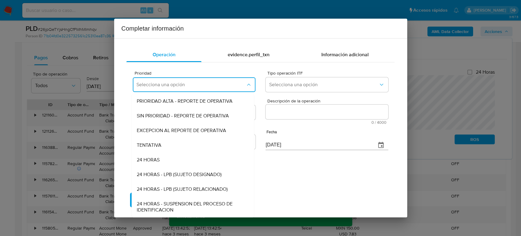
drag, startPoint x: 184, startPoint y: 130, endPoint x: 295, endPoint y: 106, distance: 114.2
click at [184, 130] on span "EXCEPCION AL REPORTE DE OPERATIVA" at bounding box center [182, 130] width 90 height 6
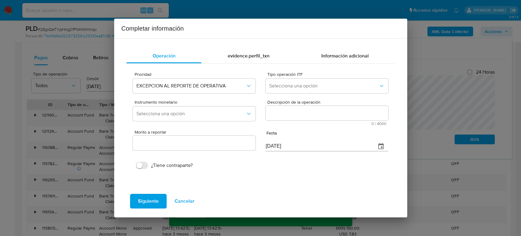
drag, startPoint x: 301, startPoint y: 75, endPoint x: 305, endPoint y: 76, distance: 3.9
click at [305, 75] on span "Tipo operación ITF" at bounding box center [328, 74] width 122 height 4
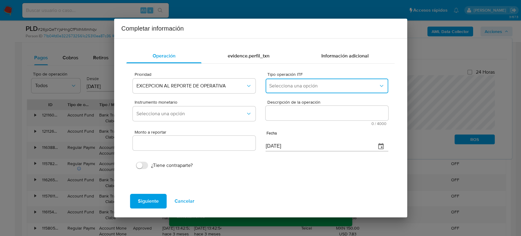
click at [313, 90] on button "Selecciona una opción" at bounding box center [327, 86] width 122 height 15
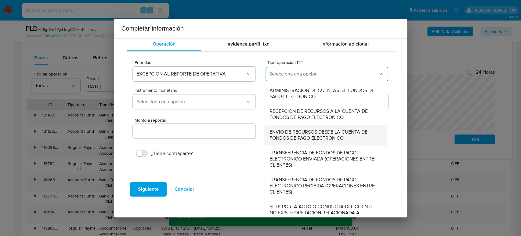
scroll to position [21, 0]
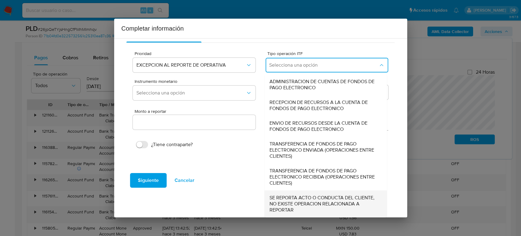
click at [312, 198] on span "SE REPORTA ACTO O CONDUCTA DEL CLIENTE, NO EXISTE OPERACION RELACIONADA A REPOR…" at bounding box center [324, 204] width 109 height 18
type input "0.00"
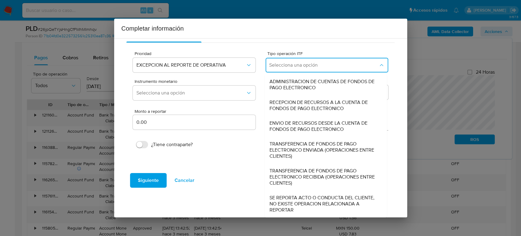
scroll to position [0, 0]
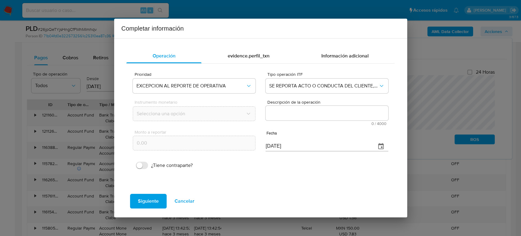
click at [298, 114] on textarea "Descripción de la operación" at bounding box center [327, 113] width 122 height 15
click at [344, 113] on textarea "Descripción de la operación" at bounding box center [327, 113] width 122 height 15
paste textarea "/CONOCIMIENTO DEL CLIENTE O USUARIO CLIENTE [PERSON_NAME] [PERSON_NAME] NUMERO …"
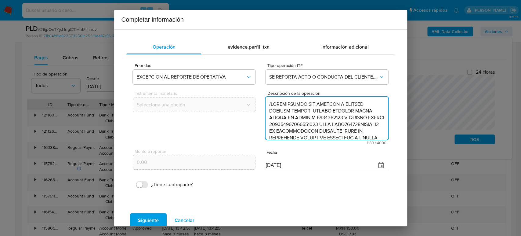
scroll to position [183, 0]
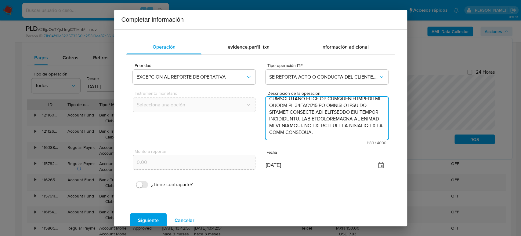
type textarea "/CONOCIMIENTO DEL CLIENTE O USUARIO CLIENTE [PERSON_NAME] [PERSON_NAME] NUMERO …"
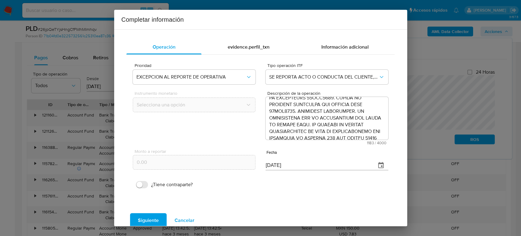
scroll to position [0, 0]
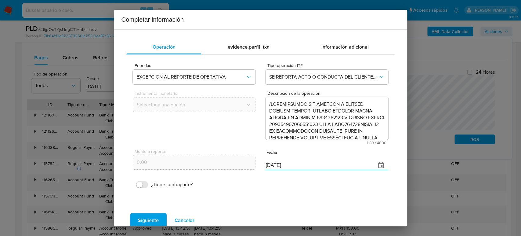
drag, startPoint x: 294, startPoint y: 169, endPoint x: 227, endPoint y: 171, distance: 66.3
click at [227, 171] on div "Monto a reportar 0.00 Fecha [DATE]" at bounding box center [260, 159] width 255 height 29
paste input "24/06"
type input "[DATE]"
click at [159, 218] on button "Siguiente" at bounding box center [148, 220] width 37 height 15
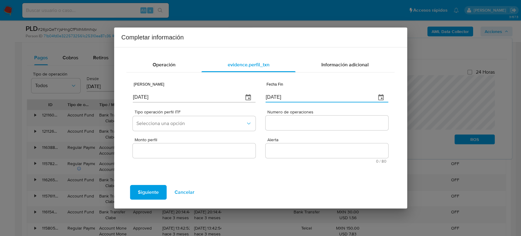
drag, startPoint x: 265, startPoint y: 97, endPoint x: 238, endPoint y: 100, distance: 27.9
click at [238, 100] on div "Fecha Inicio [DATE] Fecha Fin [DATE]" at bounding box center [260, 91] width 255 height 29
paste input "24/06"
type input "[DATE]"
drag, startPoint x: 161, startPoint y: 96, endPoint x: 91, endPoint y: 96, distance: 70.3
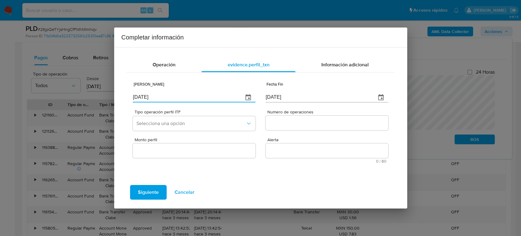
click at [91, 96] on div "Completar información Operación evidence.perfil_txn Información adicional Fecha…" at bounding box center [260, 118] width 521 height 236
paste input "9/04"
type input "[DATE]"
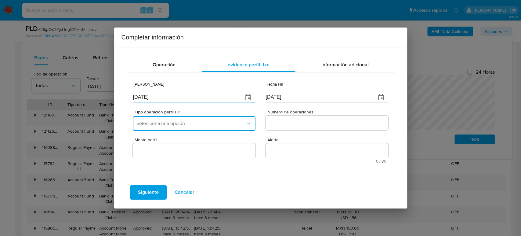
click at [202, 120] on span "Selecciona una opción" at bounding box center [191, 123] width 109 height 6
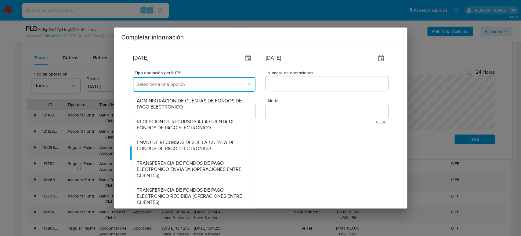
scroll to position [68, 0]
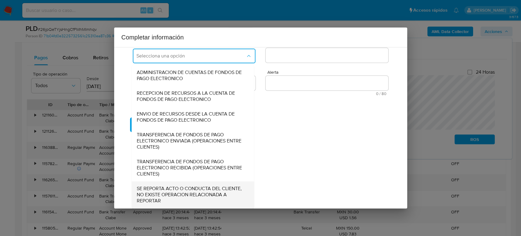
click at [196, 197] on span "SE REPORTA ACTO O CONDUCTA DEL CLIENTE, NO EXISTE OPERACION RELACIONADA A REPOR…" at bounding box center [191, 194] width 109 height 18
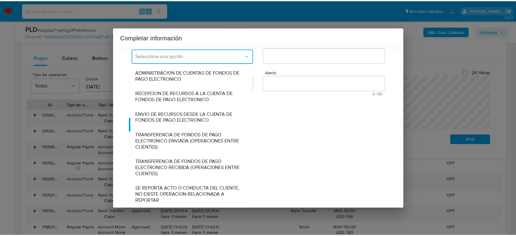
scroll to position [0, 0]
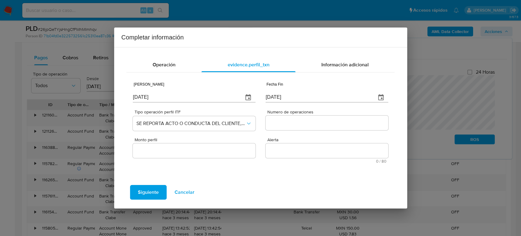
drag, startPoint x: 294, startPoint y: 122, endPoint x: 299, endPoint y: 127, distance: 7.2
click at [294, 123] on input "Numero de operaciones" at bounding box center [327, 123] width 122 height 8
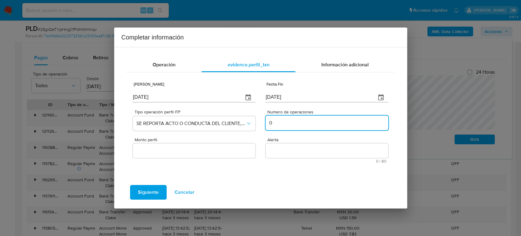
type input "0"
click at [175, 149] on input "Monto perfil" at bounding box center [194, 151] width 122 height 8
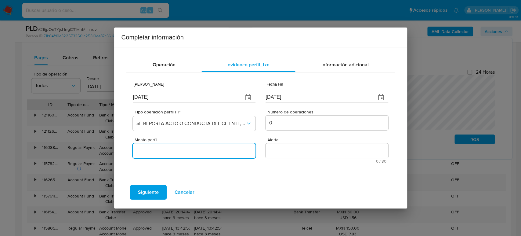
type input "0.00"
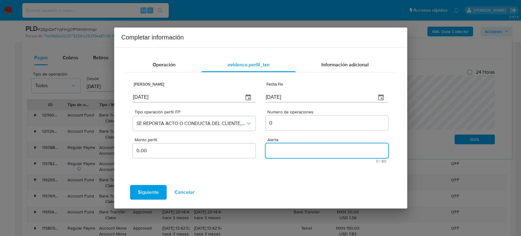
drag, startPoint x: 283, startPoint y: 148, endPoint x: 398, endPoint y: 158, distance: 114.7
click at [283, 148] on textarea "Alerta" at bounding box center [327, 150] width 122 height 15
type textarea "DESVIO PROPORCIONAL"
click at [134, 196] on button "Siguiente" at bounding box center [148, 192] width 37 height 15
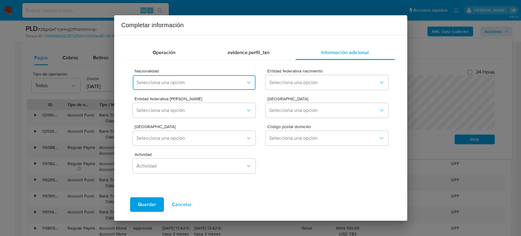
click at [173, 83] on span "Selecciona una opción" at bounding box center [191, 82] width 109 height 6
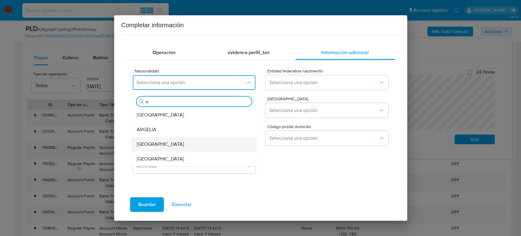
type input "me"
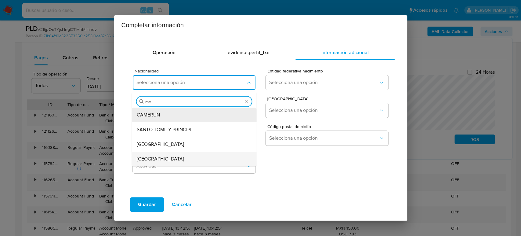
click at [193, 156] on div "[GEOGRAPHIC_DATA]" at bounding box center [193, 159] width 112 height 15
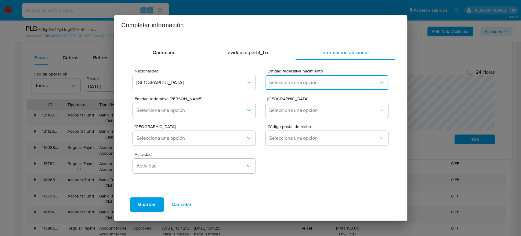
click at [293, 84] on span "Selecciona una opción" at bounding box center [323, 82] width 109 height 6
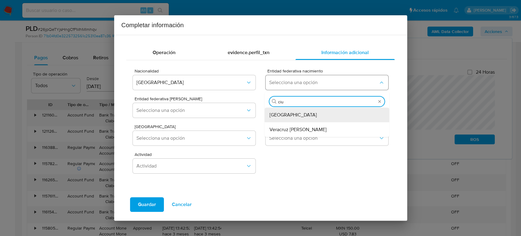
type input "ciud"
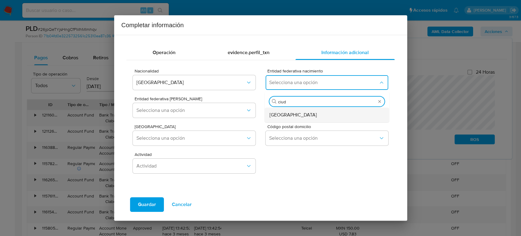
click at [302, 117] on span "Ciudad de México" at bounding box center [293, 115] width 47 height 6
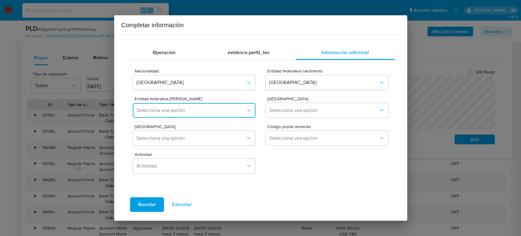
click at [209, 114] on button "Selecciona una opción" at bounding box center [194, 110] width 122 height 15
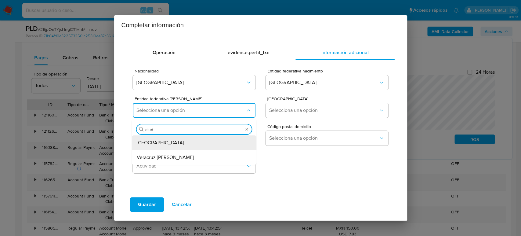
type input "ciuda"
click at [205, 139] on div "Ciudad de México" at bounding box center [193, 142] width 112 height 15
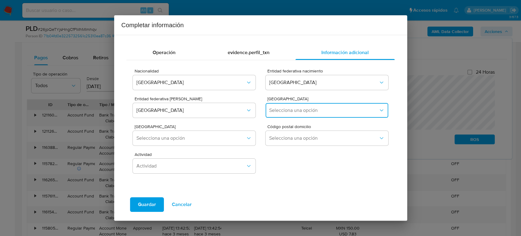
click at [310, 105] on button "Selecciona una opción" at bounding box center [327, 110] width 122 height 15
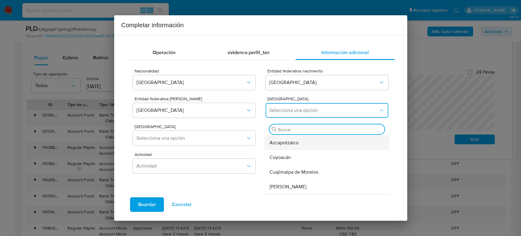
click at [309, 144] on div "Azcapotzalco" at bounding box center [326, 142] width 112 height 15
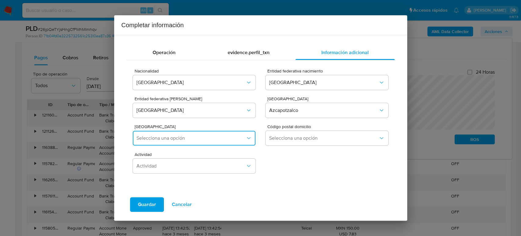
click at [208, 135] on span "Selecciona una opción" at bounding box center [191, 138] width 109 height 6
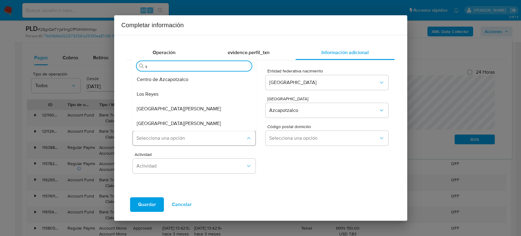
type input "sa"
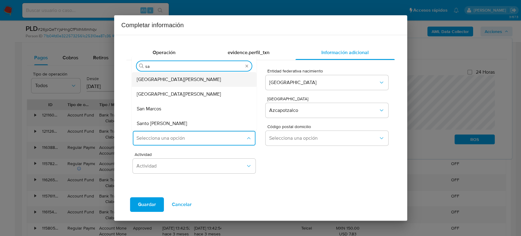
click at [201, 81] on div "San Rafael" at bounding box center [193, 79] width 112 height 15
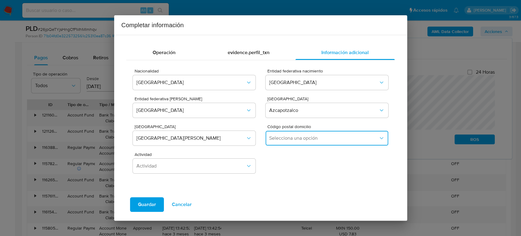
click at [297, 138] on span "Selecciona una opción" at bounding box center [323, 138] width 109 height 6
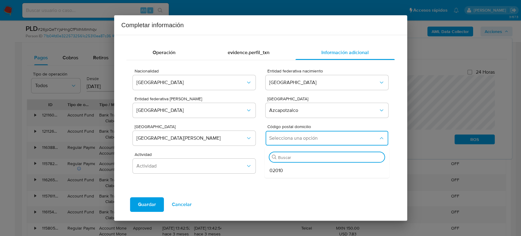
click at [296, 173] on div "02010" at bounding box center [326, 170] width 112 height 15
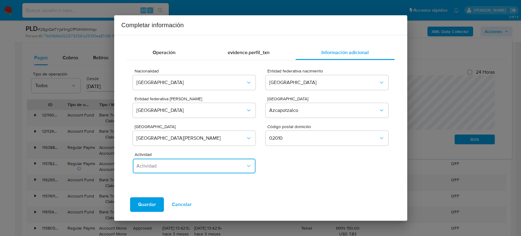
click at [214, 171] on button "Actividad" at bounding box center [194, 166] width 122 height 15
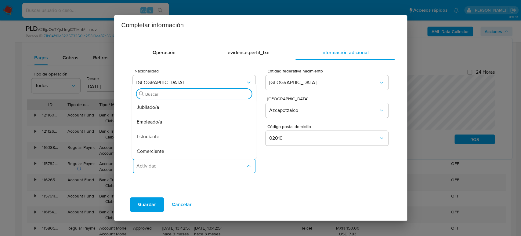
drag, startPoint x: 155, startPoint y: 136, endPoint x: 161, endPoint y: 158, distance: 23.0
click at [156, 136] on span "Estudiante" at bounding box center [148, 136] width 23 height 6
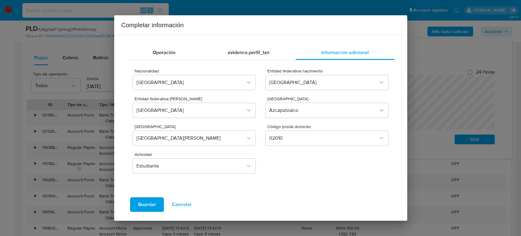
click at [155, 204] on span "Guardar" at bounding box center [147, 204] width 18 height 13
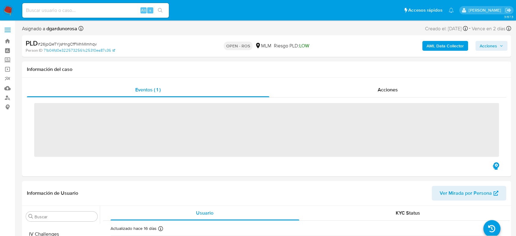
scroll to position [258, 0]
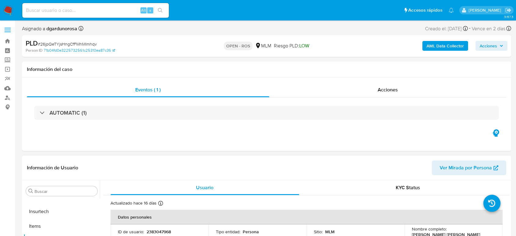
select select "10"
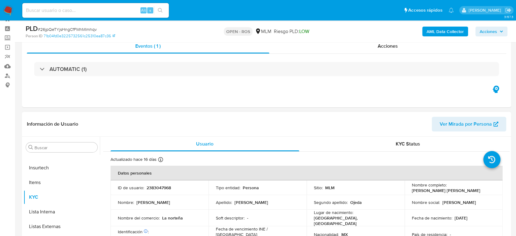
scroll to position [34, 0]
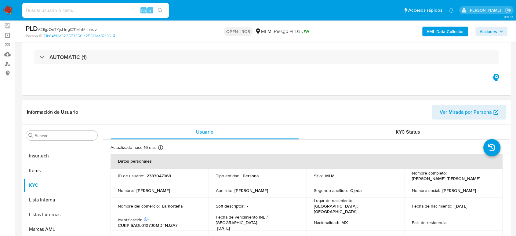
click at [164, 175] on p "2383047968" at bounding box center [159, 175] width 24 height 5
copy p "2383047968"
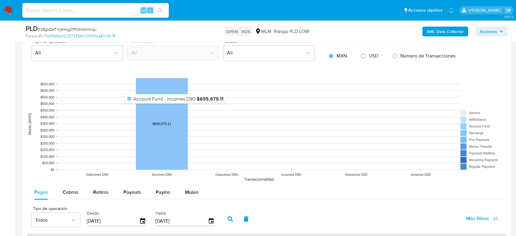
scroll to position [543, 0]
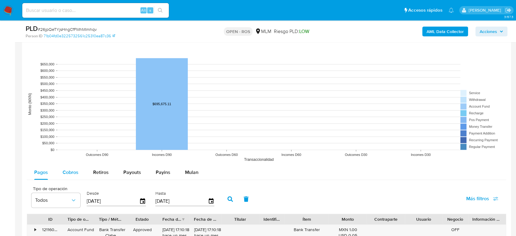
click at [63, 176] on div "Cobros" at bounding box center [71, 172] width 16 height 15
select select "10"
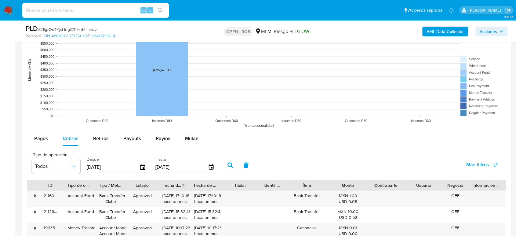
scroll to position [611, 0]
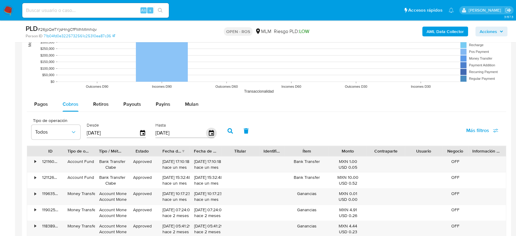
click at [208, 134] on icon "button" at bounding box center [211, 133] width 11 height 11
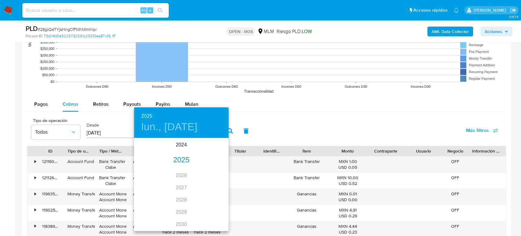
click at [179, 162] on div "2025" at bounding box center [181, 160] width 95 height 12
click at [213, 170] on div "jun." at bounding box center [212, 173] width 31 height 23
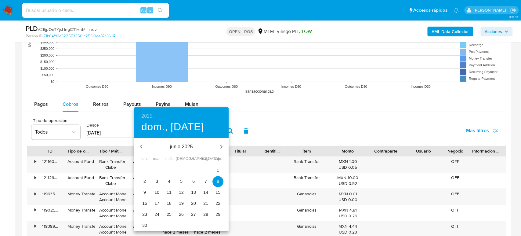
click at [144, 225] on p "30" at bounding box center [144, 225] width 5 height 6
type input "30/06/2025"
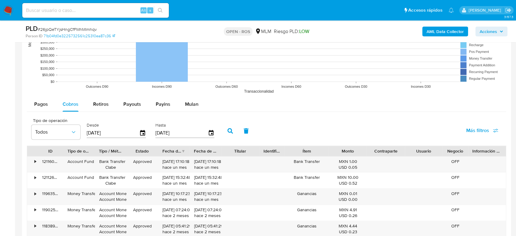
click at [225, 130] on button "button" at bounding box center [230, 130] width 16 height 15
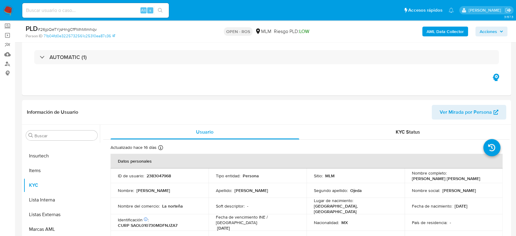
scroll to position [0, 0]
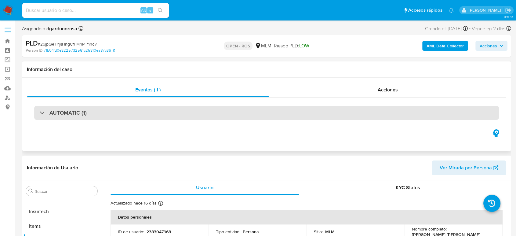
click at [116, 117] on div "AUTOMATIC (1)" at bounding box center [266, 113] width 465 height 14
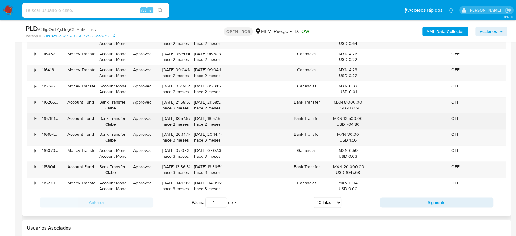
scroll to position [882, 0]
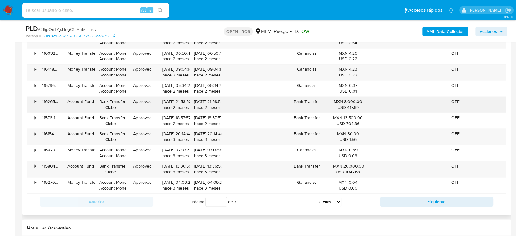
drag, startPoint x: 192, startPoint y: 101, endPoint x: 217, endPoint y: 102, distance: 24.5
click at [217, 102] on div "24/06/2025 21:58:52 hace 2 meses" at bounding box center [206, 105] width 32 height 16
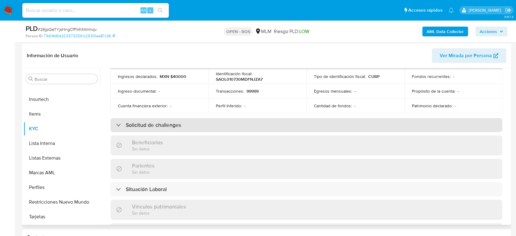
scroll to position [38, 0]
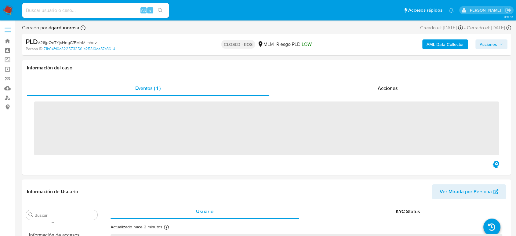
scroll to position [258, 0]
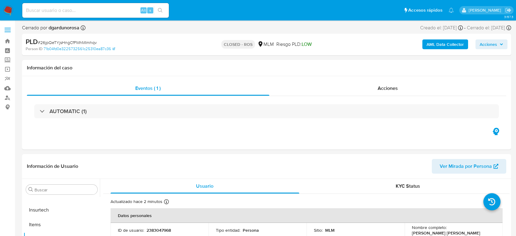
select select "10"
click at [387, 92] on div "Acciones" at bounding box center [387, 88] width 237 height 15
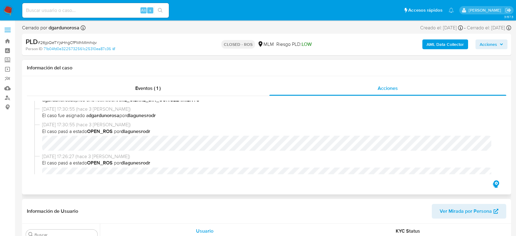
scroll to position [68, 0]
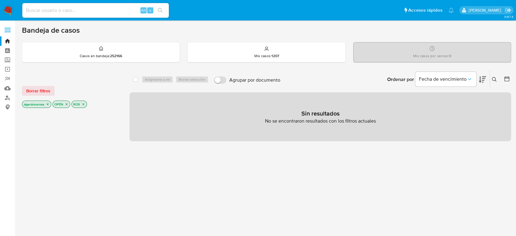
click at [47, 103] on icon "close-filter" at bounding box center [48, 104] width 2 height 2
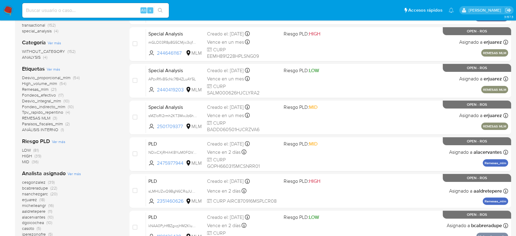
scroll to position [136, 0]
